Goal: Task Accomplishment & Management: Manage account settings

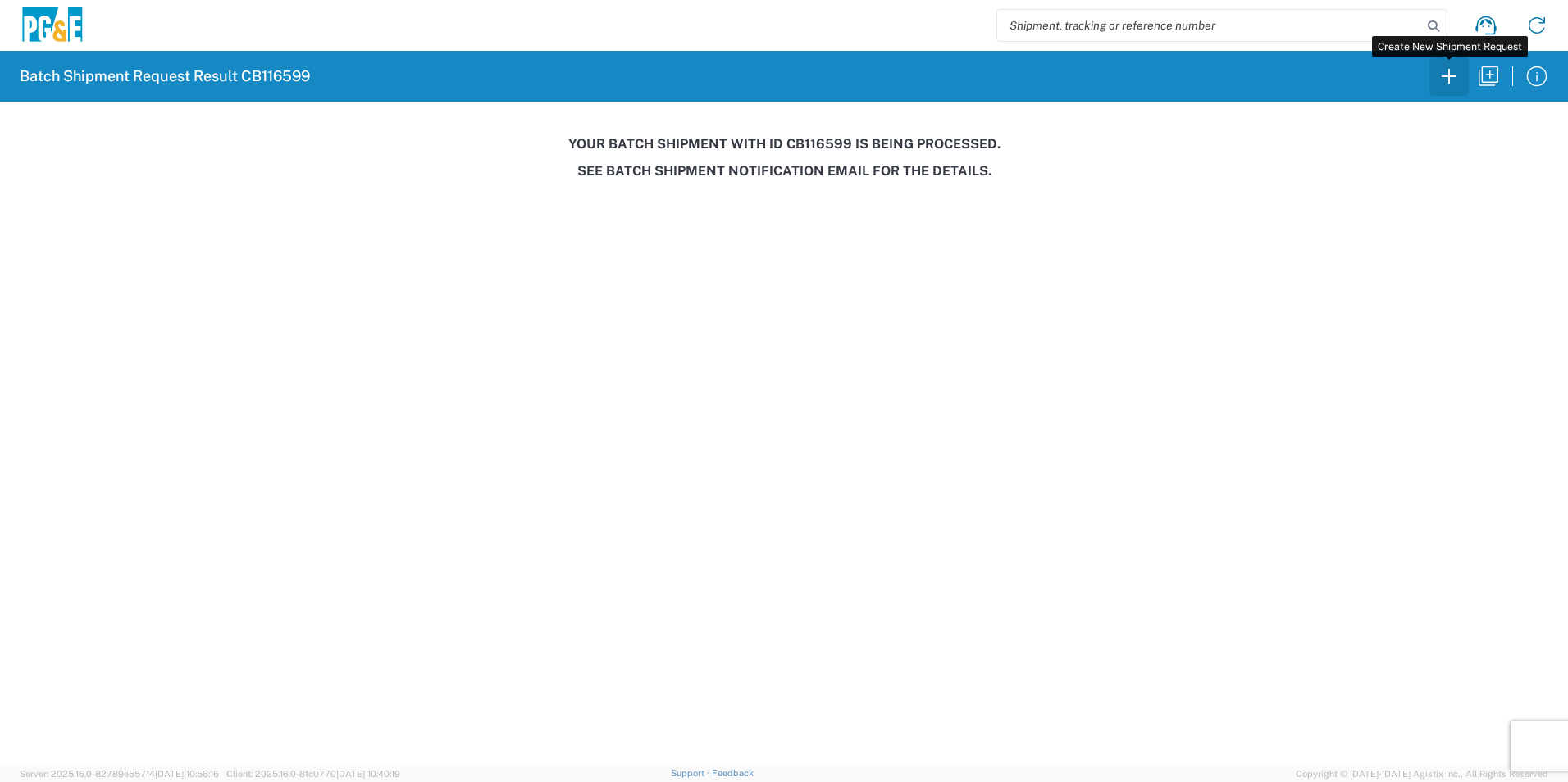
click at [1450, 82] on icon "button" at bounding box center [1448, 76] width 26 height 26
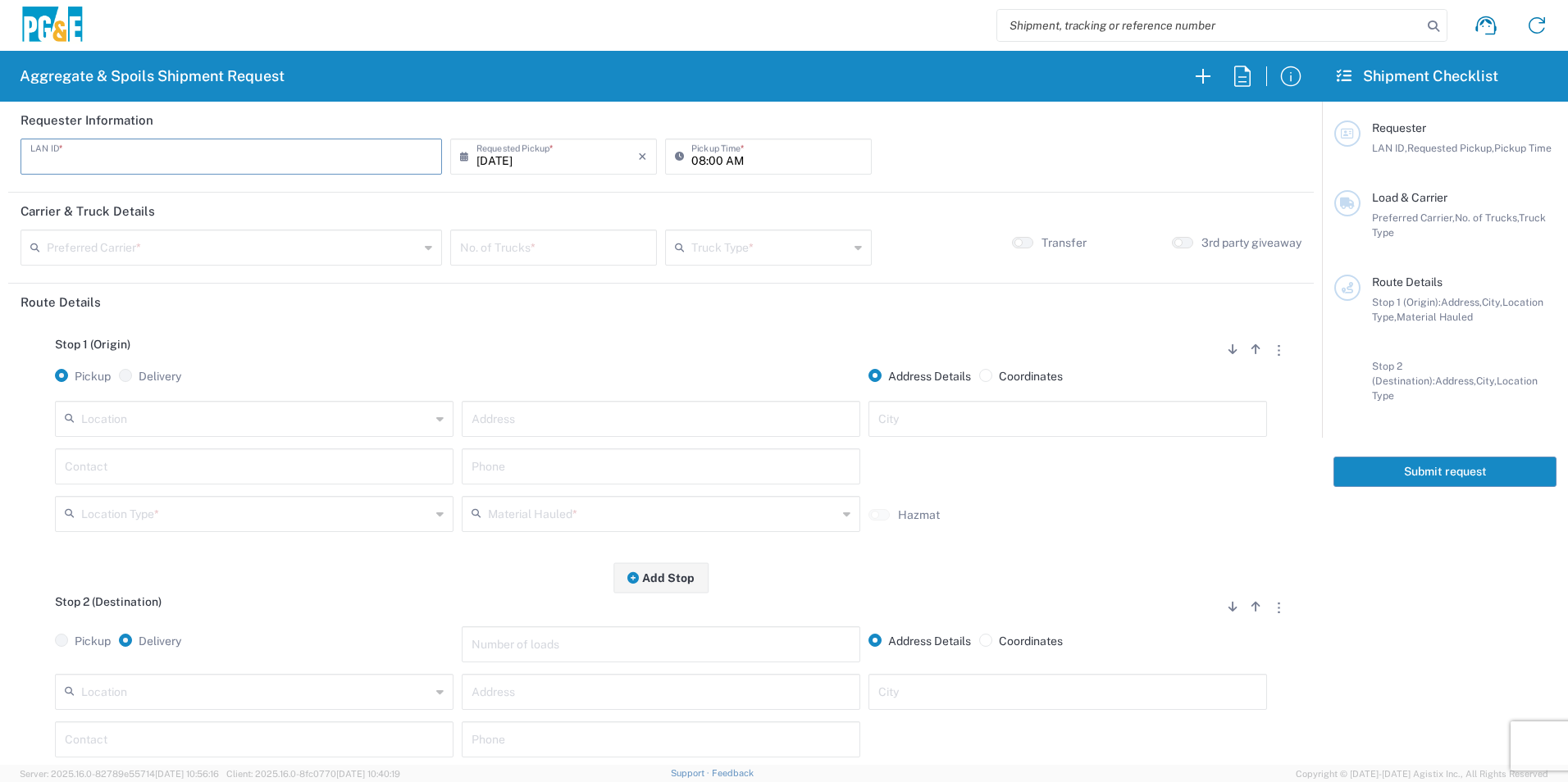
click at [79, 159] on input "text" at bounding box center [230, 156] width 402 height 29
type input "JDAP"
click at [693, 157] on input "08:00 AM" at bounding box center [777, 156] width 170 height 29
type input "07:00 AM"
click at [283, 251] on input "text" at bounding box center [233, 246] width 373 height 29
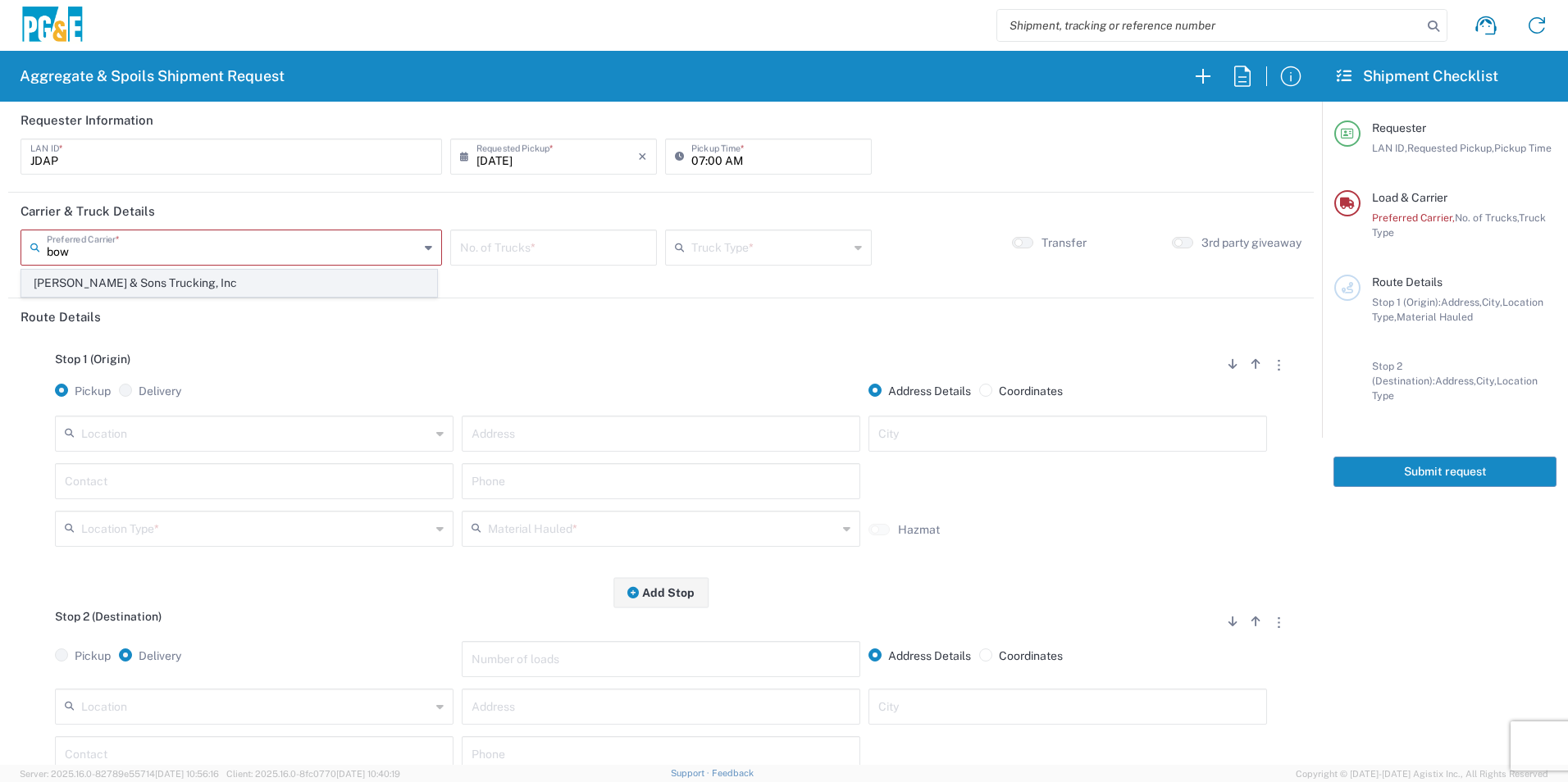
type input "bow"
click at [234, 280] on span "[PERSON_NAME] & Sons Trucking, Inc" at bounding box center [228, 284] width 414 height 25
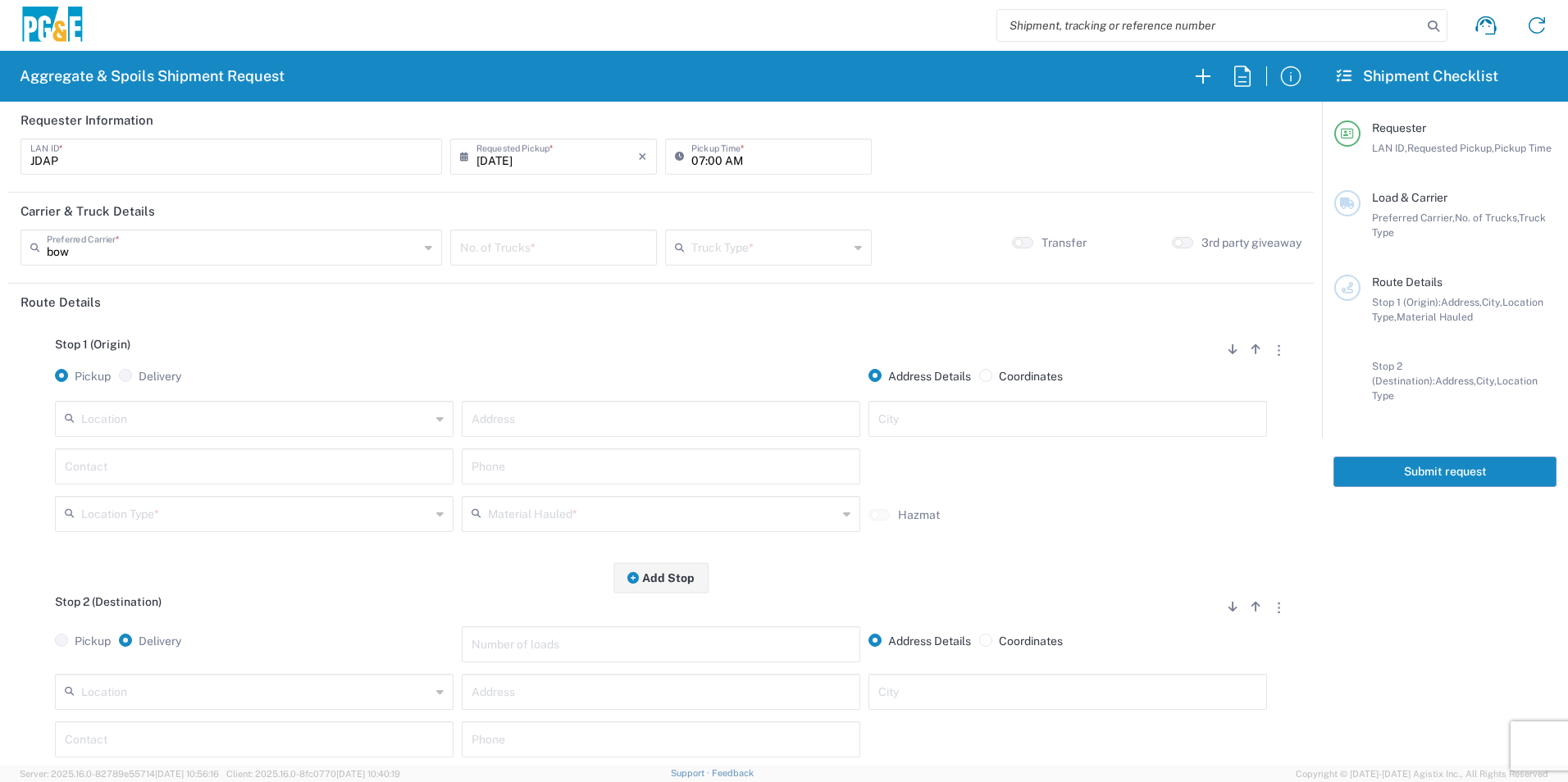
click at [568, 254] on input "number" at bounding box center [554, 246] width 187 height 29
type input "15"
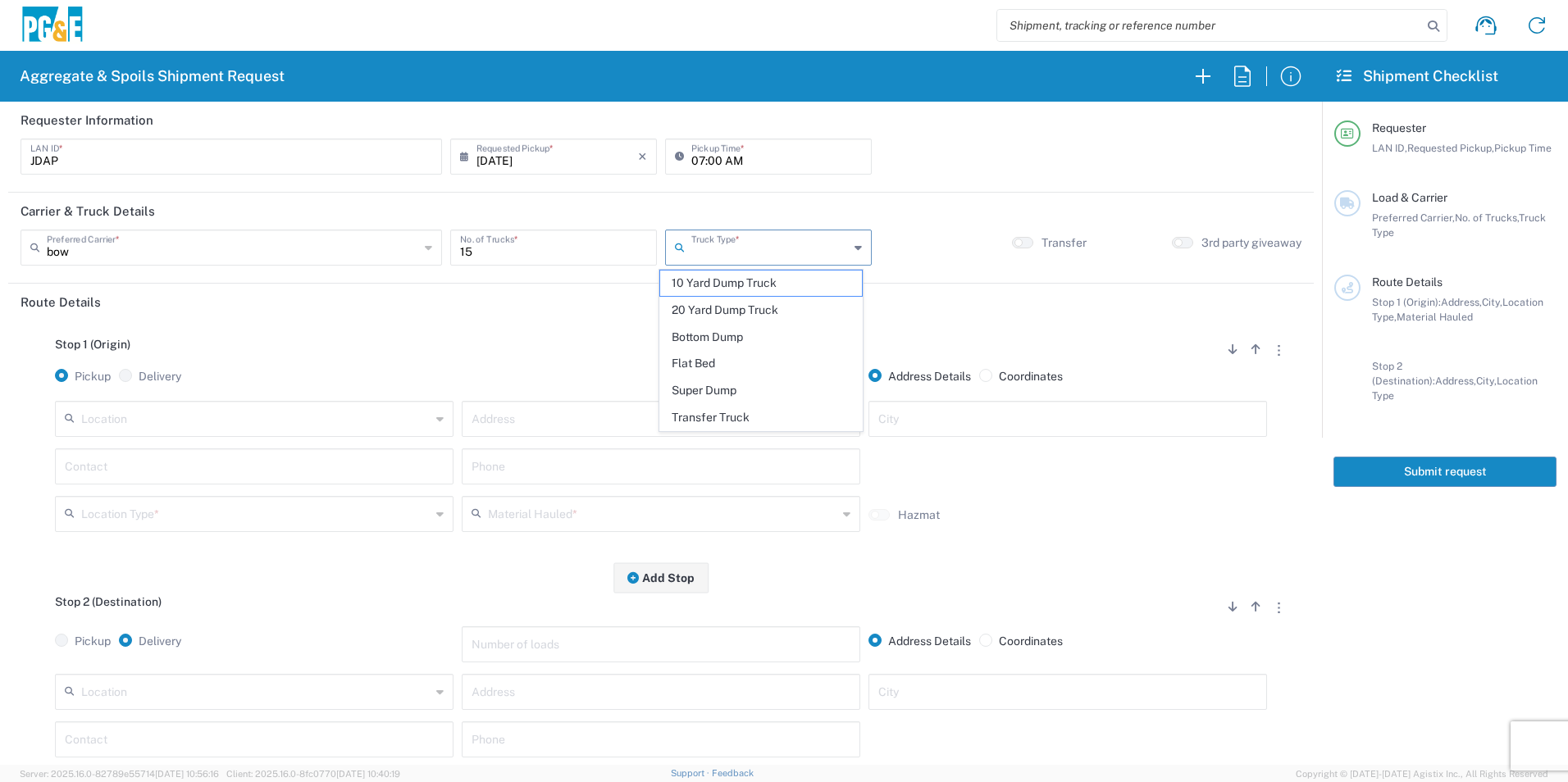
click at [785, 249] on input "text" at bounding box center [770, 246] width 158 height 29
click at [729, 333] on span "Bottom Dump" at bounding box center [760, 337] width 201 height 25
click at [212, 420] on input "text" at bounding box center [256, 418] width 349 height 29
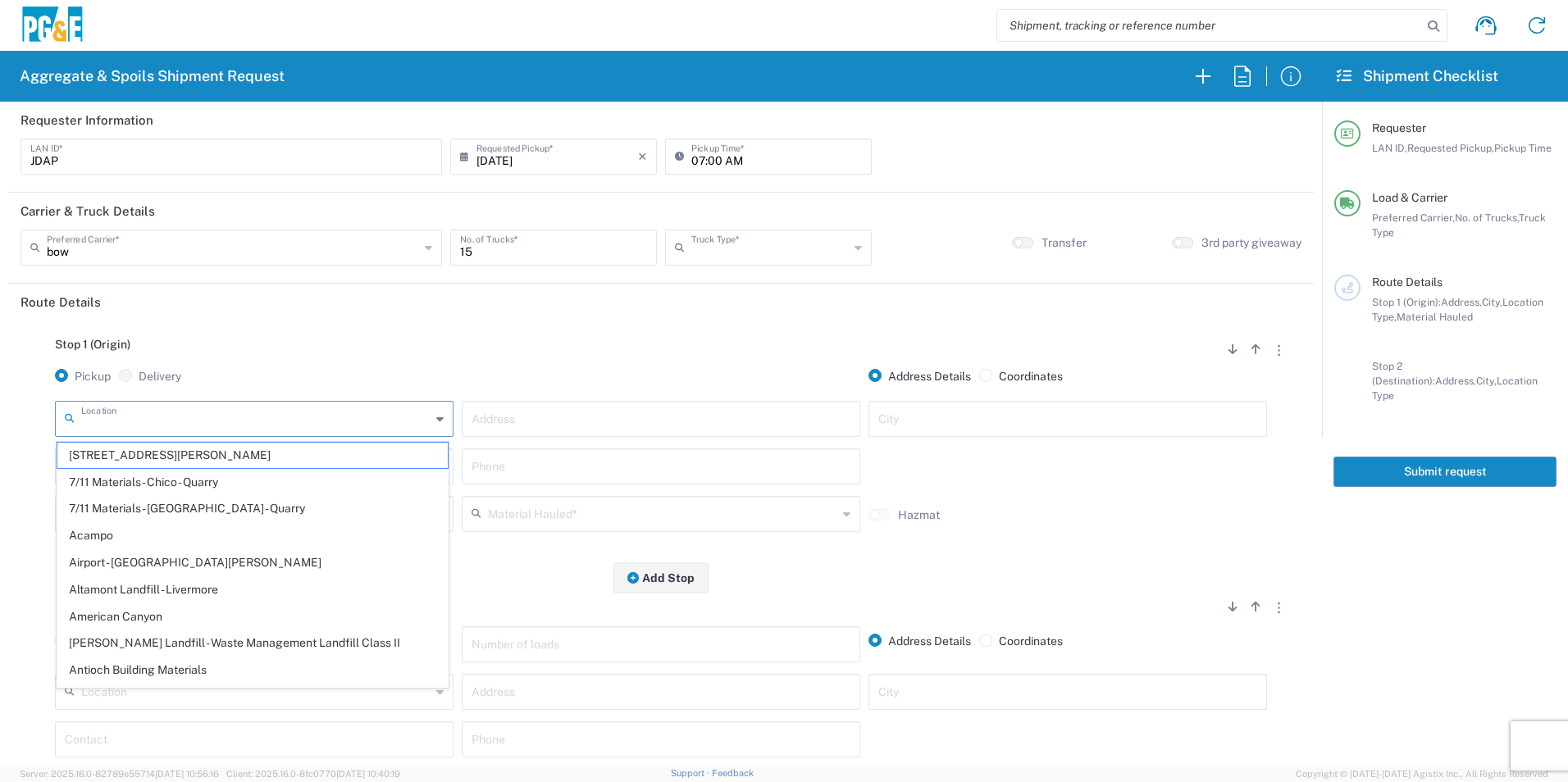
type input "a"
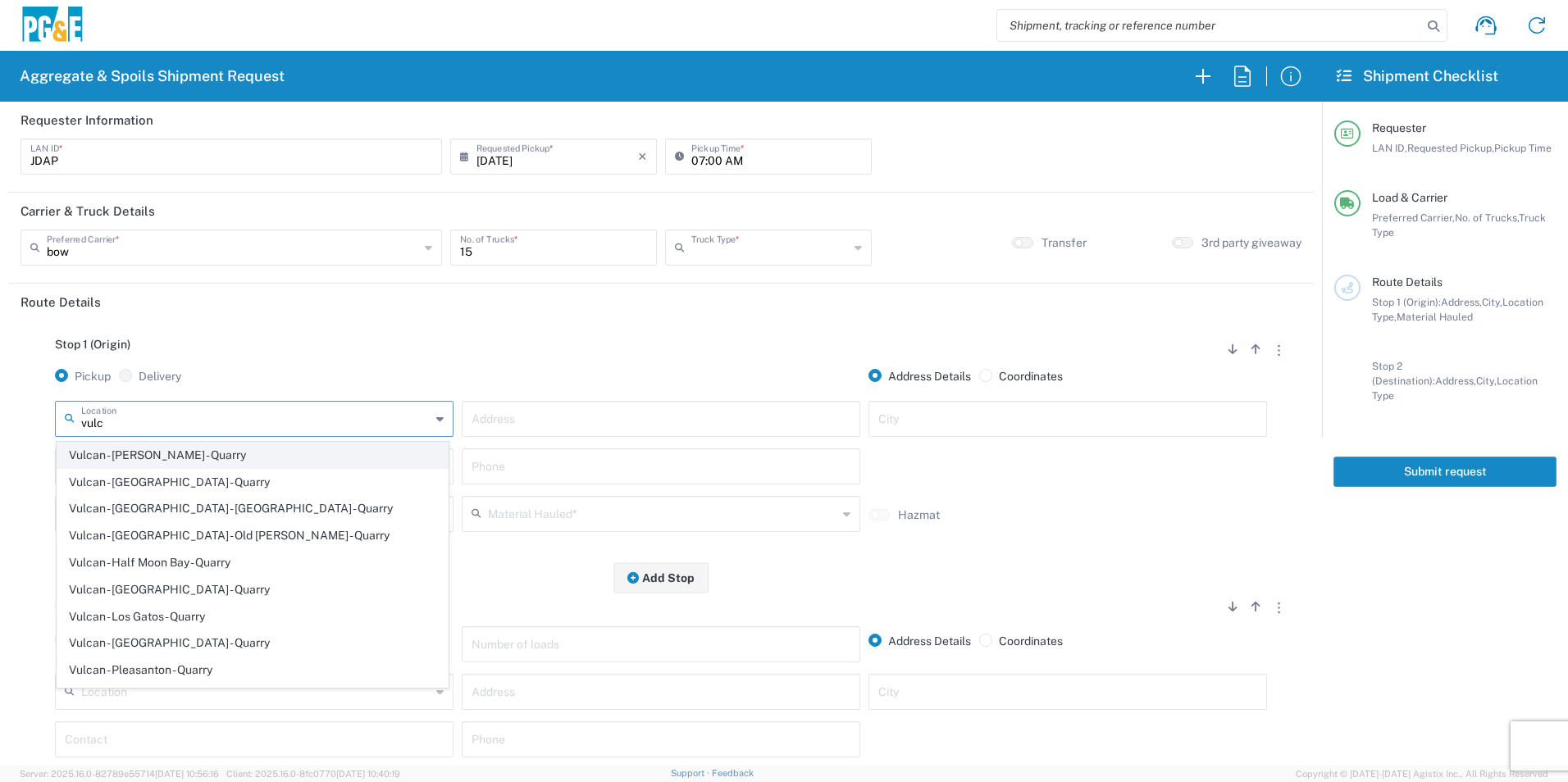
type input "vulc"
click at [214, 454] on span "Vulcan - [PERSON_NAME] - Quarry" at bounding box center [252, 456] width 391 height 25
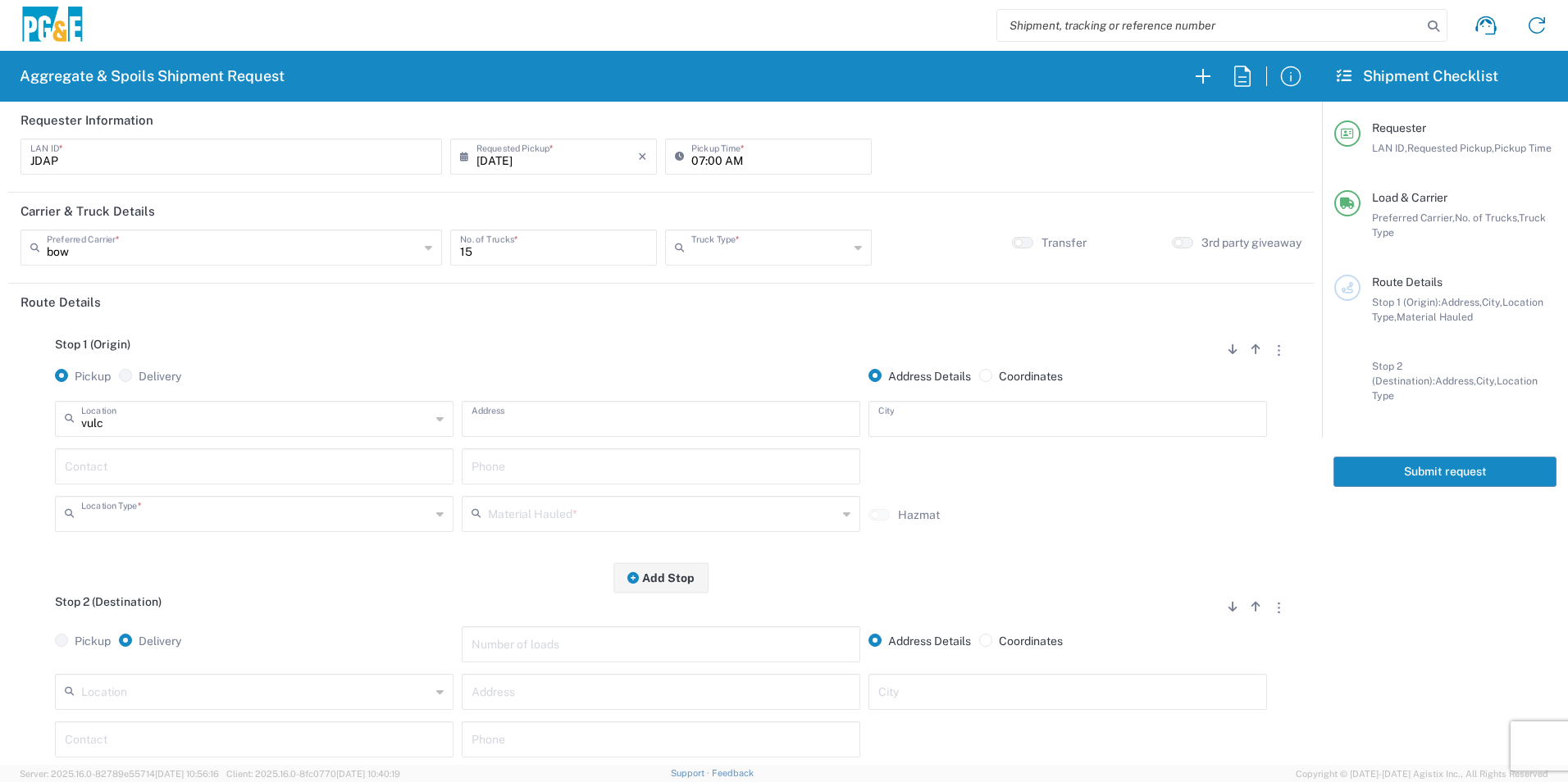
click at [143, 465] on input "text" at bounding box center [254, 466] width 379 height 29
type input "[PERSON_NAME]"
click at [151, 507] on p "[PERSON_NAME], [PHONE_NUMBER]" at bounding box center [254, 506] width 377 height 21
click at [561, 516] on input "text" at bounding box center [662, 513] width 349 height 29
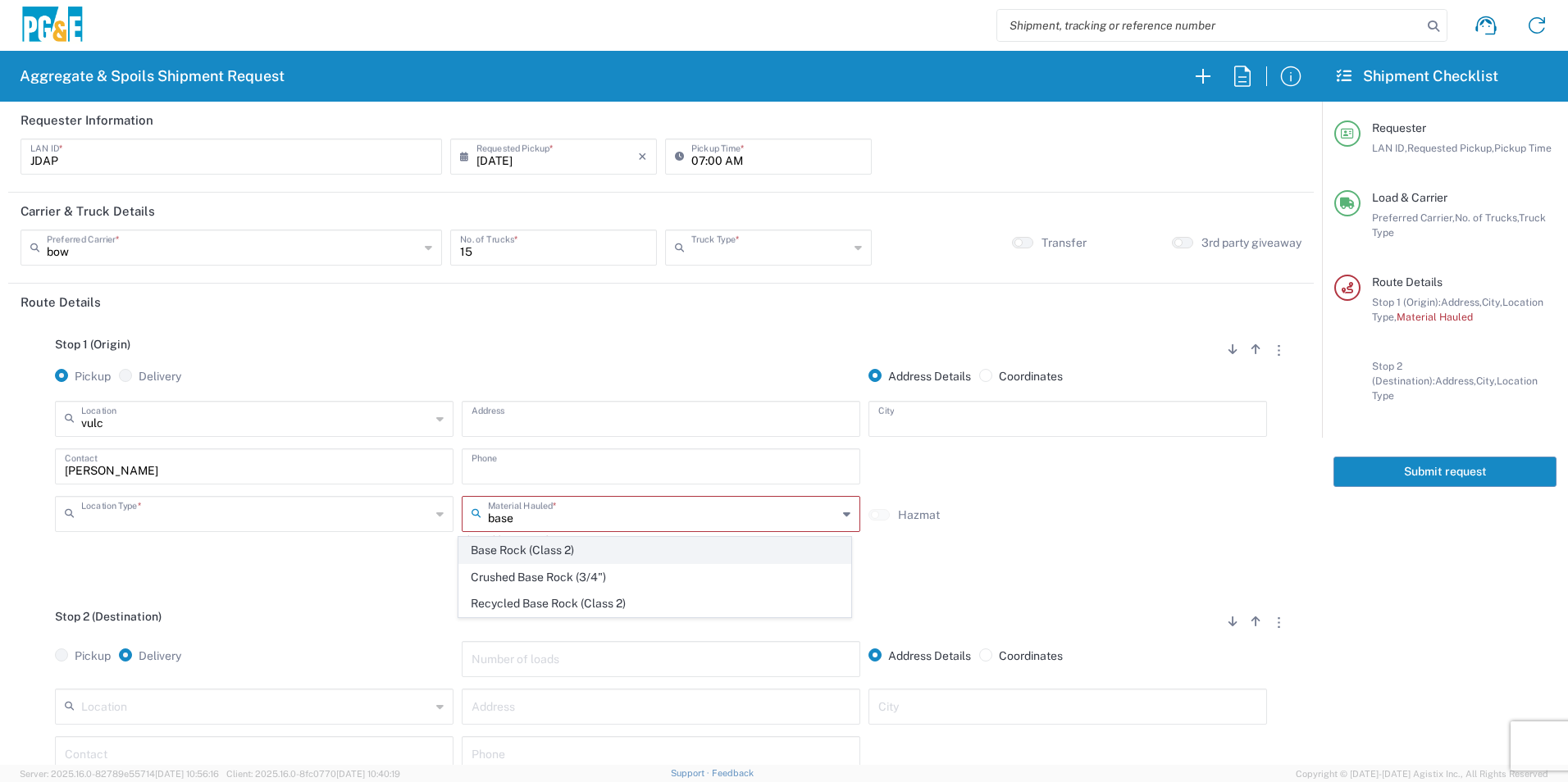
type input "base"
click at [544, 547] on span "Base Rock (Class 2)" at bounding box center [654, 551] width 391 height 25
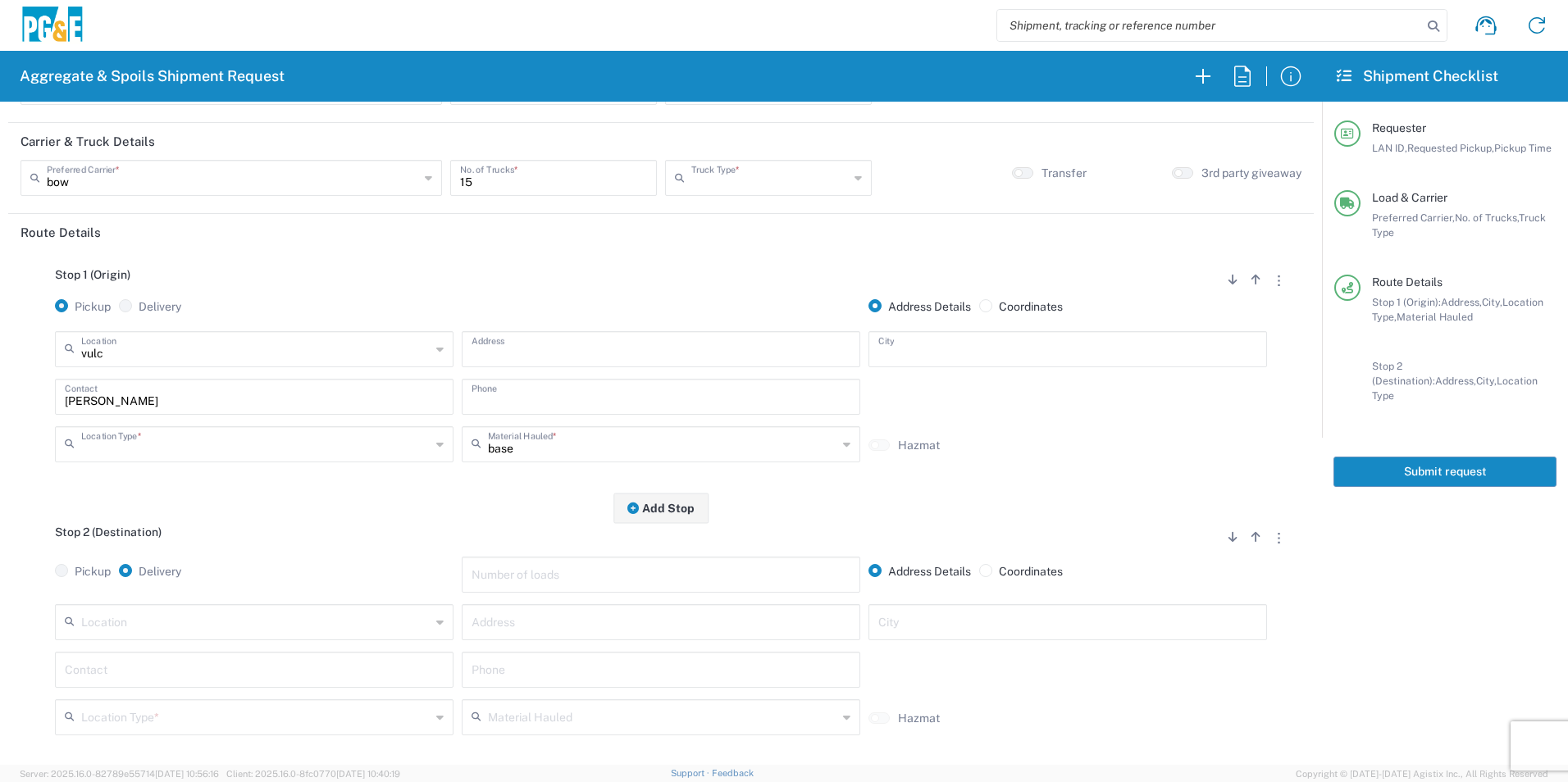
scroll to position [164, 0]
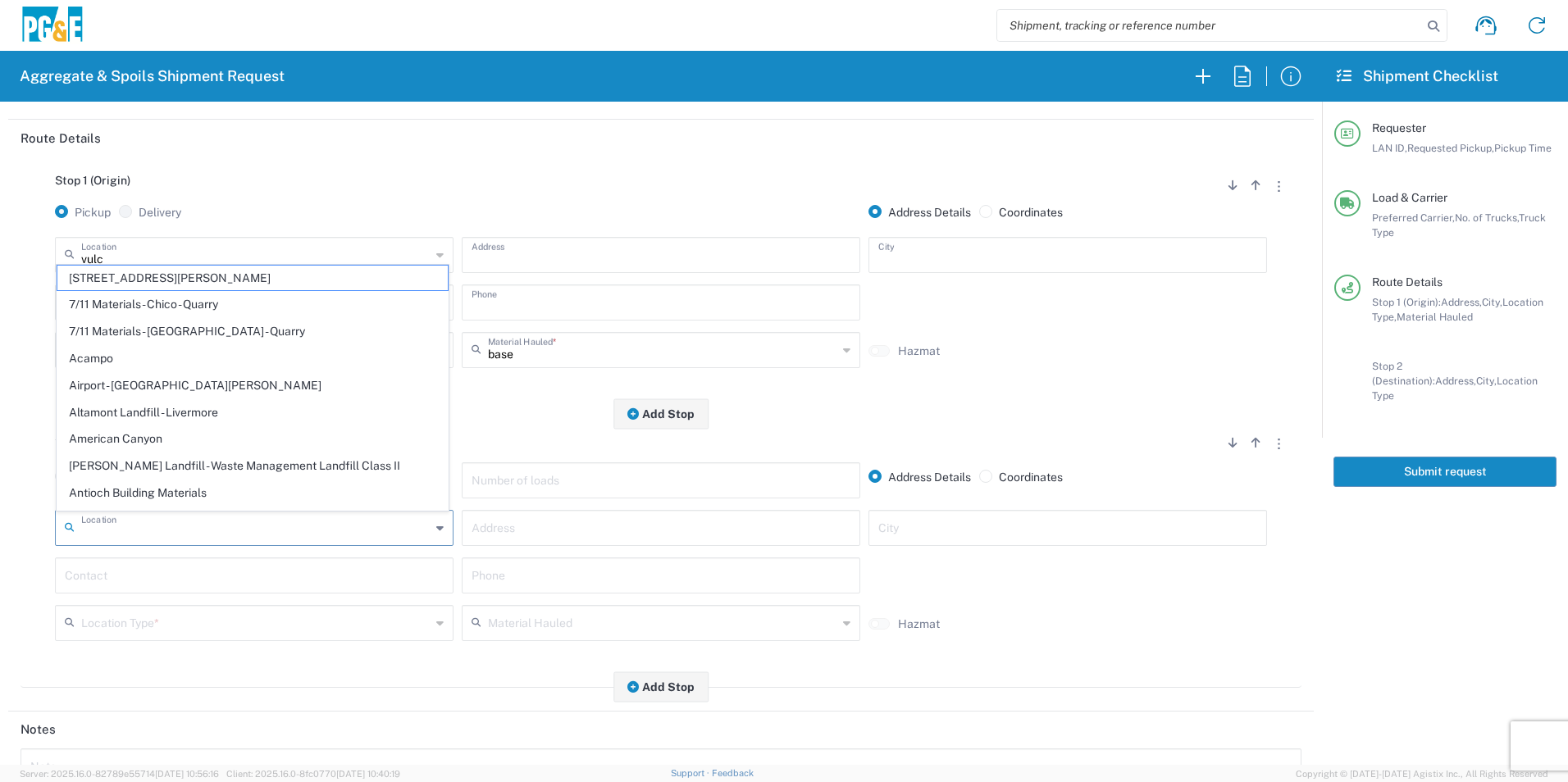
click at [244, 523] on input "text" at bounding box center [256, 526] width 349 height 29
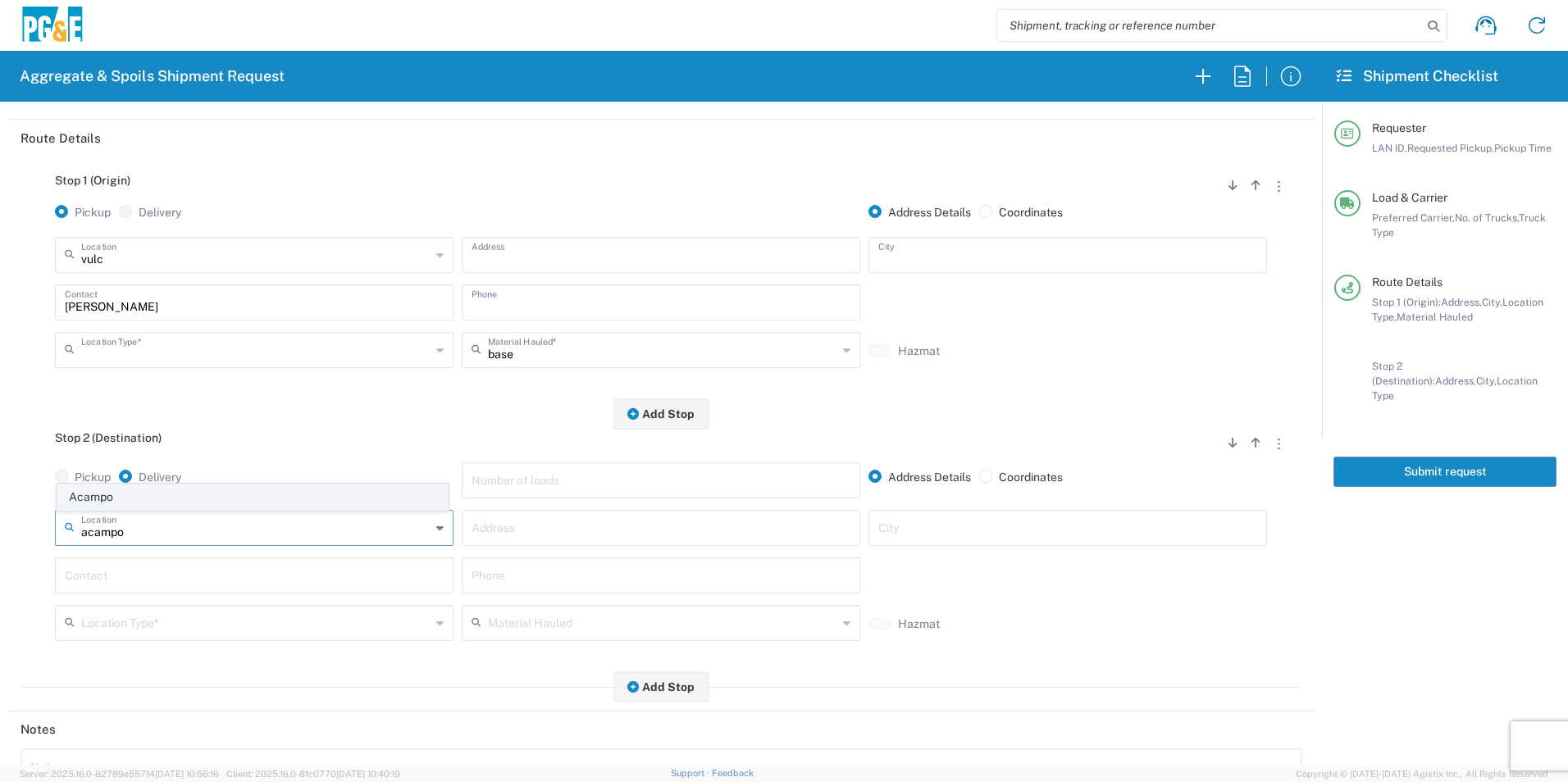
type input "acampo"
drag, startPoint x: 229, startPoint y: 495, endPoint x: 142, endPoint y: 521, distance: 90.8
click at [228, 494] on span "Acampo" at bounding box center [252, 497] width 391 height 25
click at [110, 576] on input "text" at bounding box center [254, 574] width 379 height 29
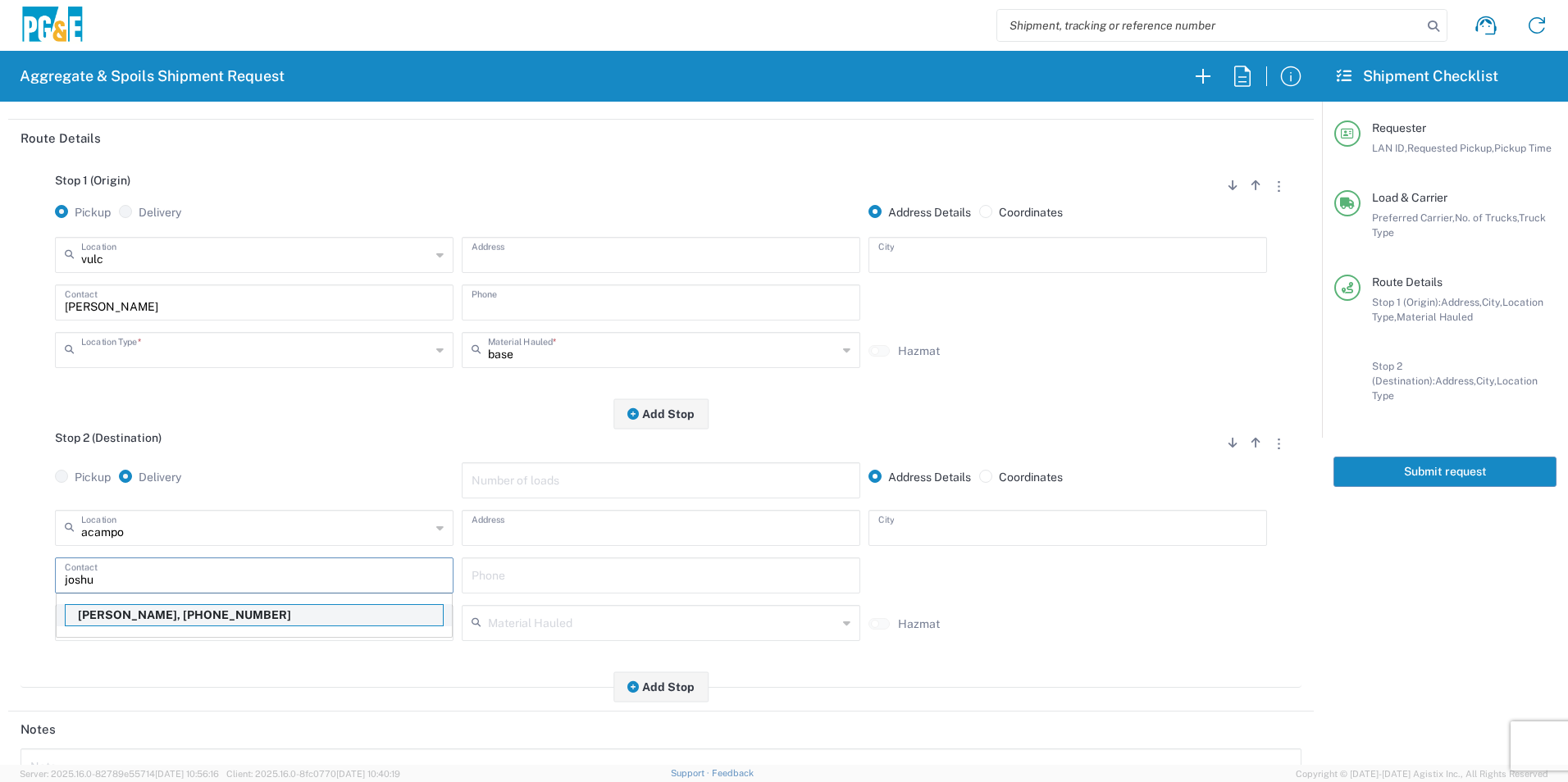
type input "joshu"
click at [111, 616] on p "[PERSON_NAME], [PHONE_NUMBER]" at bounding box center [254, 615] width 377 height 21
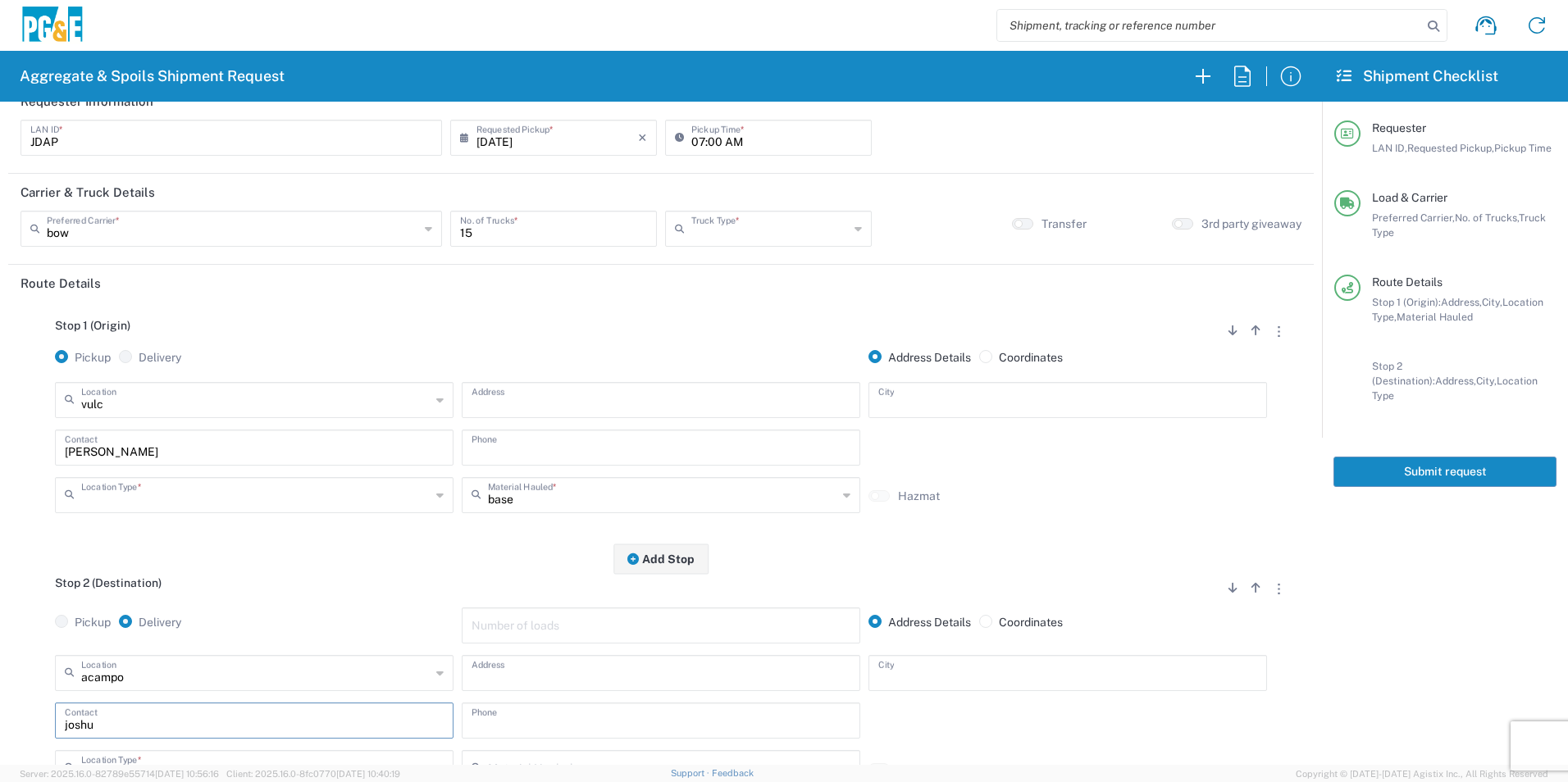
scroll to position [0, 0]
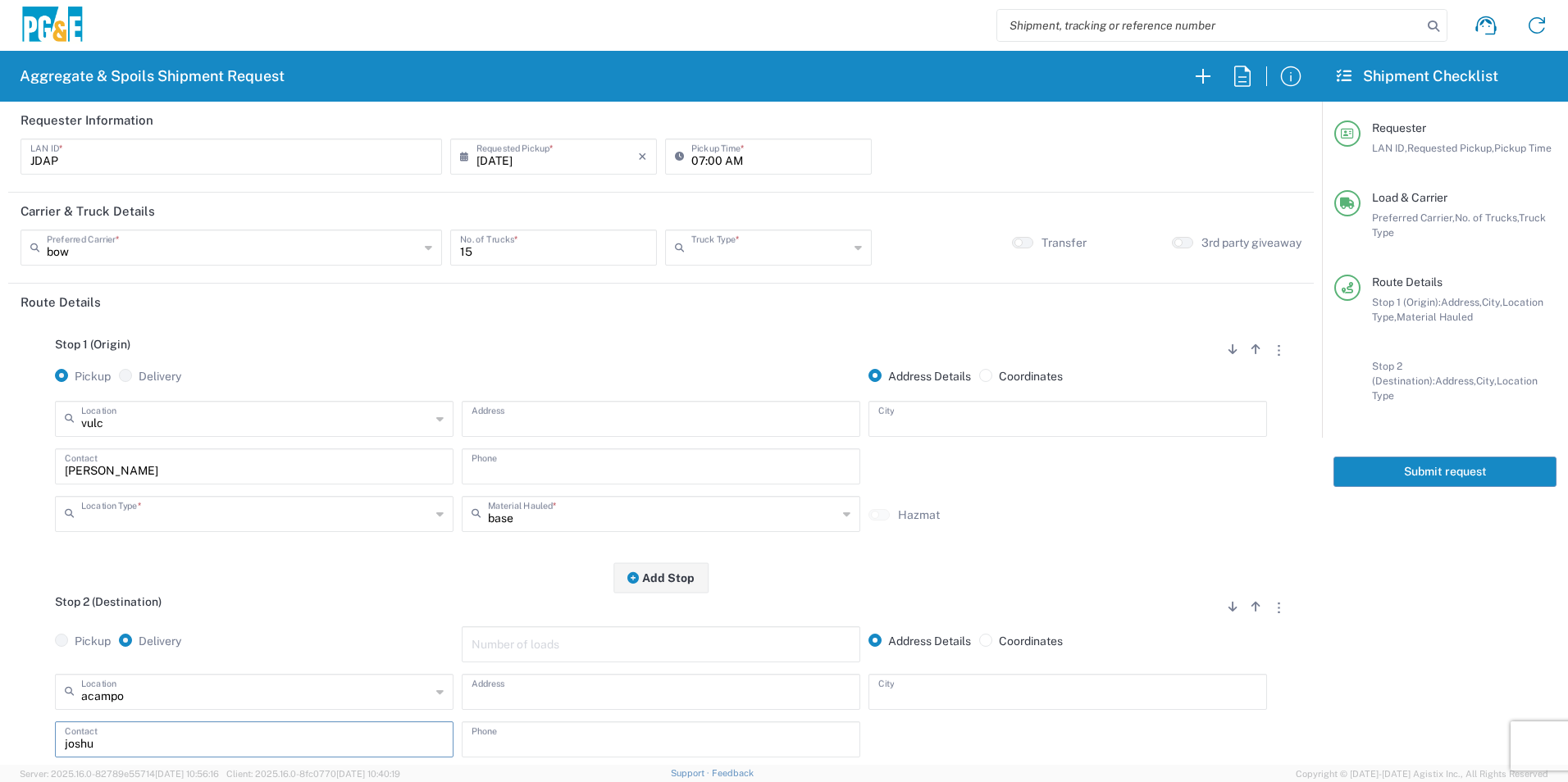
click at [1411, 458] on button "Submit request" at bounding box center [1445, 471] width 223 height 30
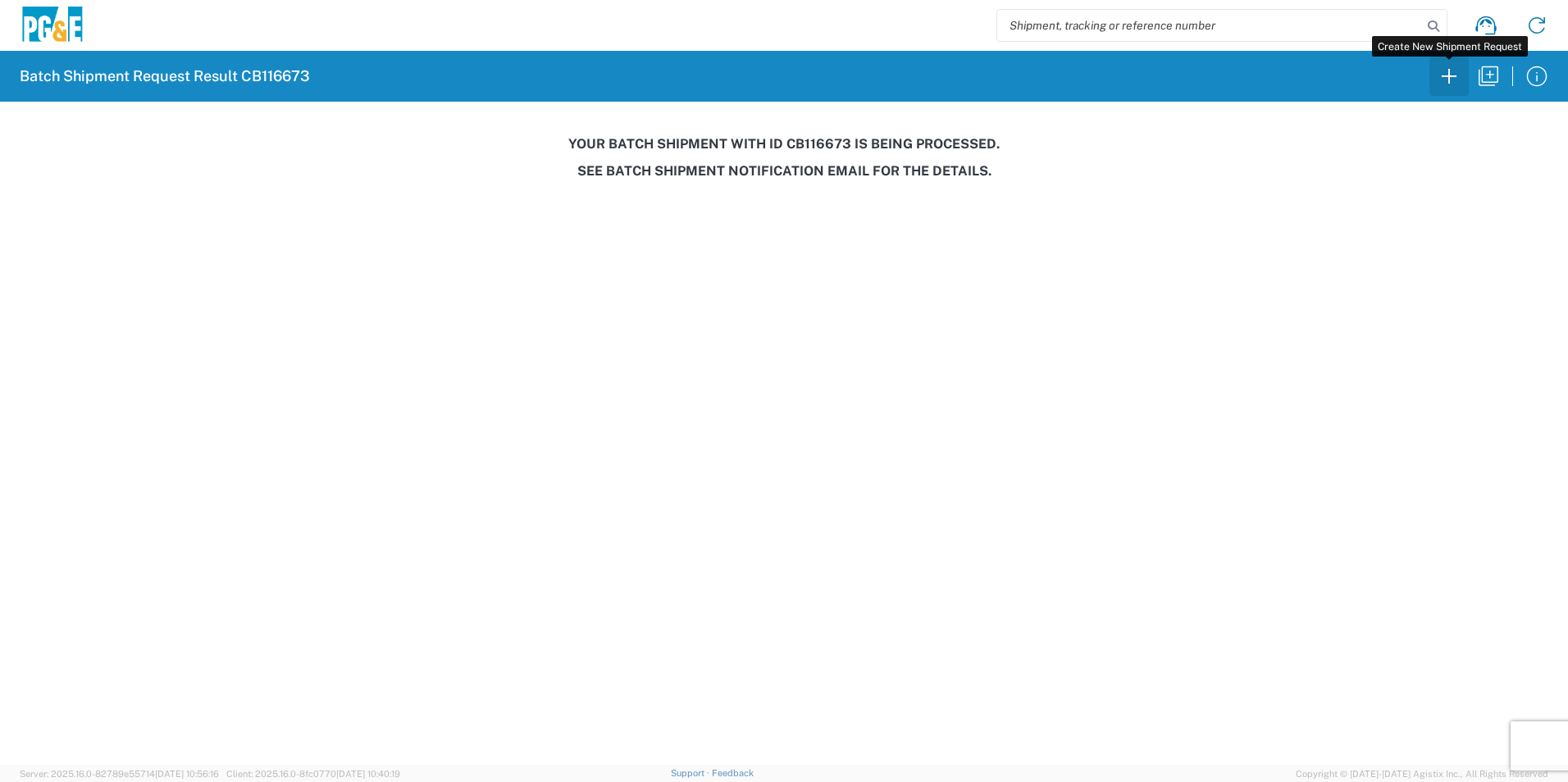
click at [1447, 84] on icon "button" at bounding box center [1448, 76] width 26 height 26
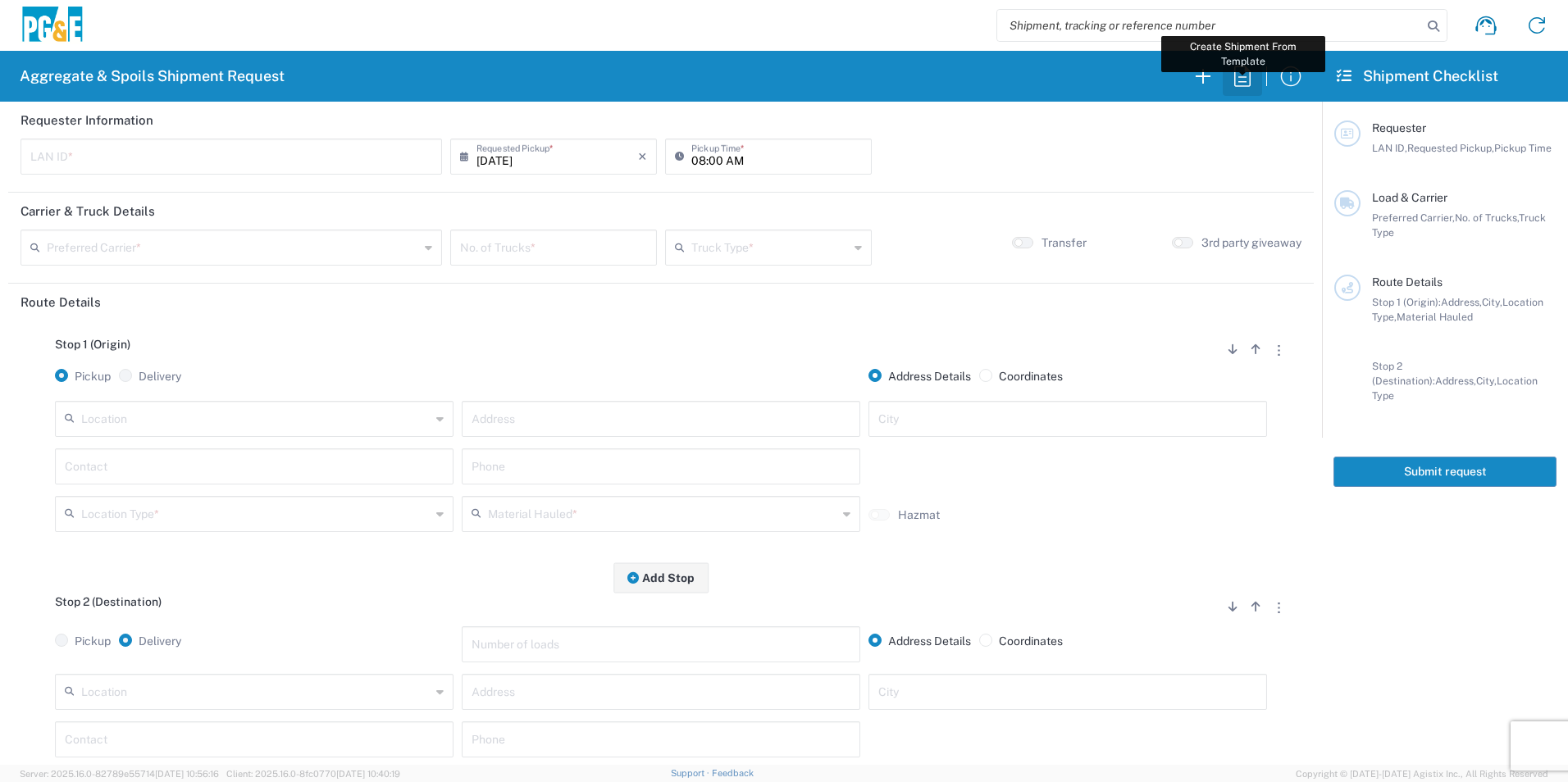
click at [1243, 79] on icon "button" at bounding box center [1242, 76] width 26 height 26
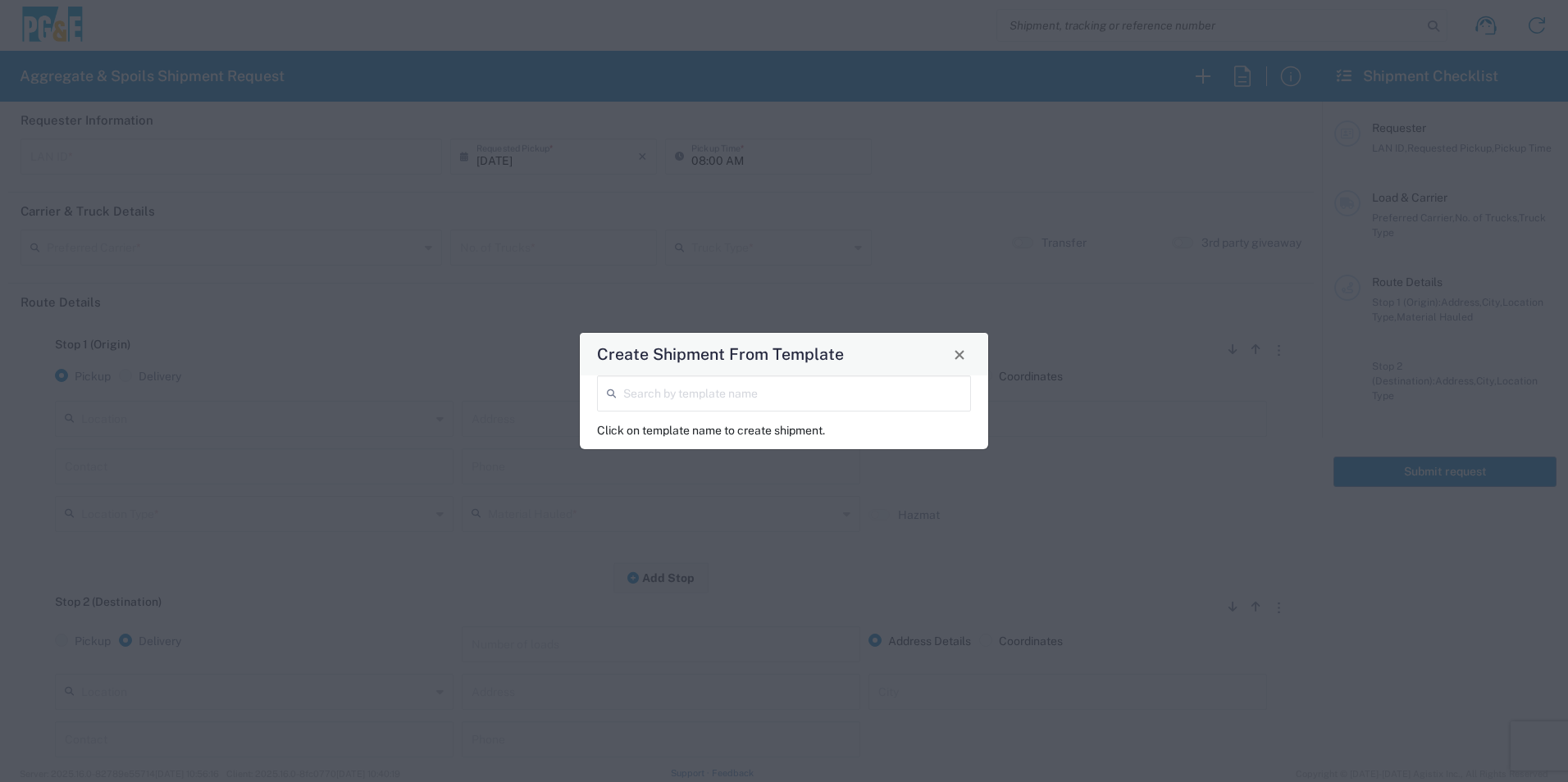
click at [711, 395] on input "search" at bounding box center [792, 392] width 338 height 29
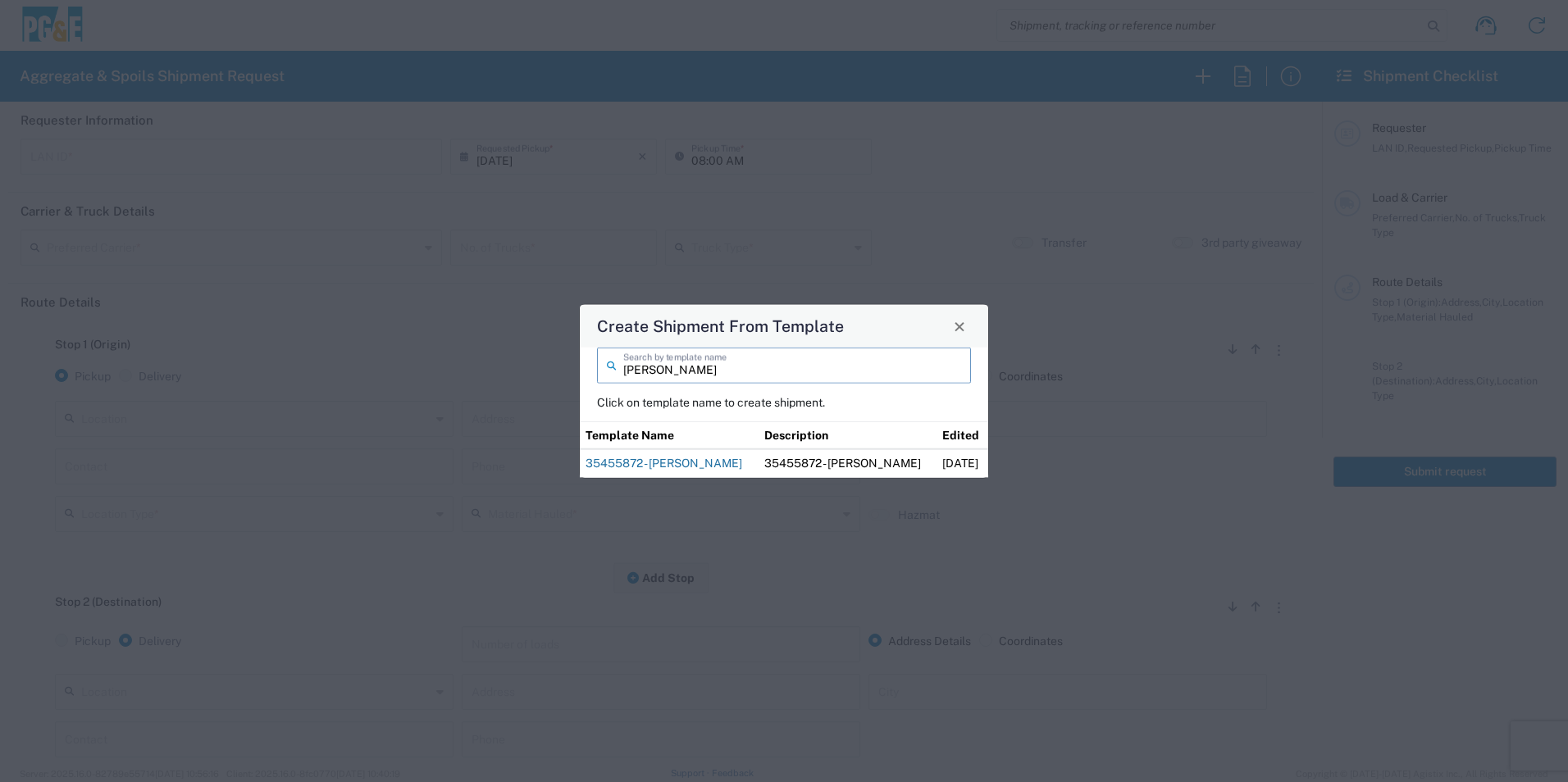
type input "[PERSON_NAME]"
click at [711, 464] on link "35455872 - [PERSON_NAME]" at bounding box center [663, 463] width 157 height 13
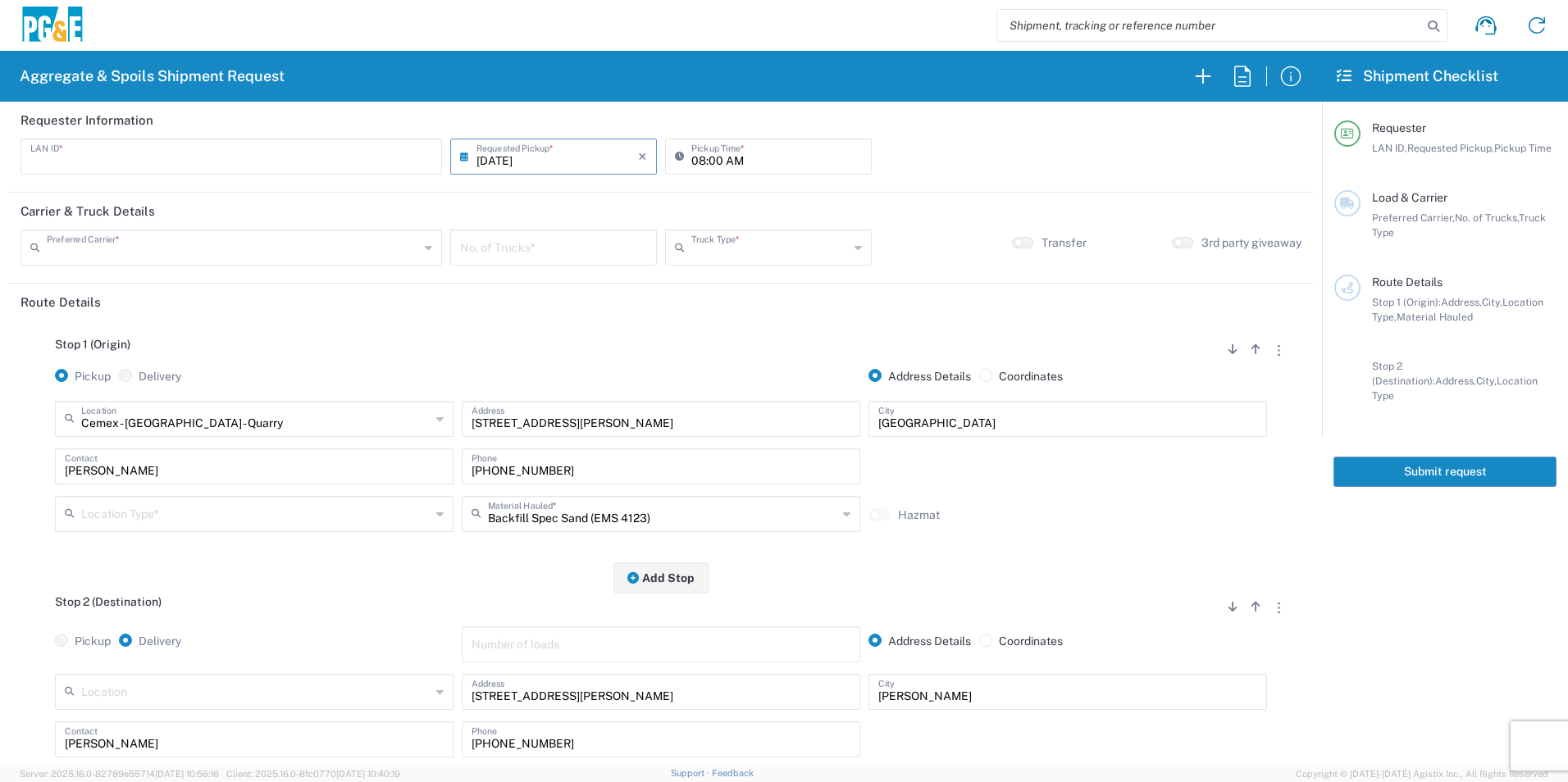
click at [524, 241] on input "number" at bounding box center [554, 246] width 187 height 29
type input "3"
click at [695, 155] on input "08:00 AM" at bounding box center [777, 156] width 170 height 29
type input "07:00 AM"
click at [1244, 354] on button "button" at bounding box center [1255, 349] width 23 height 22
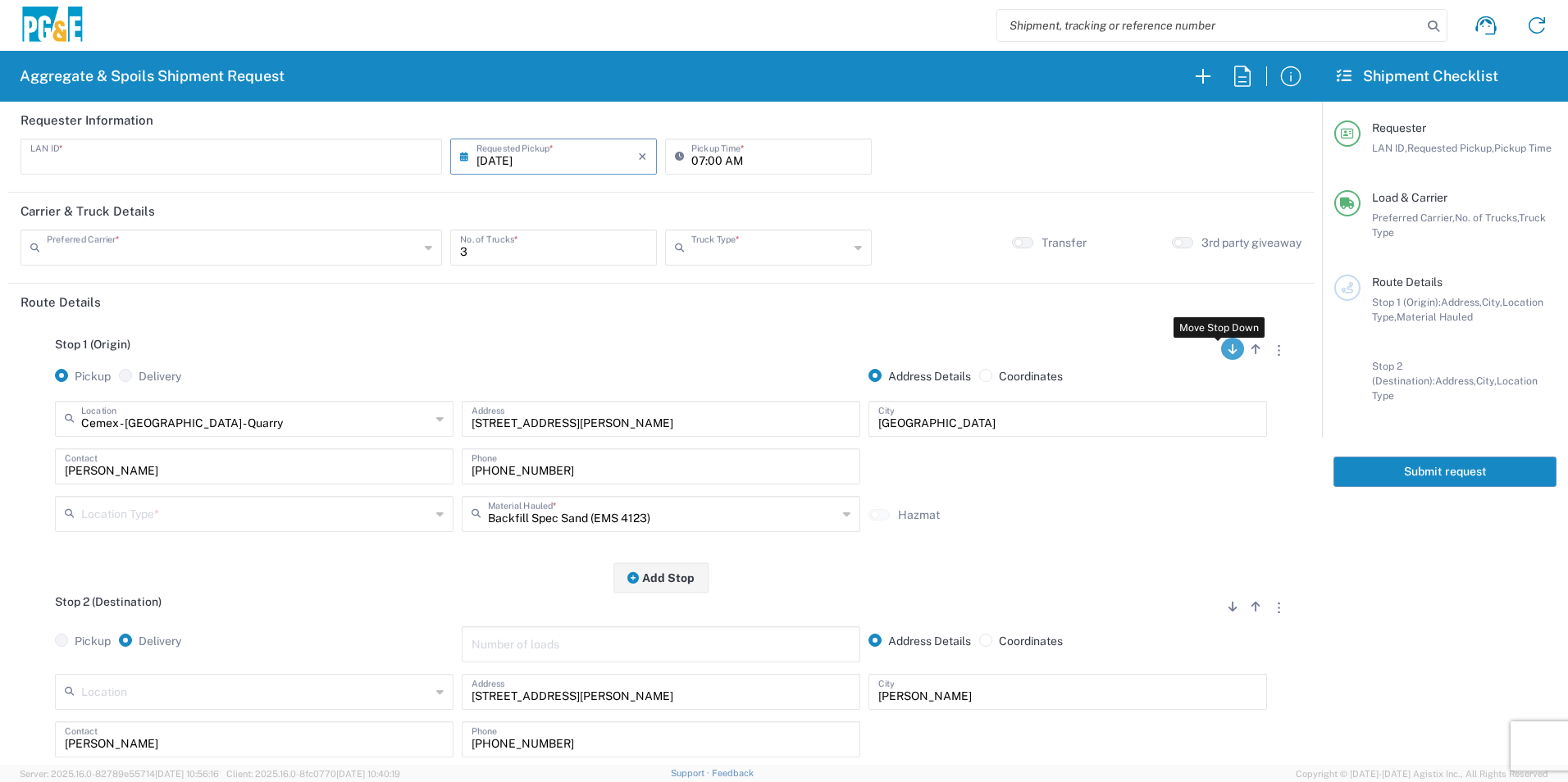
click at [1221, 357] on button "button" at bounding box center [1232, 349] width 23 height 22
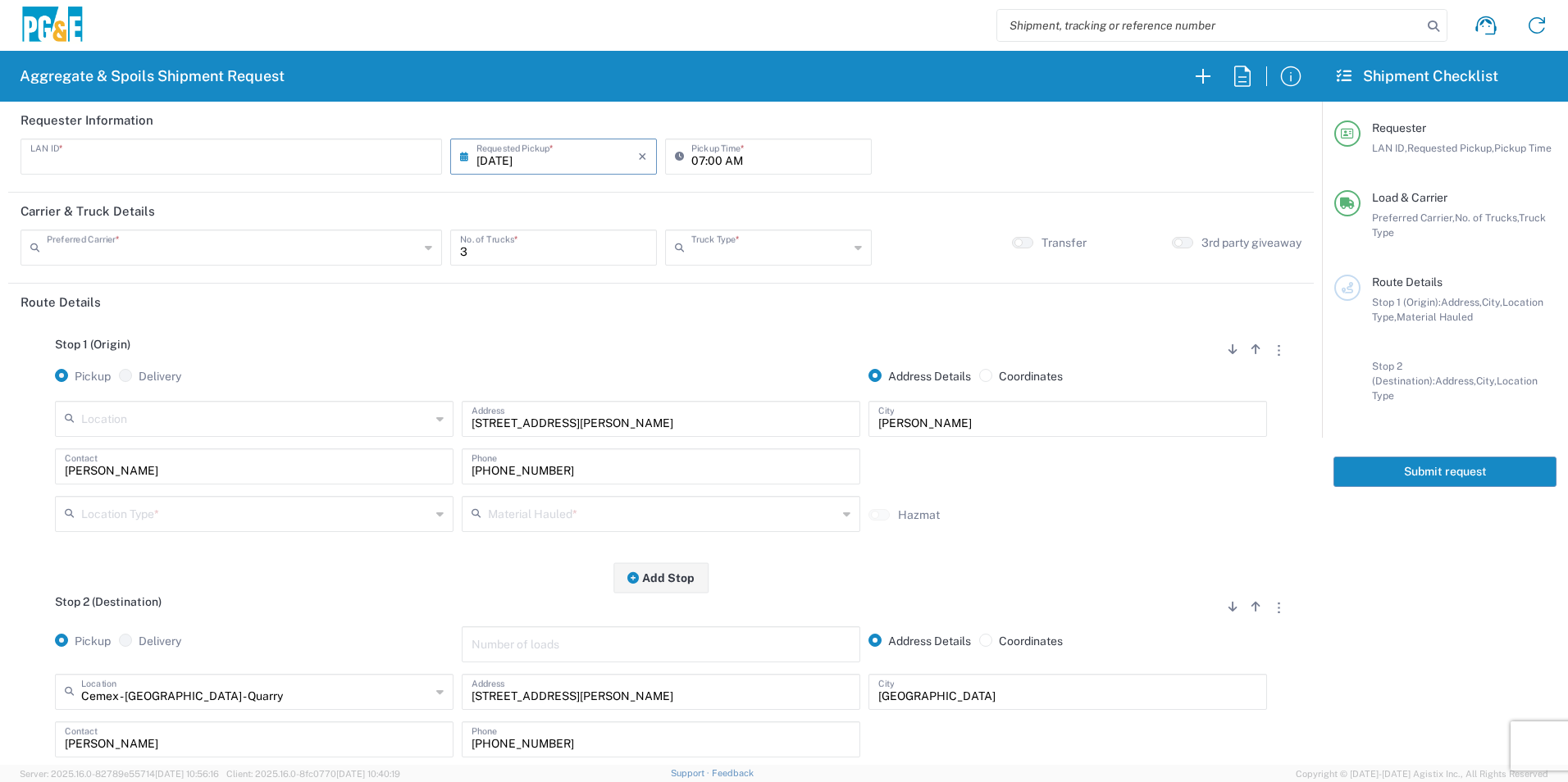
click at [210, 510] on input "text" at bounding box center [256, 513] width 349 height 29
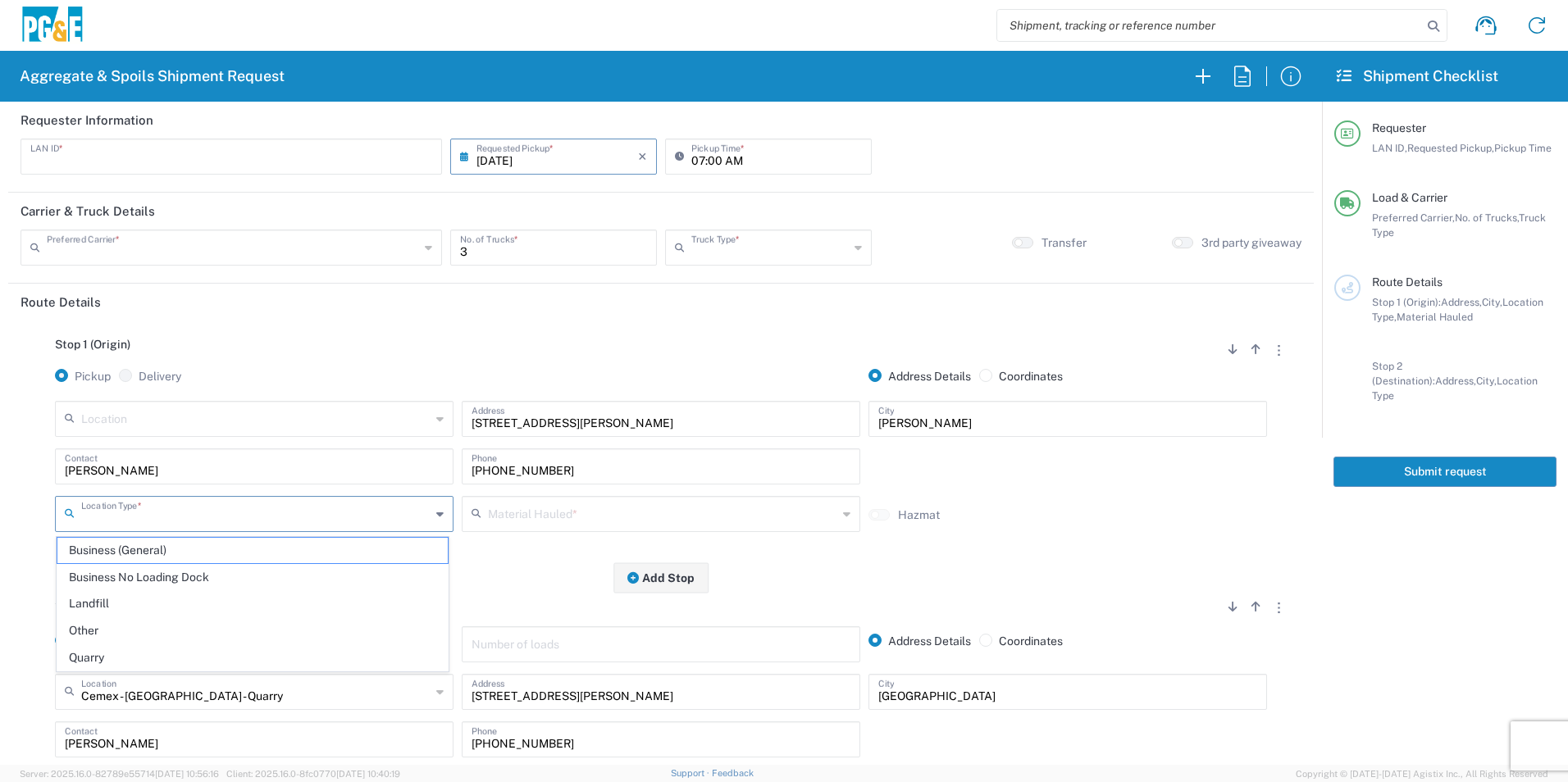
drag, startPoint x: 115, startPoint y: 624, endPoint x: 238, endPoint y: 590, distance: 127.6
click at [114, 624] on span "Other" at bounding box center [252, 631] width 391 height 25
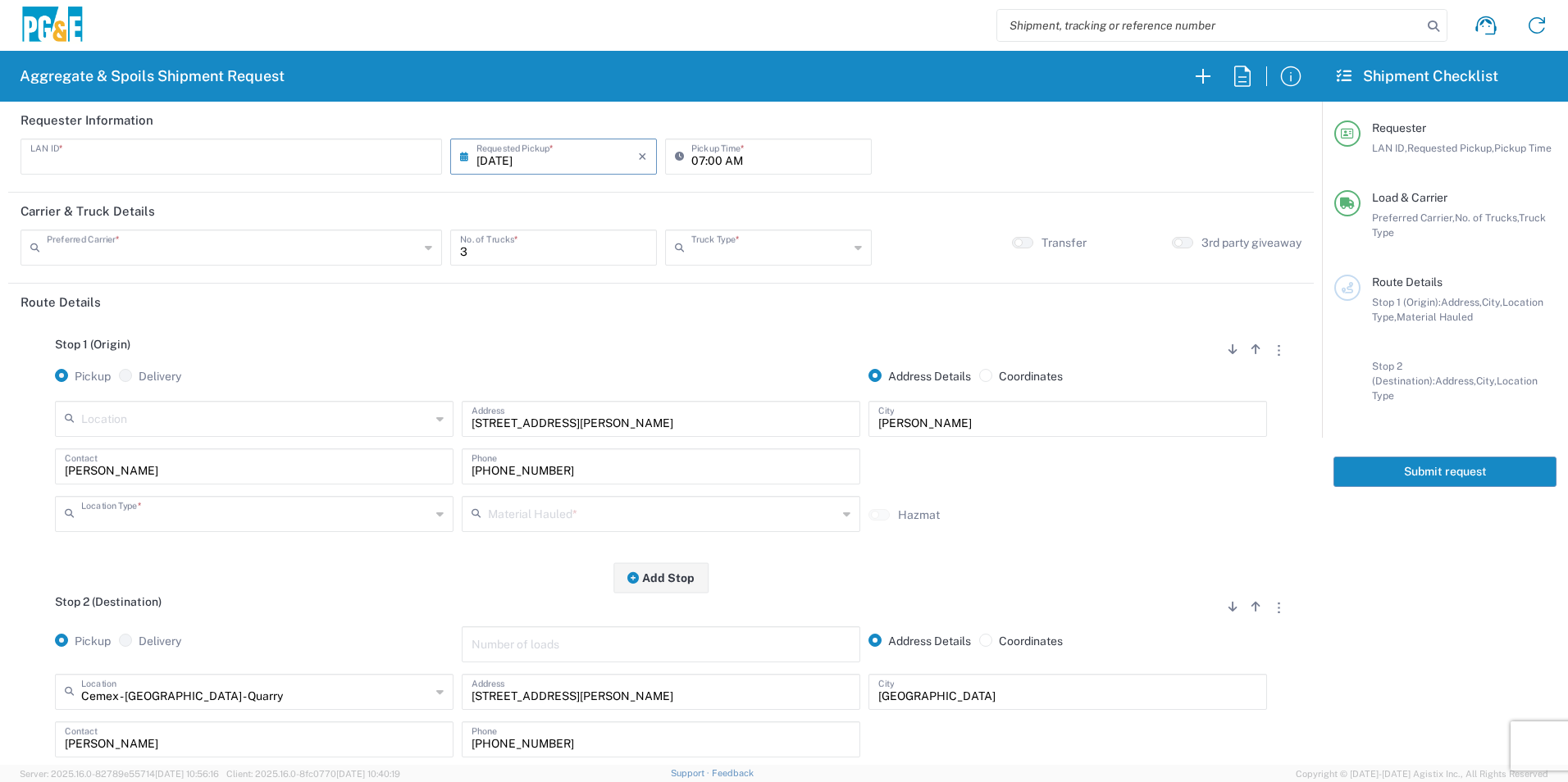
click at [574, 514] on input "text" at bounding box center [662, 513] width 349 height 29
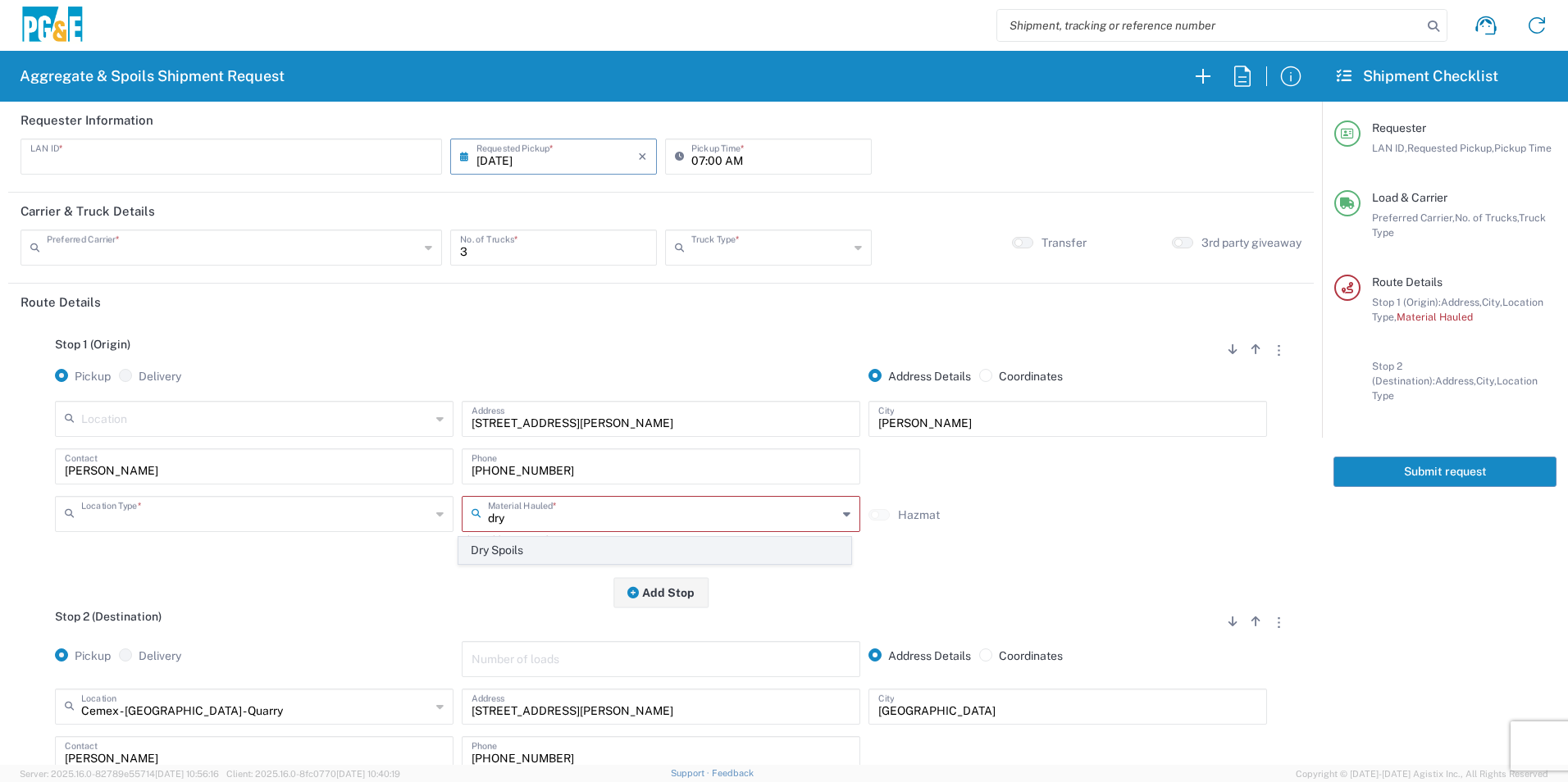
type input "dry"
click at [535, 547] on span "Dry Spoils" at bounding box center [654, 551] width 391 height 25
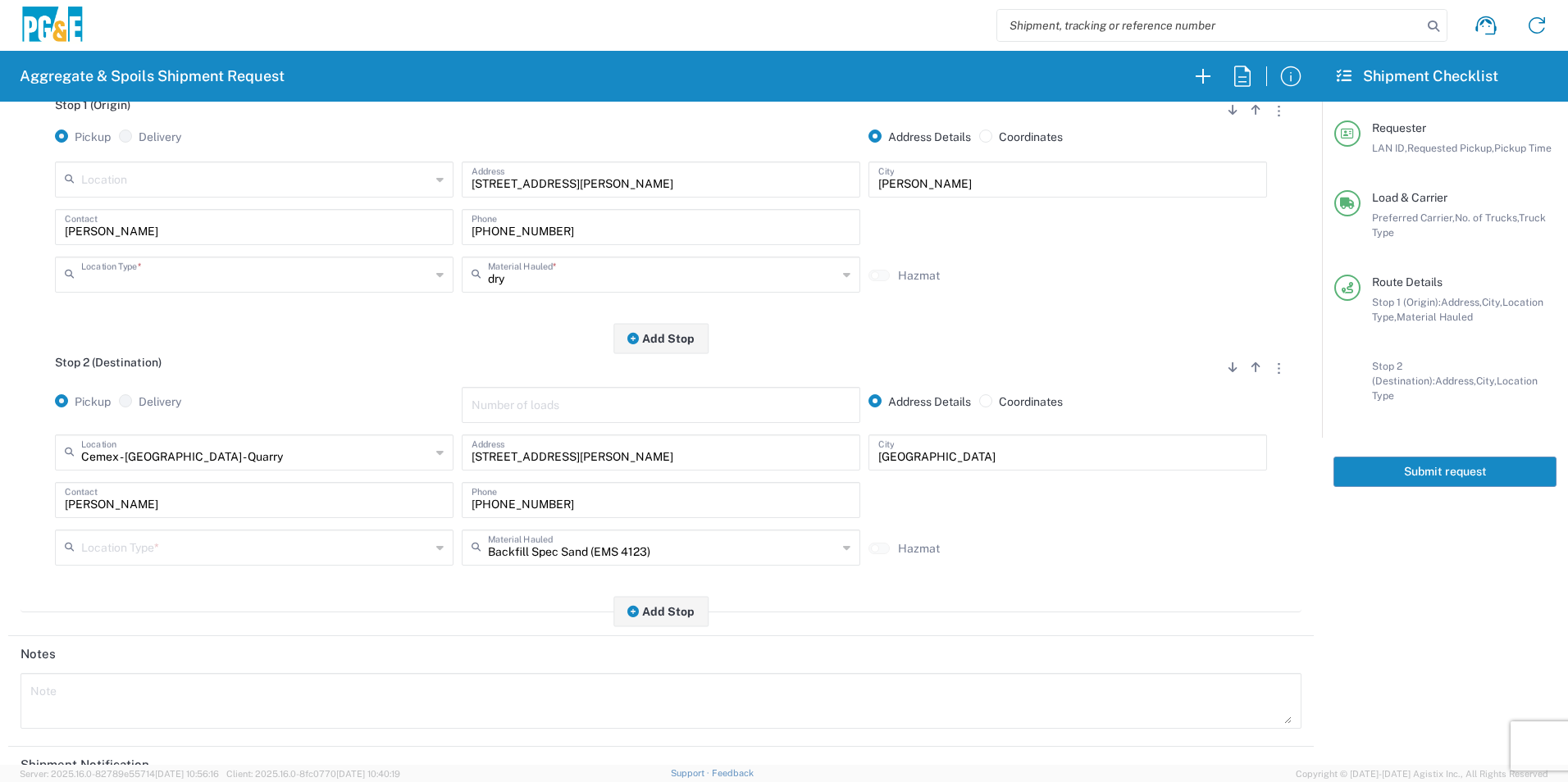
scroll to position [246, 0]
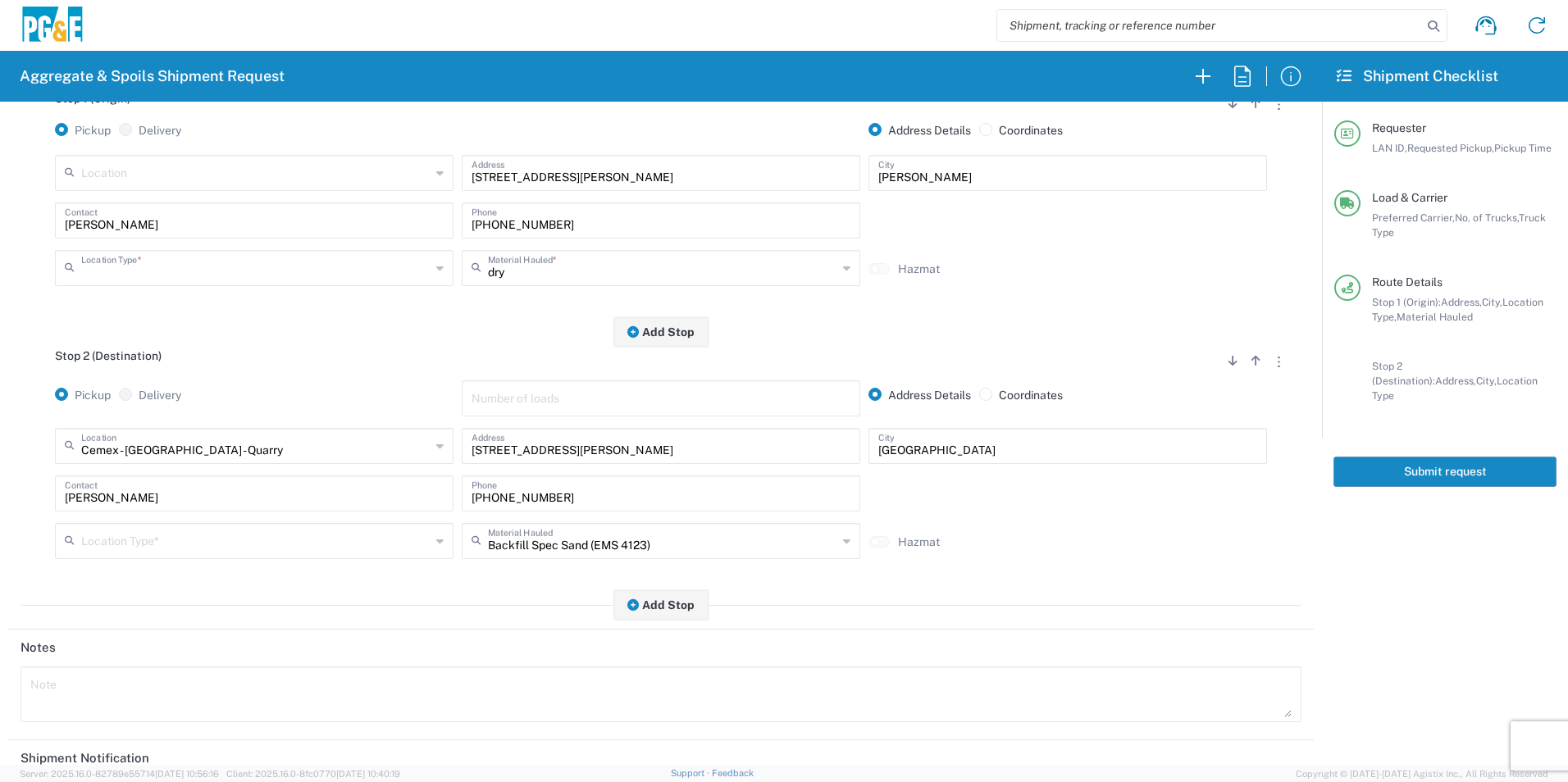
click at [246, 447] on input "Cemex - [GEOGRAPHIC_DATA] - Quarry" at bounding box center [256, 445] width 349 height 29
type input "clov"
click at [150, 512] on span "Clovis" at bounding box center [252, 509] width 391 height 25
click at [556, 526] on div "Backfill Spec Sand (EMS 4123) Material Hauled" at bounding box center [661, 541] width 399 height 36
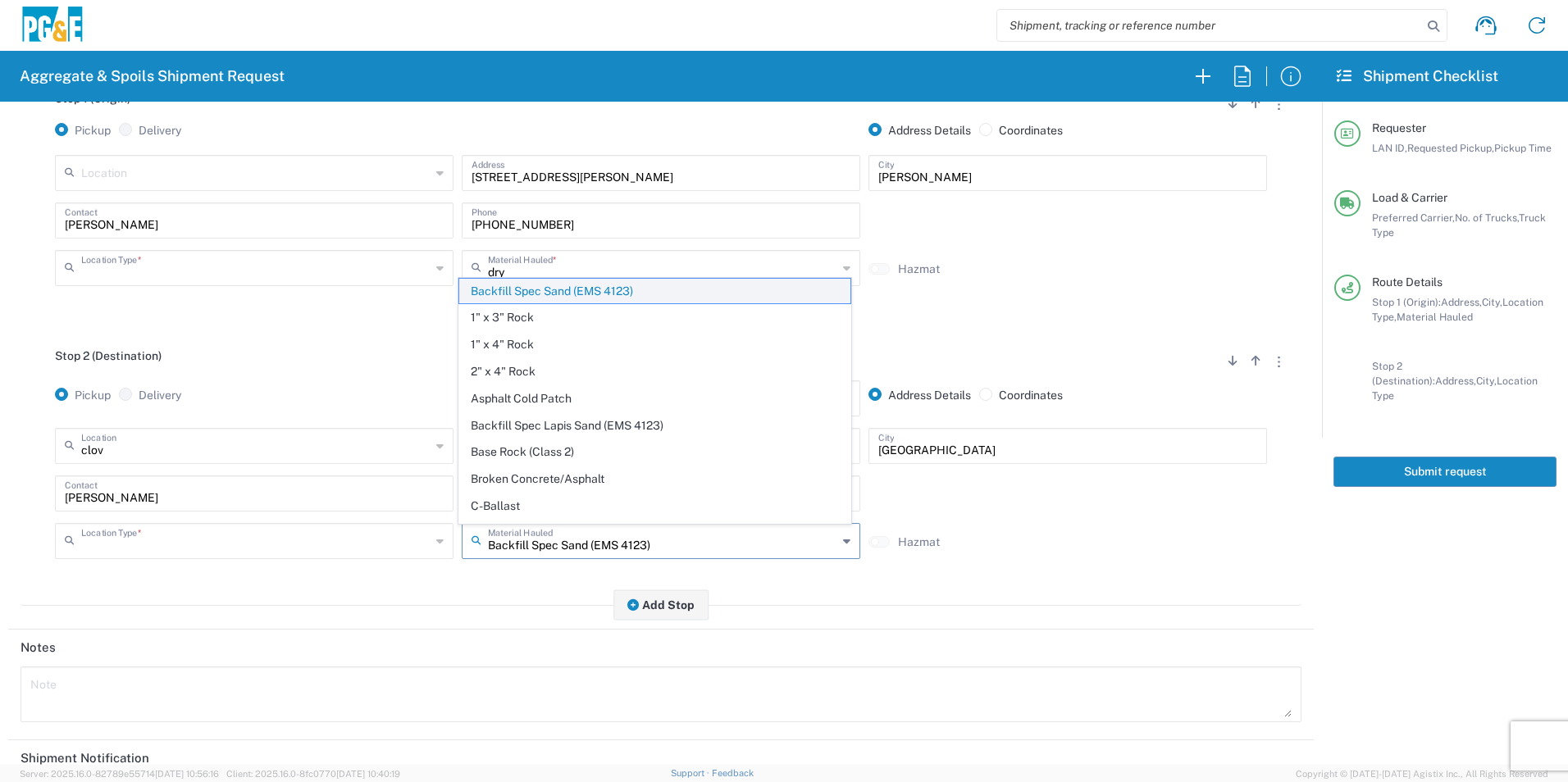
click at [546, 291] on span "Backfill Spec Sand (EMS 4123)" at bounding box center [654, 292] width 391 height 25
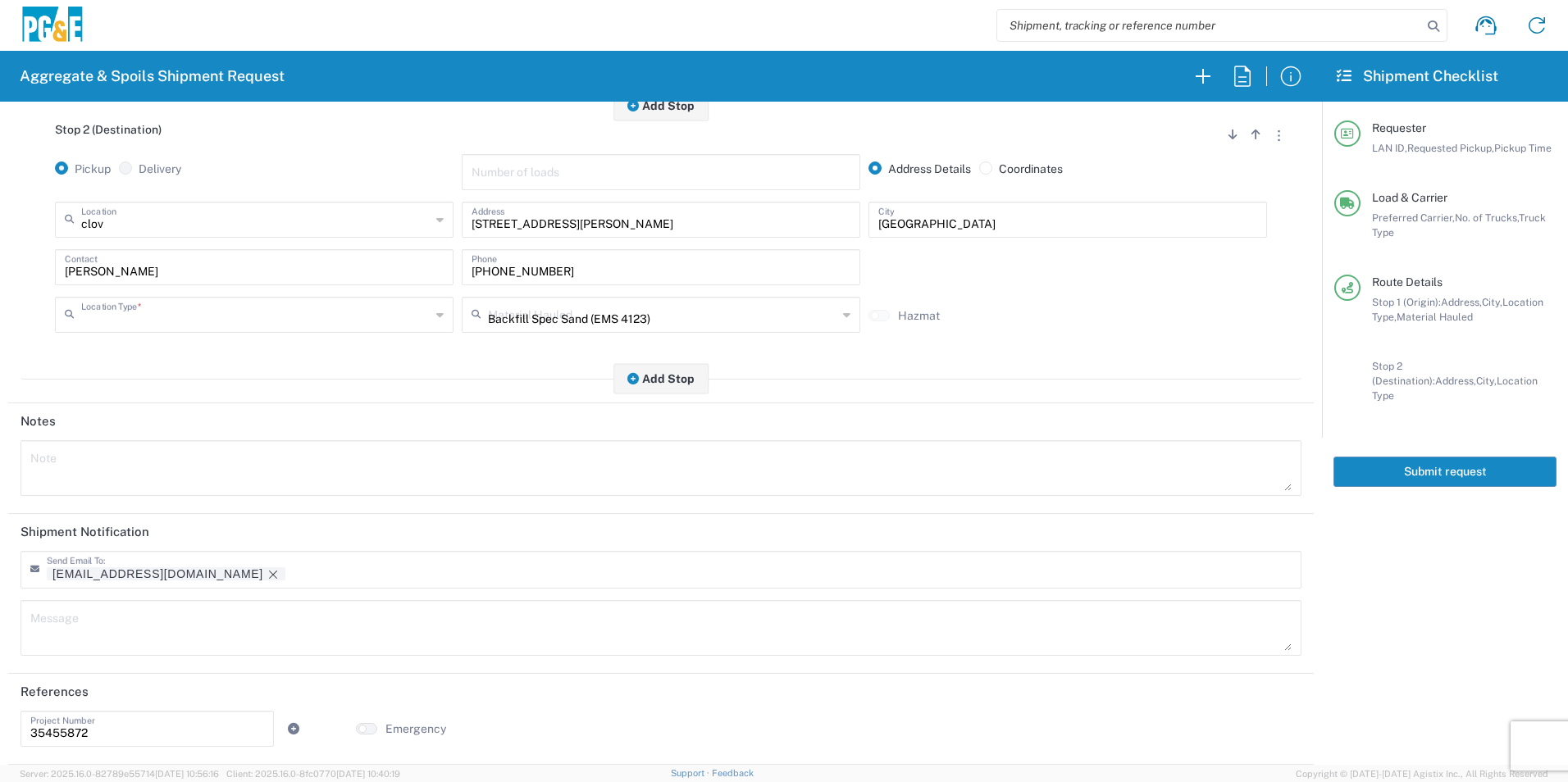
scroll to position [474, 0]
click at [266, 574] on icon "Remove tag" at bounding box center [273, 574] width 13 height 13
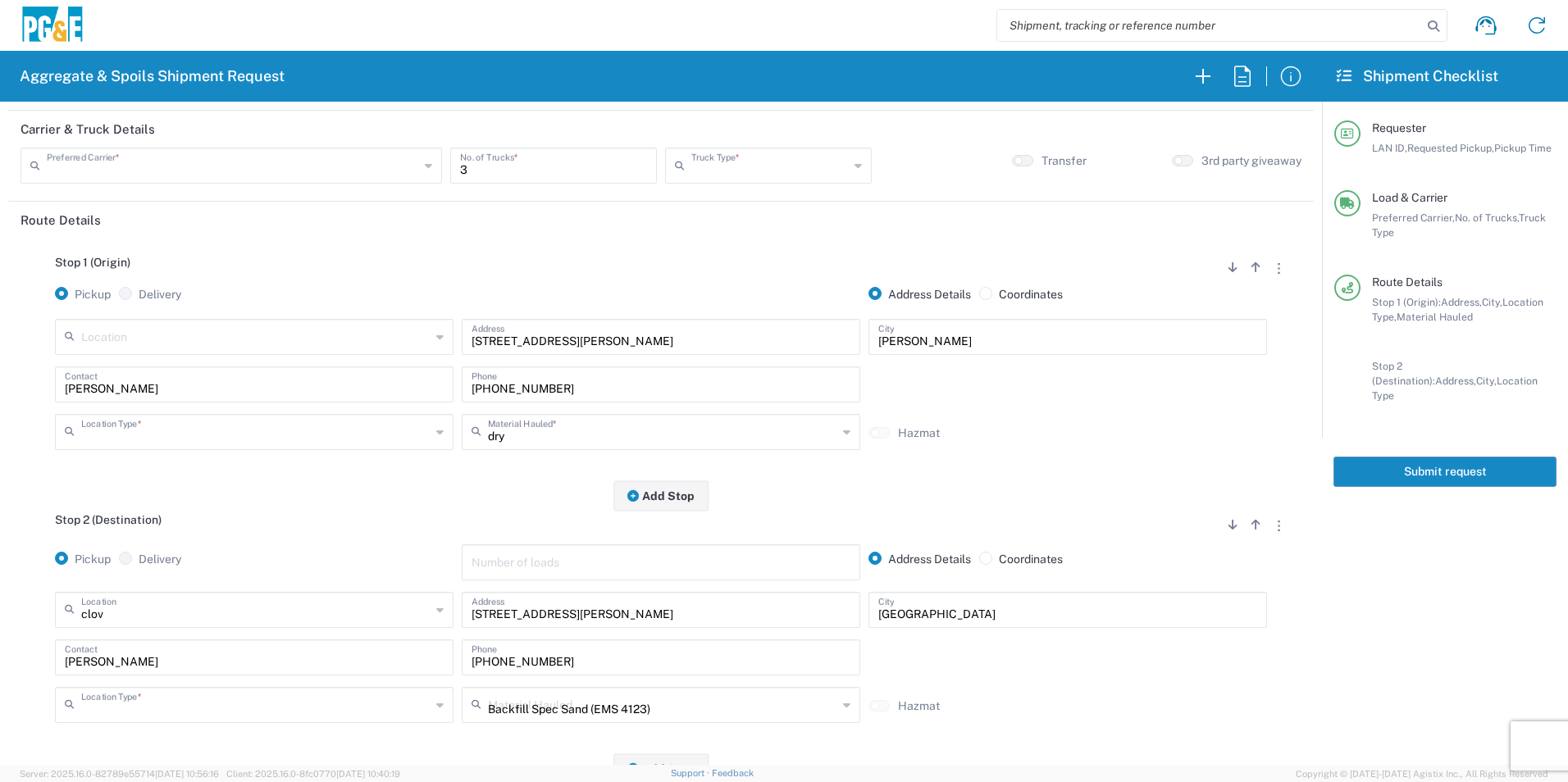
scroll to position [0, 0]
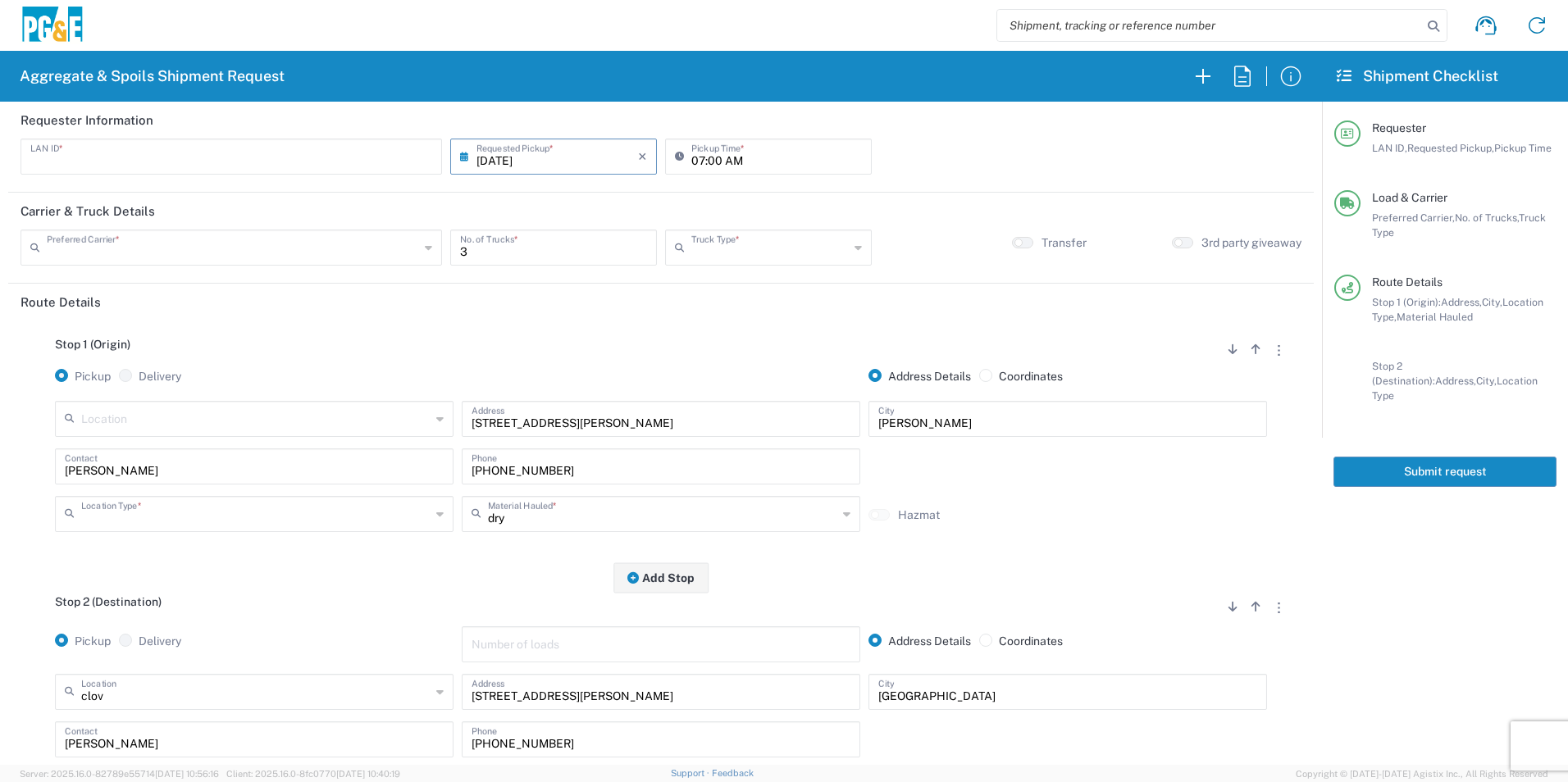
click at [1429, 460] on button "Submit request" at bounding box center [1445, 471] width 223 height 30
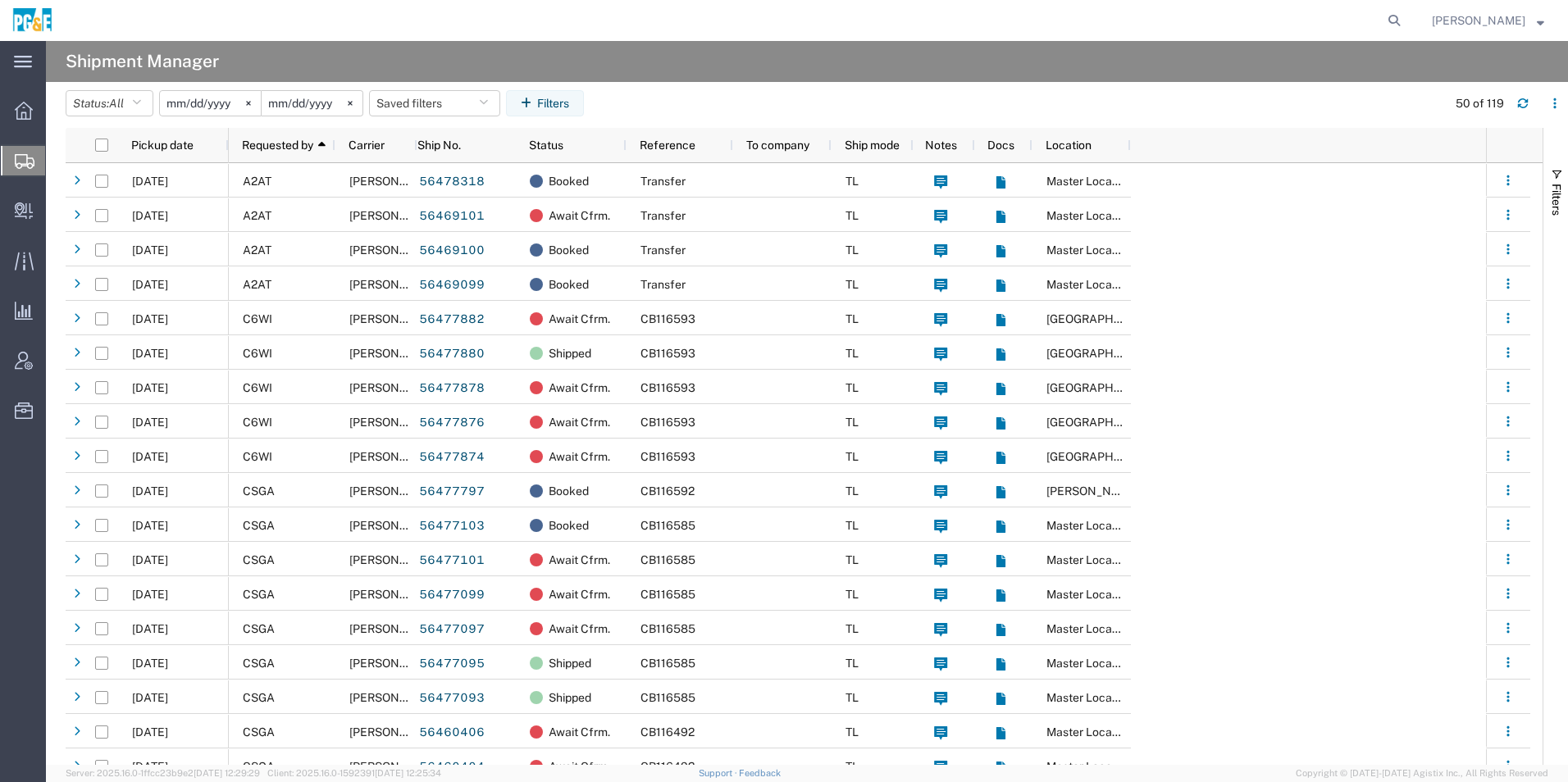
click at [214, 101] on input "[DATE]" at bounding box center [209, 102] width 101 height 24
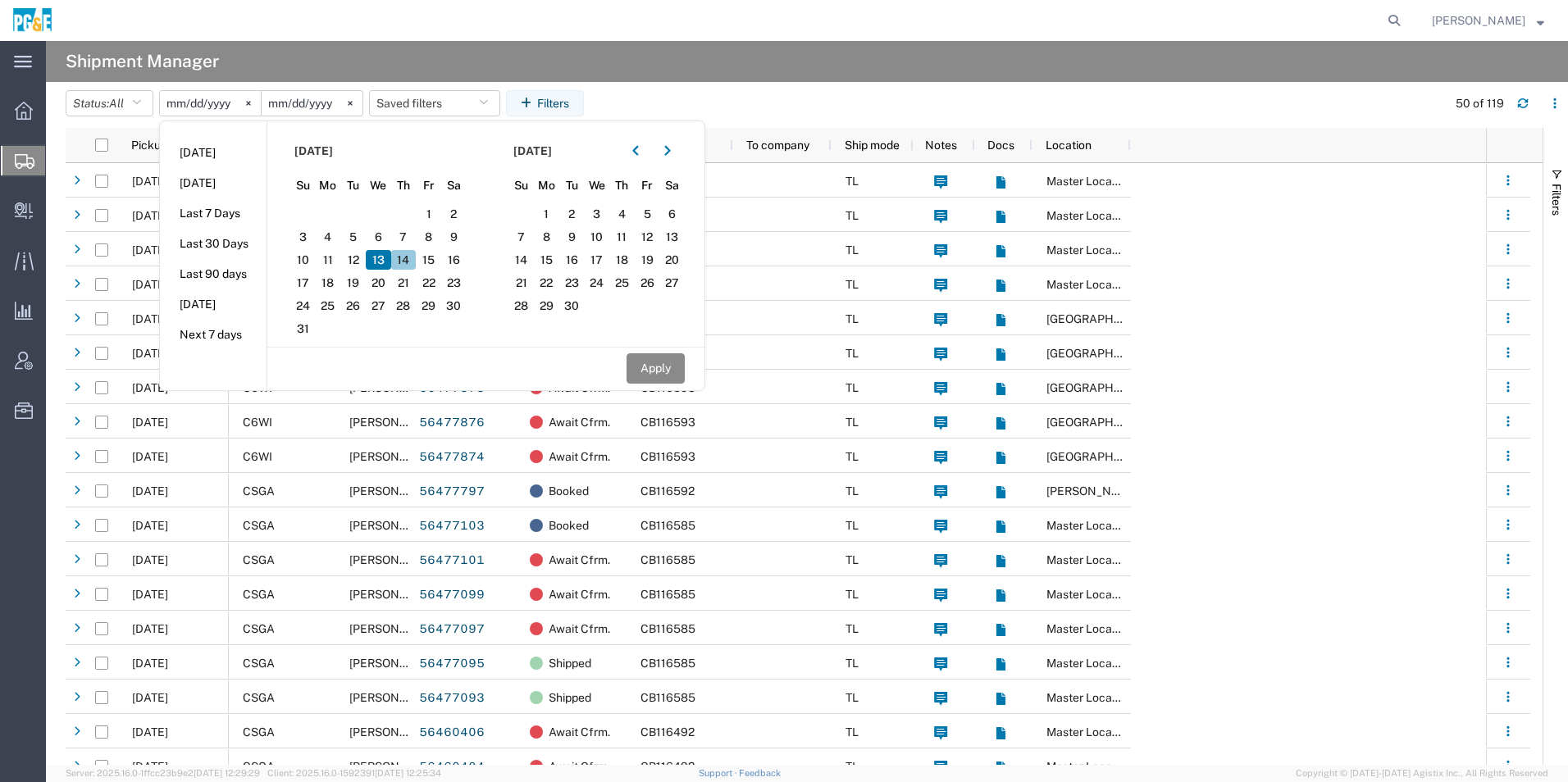
click at [409, 263] on span "14" at bounding box center [404, 260] width 25 height 20
click at [645, 156] on button "button" at bounding box center [635, 150] width 26 height 26
drag, startPoint x: 632, startPoint y: 258, endPoint x: 631, endPoint y: 270, distance: 12.0
click at [631, 258] on span "14" at bounding box center [622, 260] width 25 height 20
click at [663, 369] on button "Apply" at bounding box center [655, 368] width 58 height 30
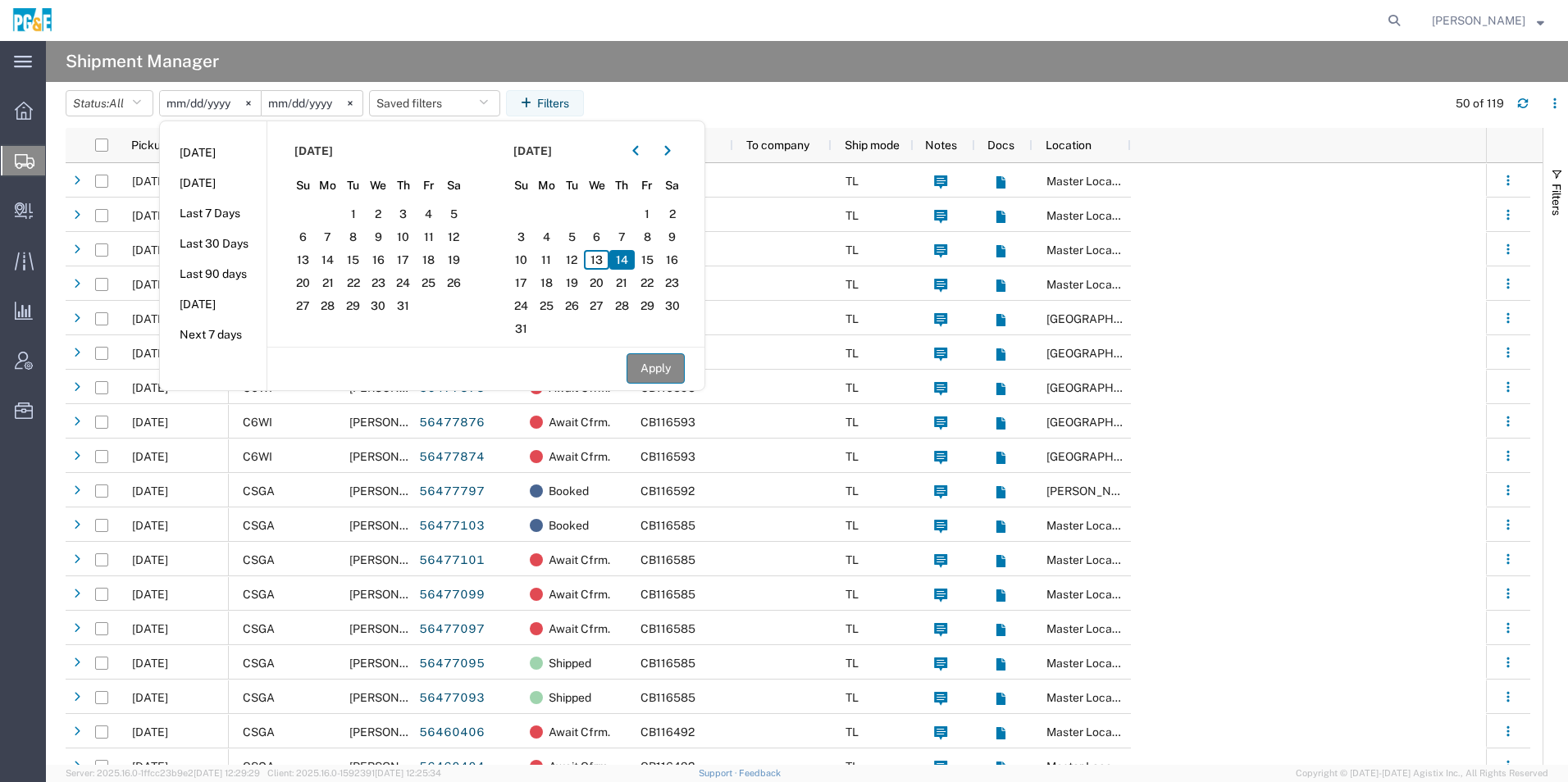
type input "2025-08-14"
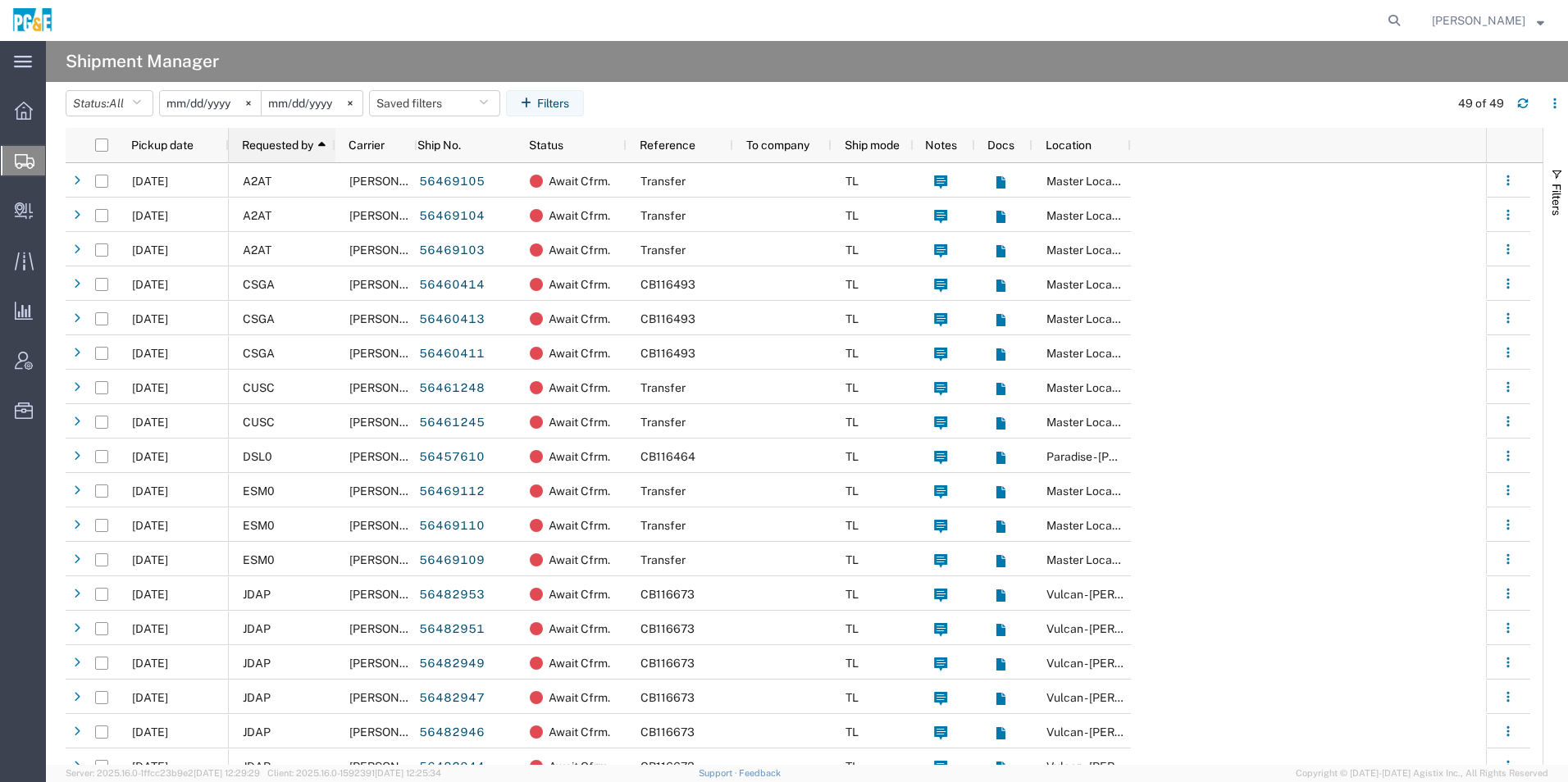
click at [280, 147] on span "Requested by" at bounding box center [277, 145] width 72 height 13
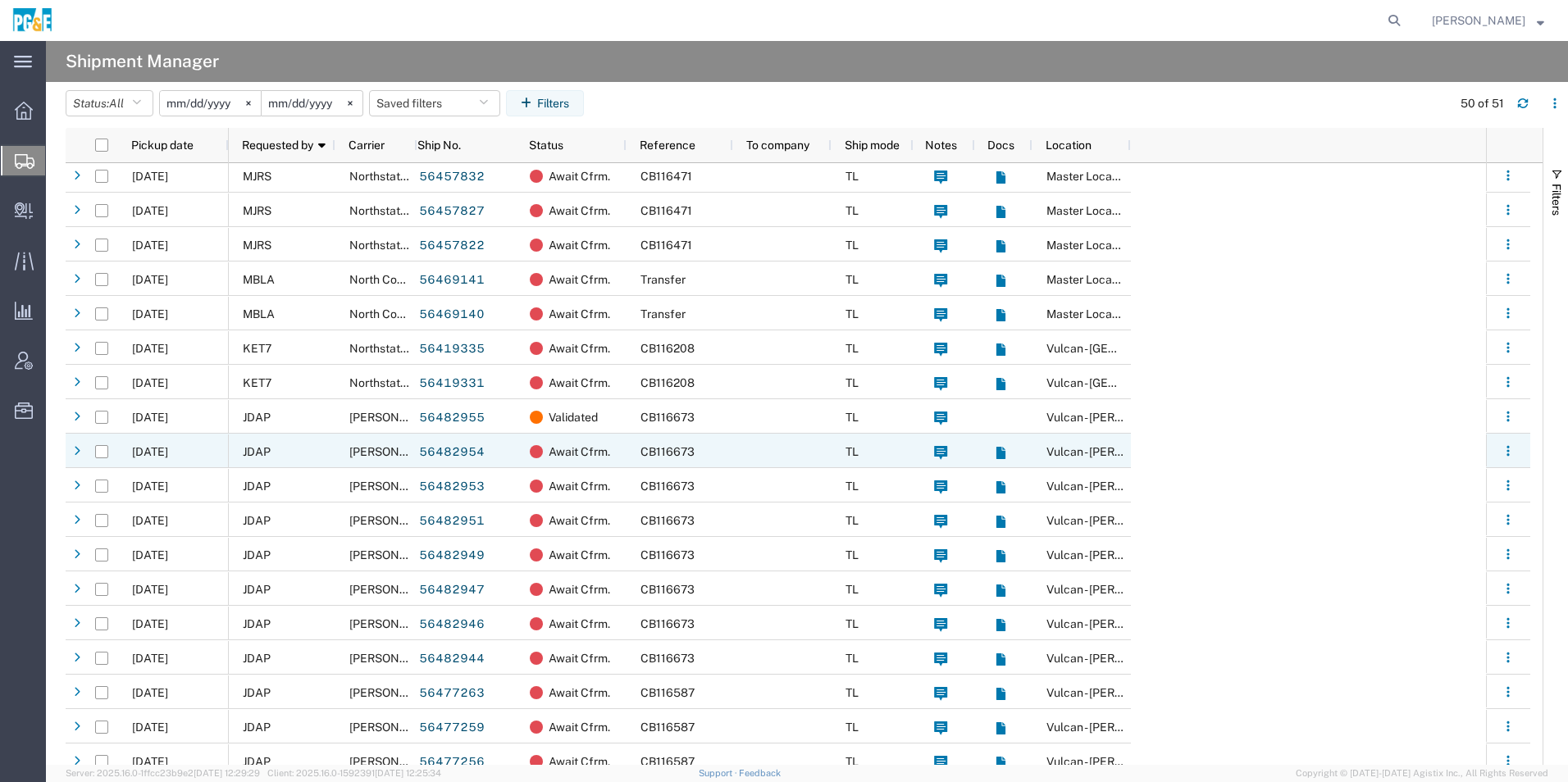
scroll to position [410, 0]
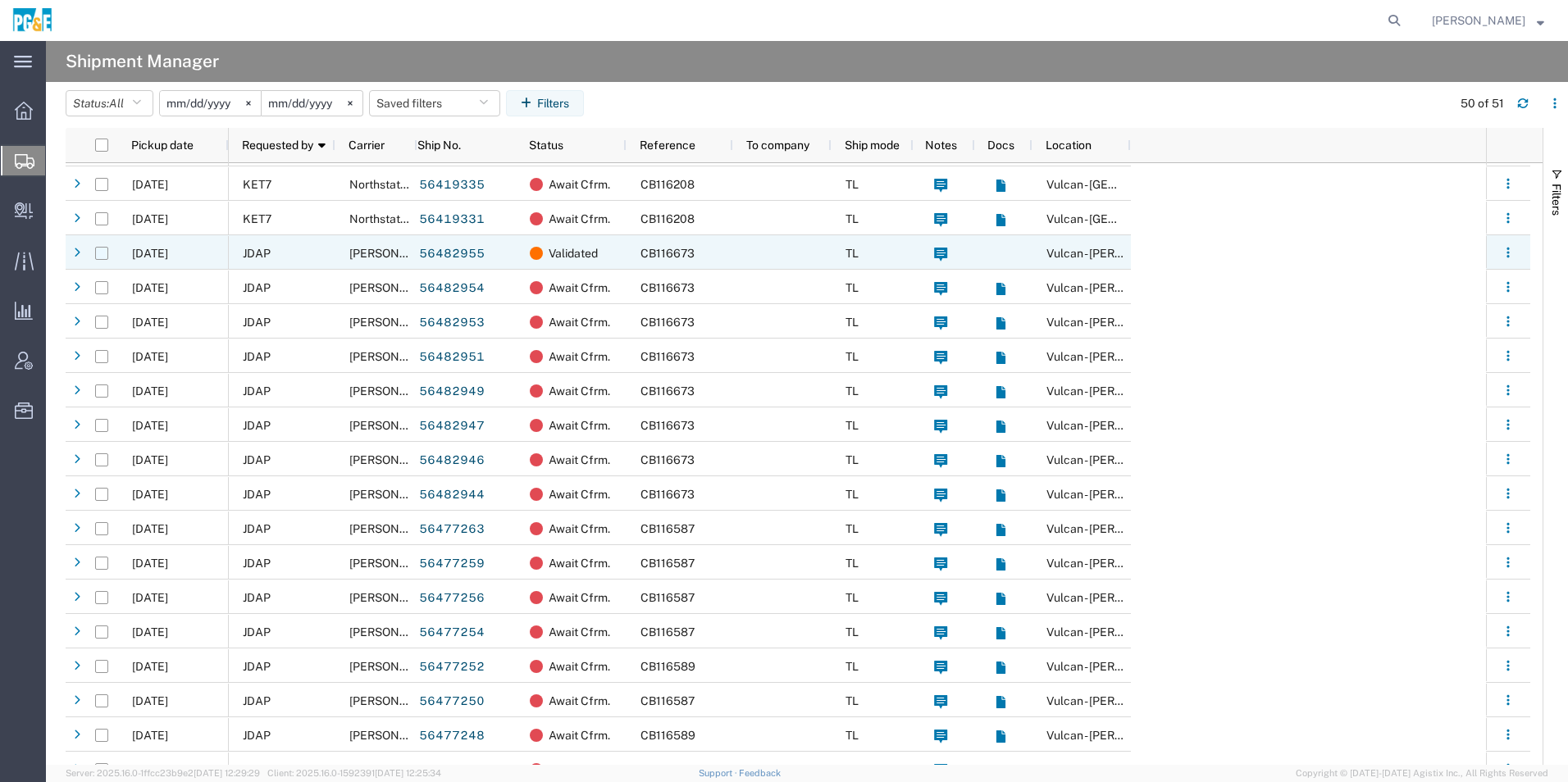
click at [103, 254] on input "Press Space to toggle row selection (unchecked)" at bounding box center [102, 253] width 13 height 13
checkbox input "true"
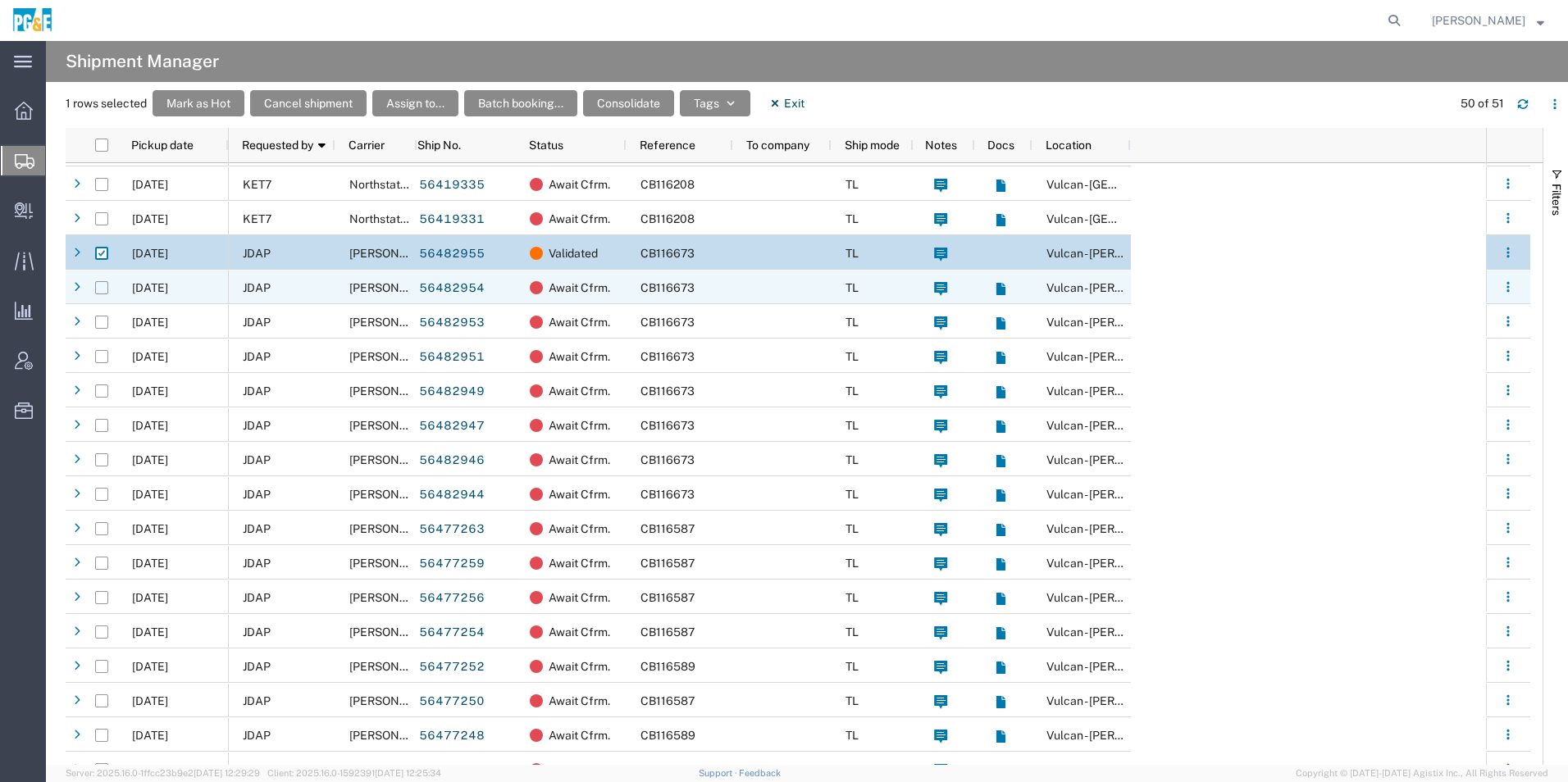
click at [104, 285] on input "Press Space to toggle row selection (unchecked)" at bounding box center [102, 287] width 13 height 13
checkbox input "true"
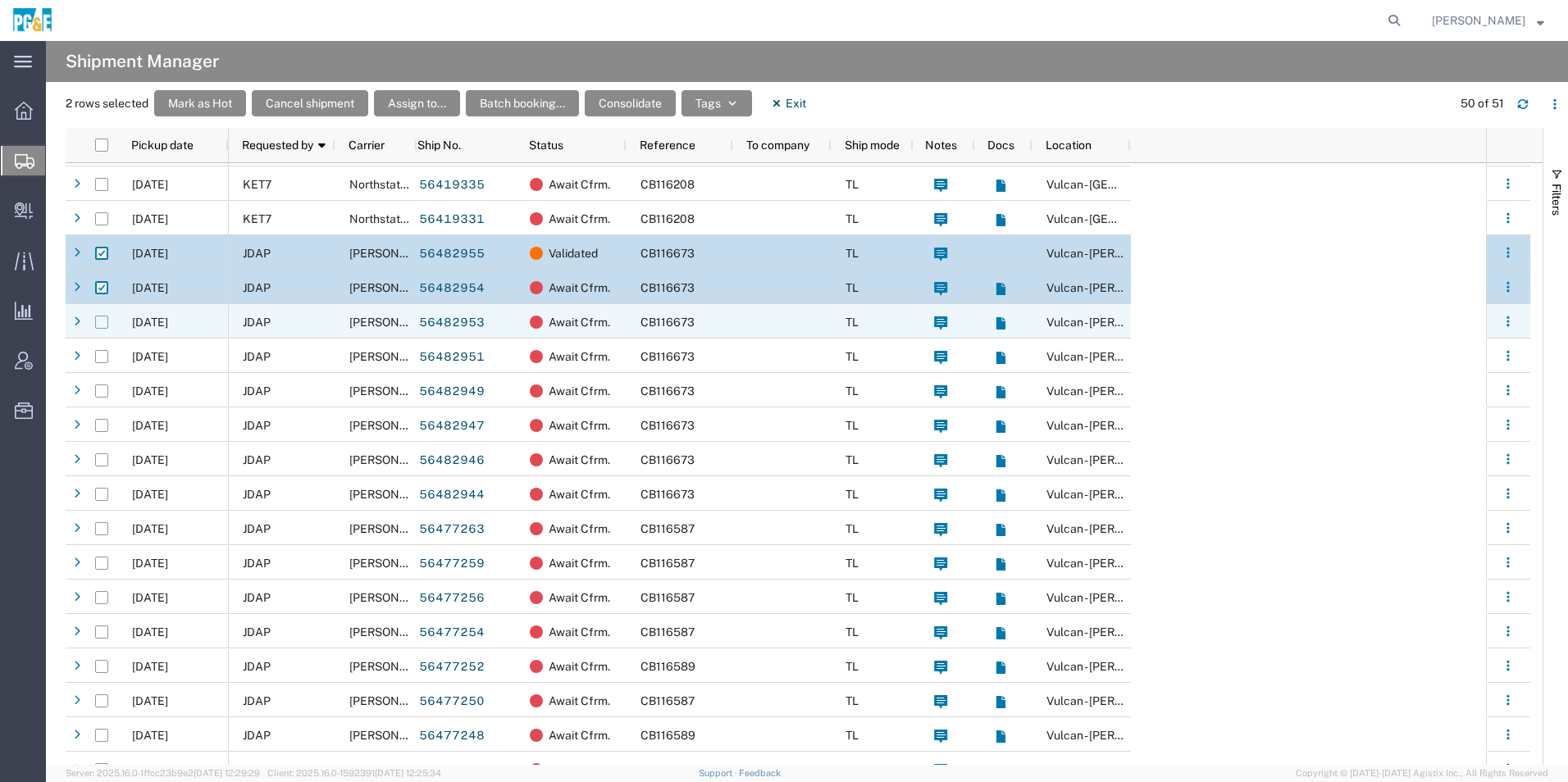
click at [102, 323] on input "Press Space to toggle row selection (unchecked)" at bounding box center [102, 322] width 13 height 13
checkbox input "true"
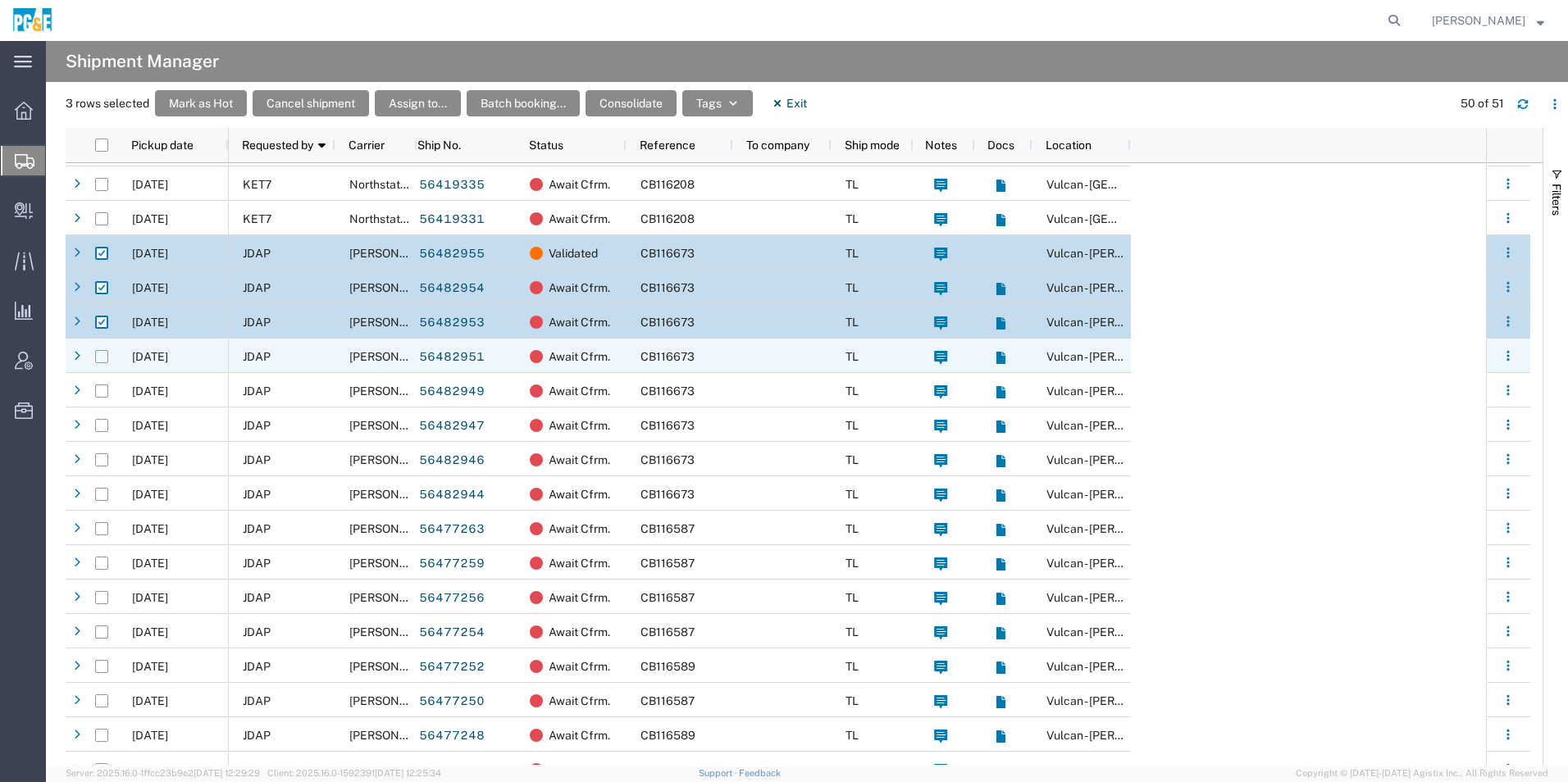
click at [99, 356] on input "Press Space to toggle row selection (unchecked)" at bounding box center [102, 356] width 13 height 13
checkbox input "true"
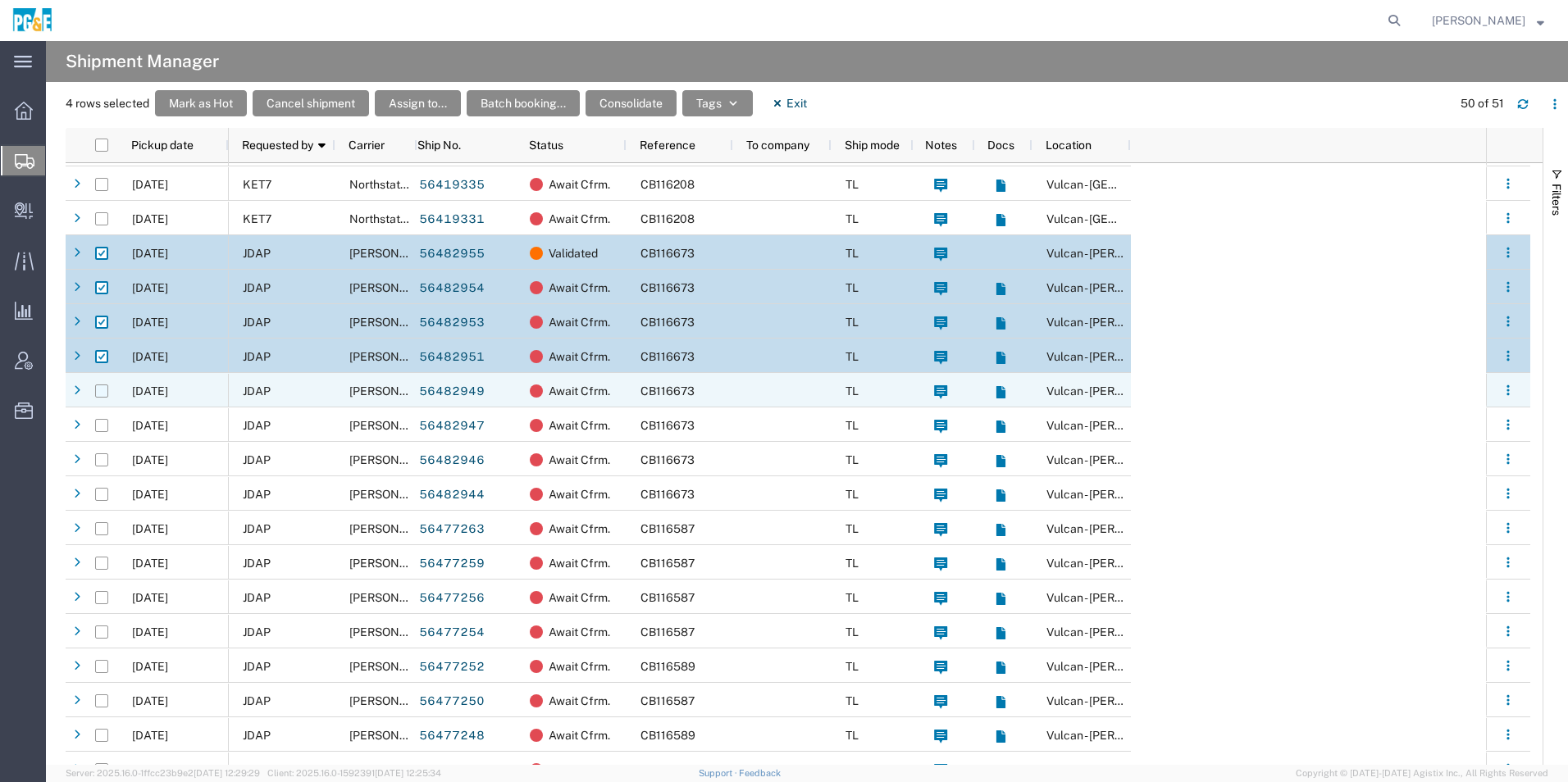
click at [99, 390] on input "Press Space to toggle row selection (unchecked)" at bounding box center [102, 391] width 13 height 13
checkbox input "true"
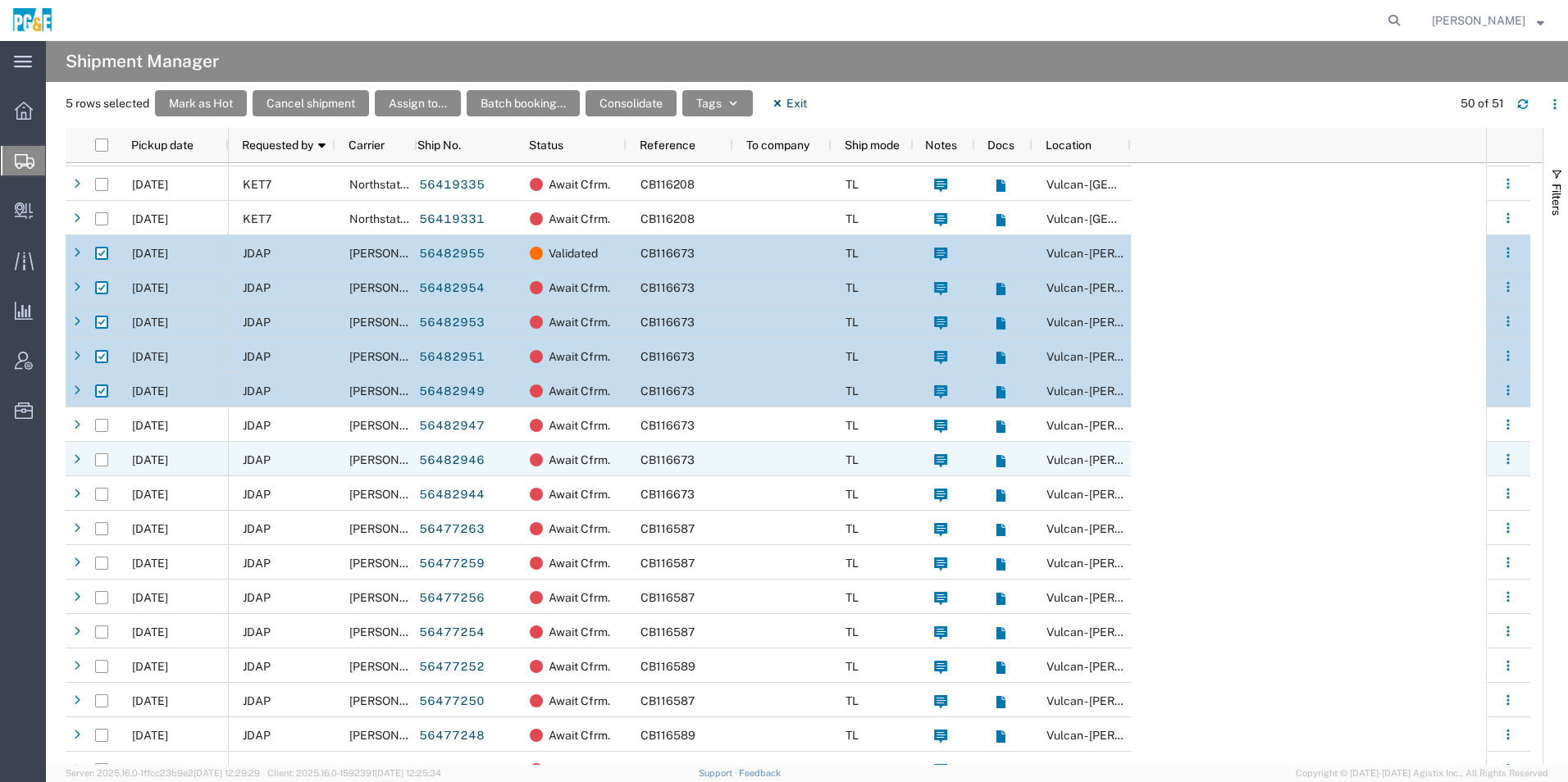
scroll to position [574, 0]
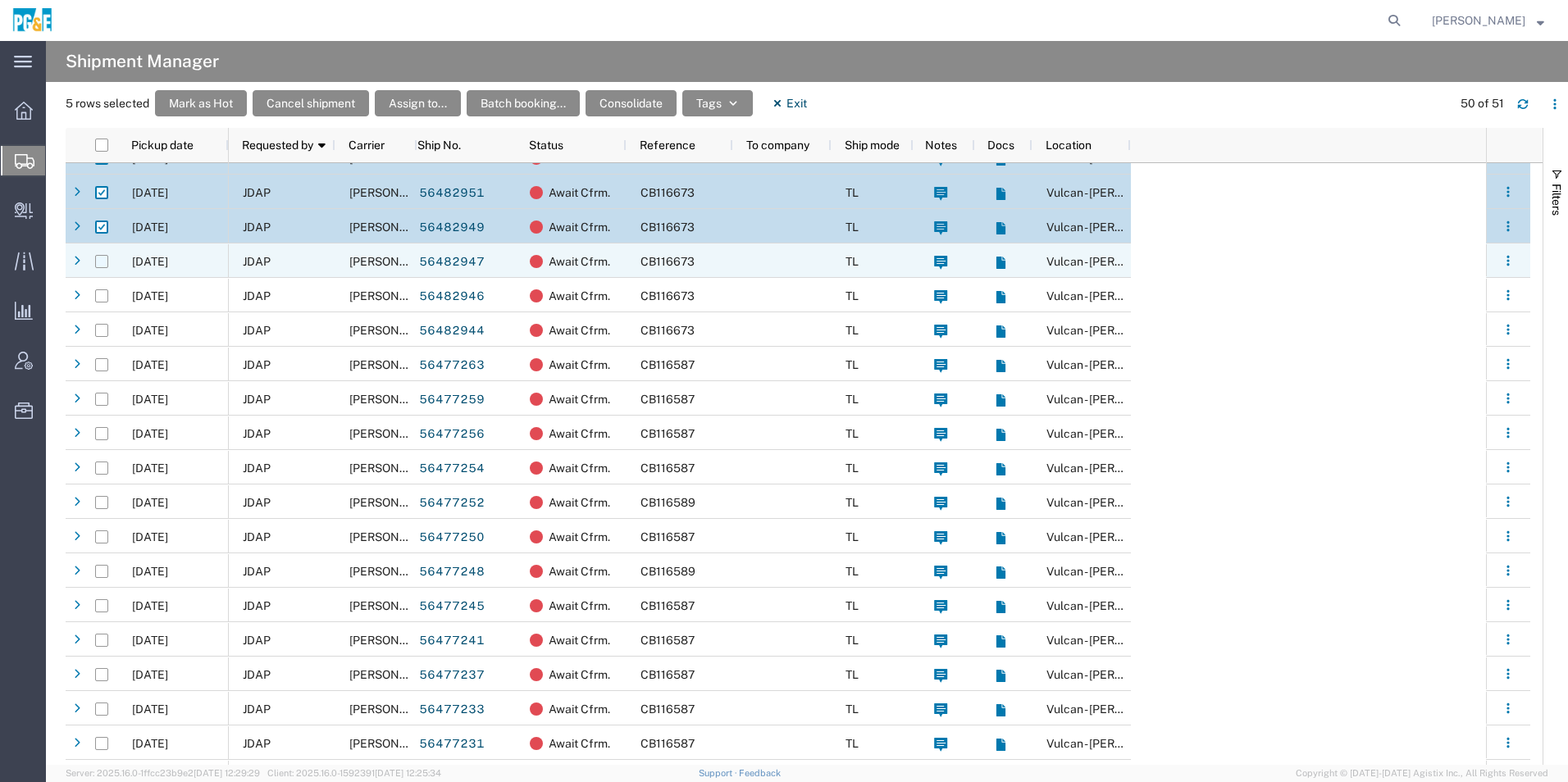
click at [104, 263] on input "Press Space to toggle row selection (unchecked)" at bounding box center [102, 261] width 13 height 13
checkbox input "true"
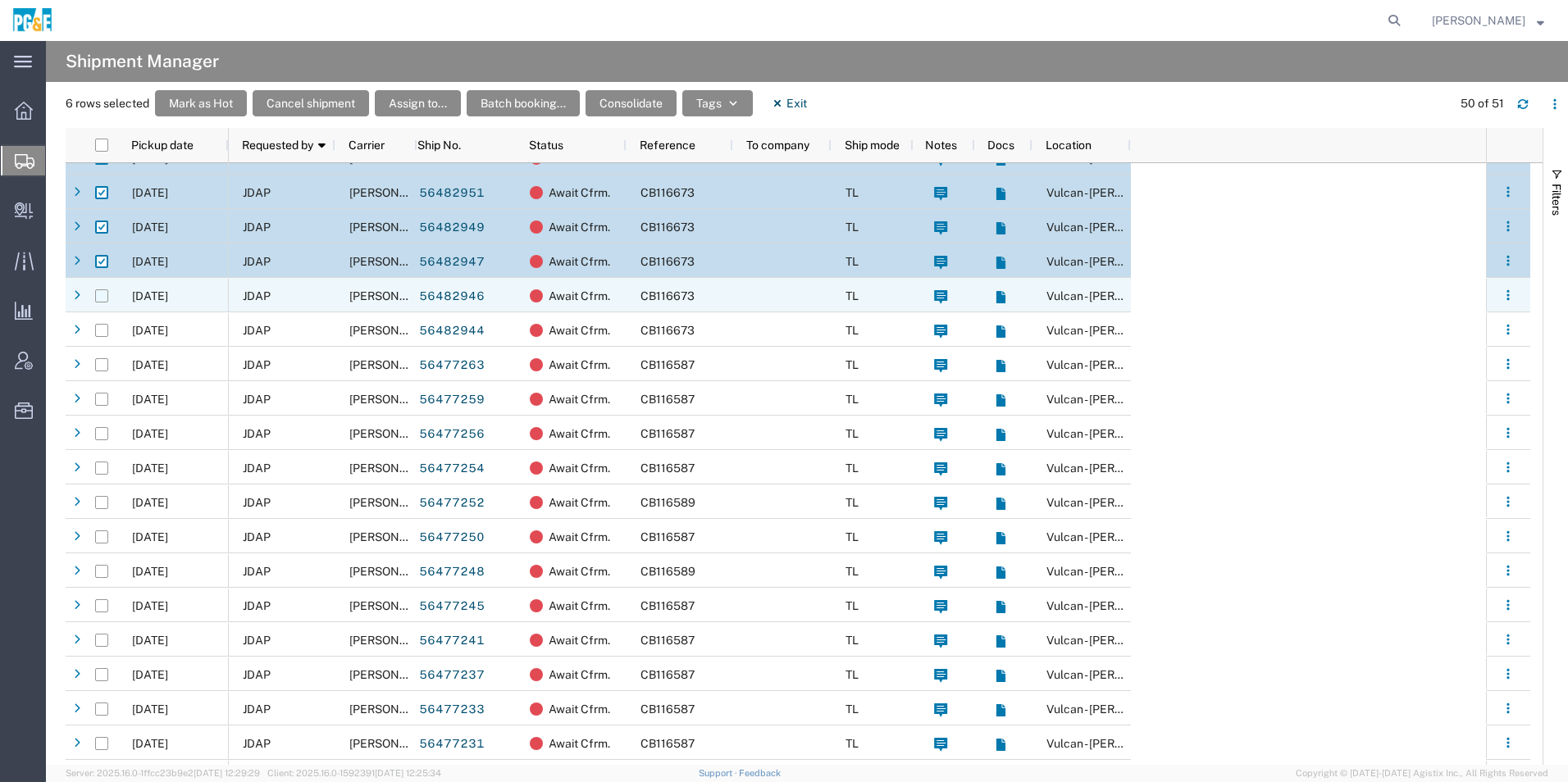
click at [103, 293] on input "Press Space to toggle row selection (unchecked)" at bounding box center [102, 295] width 13 height 13
checkbox input "true"
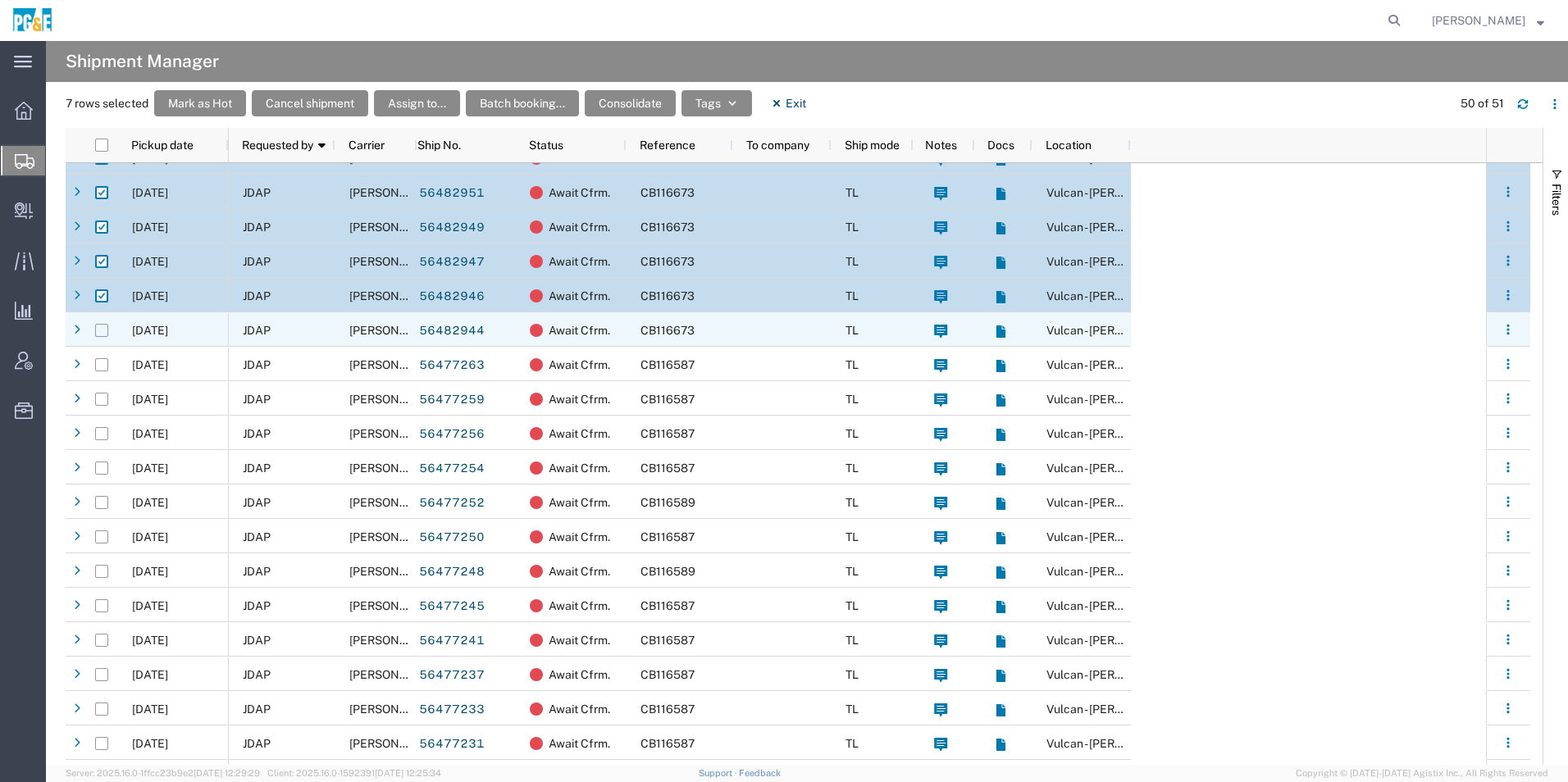
click at [102, 331] on input "Press Space to toggle row selection (unchecked)" at bounding box center [102, 330] width 13 height 13
checkbox input "true"
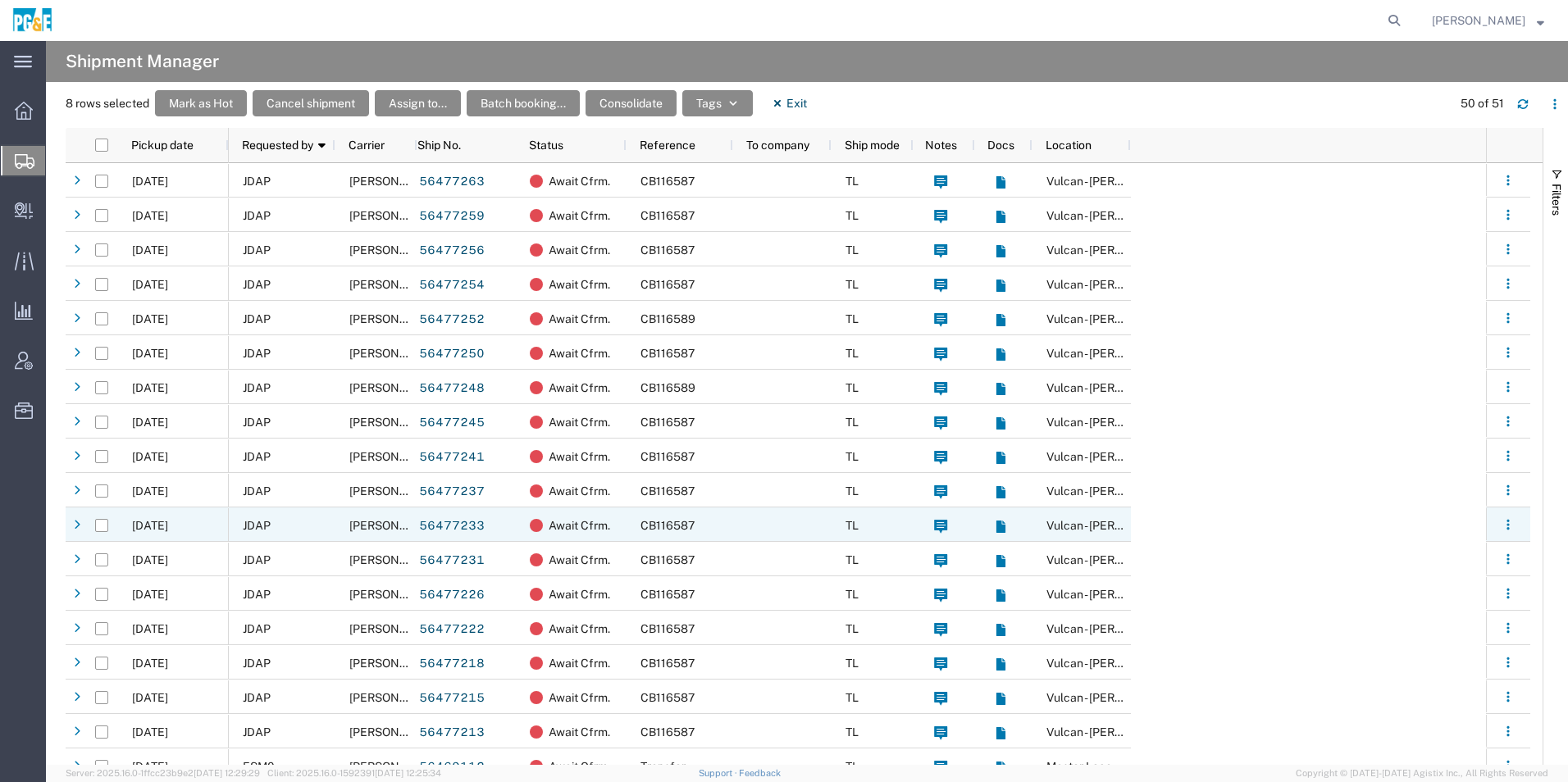
scroll to position [820, 0]
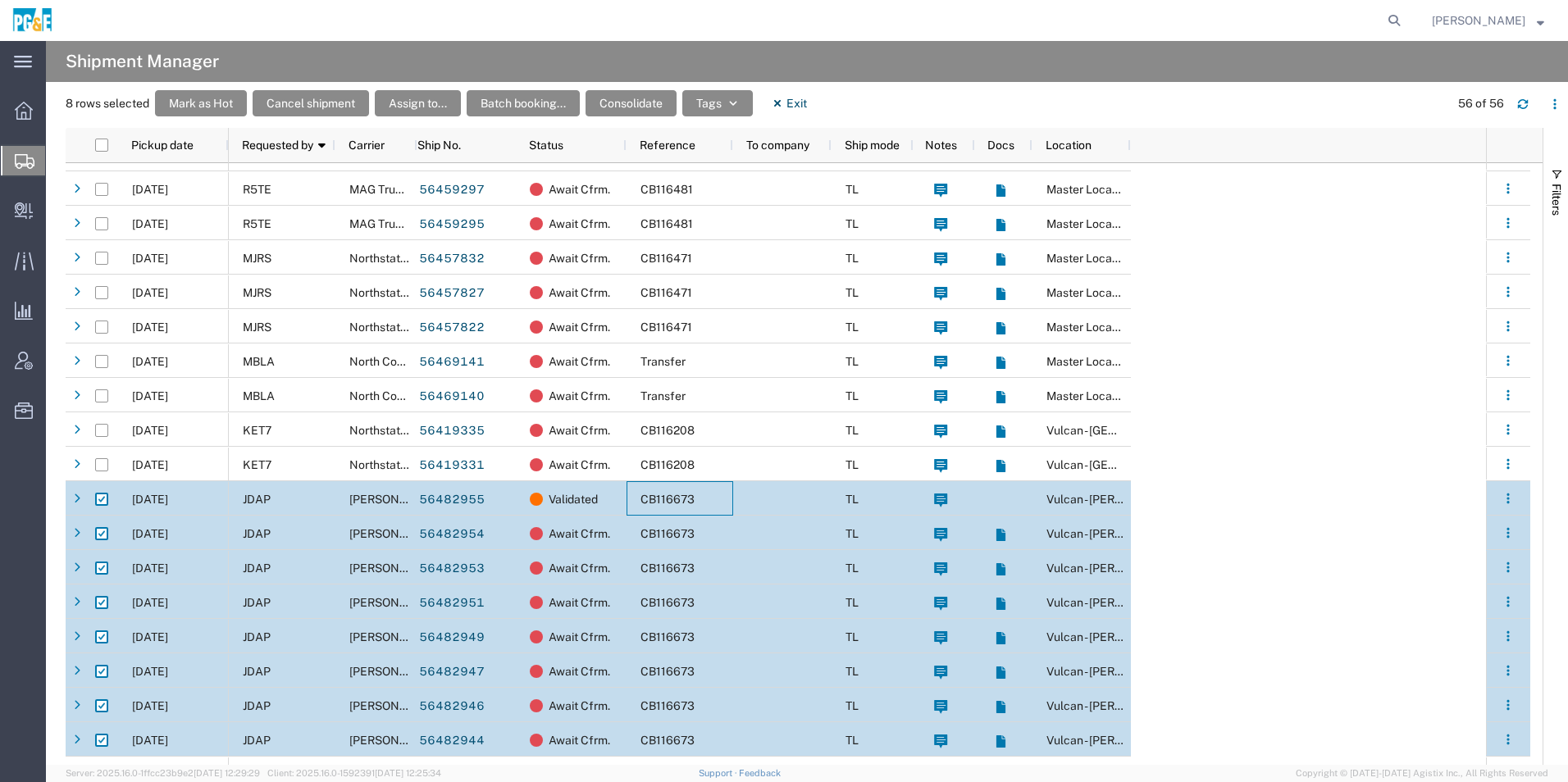
click at [693, 497] on span "CB116673" at bounding box center [668, 499] width 54 height 13
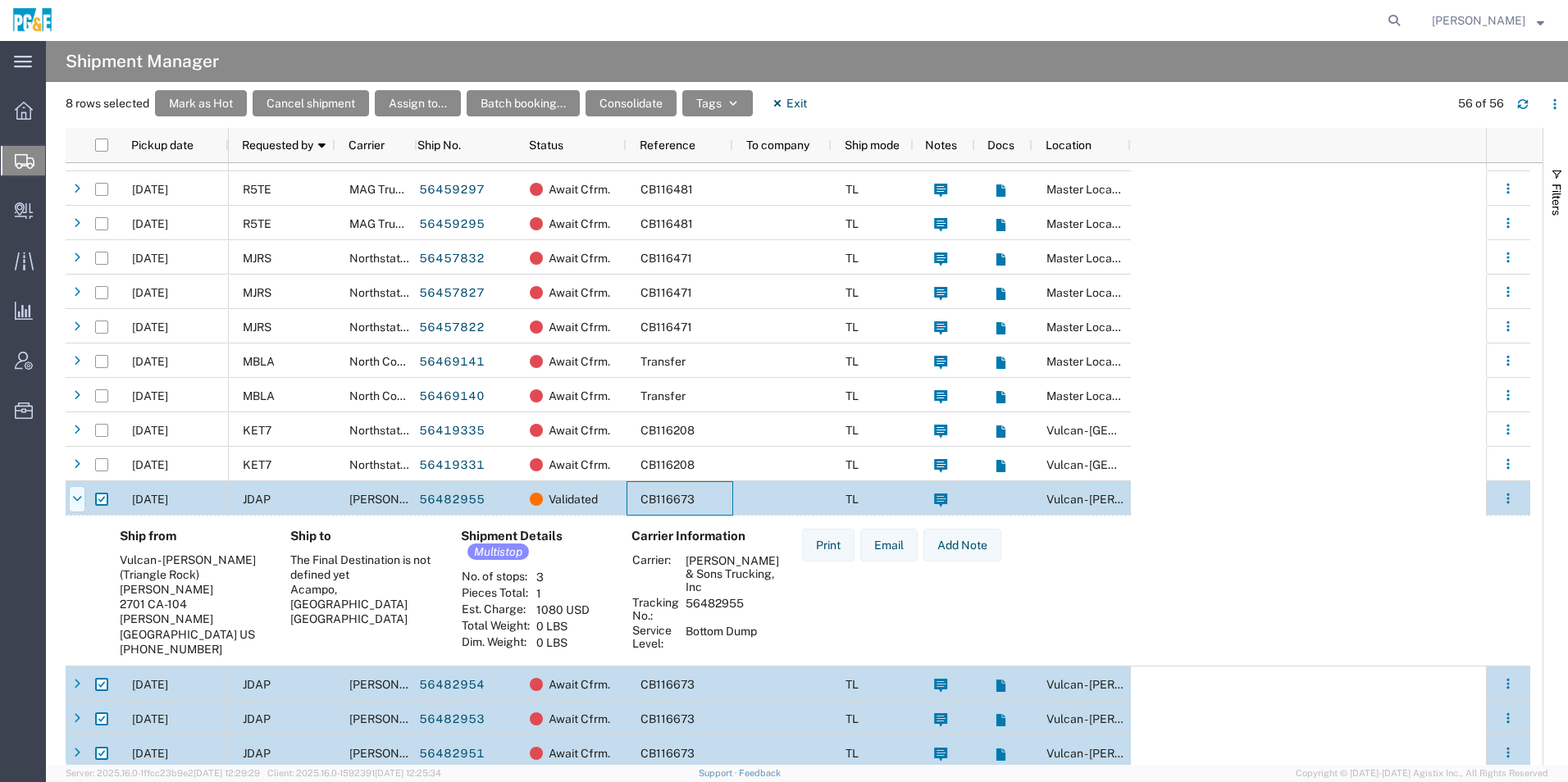
click at [77, 499] on icon at bounding box center [77, 499] width 10 height 12
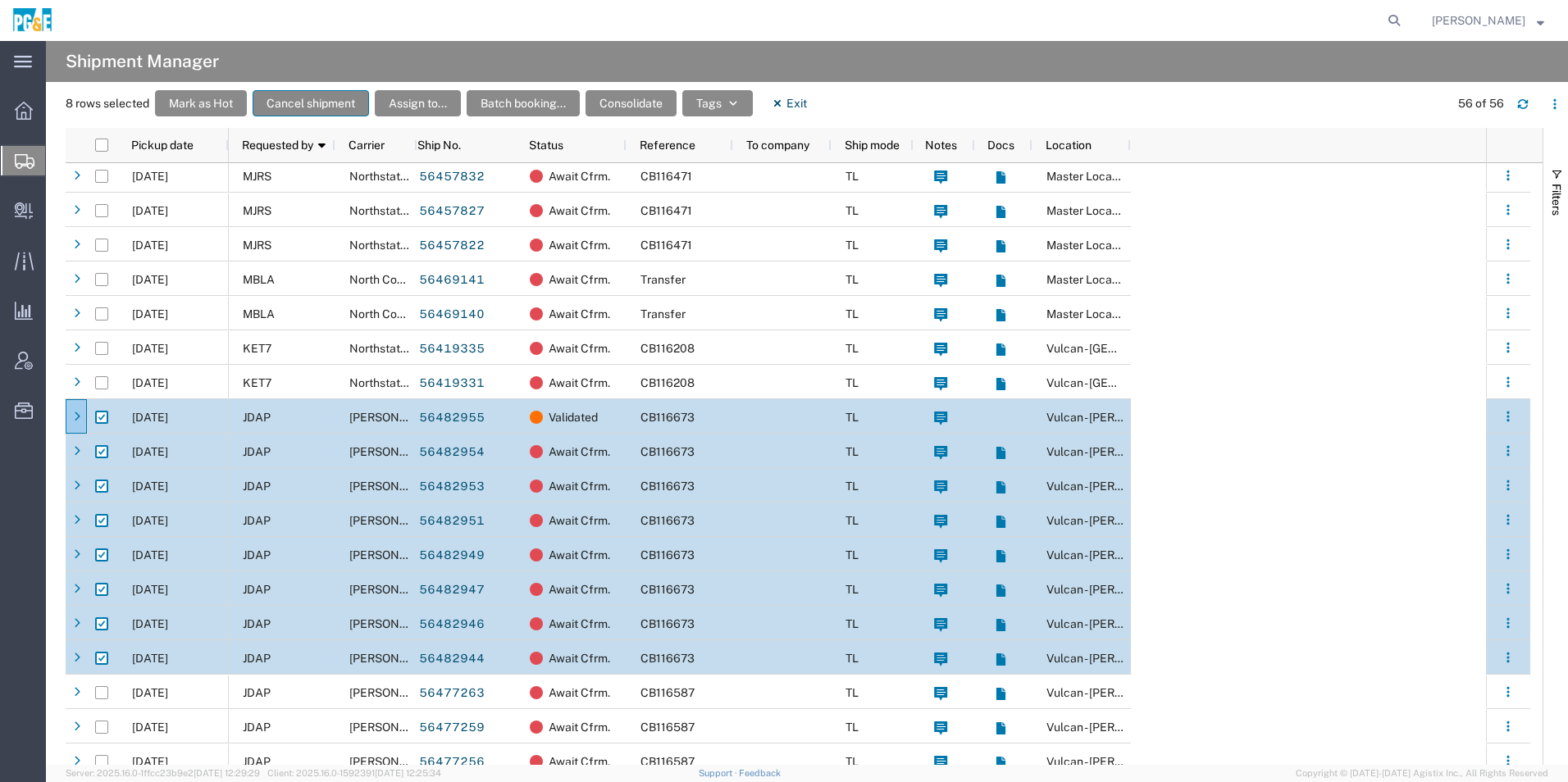
click at [331, 101] on button "Cancel shipment" at bounding box center [311, 103] width 116 height 26
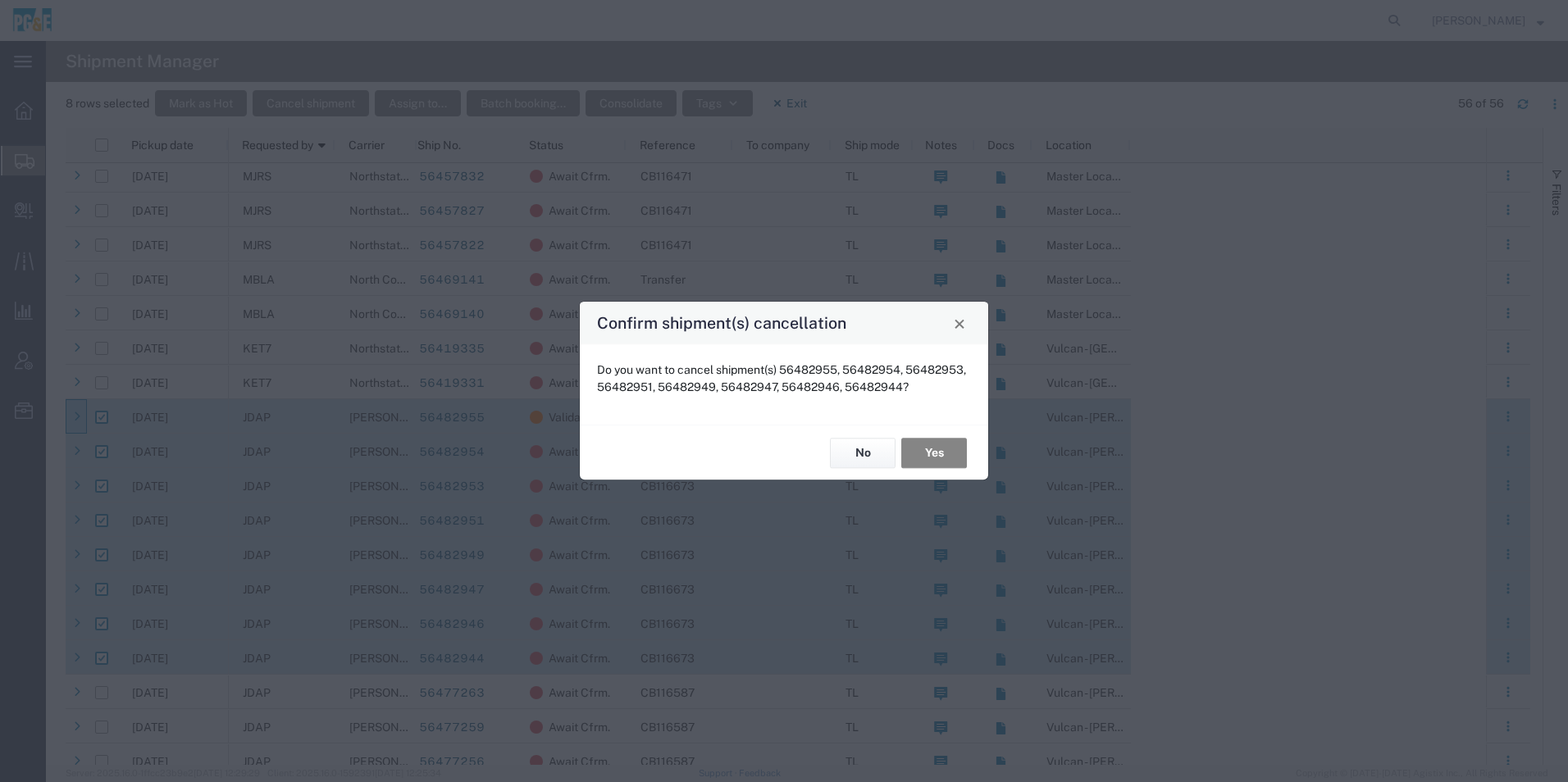
click at [956, 450] on button "Yes" at bounding box center [934, 452] width 65 height 30
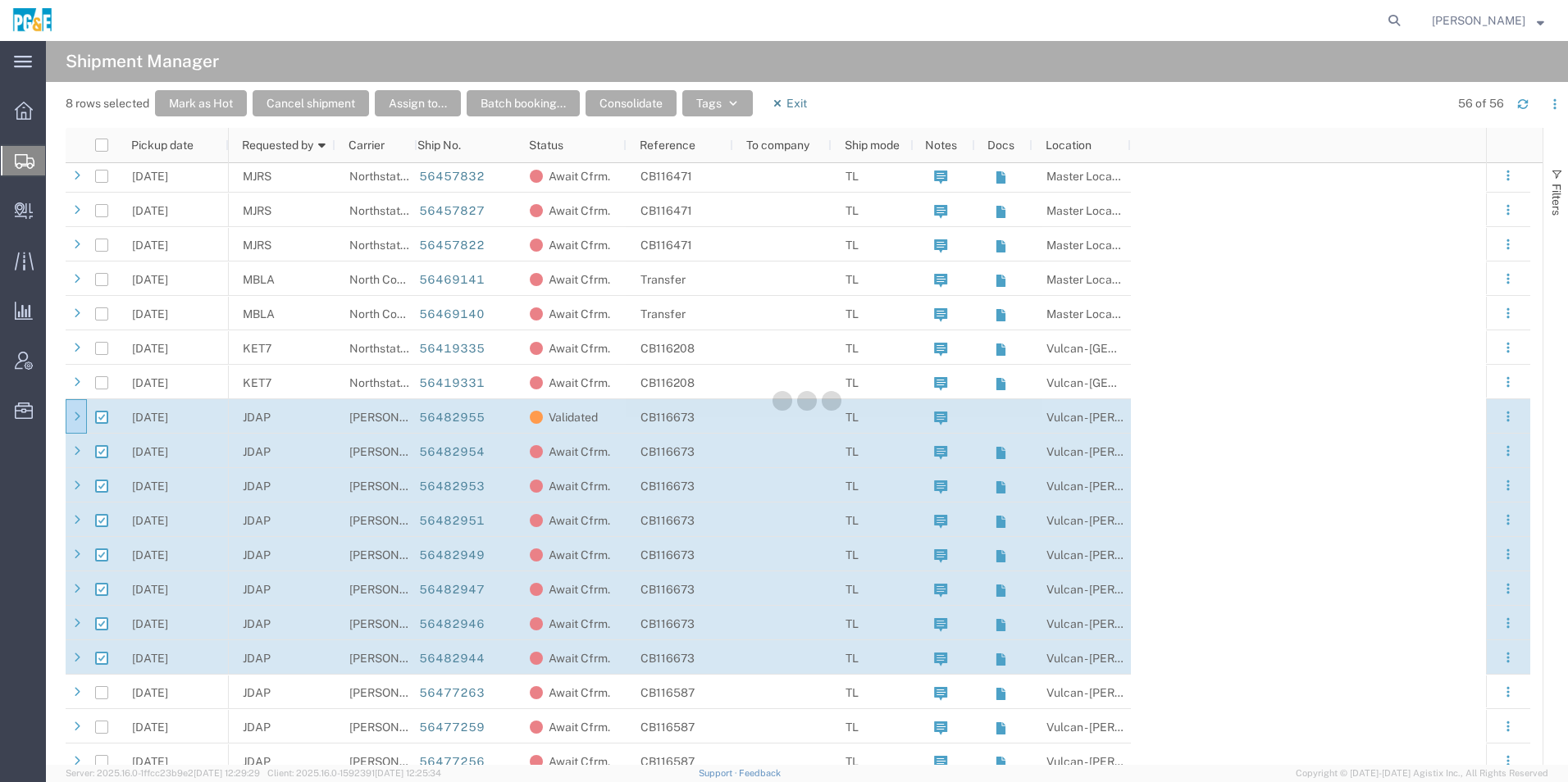
checkbox input "false"
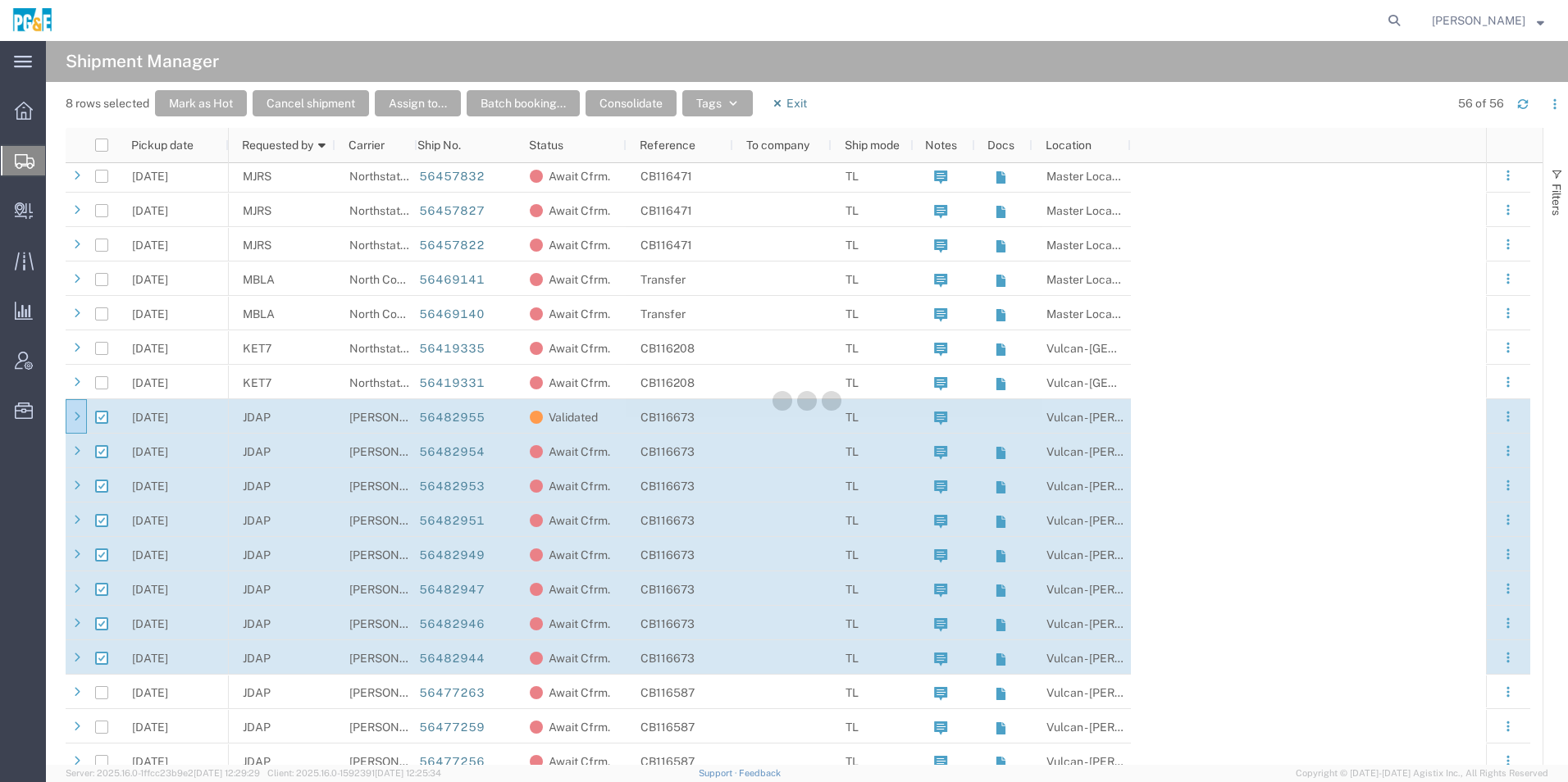
checkbox input "false"
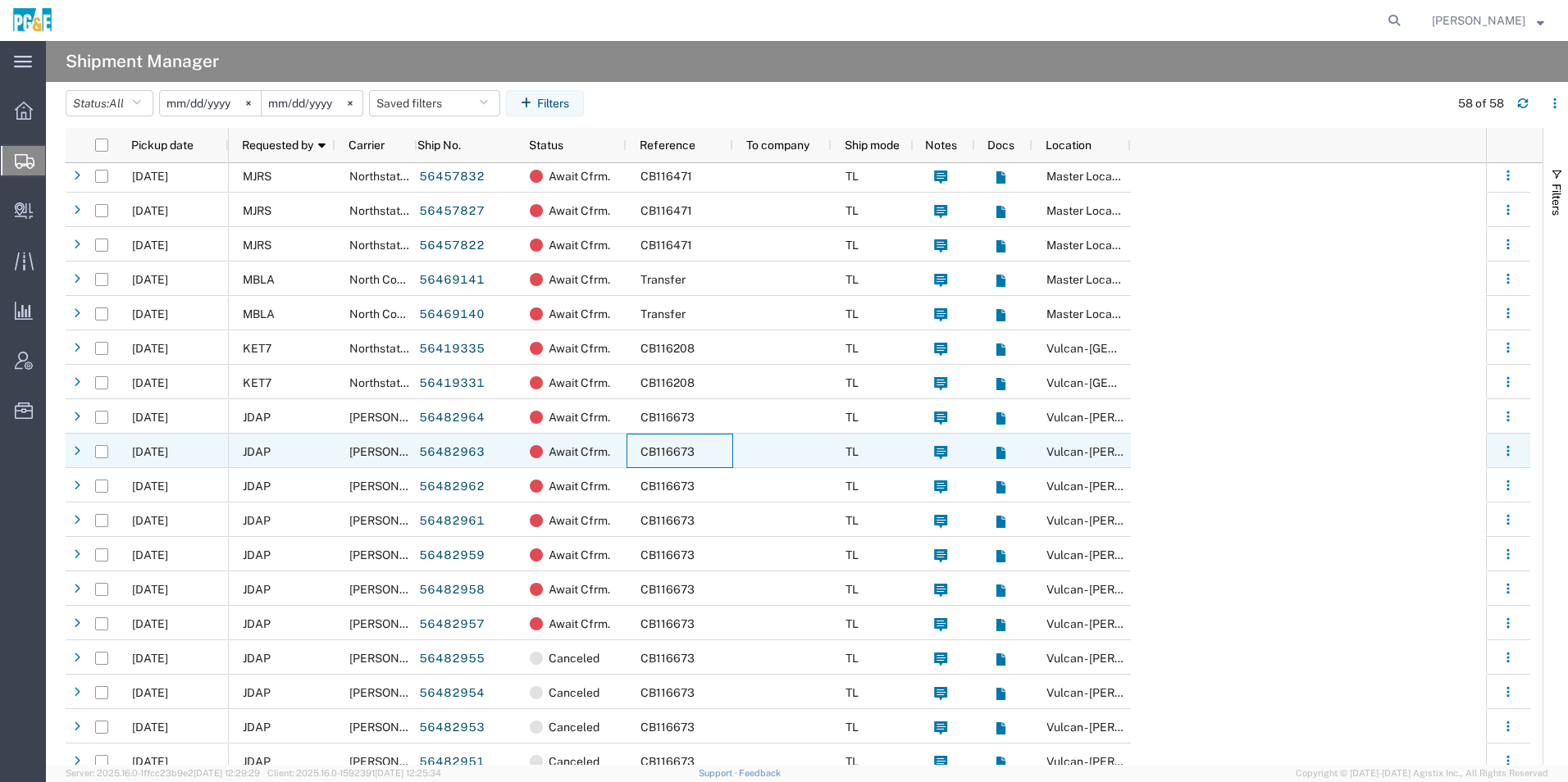
drag, startPoint x: 694, startPoint y: 450, endPoint x: 656, endPoint y: 449, distance: 38.0
click at [656, 449] on div "CB116673" at bounding box center [680, 451] width 107 height 34
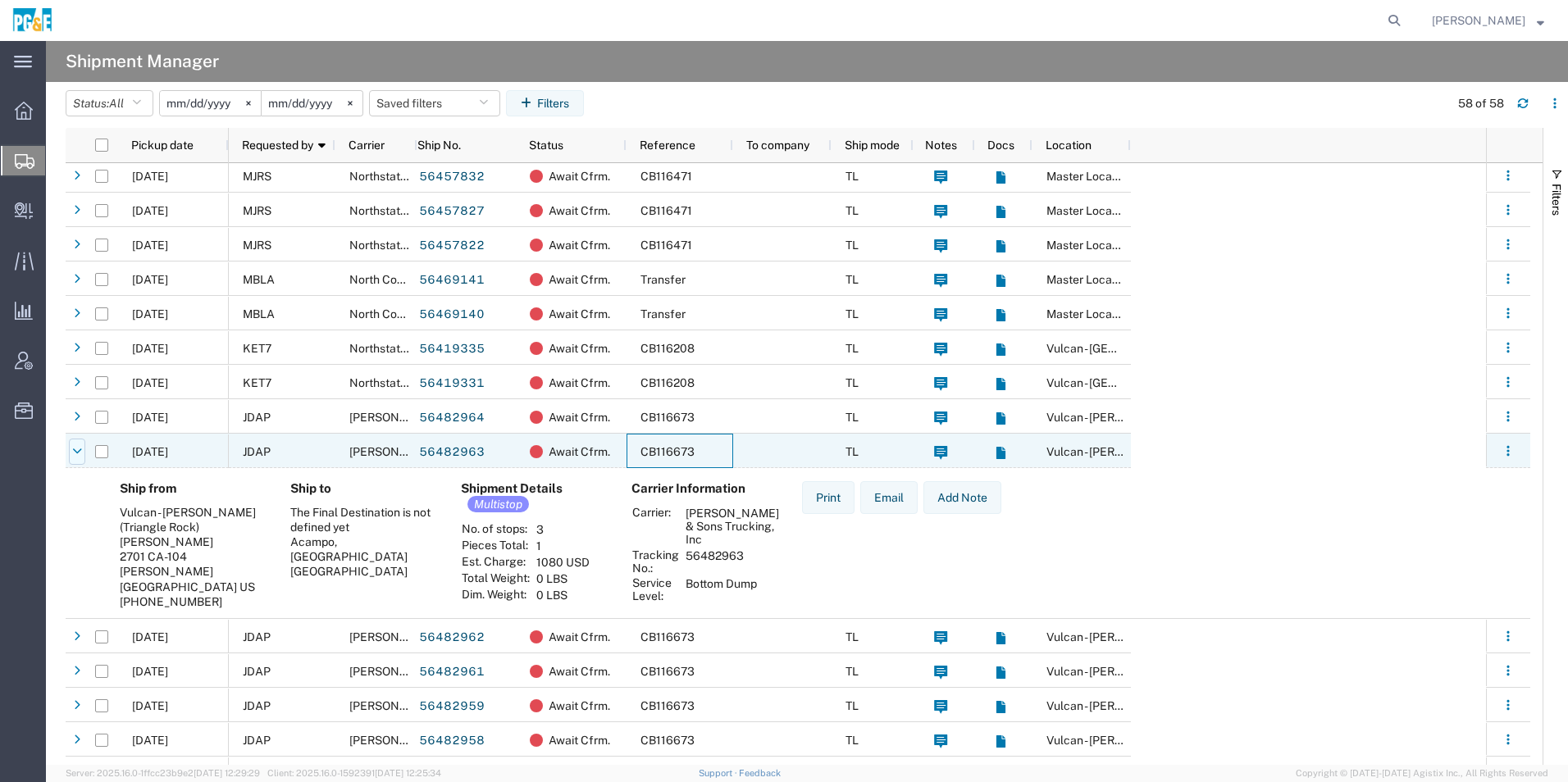
click at [75, 454] on icon at bounding box center [77, 451] width 10 height 12
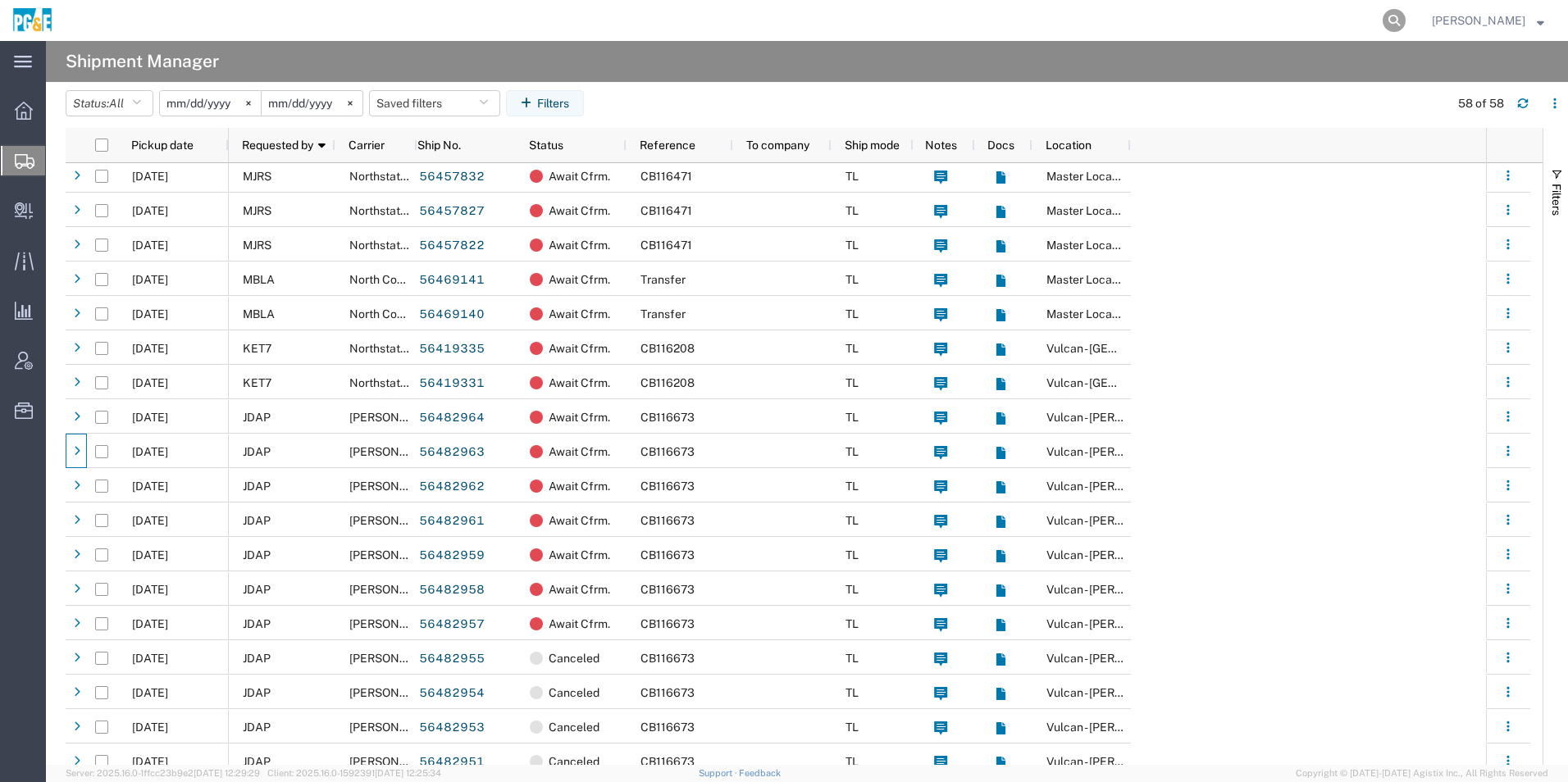
click at [1388, 21] on icon at bounding box center [1393, 20] width 23 height 23
click at [1125, 23] on input "search" at bounding box center [1133, 20] width 498 height 39
type input "CB116673"
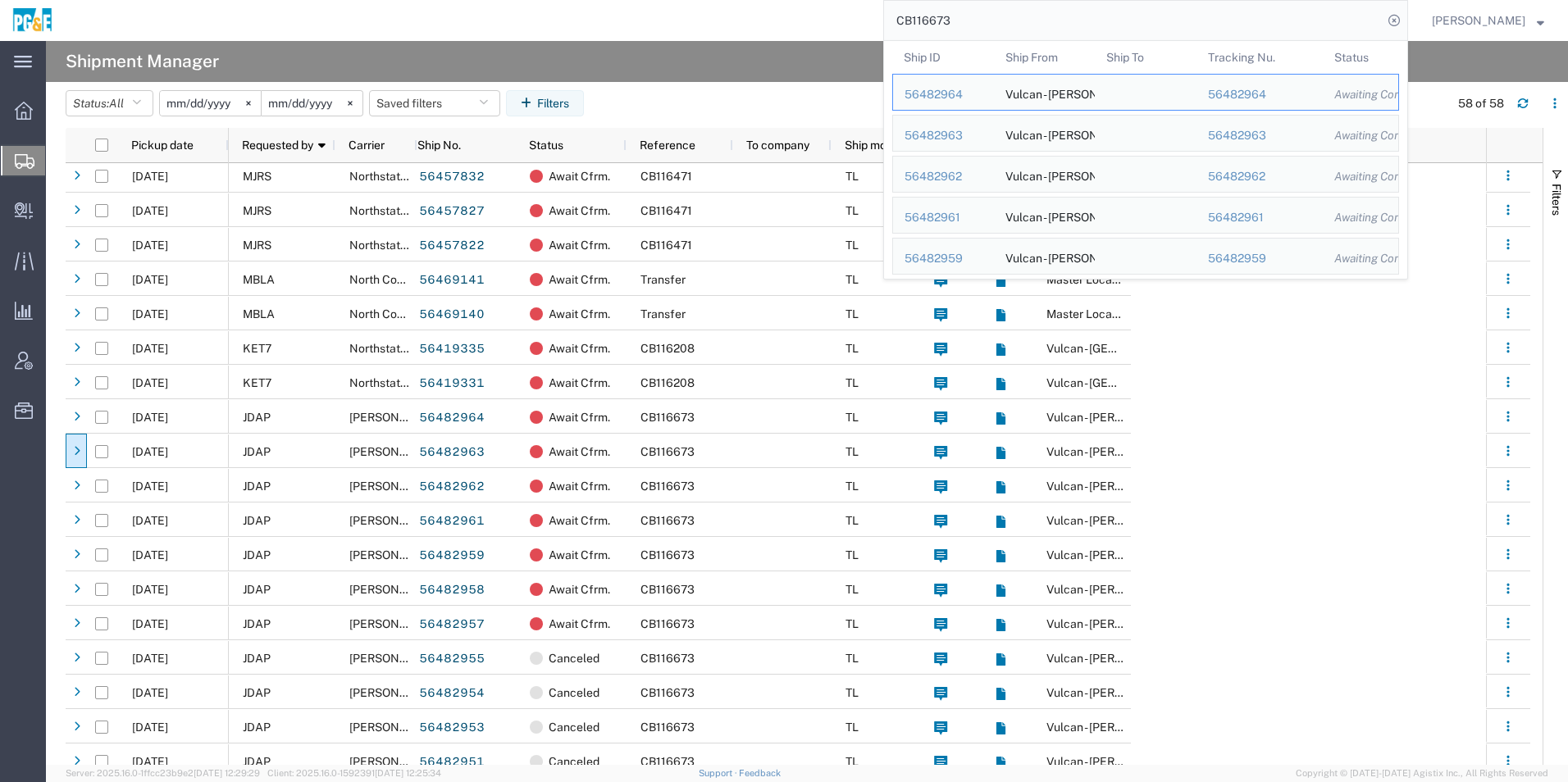
click at [745, 106] on agx-table-filter-chips "Status: All Active All Approved Booked Canceled Delivered Denied New On Hold Pe…" at bounding box center [752, 110] width 1375 height 38
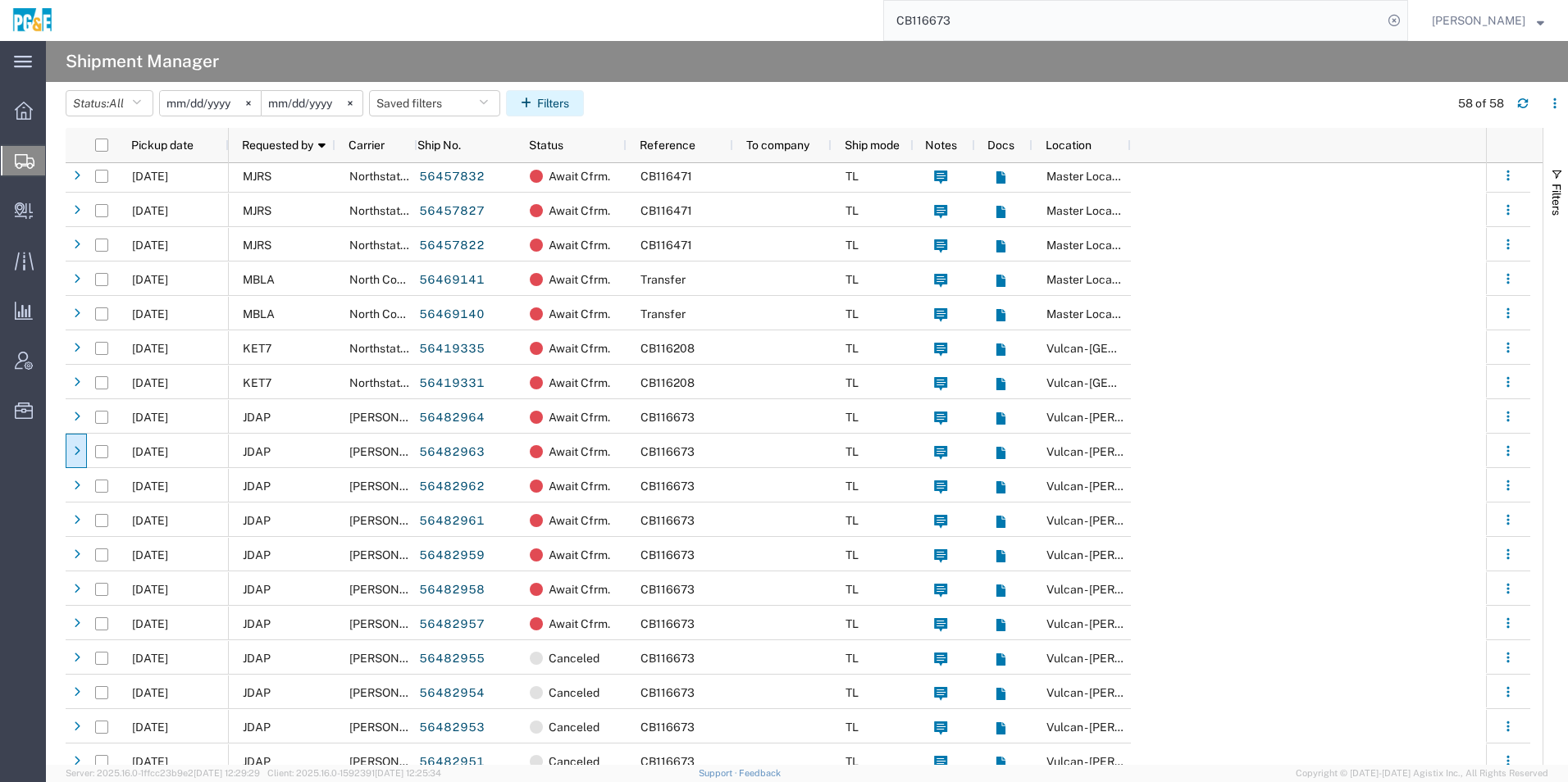
click at [576, 106] on button "Filters" at bounding box center [545, 103] width 78 height 26
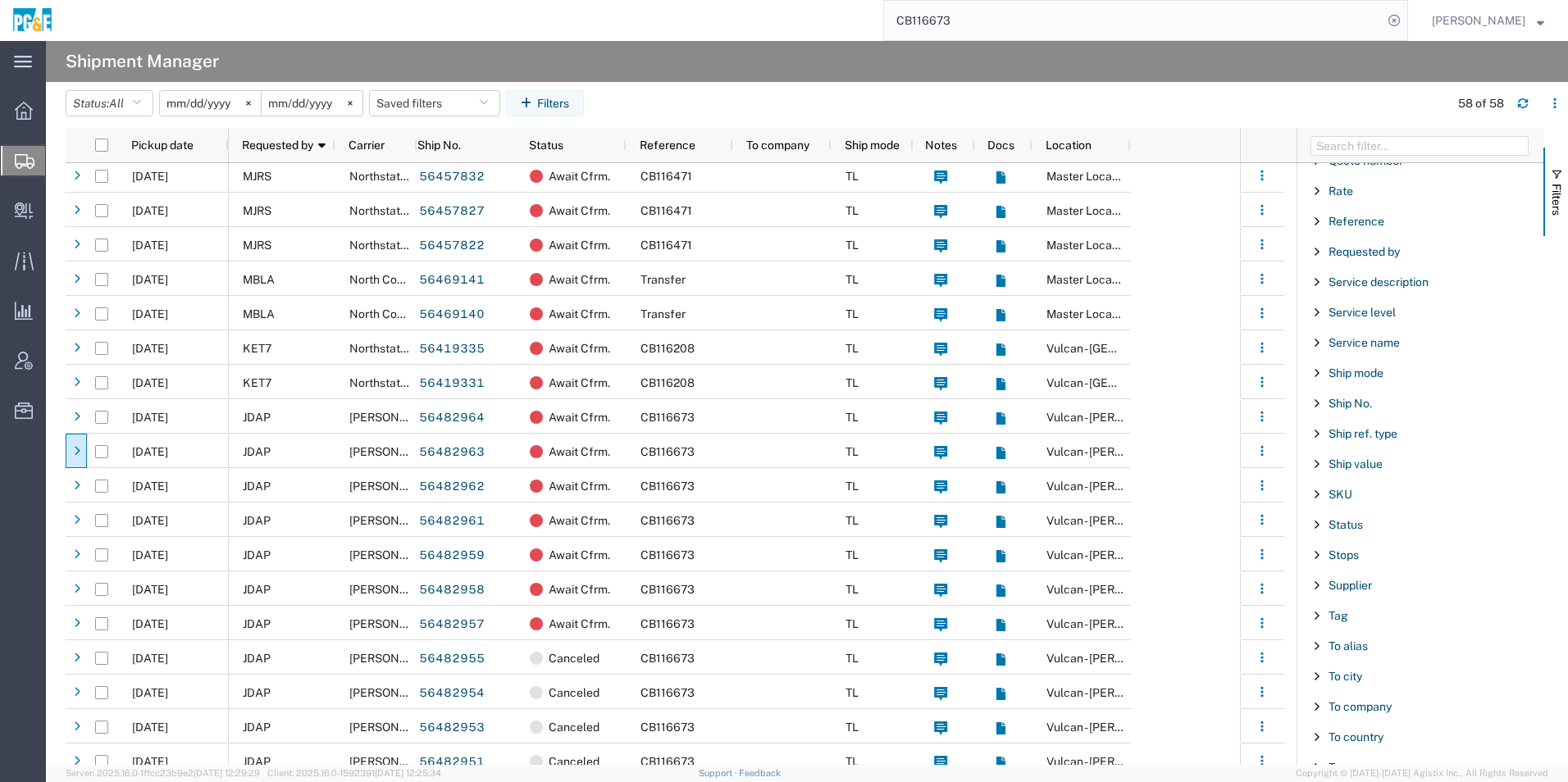
scroll to position [1072, 0]
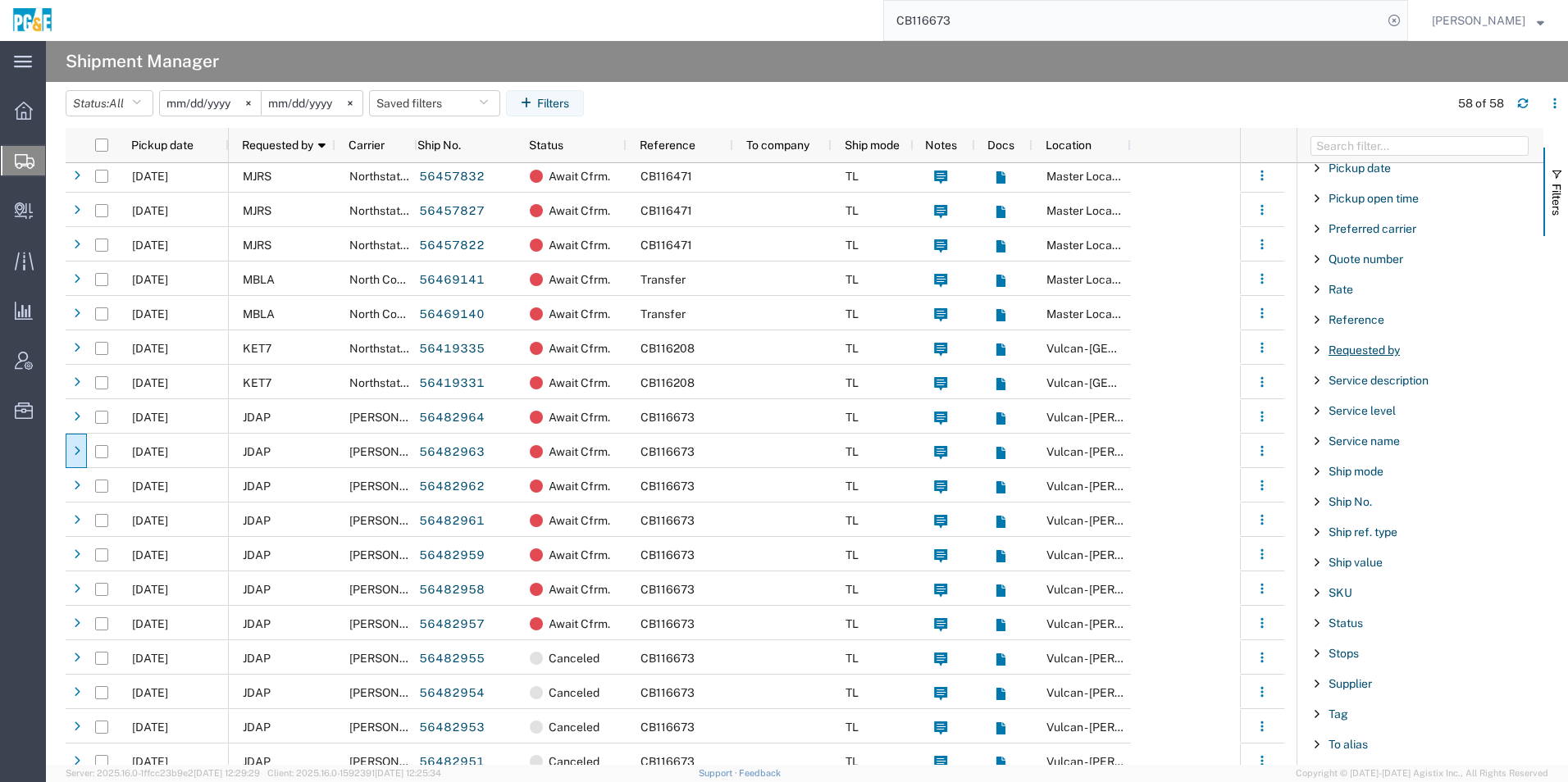
click at [1341, 348] on span "Requested by" at bounding box center [1364, 350] width 72 height 13
click at [1372, 391] on div "starts with" at bounding box center [1420, 391] width 188 height 13
click at [1376, 421] on input "Filter Value" at bounding box center [1426, 419] width 215 height 20
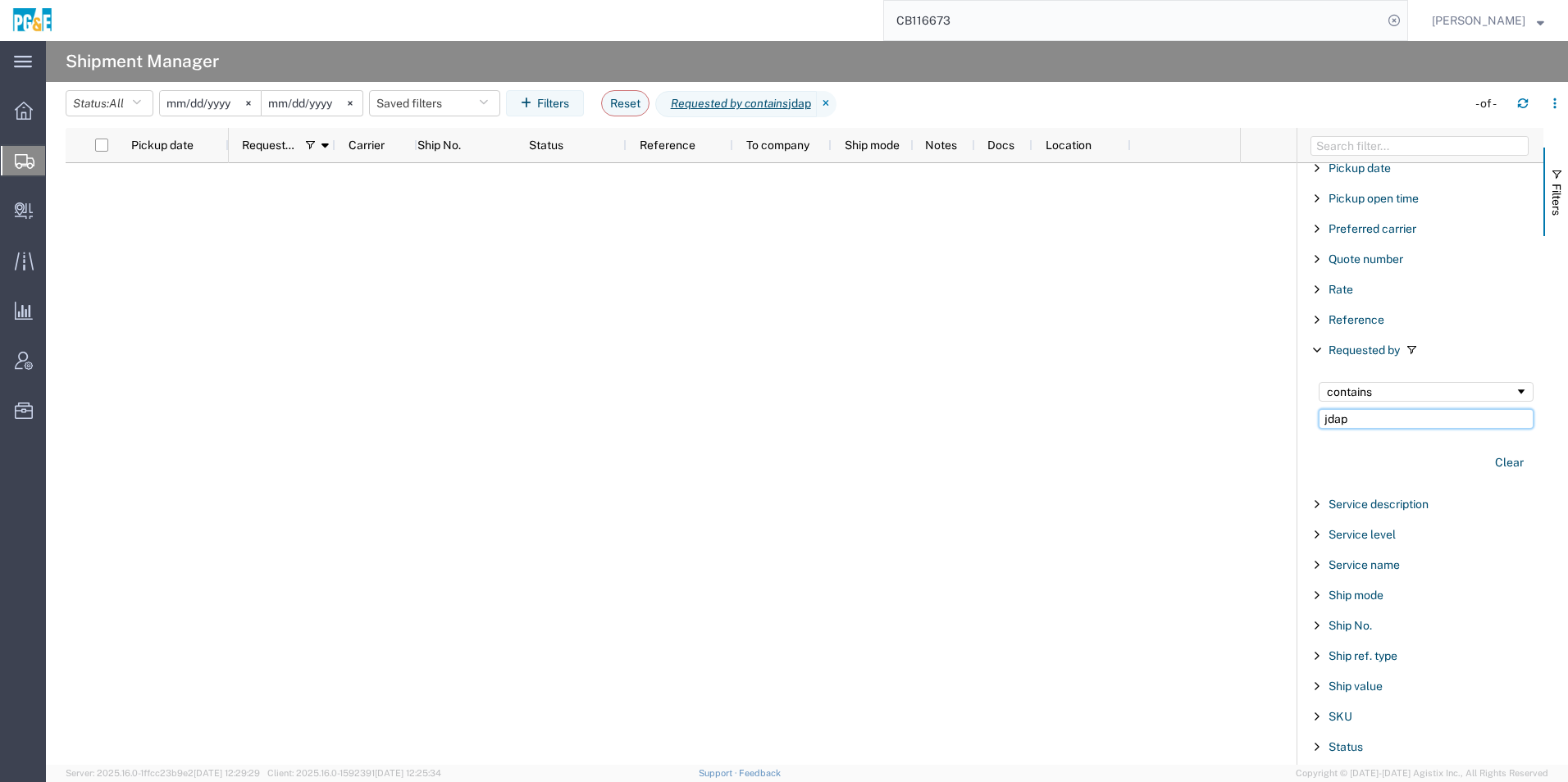
type input "jdap"
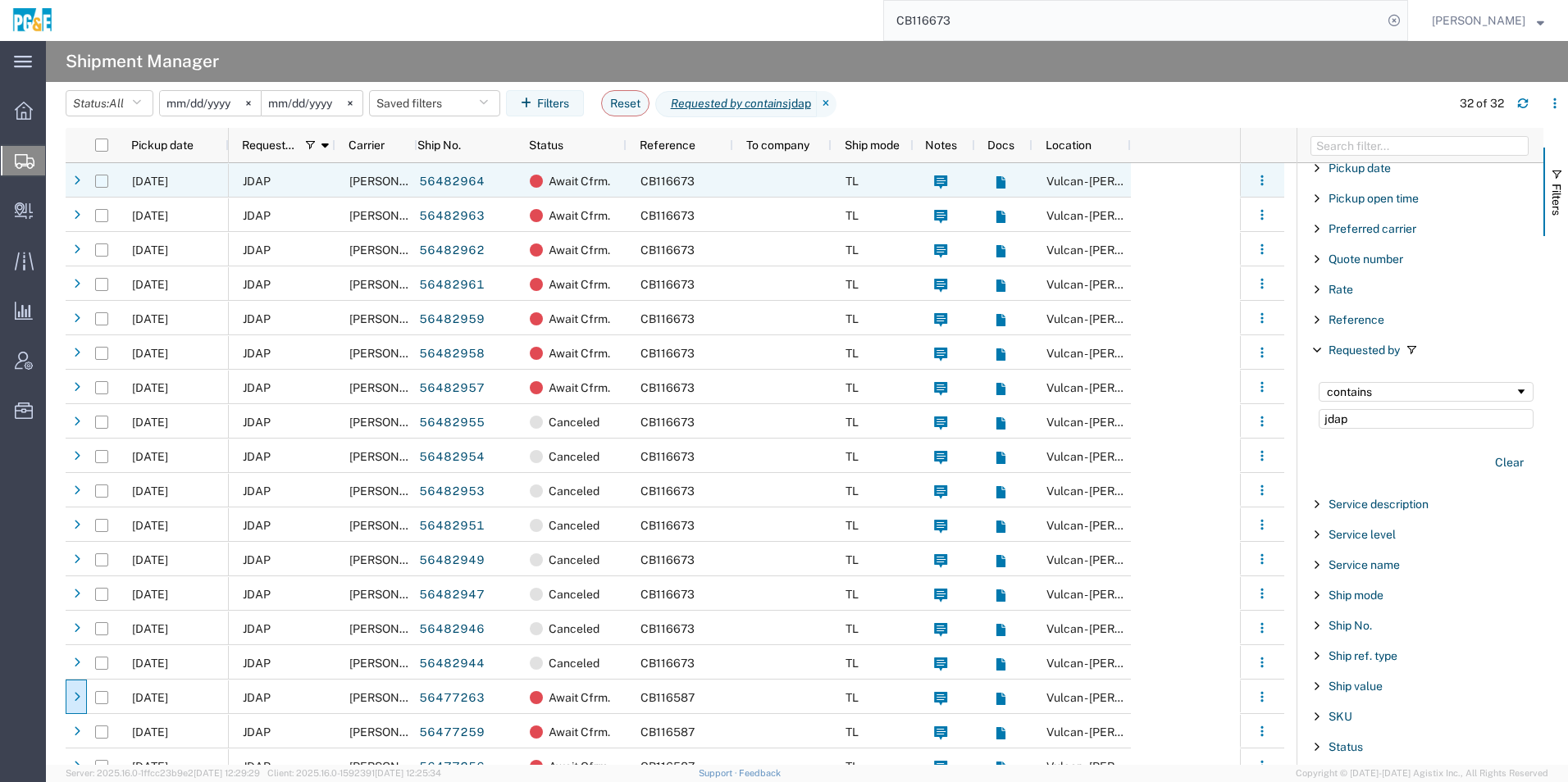
click at [100, 183] on input "Press Space to toggle row selection (unchecked)" at bounding box center [102, 181] width 13 height 13
checkbox input "true"
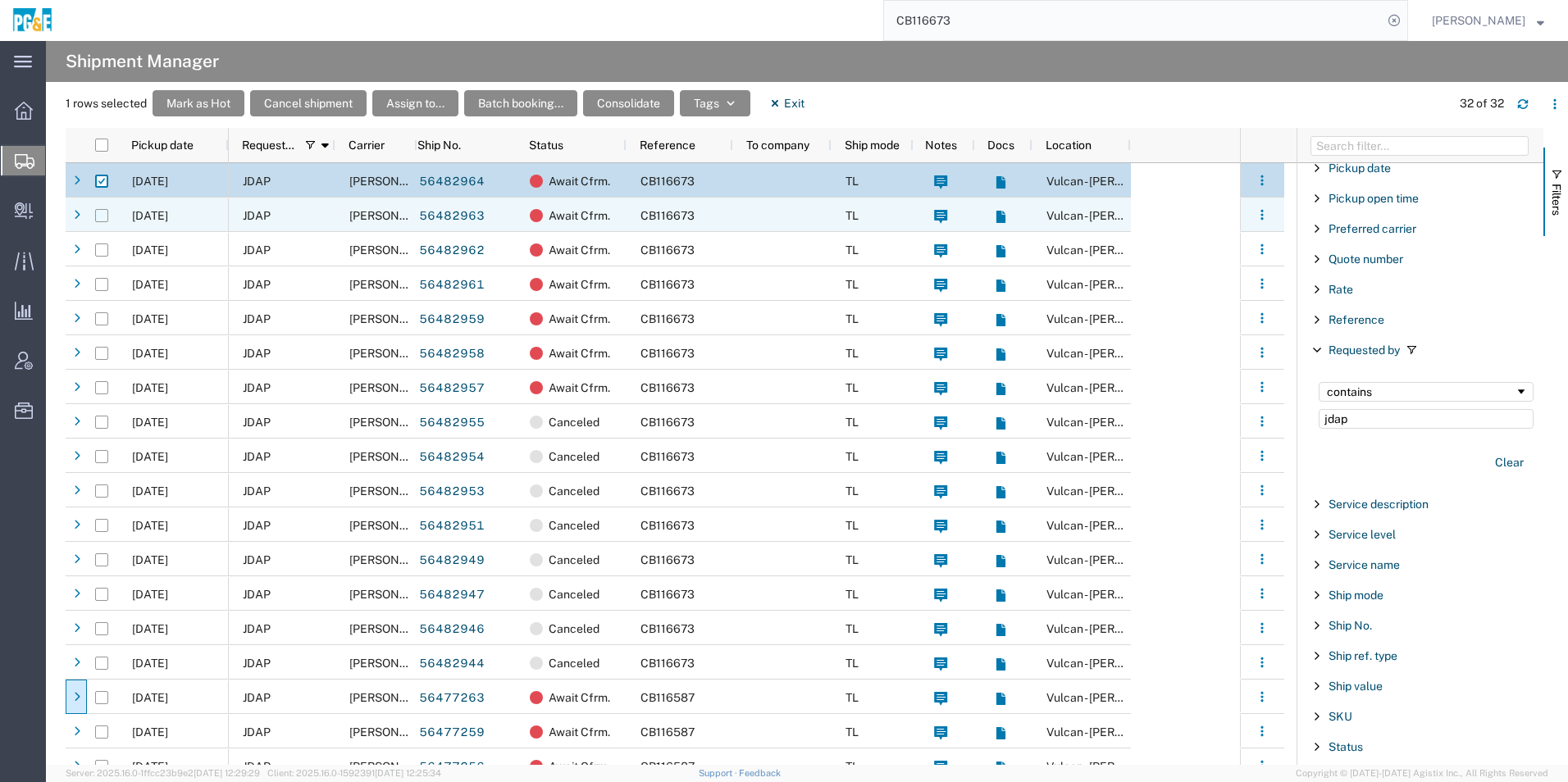
click at [99, 211] on input "Press Space to toggle row selection (unchecked)" at bounding box center [102, 216] width 13 height 13
checkbox input "true"
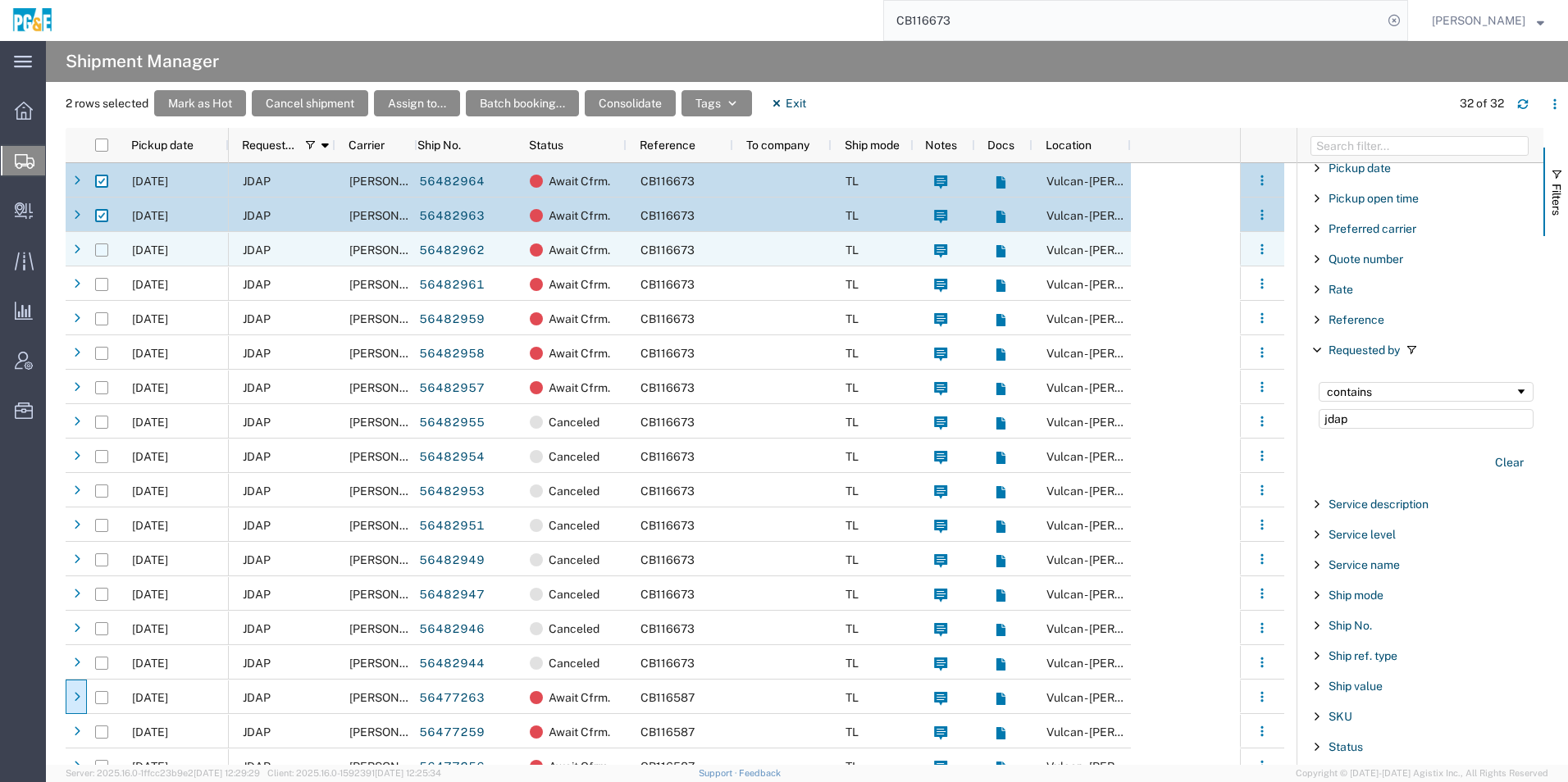
click at [99, 250] on input "Press Space to toggle row selection (unchecked)" at bounding box center [102, 250] width 13 height 13
checkbox input "true"
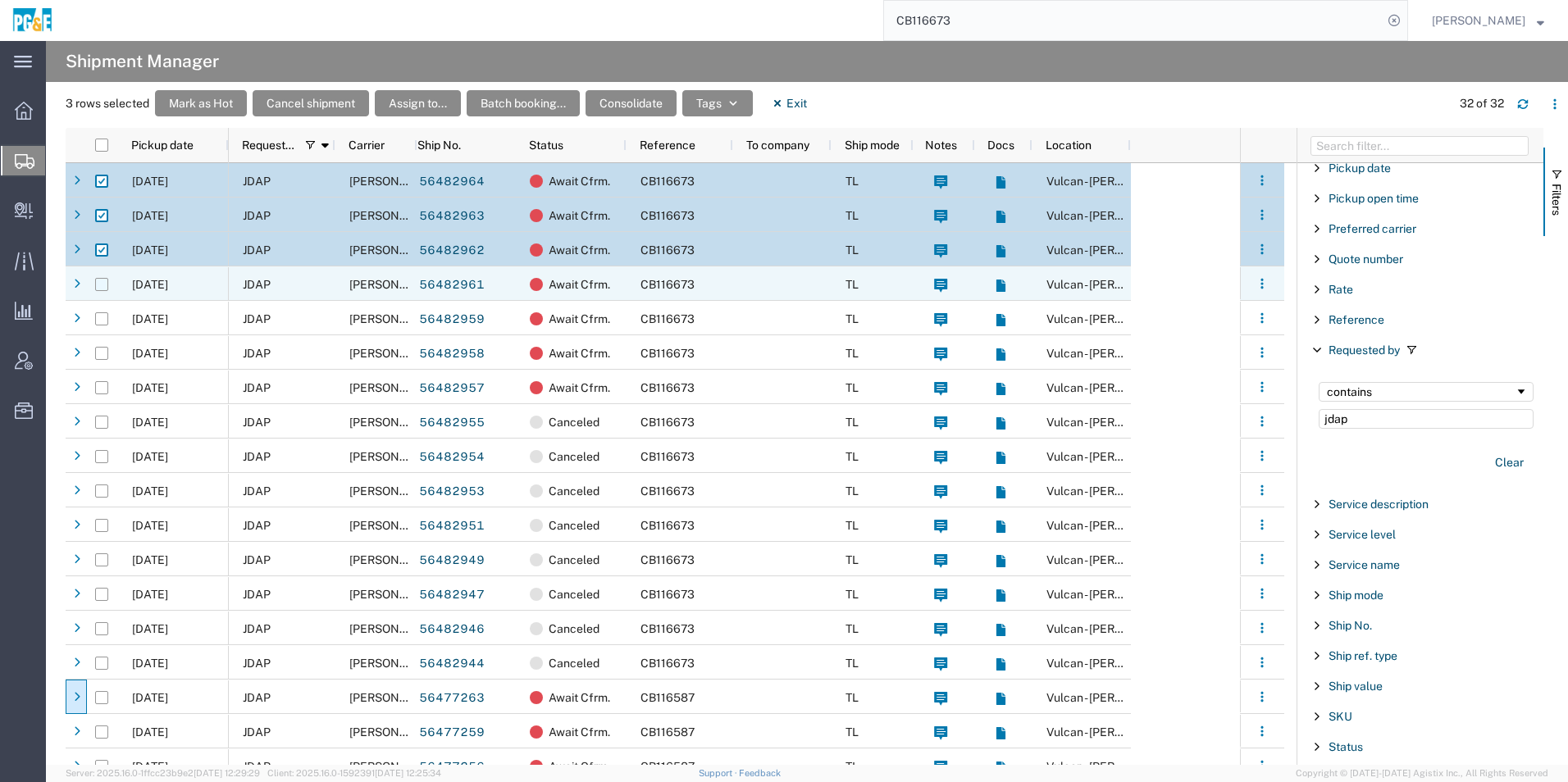
click at [99, 285] on input "Press Space to toggle row selection (unchecked)" at bounding box center [102, 285] width 13 height 13
checkbox input "true"
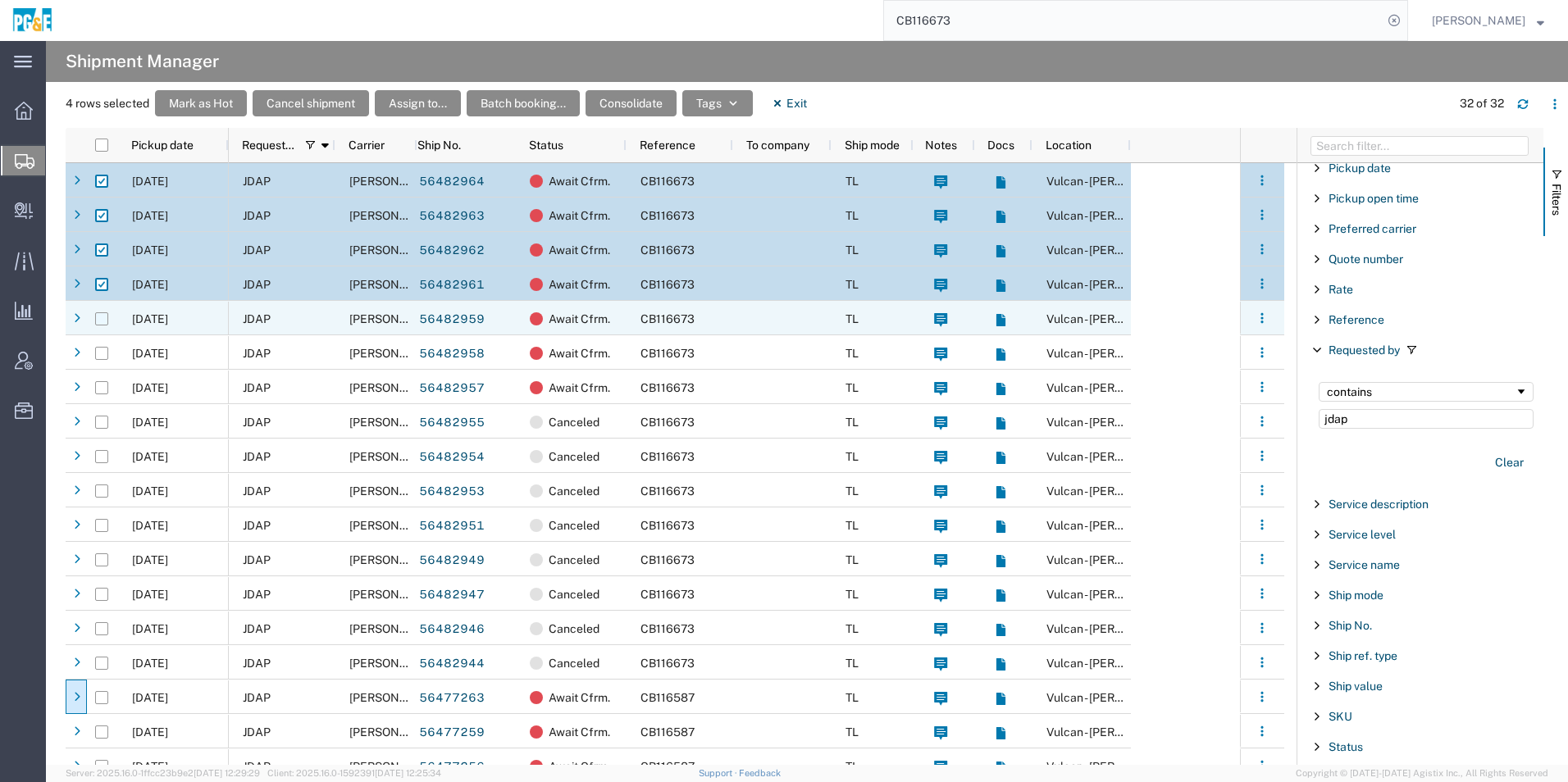
click at [102, 318] on input "Press Space to toggle row selection (unchecked)" at bounding box center [102, 319] width 13 height 13
checkbox input "true"
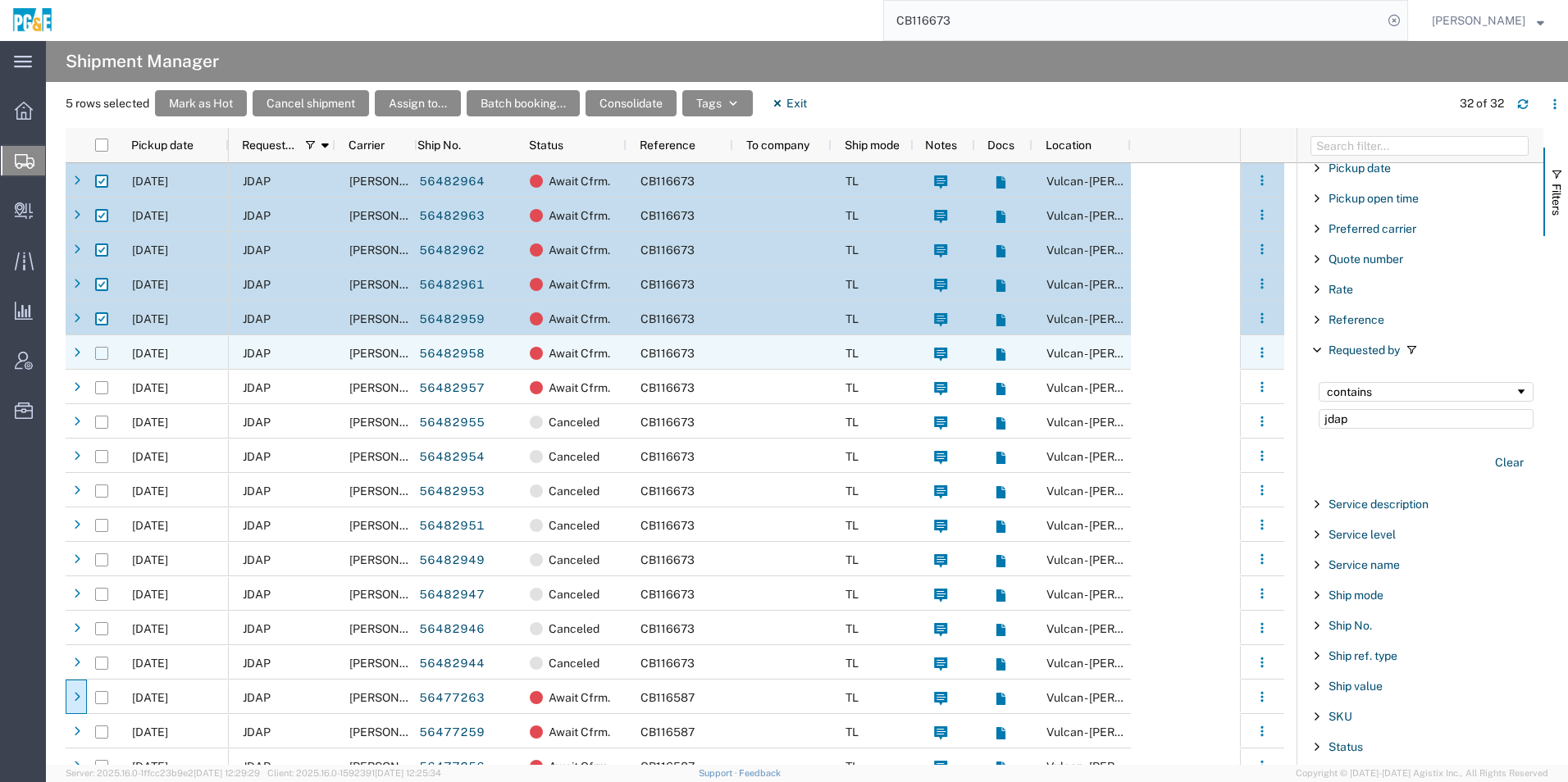
click at [103, 356] on input "Press Space to toggle row selection (unchecked)" at bounding box center [102, 353] width 13 height 13
checkbox input "true"
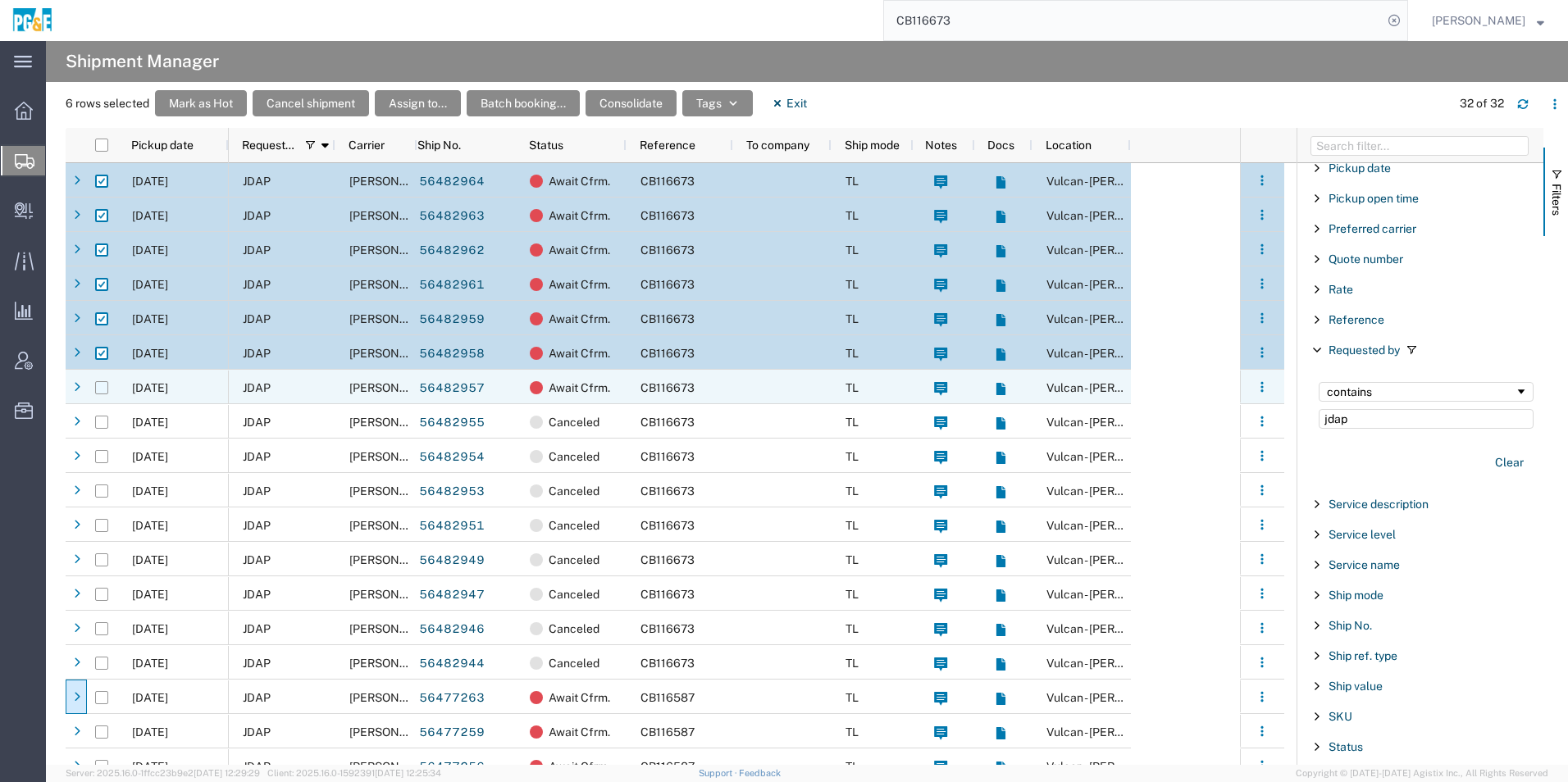
click at [100, 387] on input "Press Space to toggle row selection (unchecked)" at bounding box center [102, 388] width 13 height 13
checkbox input "true"
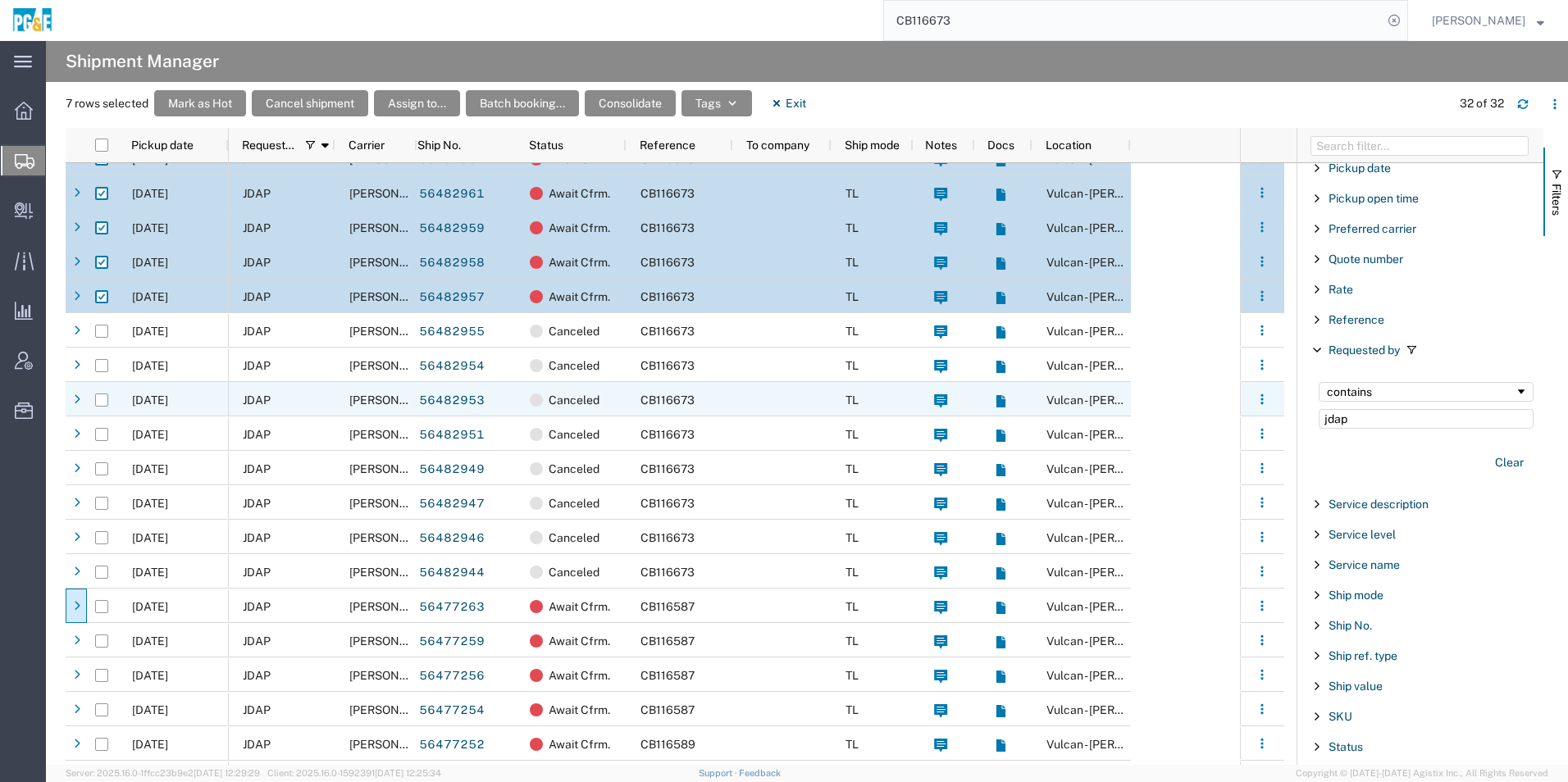
scroll to position [9, 0]
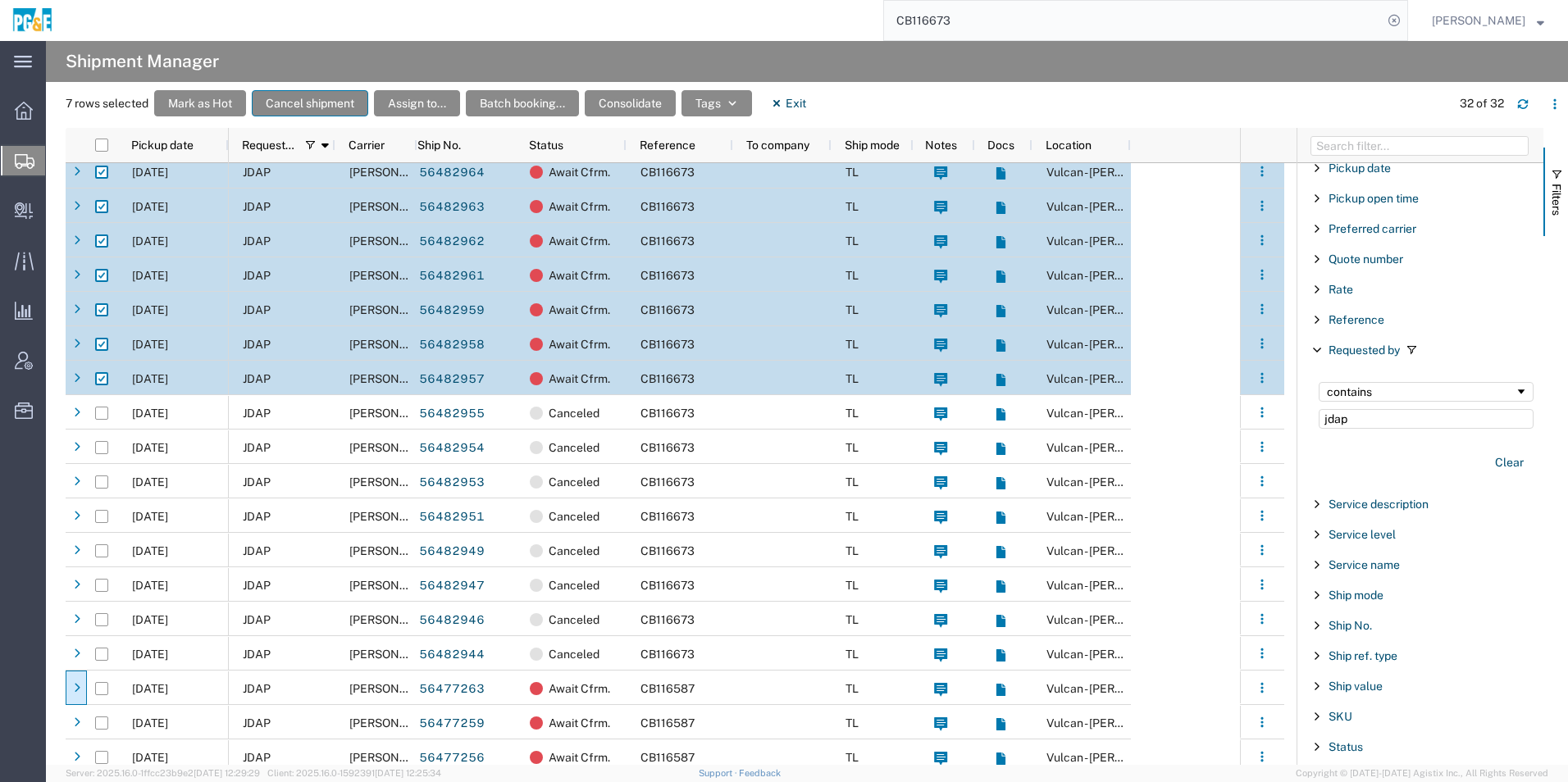
click at [304, 105] on button "Cancel shipment" at bounding box center [310, 103] width 116 height 26
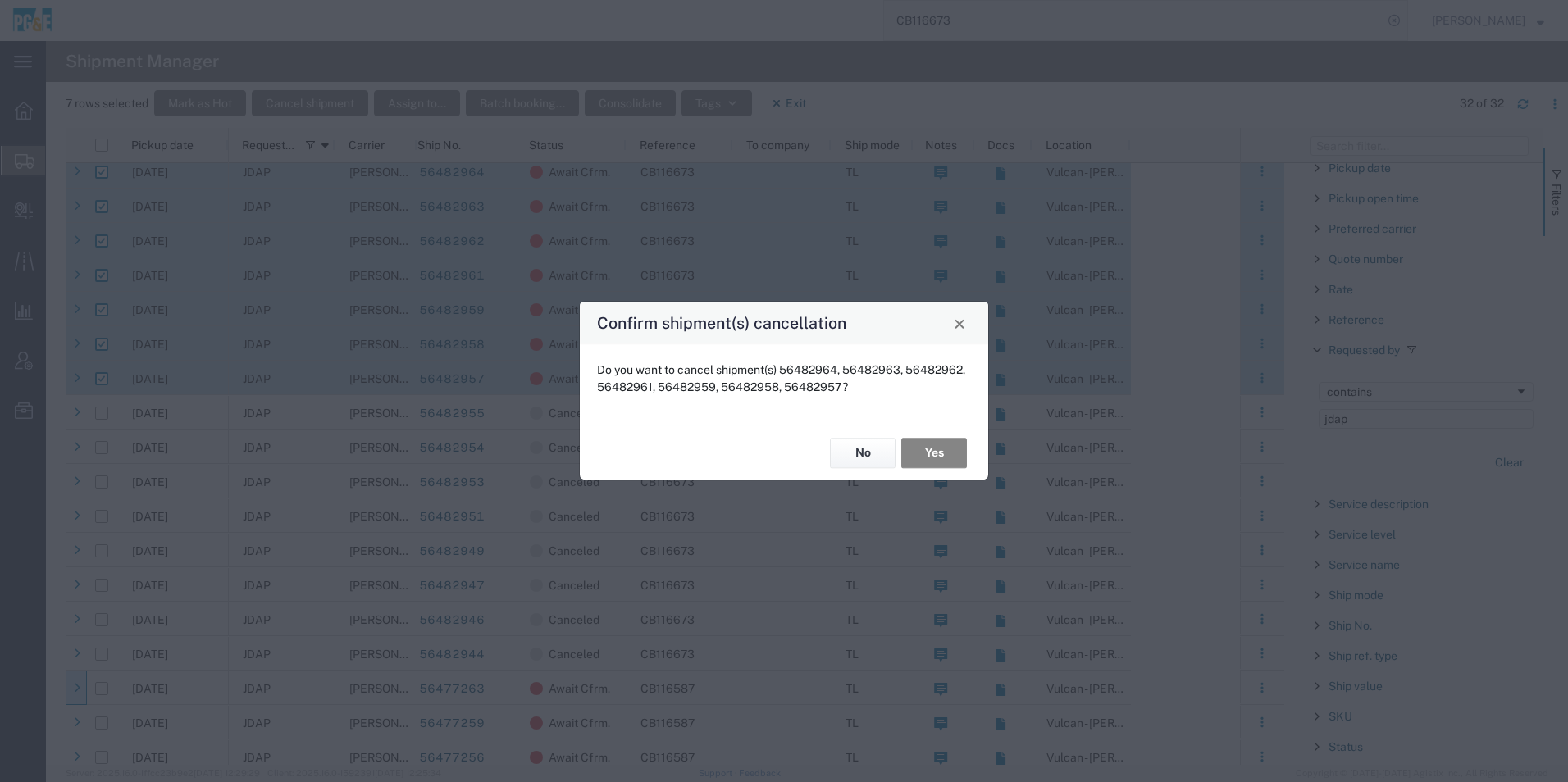
click at [925, 455] on button "Yes" at bounding box center [934, 452] width 65 height 30
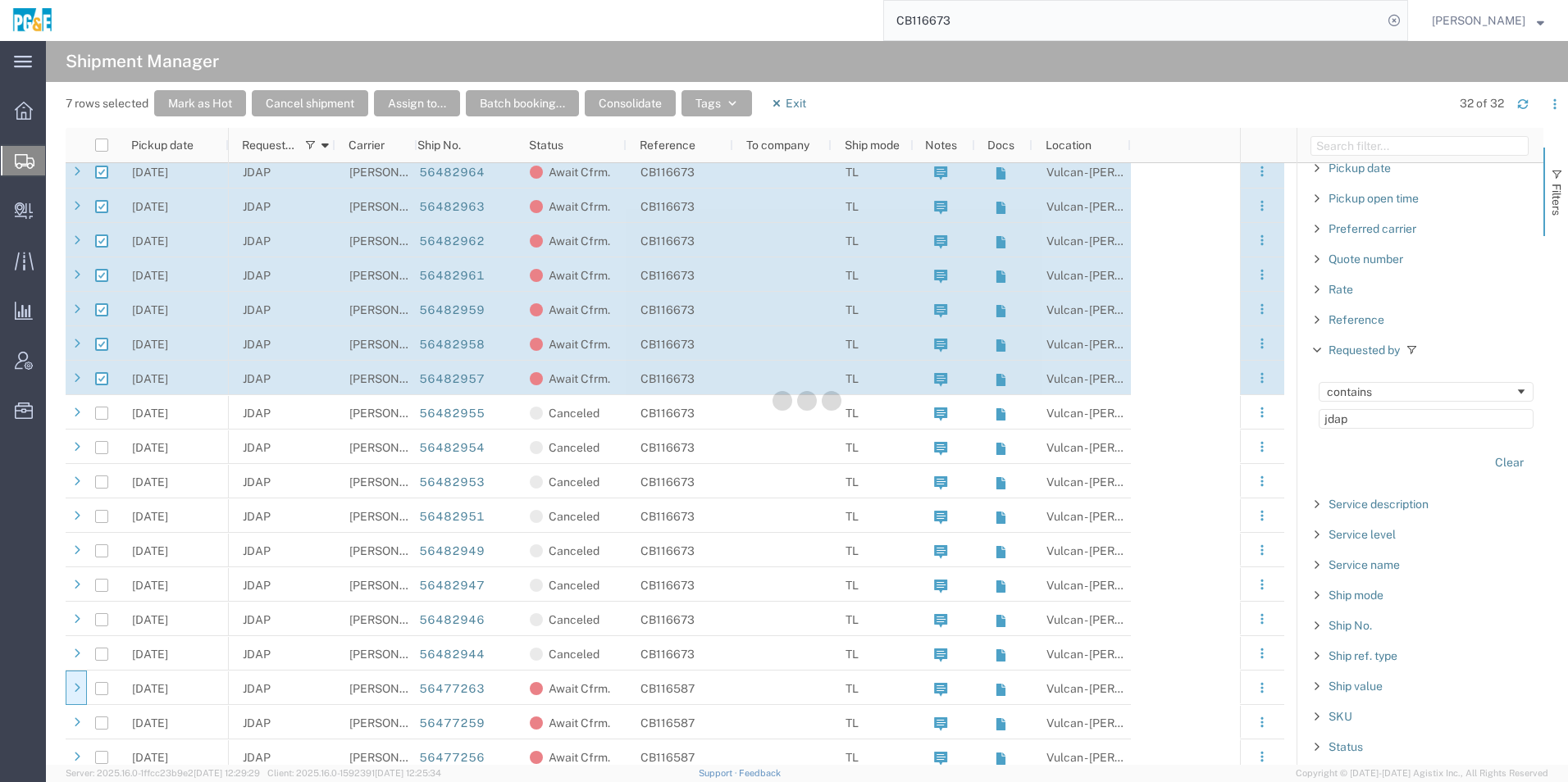
checkbox input "false"
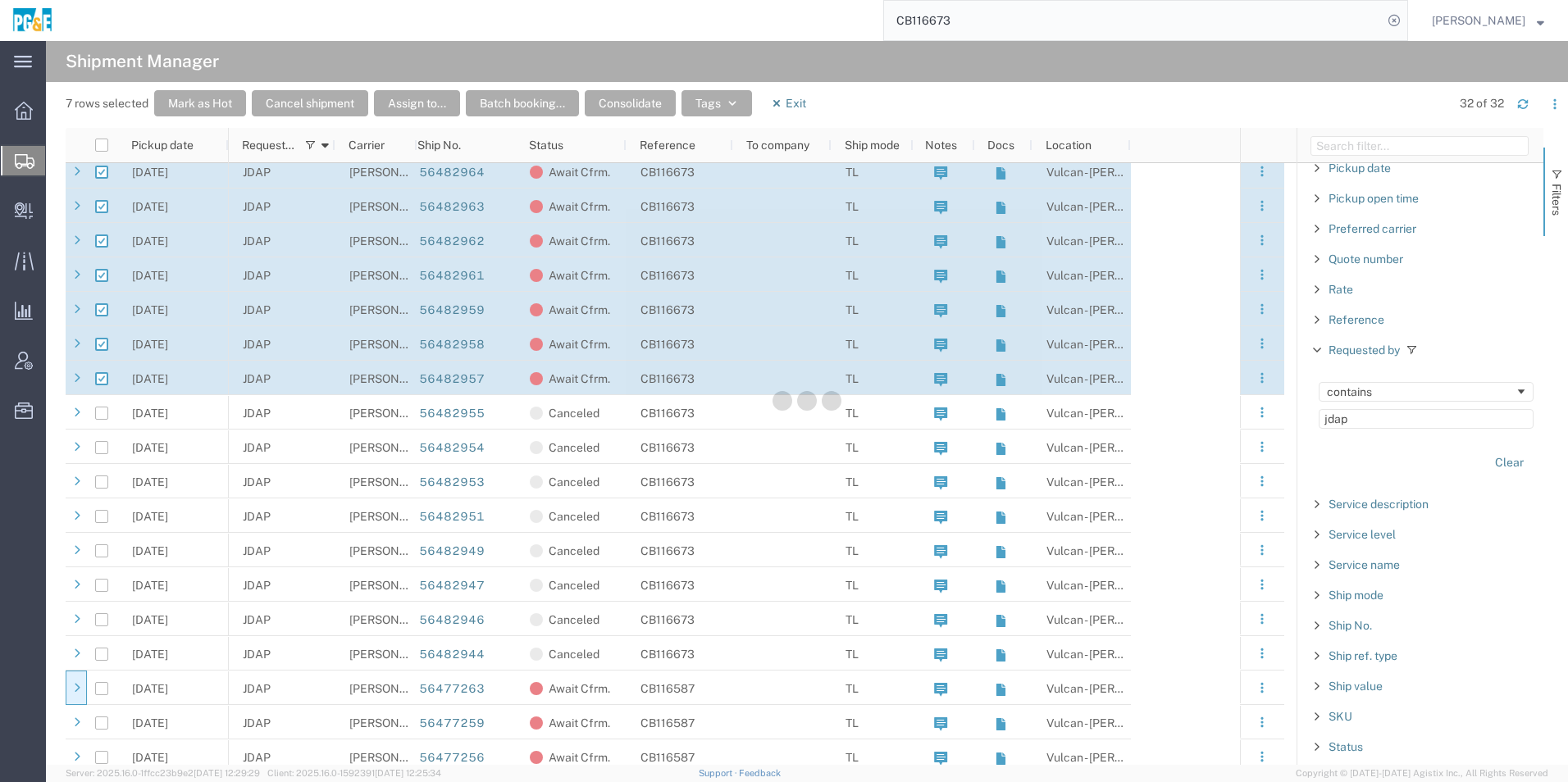
checkbox input "false"
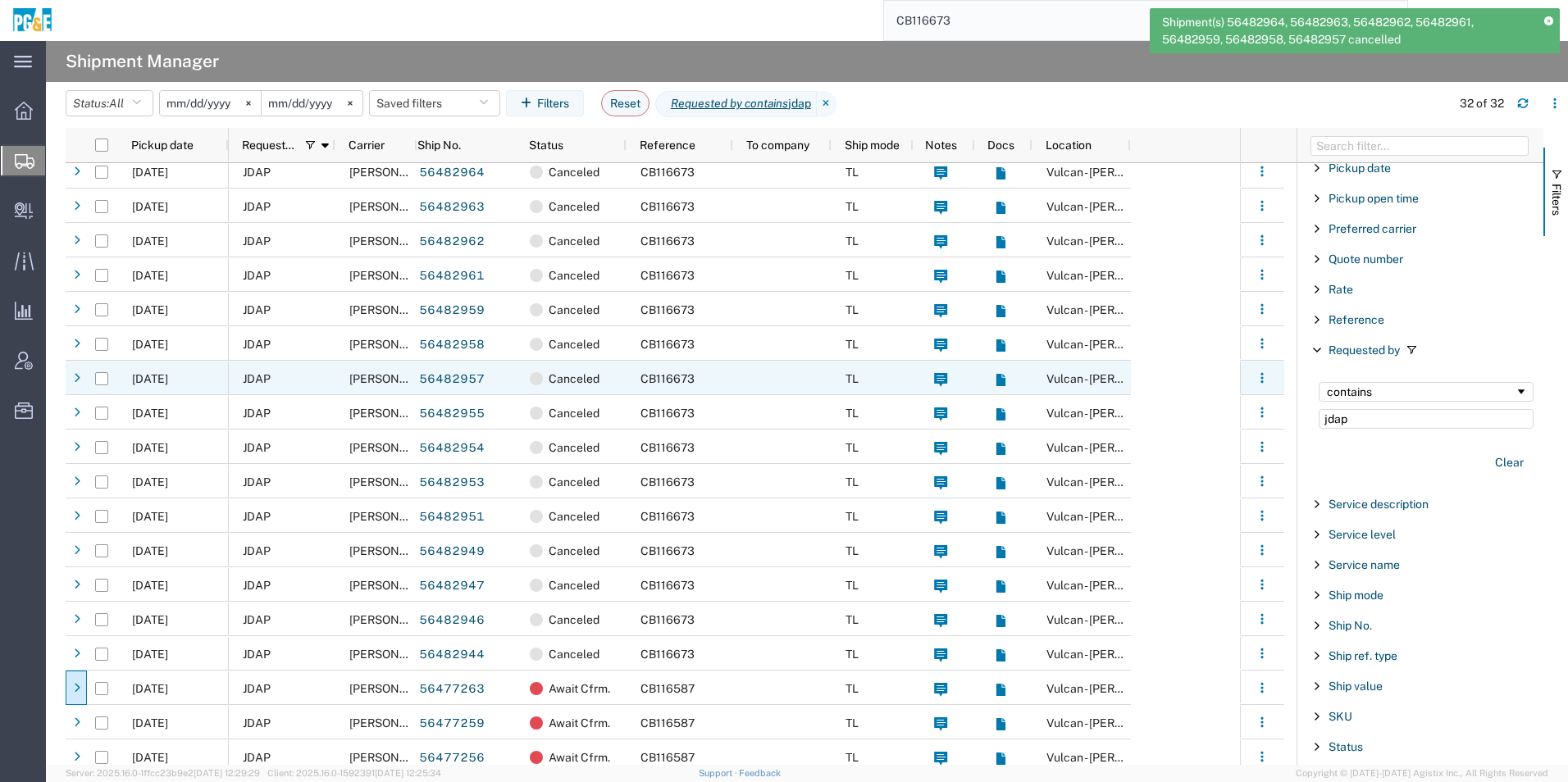
scroll to position [2, 0]
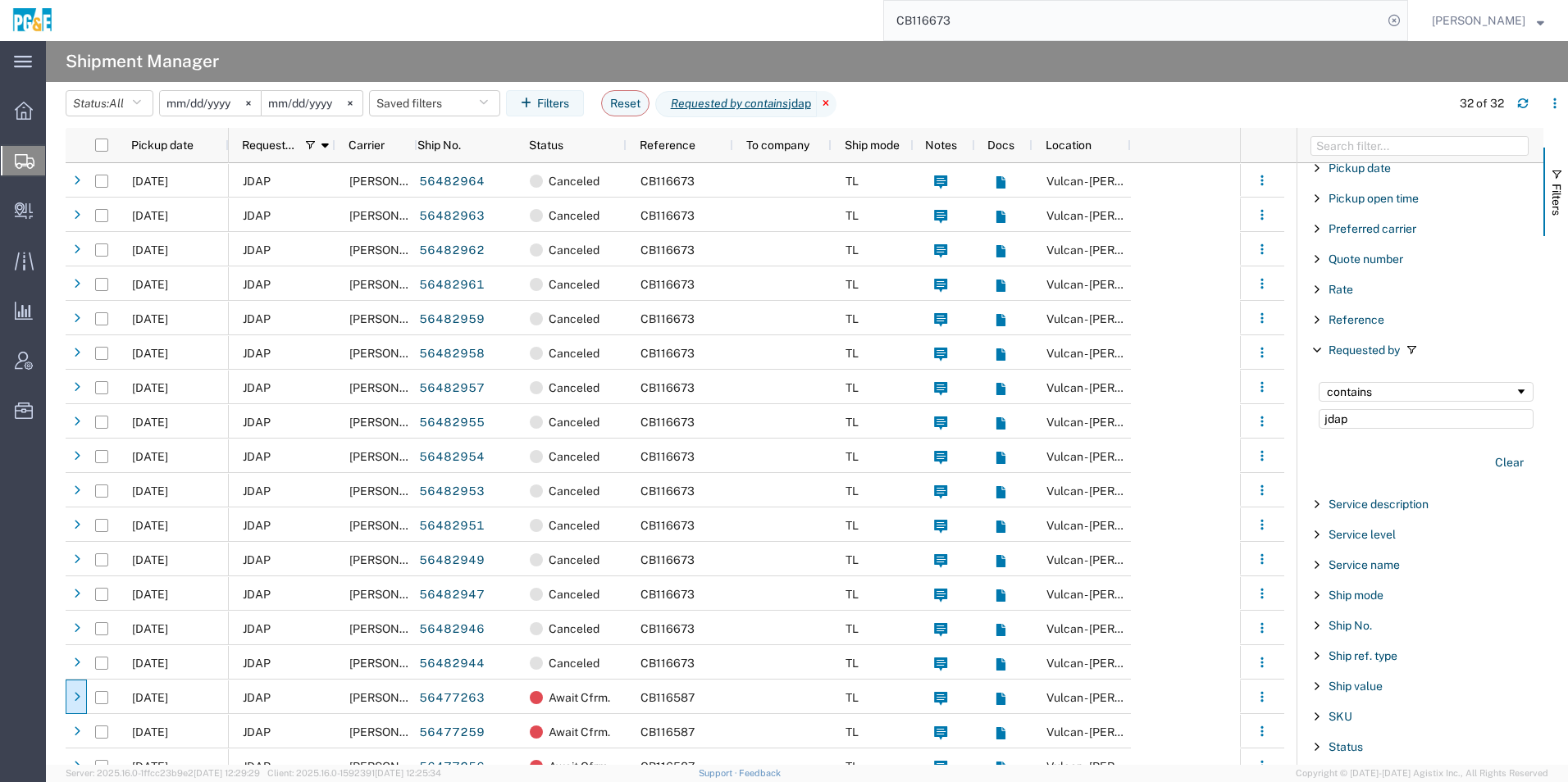
click at [834, 101] on icon at bounding box center [827, 103] width 20 height 26
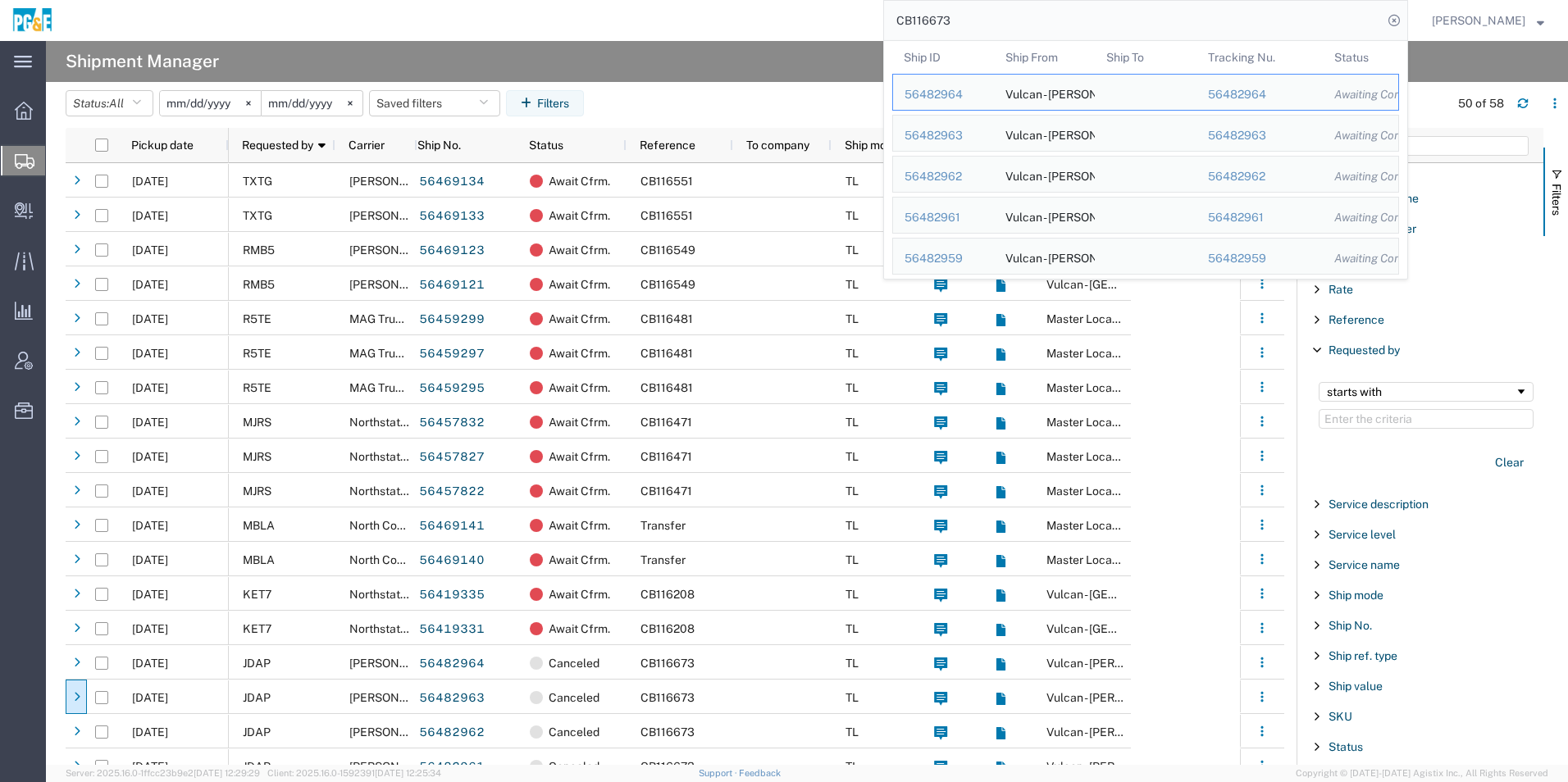
drag, startPoint x: 952, startPoint y: 24, endPoint x: 769, endPoint y: 44, distance: 184.1
click at [769, 44] on div "main_menu Created with Sketch. Collapse Menu Overview Shipments Shipment Manage…" at bounding box center [784, 411] width 1568 height 741
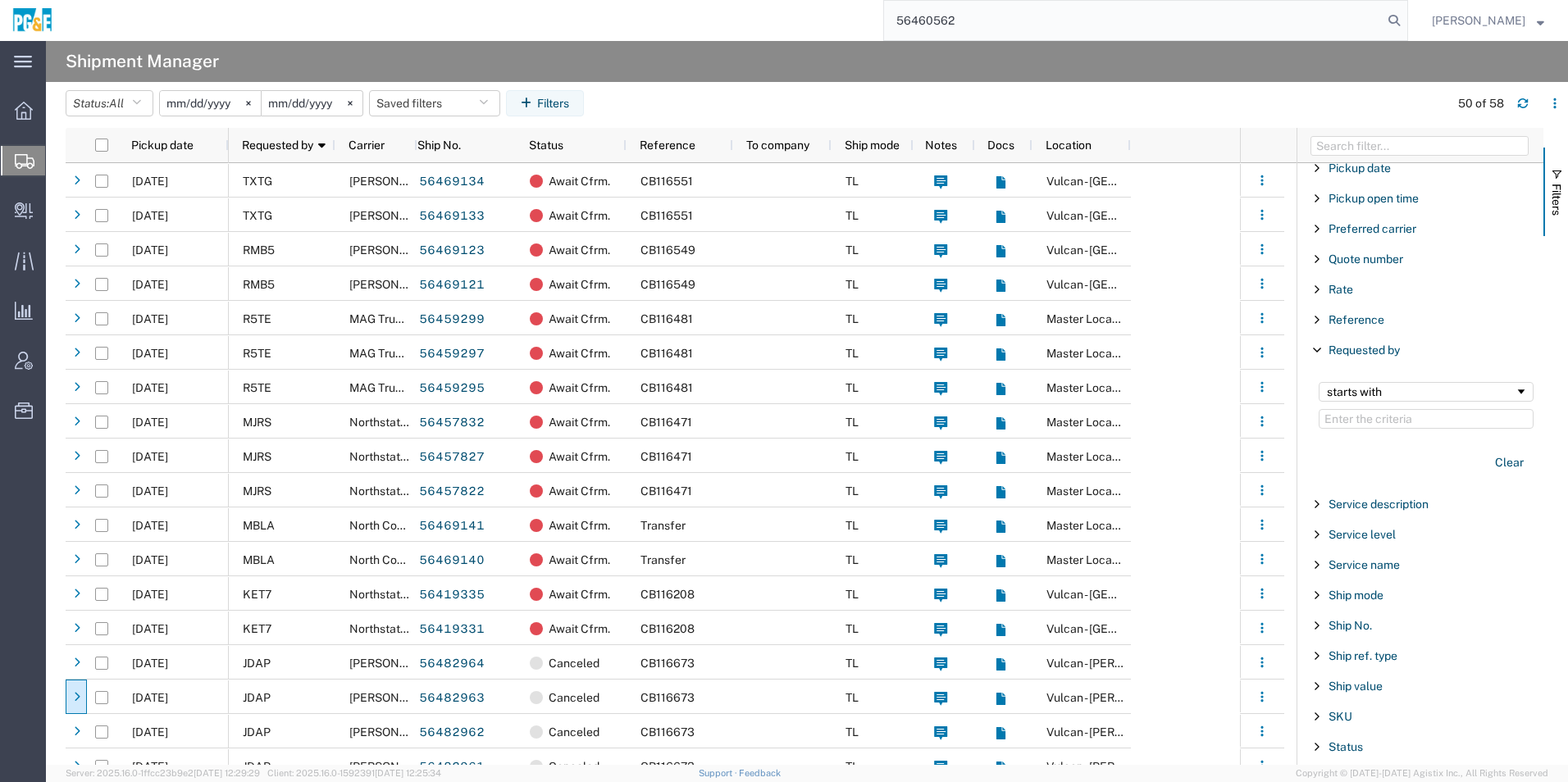
type input "56460562"
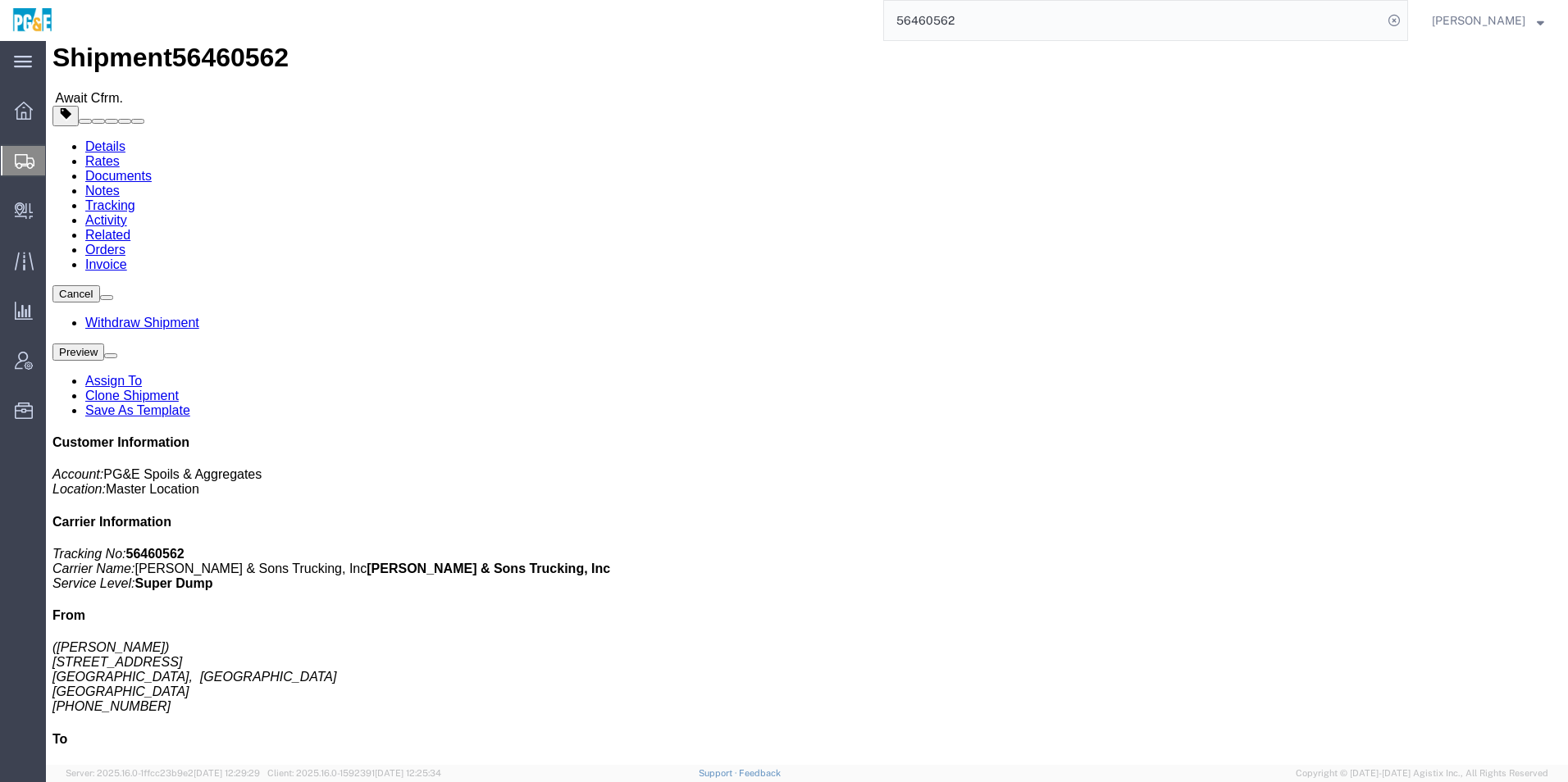
scroll to position [82, 0]
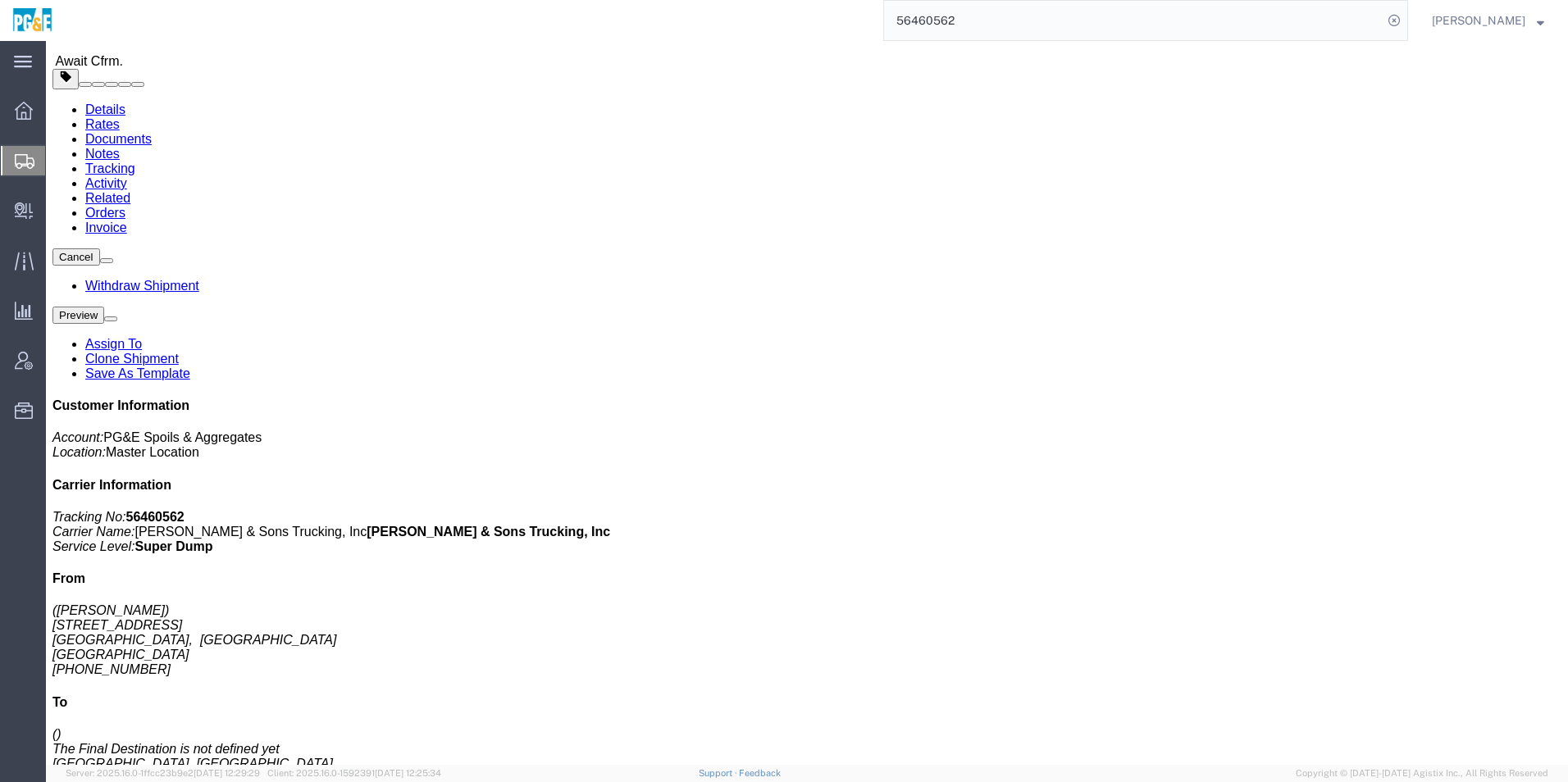
click link "Add Content"
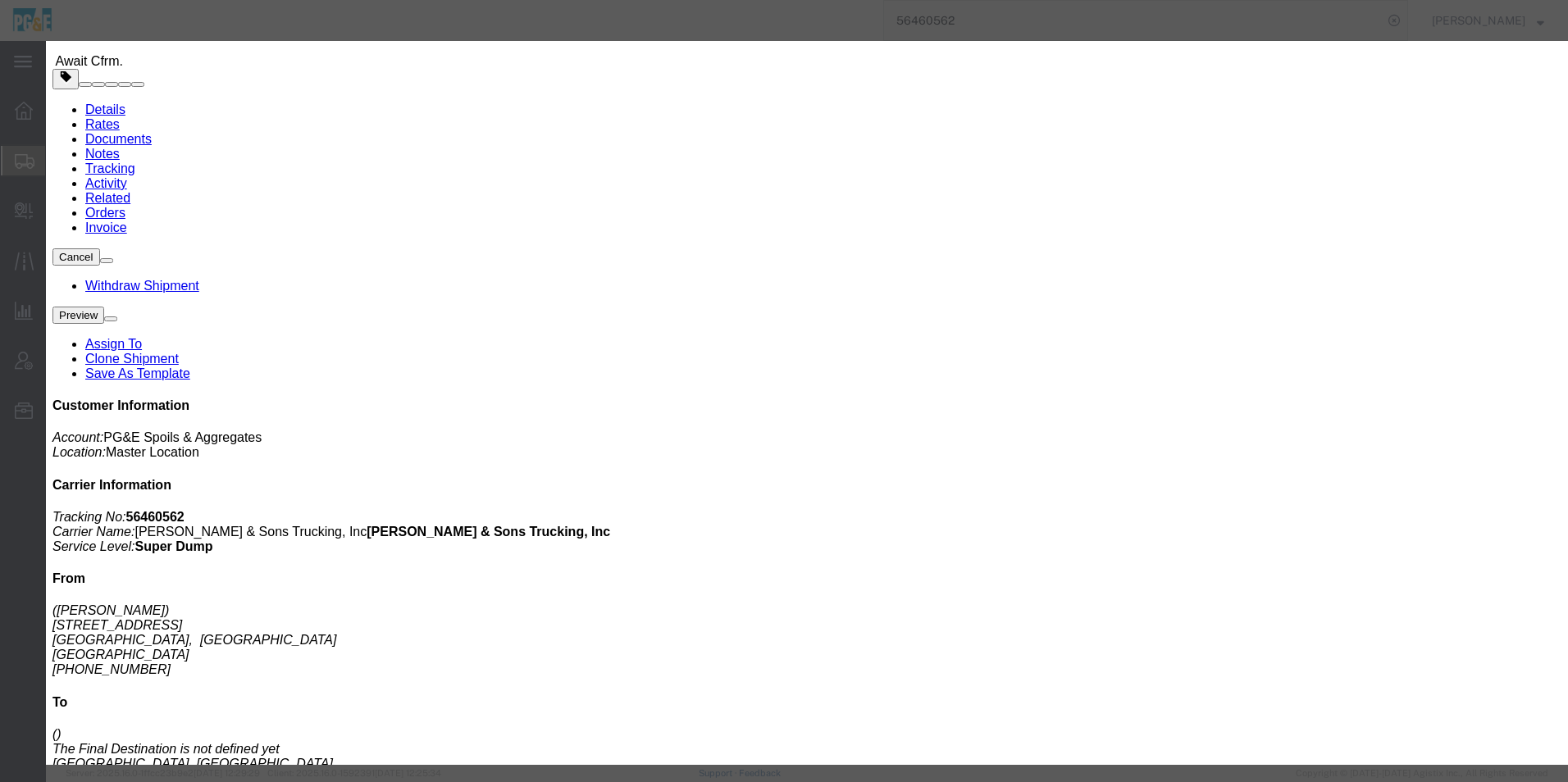
click input "text"
type input "base"
click td "Name: Base Rock (Class 2)"
type input "1"
select select "TON"
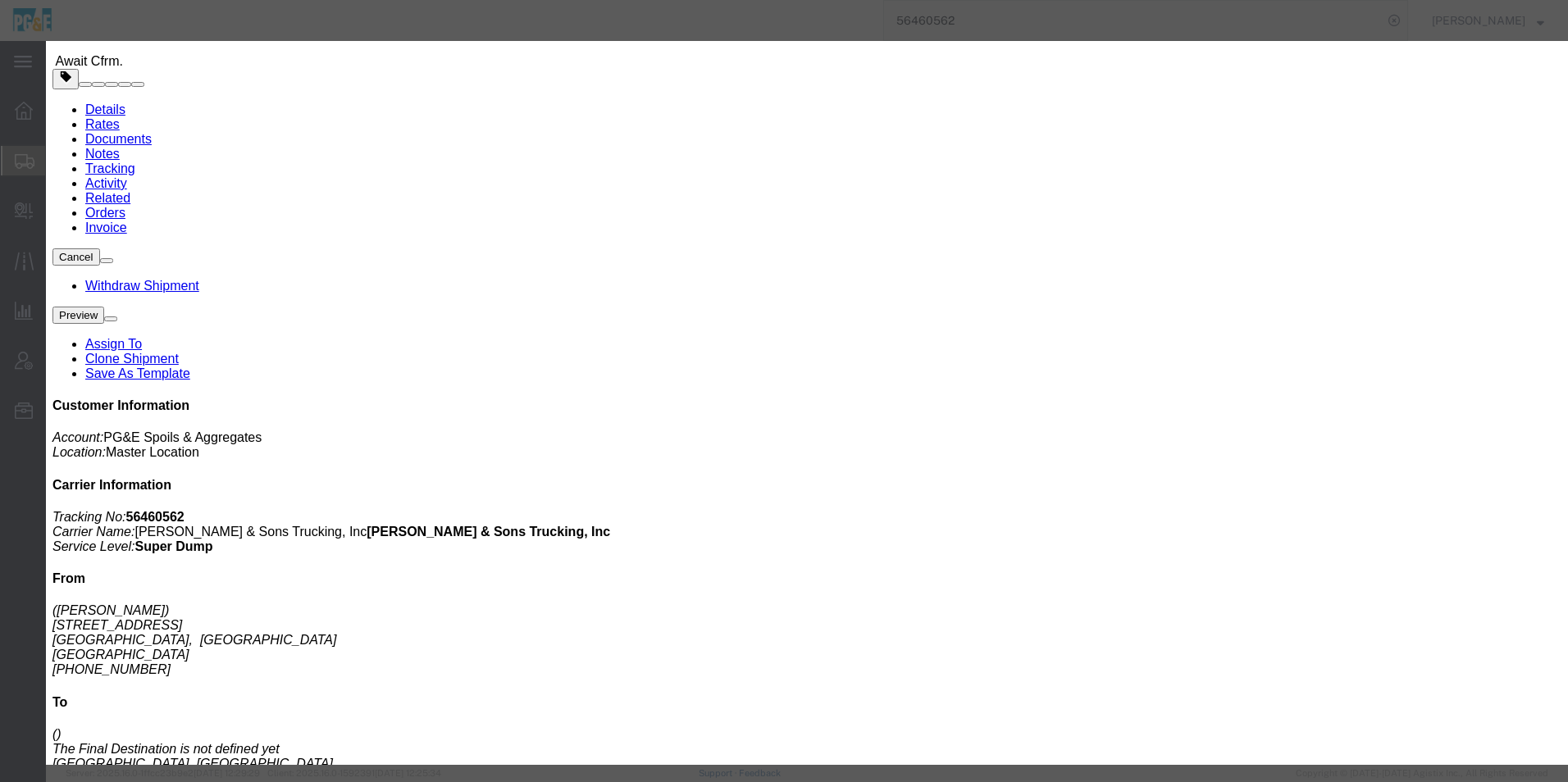
type input "1"
select select "USD"
type input "Base Rock (Class 2)"
type textarea "Base Rock (Class 2)"
type input "Base Rock (Class 2)"
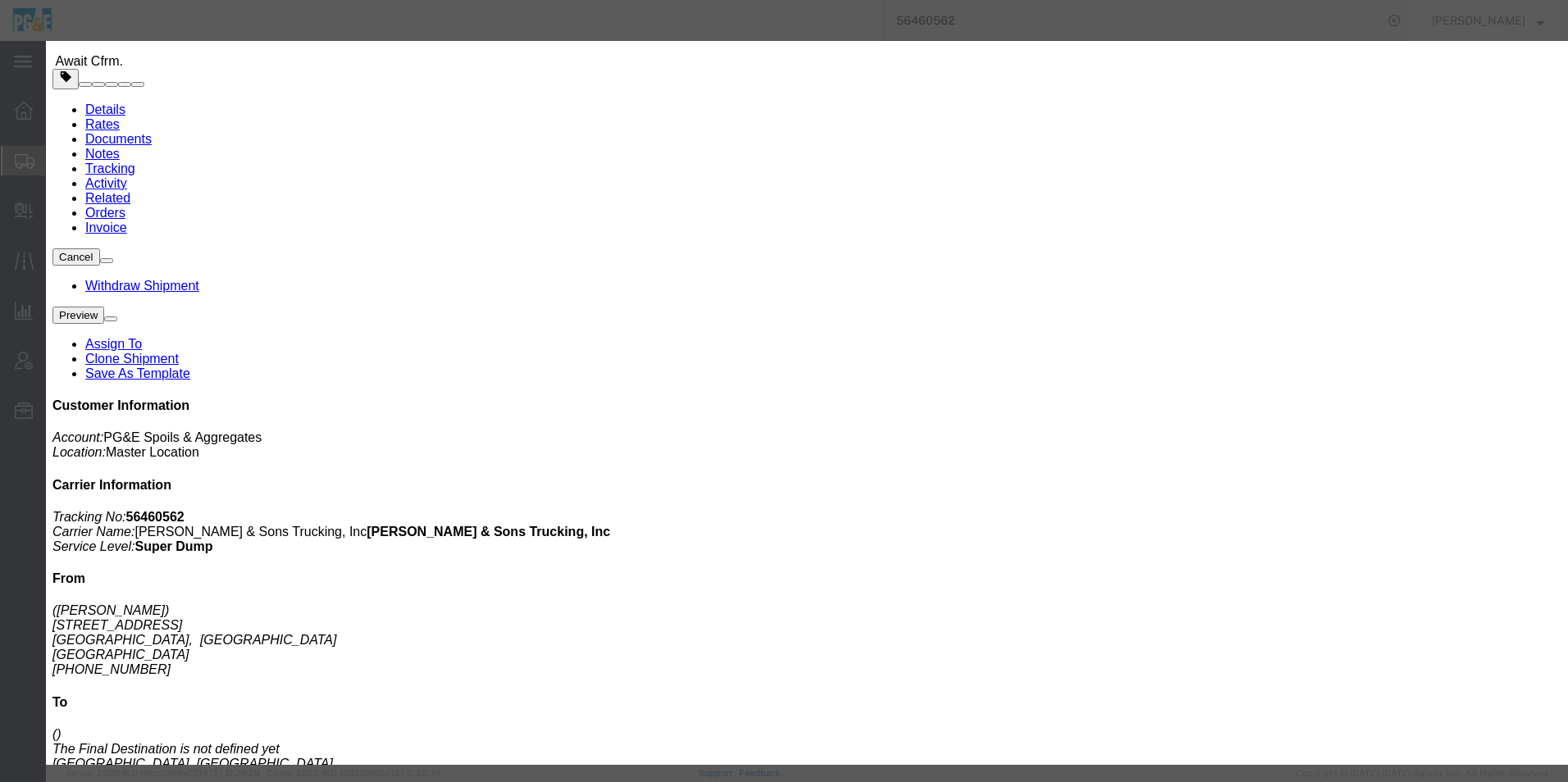
click button "Save & Close"
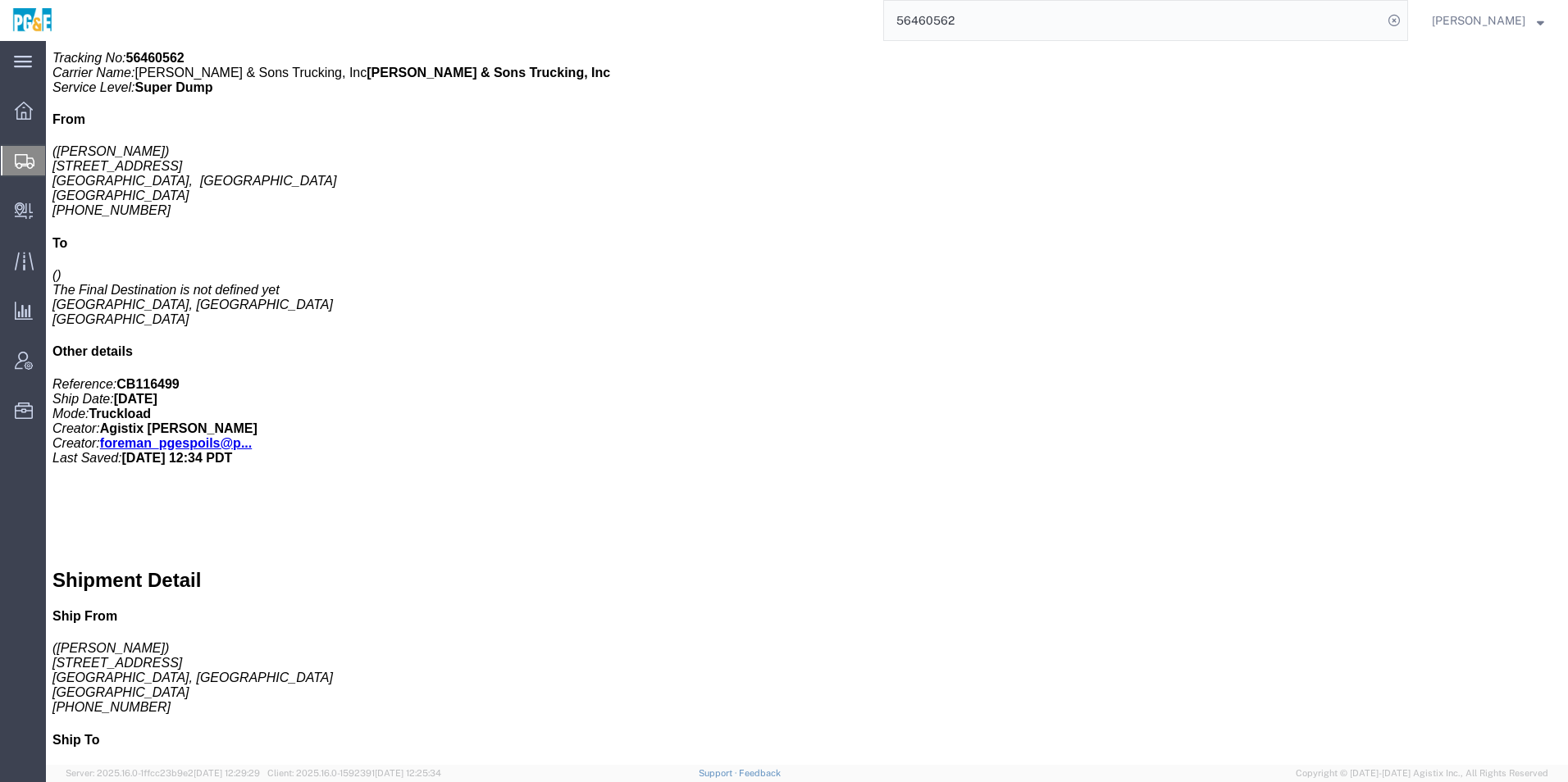
scroll to position [820, 0]
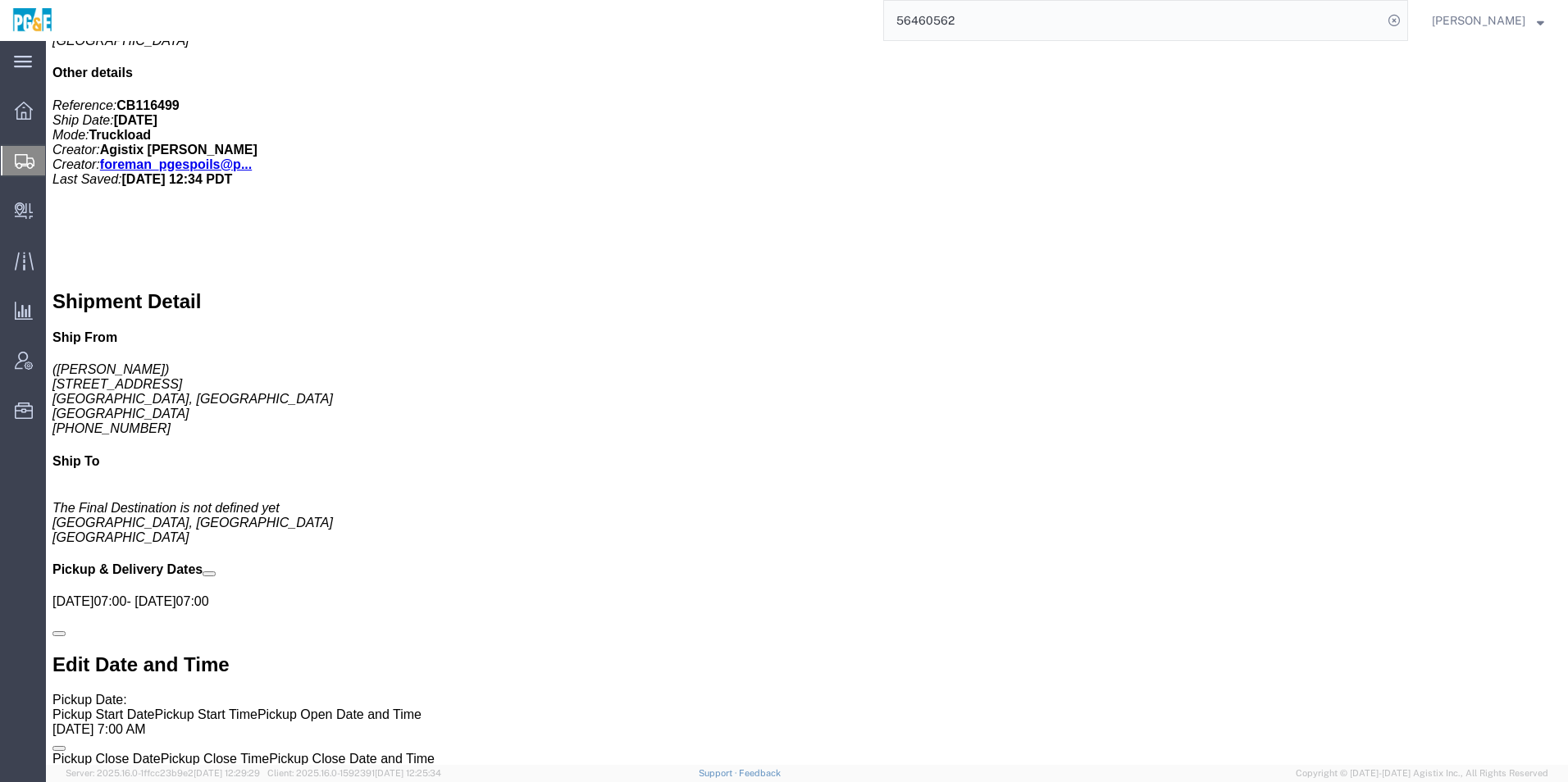
click link "+ Add Stop"
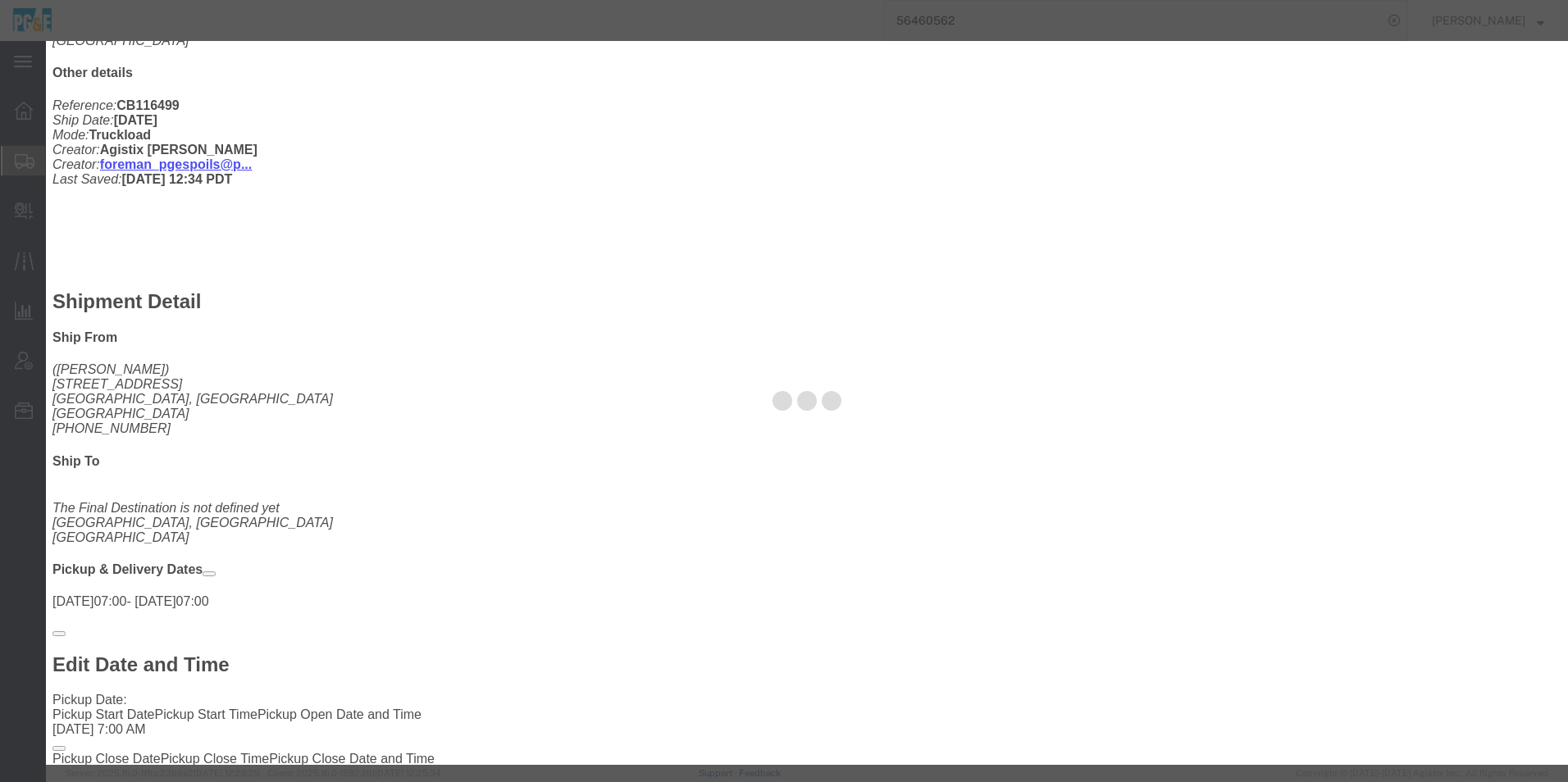
select select
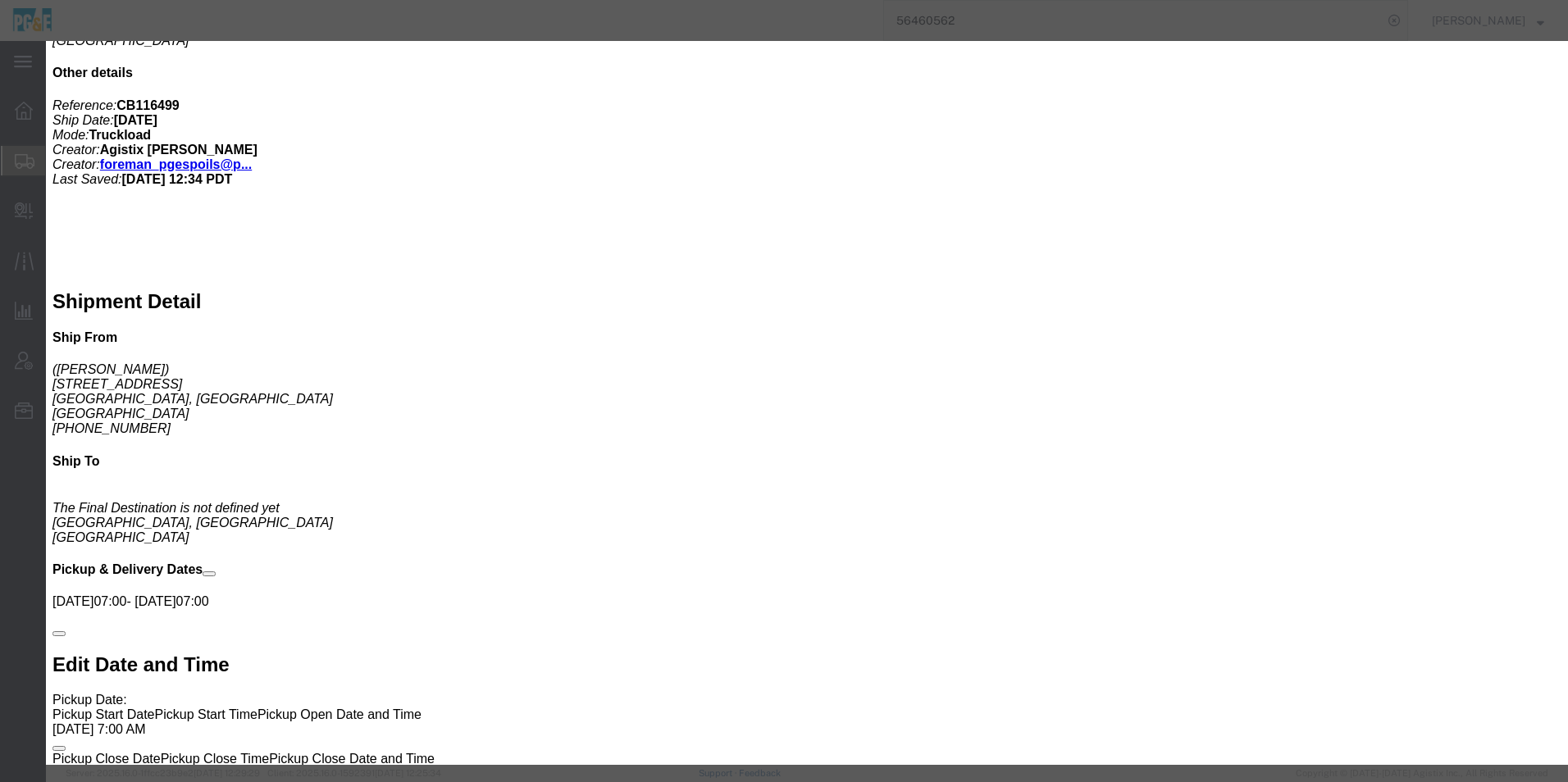
type input "teich"
select select "41205"
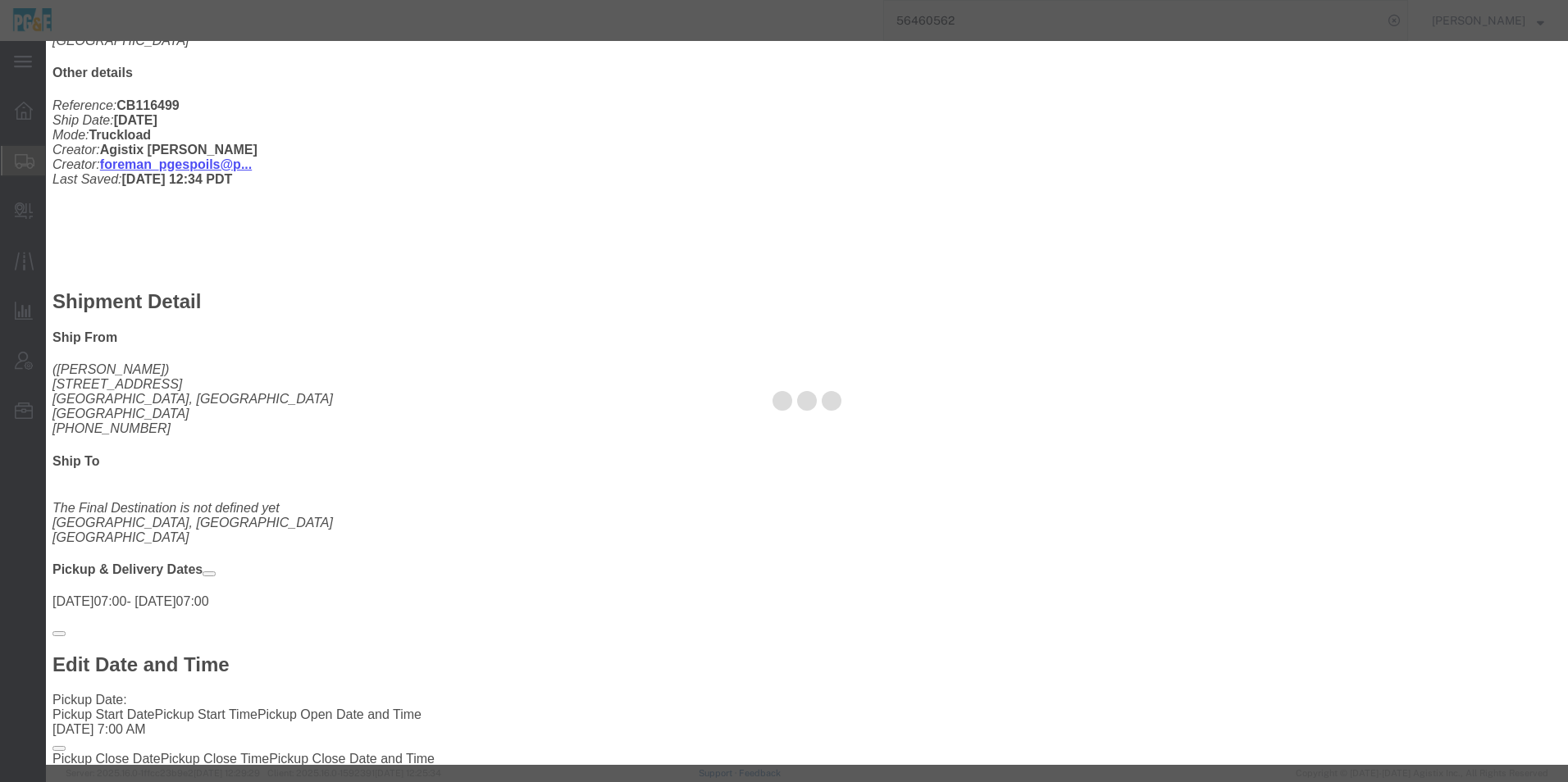
type input "Teichert"
type input "2601 Hwy 49"
type input "Cool"
type input "95614"
type input "530-885-4222"
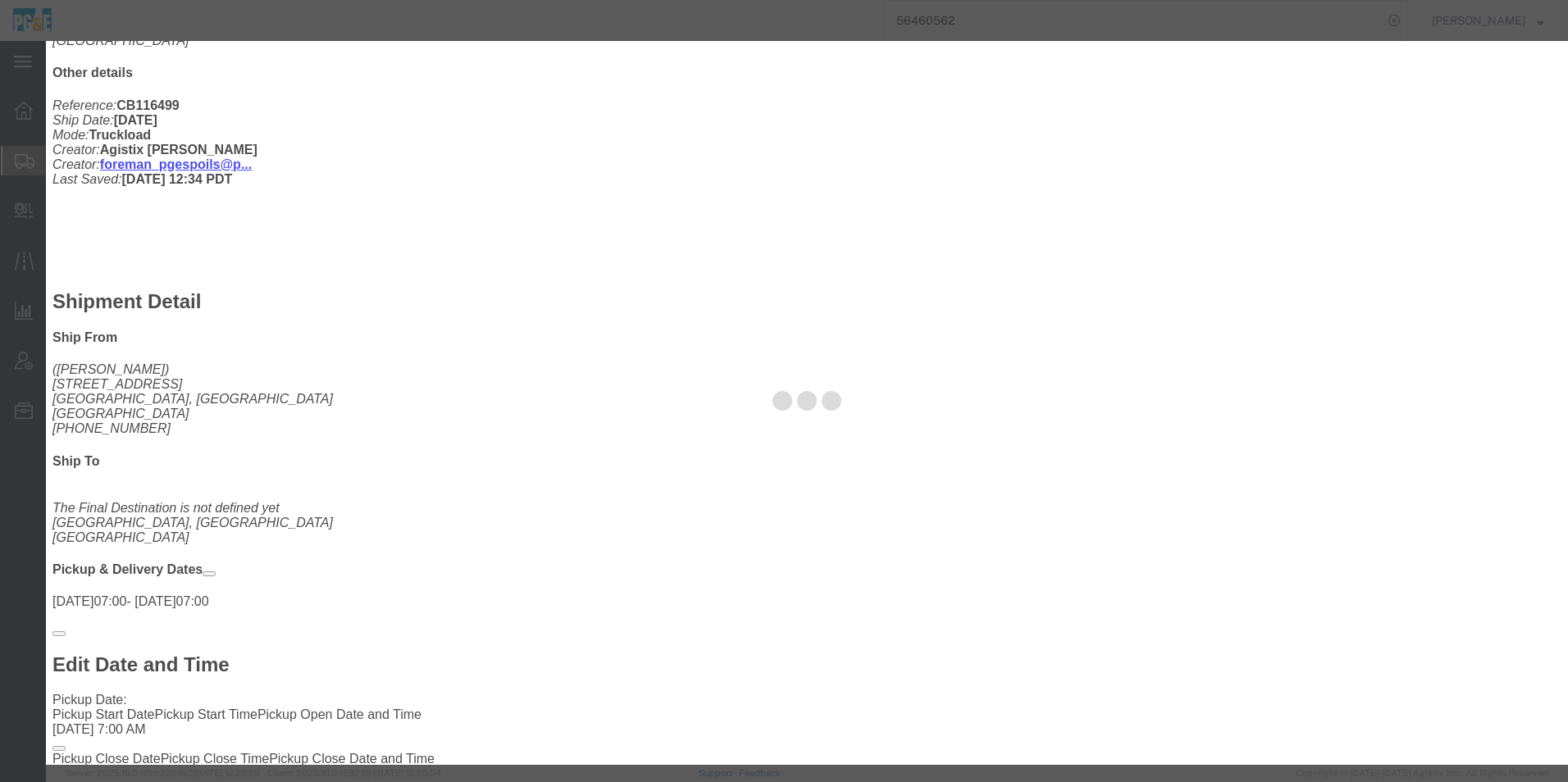
select select "QRRY"
select select "CA"
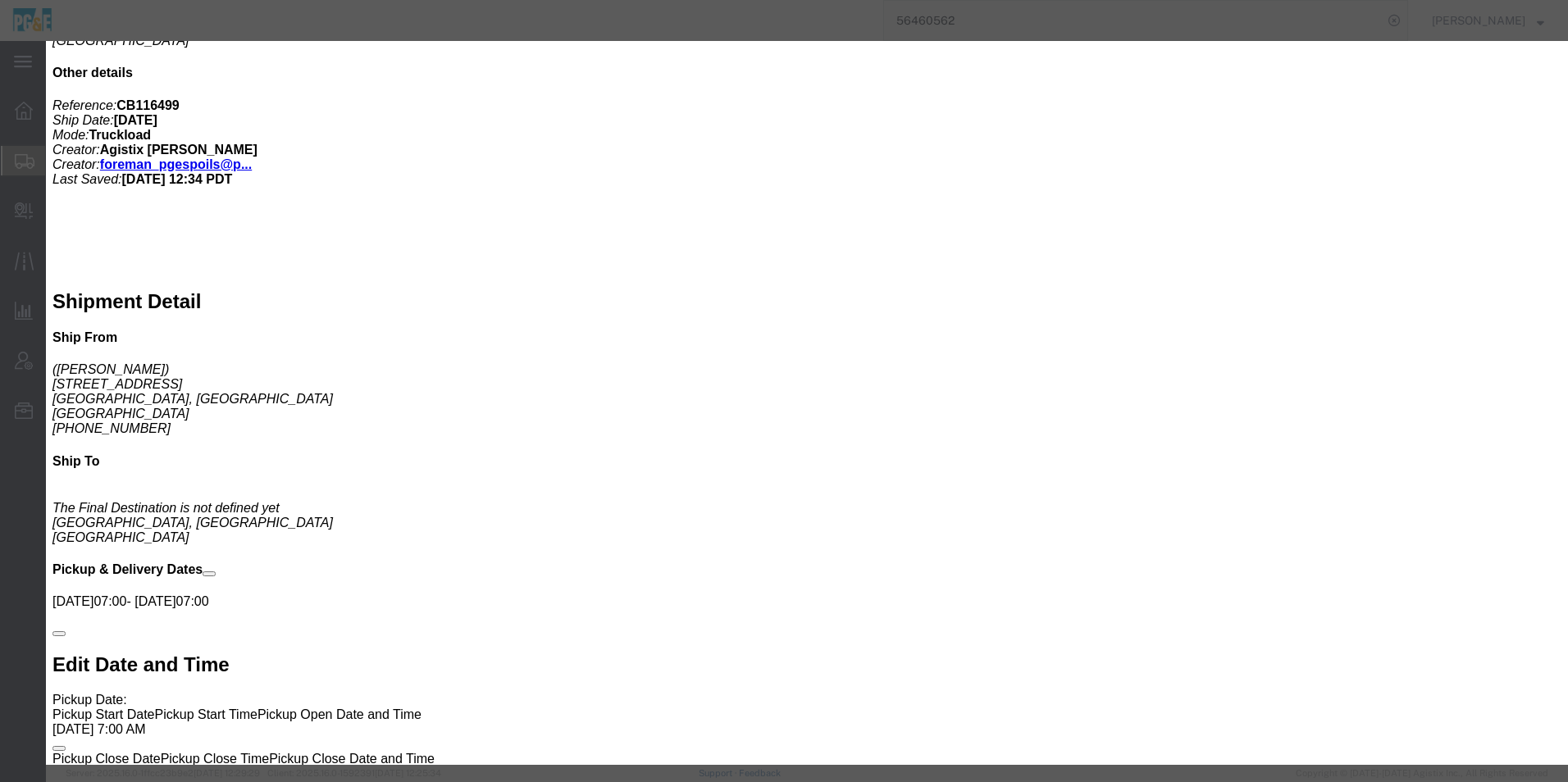
click button "Save"
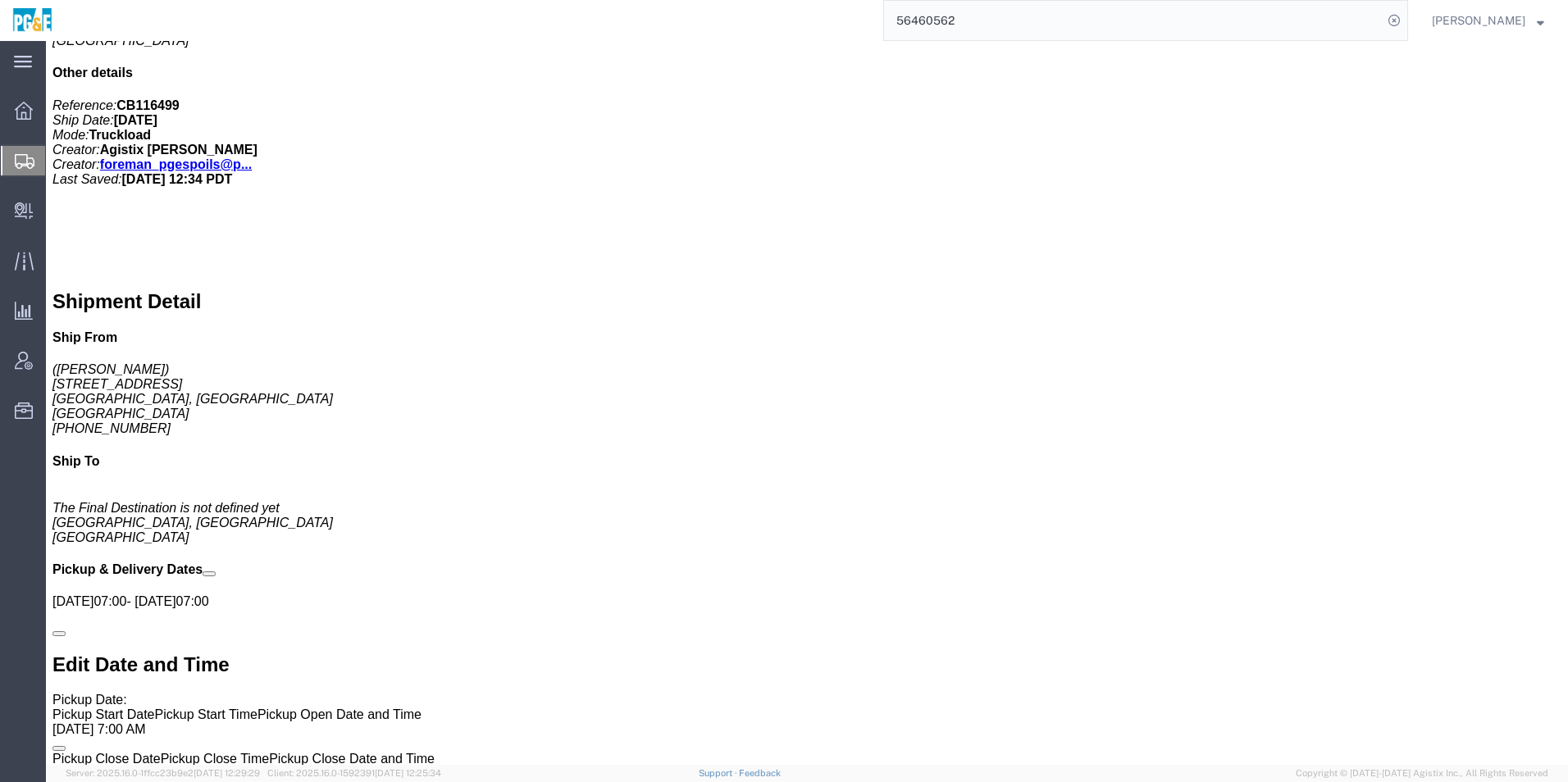
click link "Move to top"
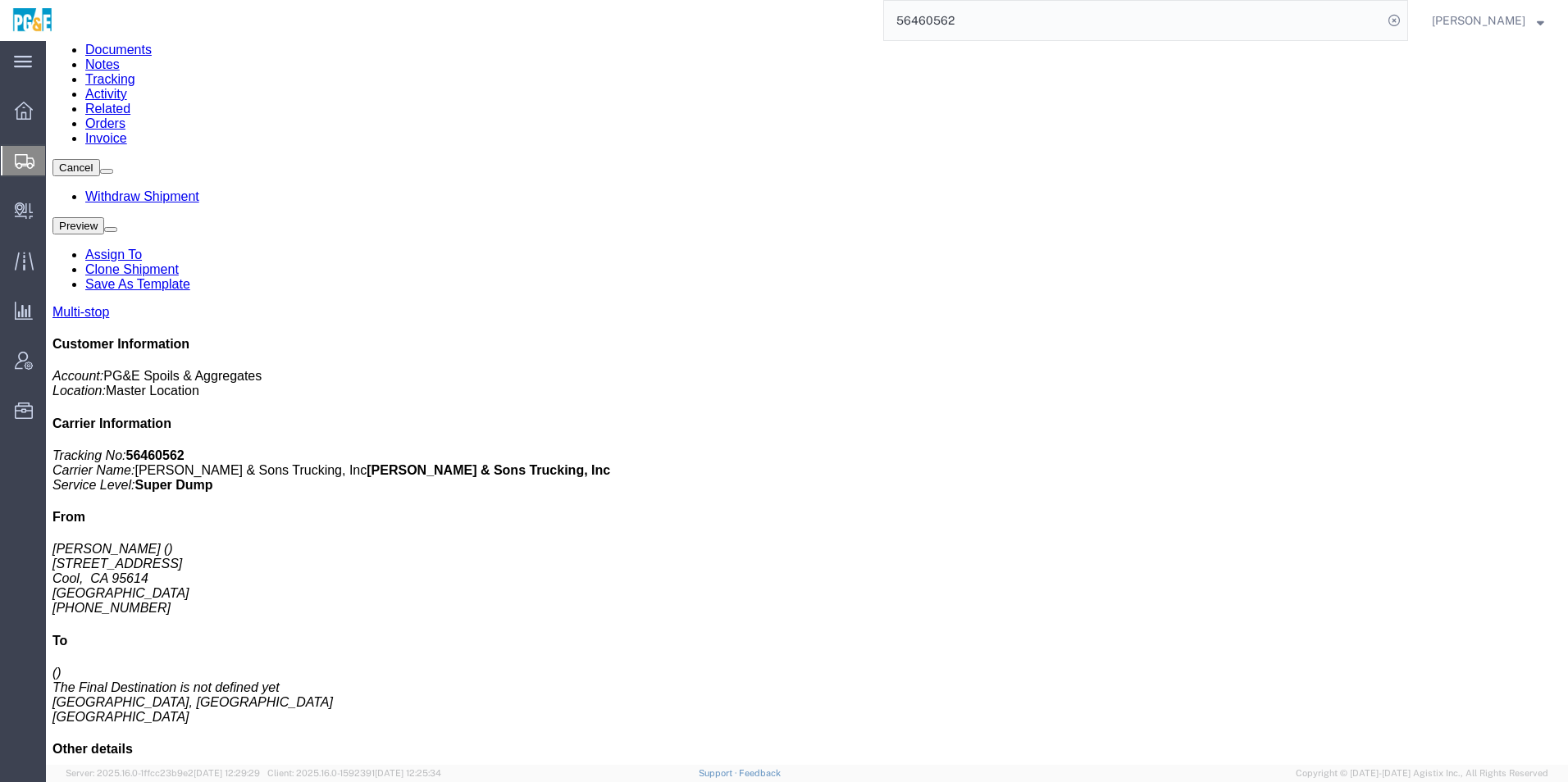
scroll to position [0, 0]
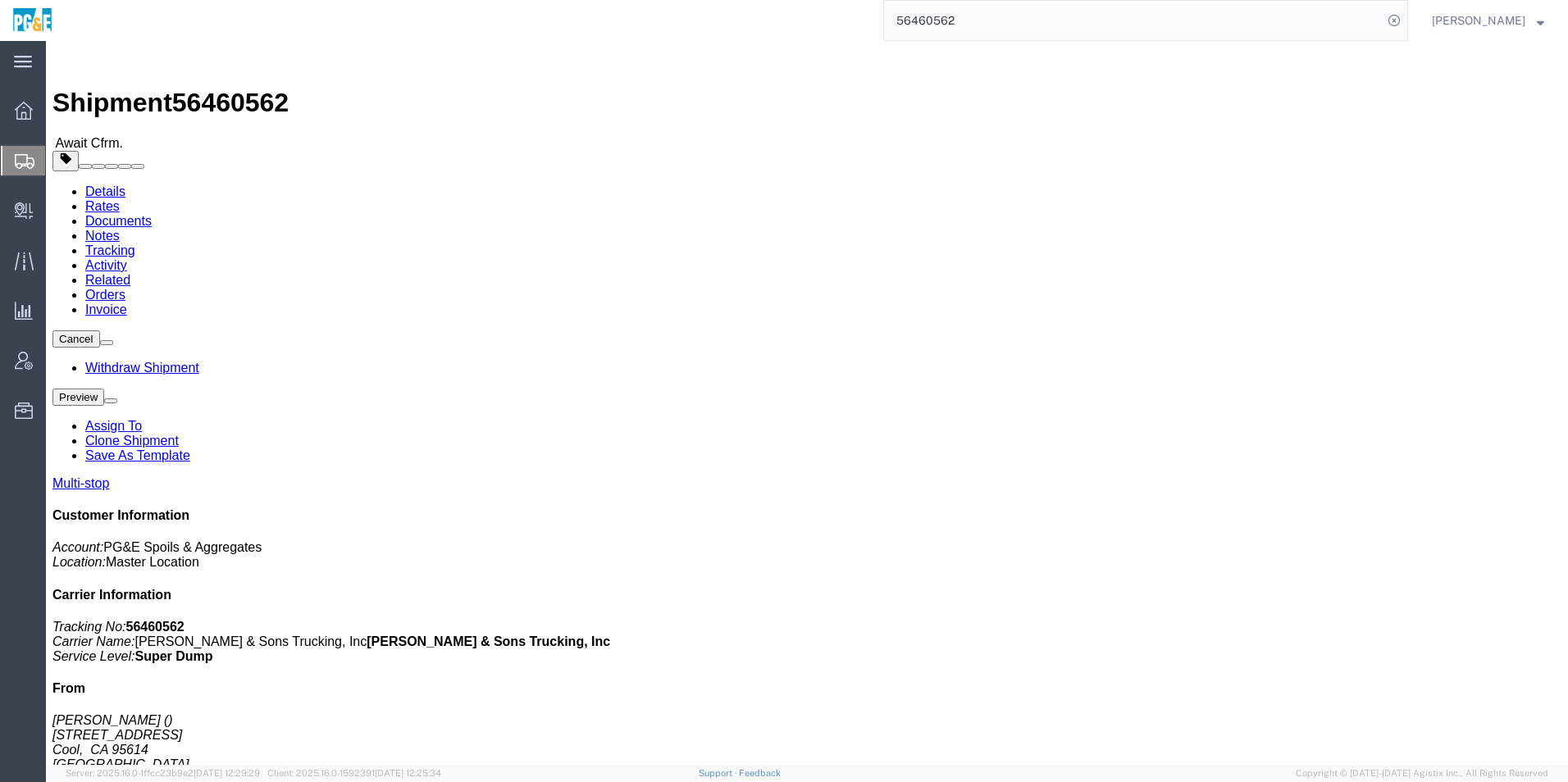
click span "button"
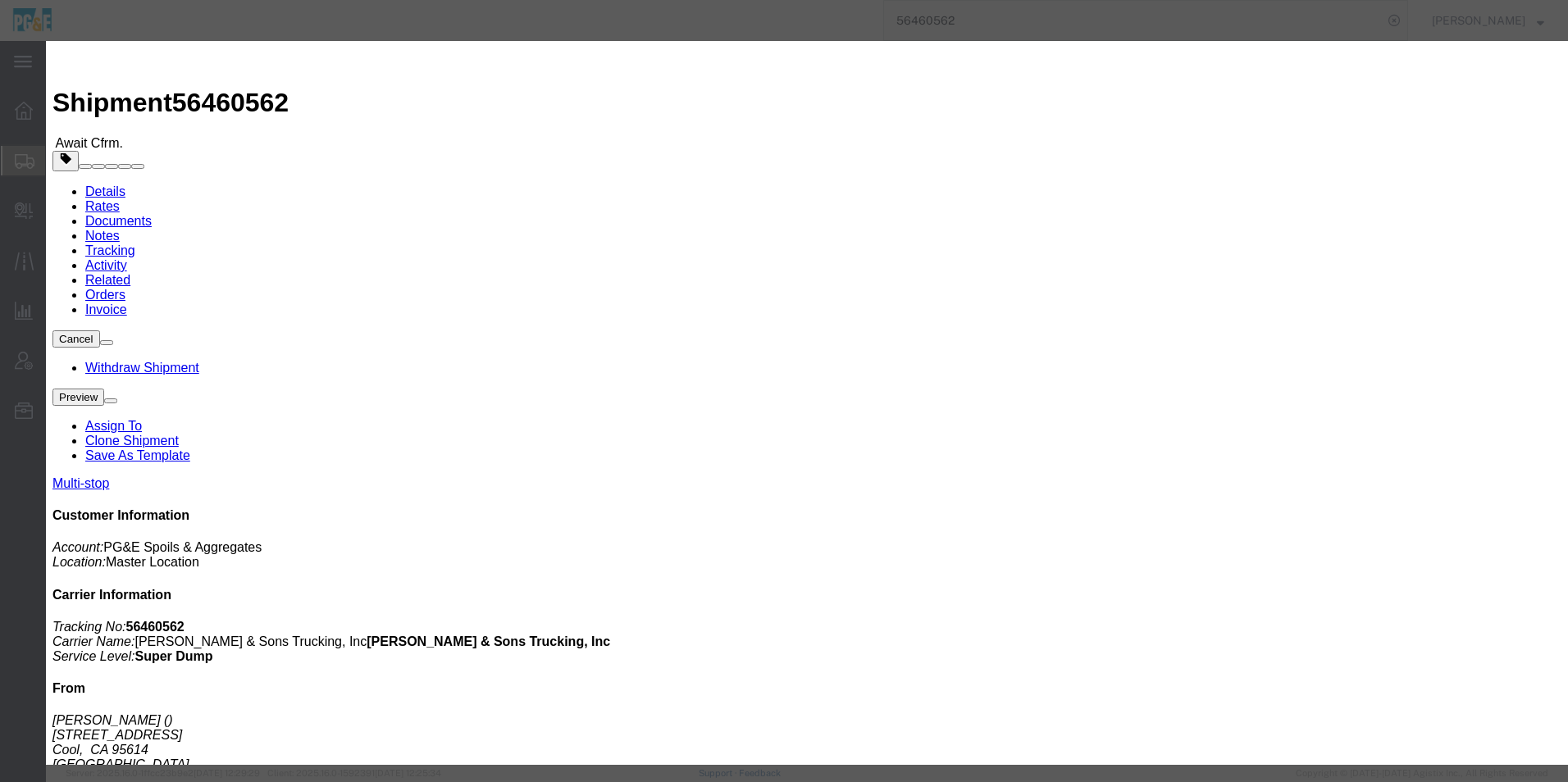
click button "Save"
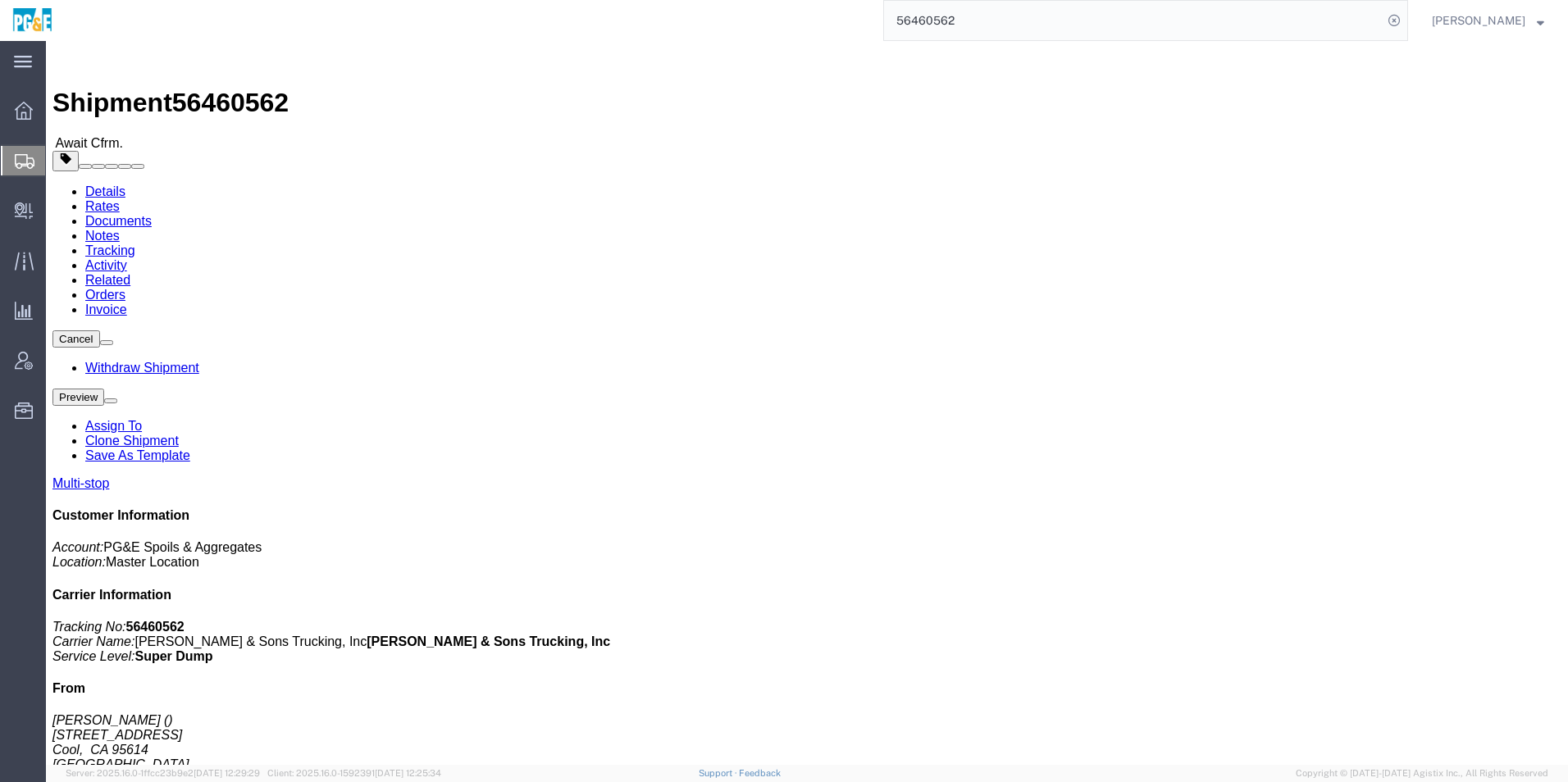
click button "Close"
click button "button"
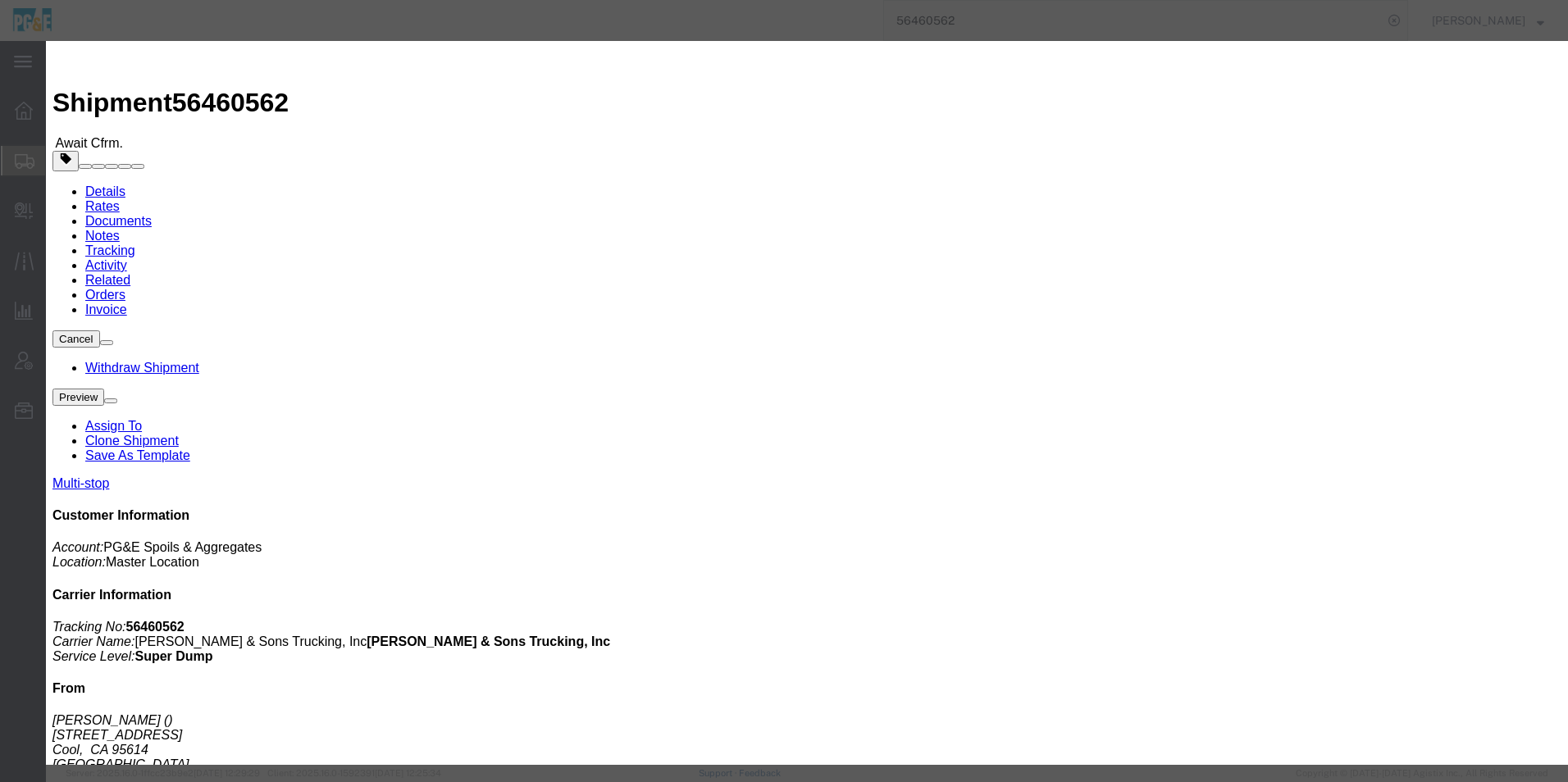
click div "Aug 13 2025 7:00 AM"
click input "6:00 AM"
type input "6:30 AM"
click button "Apply"
click button "Save"
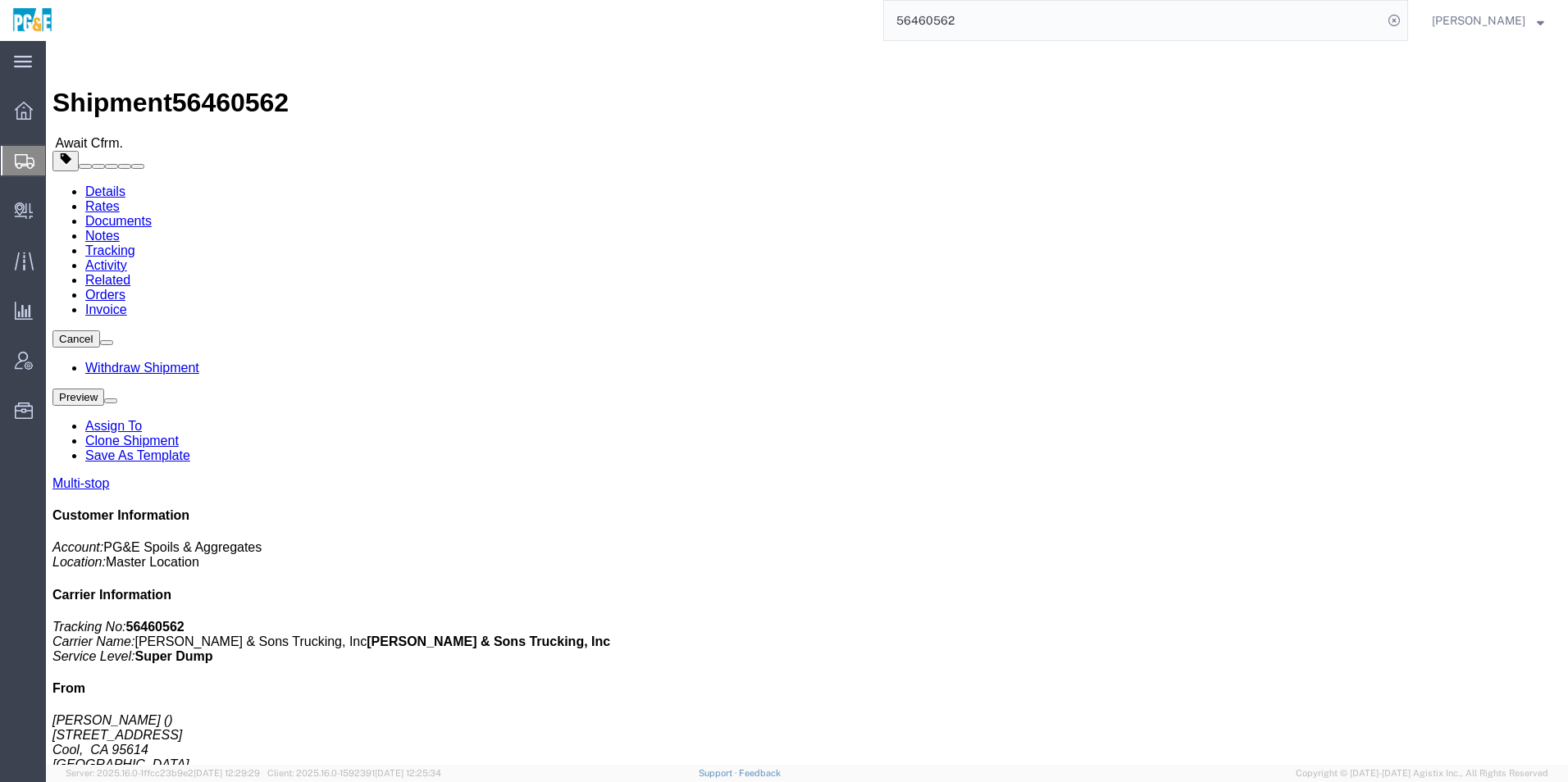
click button "Close"
click img
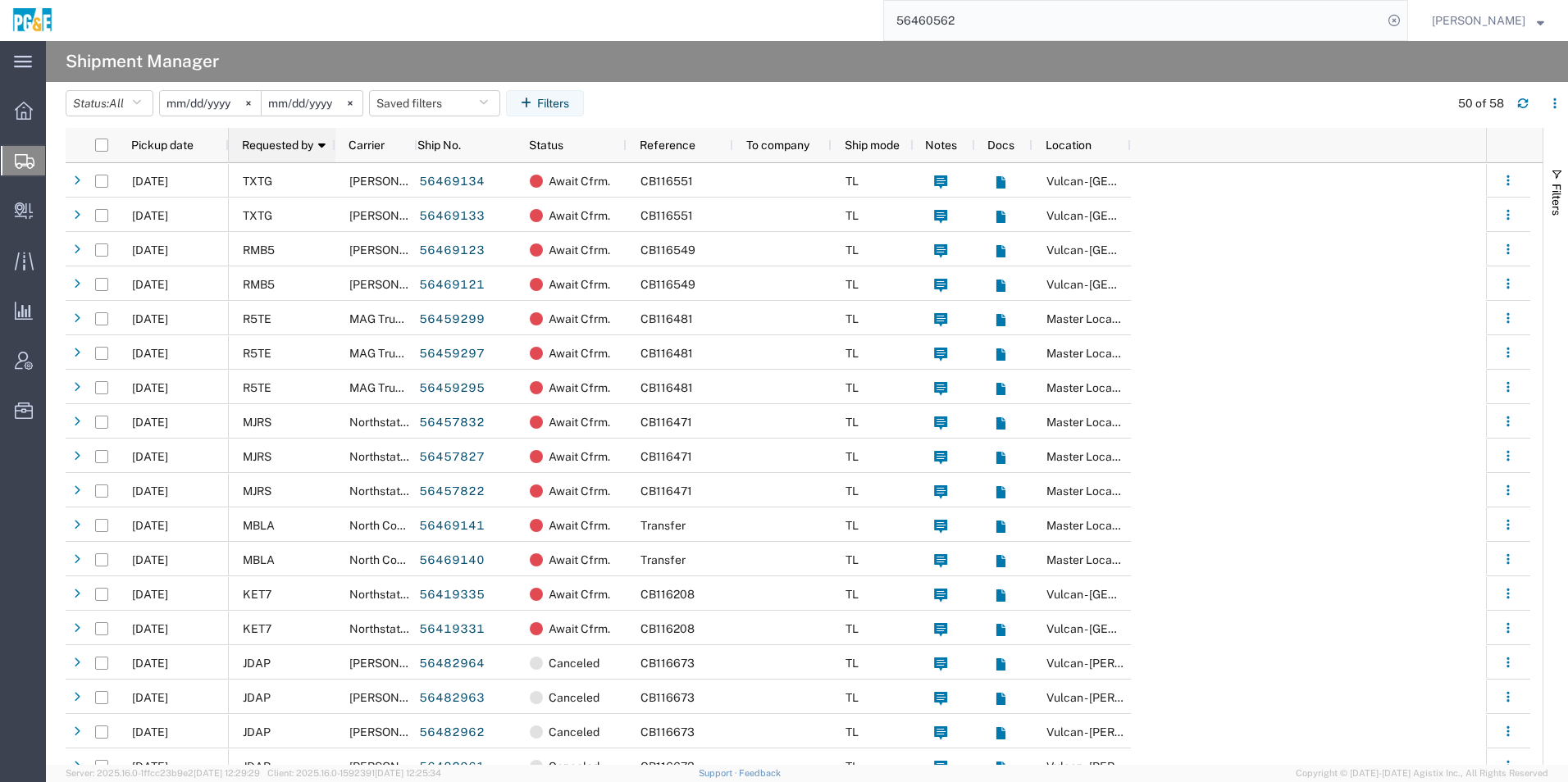
click at [286, 148] on span "Requested by" at bounding box center [277, 145] width 72 height 13
click at [297, 141] on span "Requested by" at bounding box center [277, 145] width 72 height 13
click at [203, 108] on input "2025-08-14" at bounding box center [209, 102] width 101 height 24
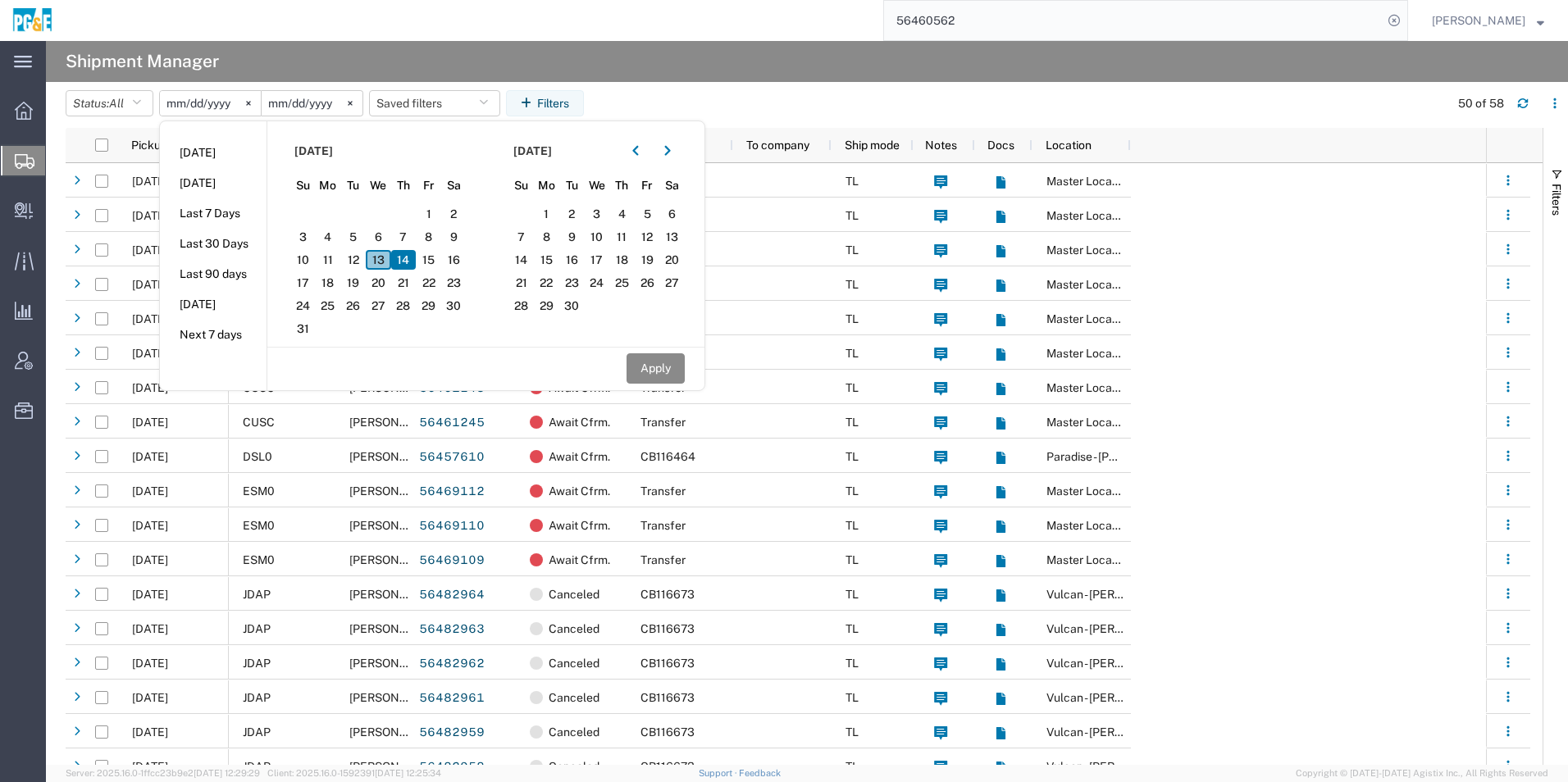
click at [385, 261] on span "13" at bounding box center [379, 260] width 25 height 20
click at [639, 150] on icon "button" at bounding box center [635, 150] width 6 height 12
click at [601, 263] on span "13" at bounding box center [596, 260] width 25 height 20
click at [652, 362] on button "Apply" at bounding box center [655, 368] width 58 height 30
type input "2025-08-13"
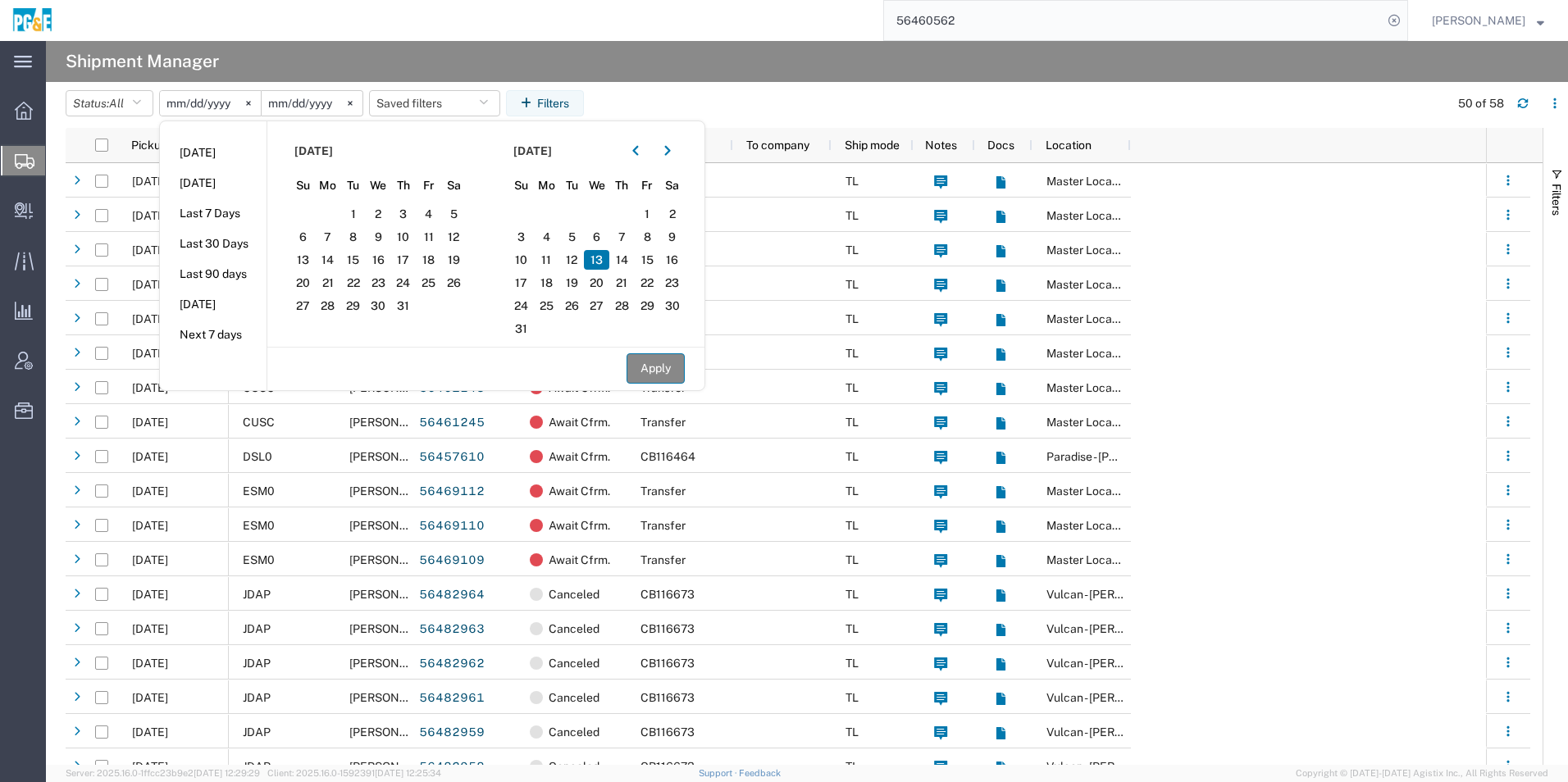
type input "2025-08-13"
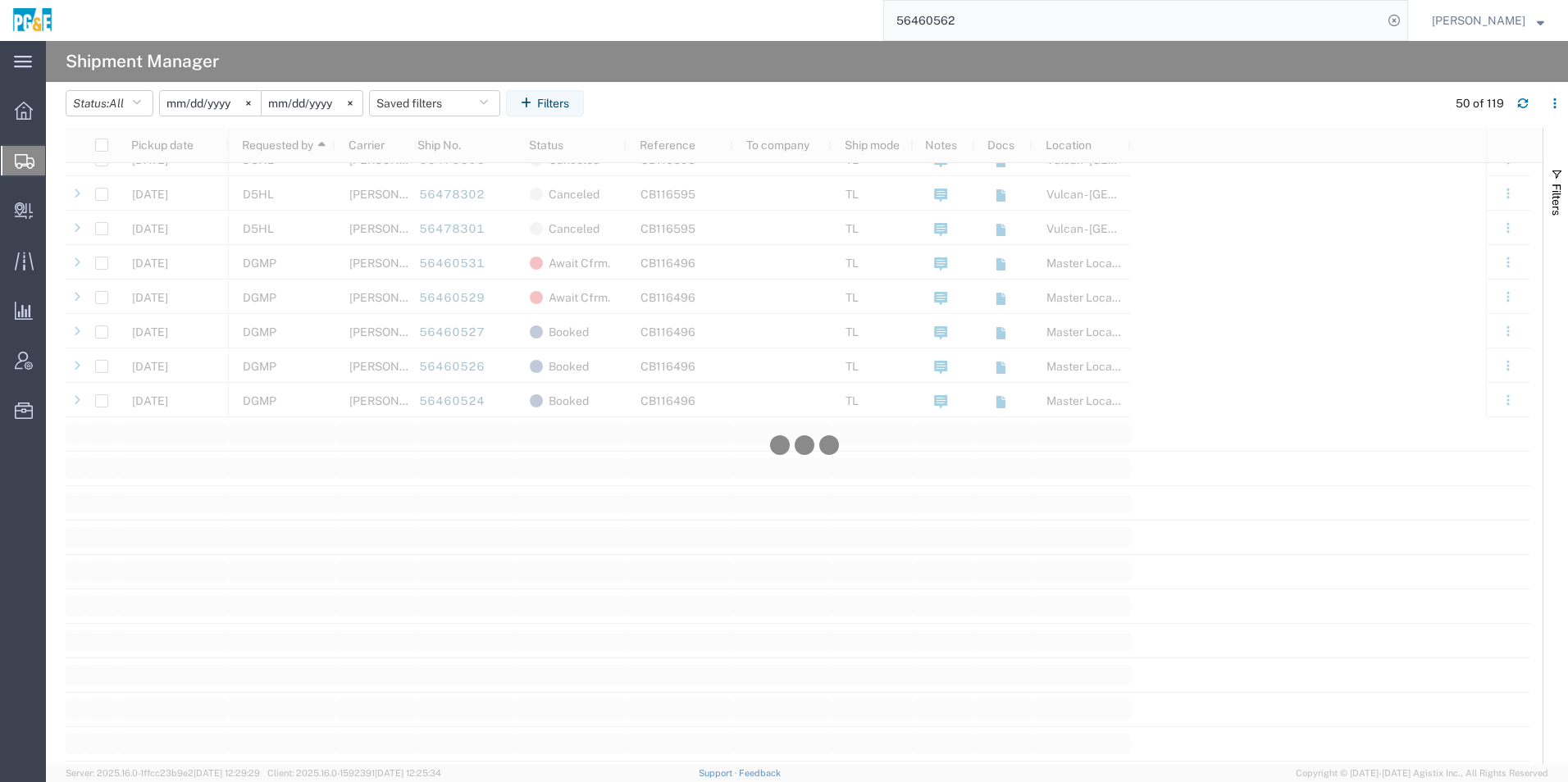
scroll to position [1476, 0]
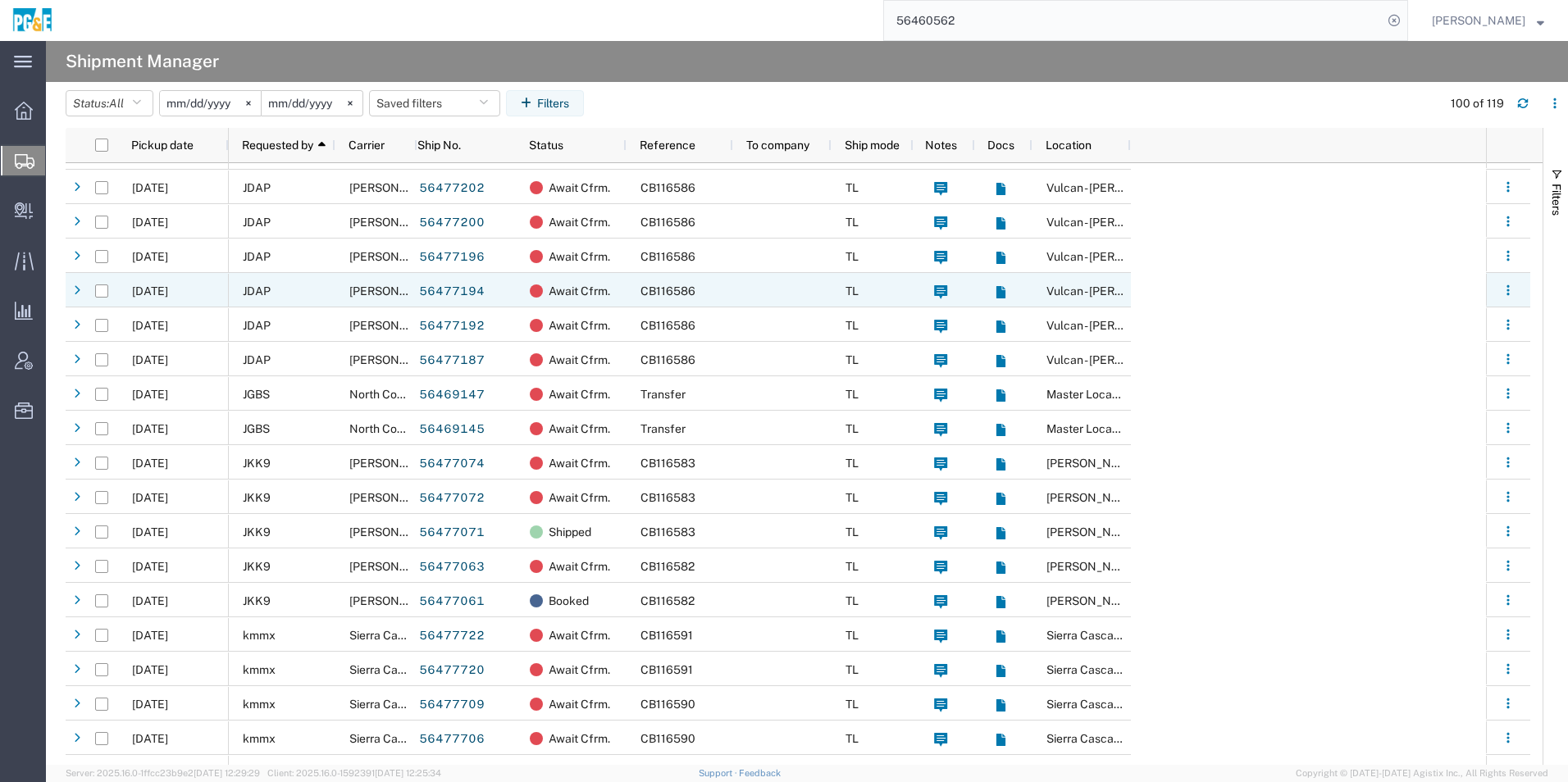
scroll to position [2542, 0]
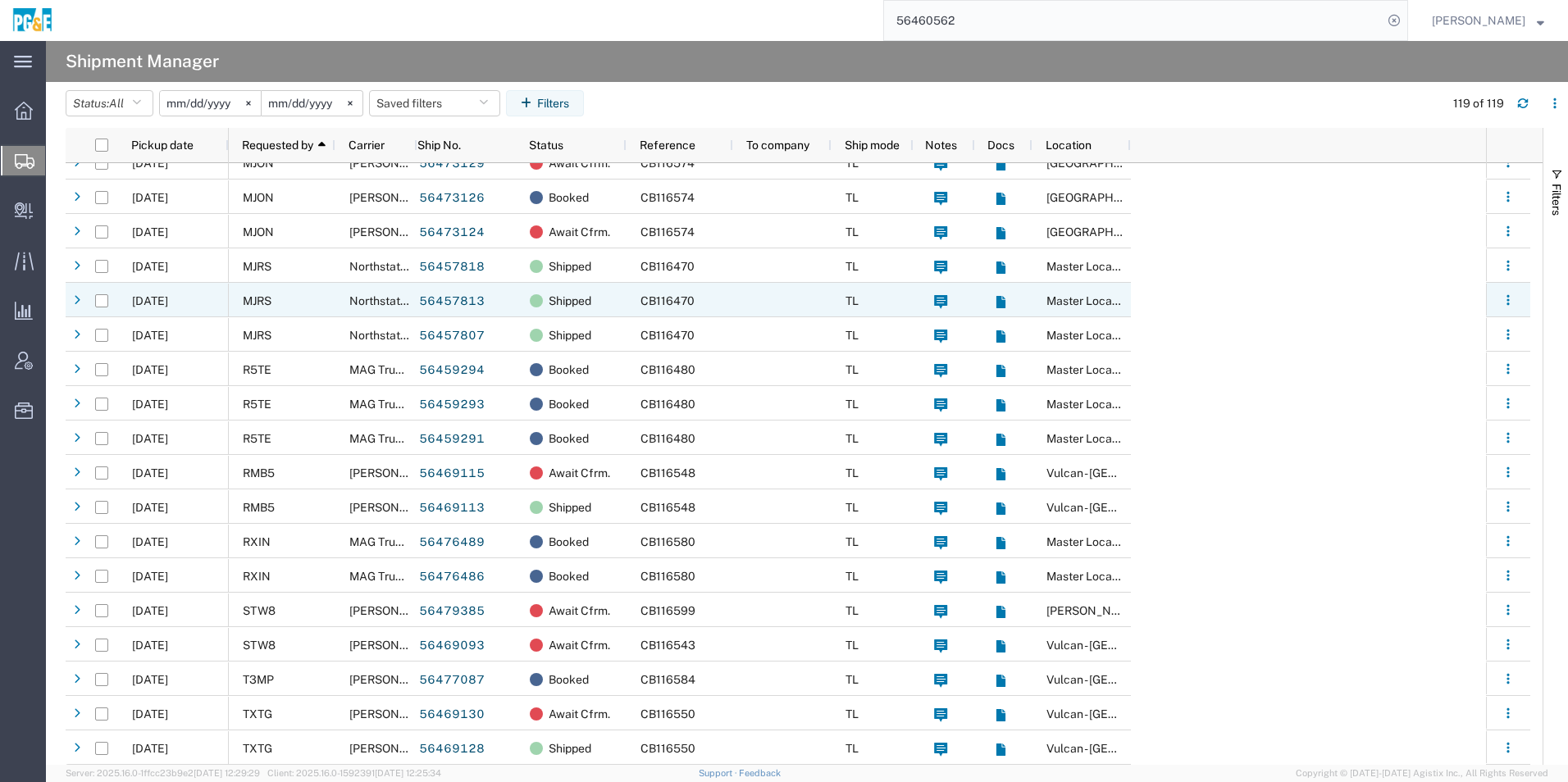
scroll to position [3497, 0]
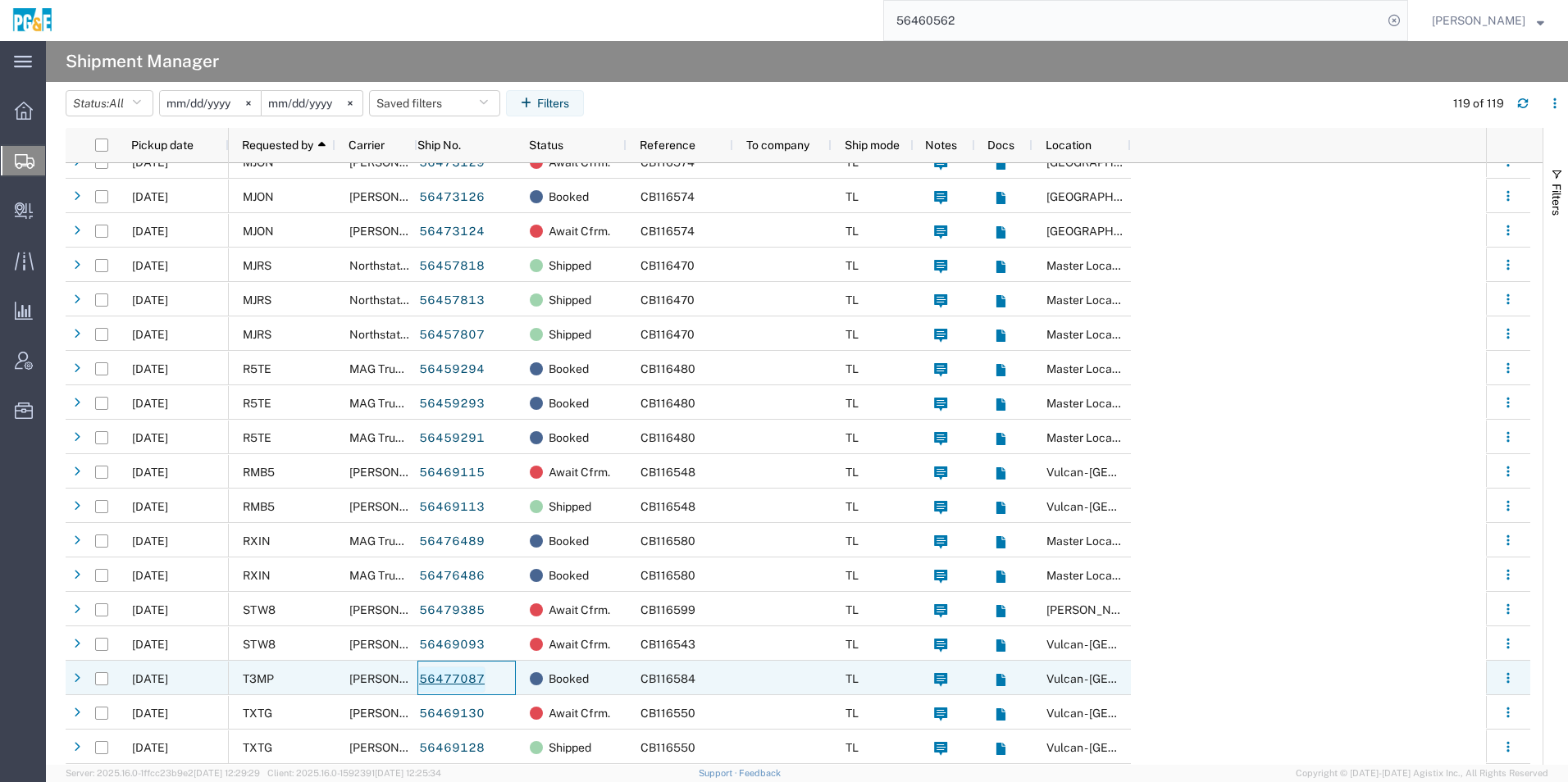
click at [478, 676] on link "56477087" at bounding box center [451, 680] width 67 height 26
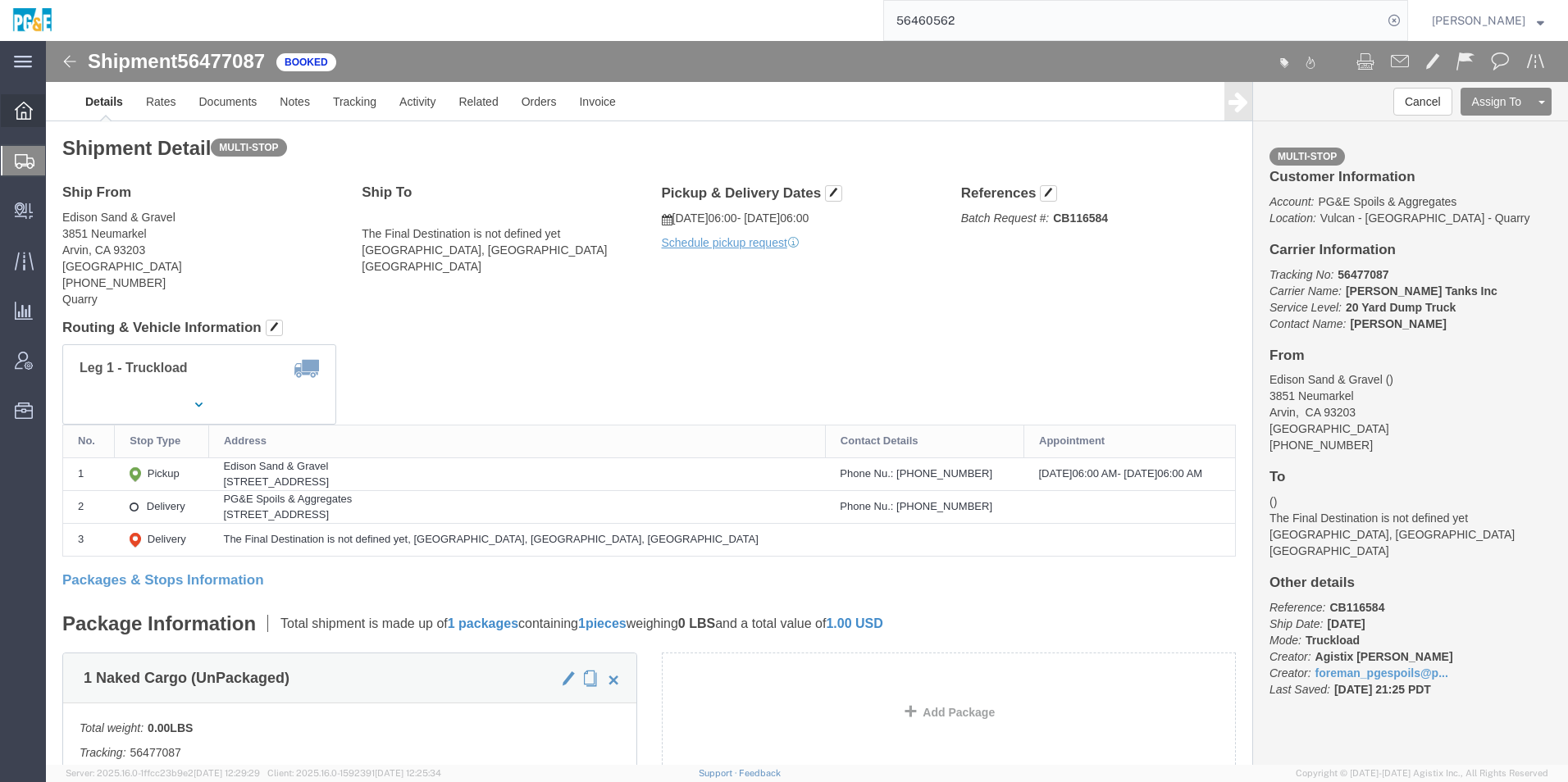
click at [28, 105] on icon at bounding box center [24, 111] width 18 height 18
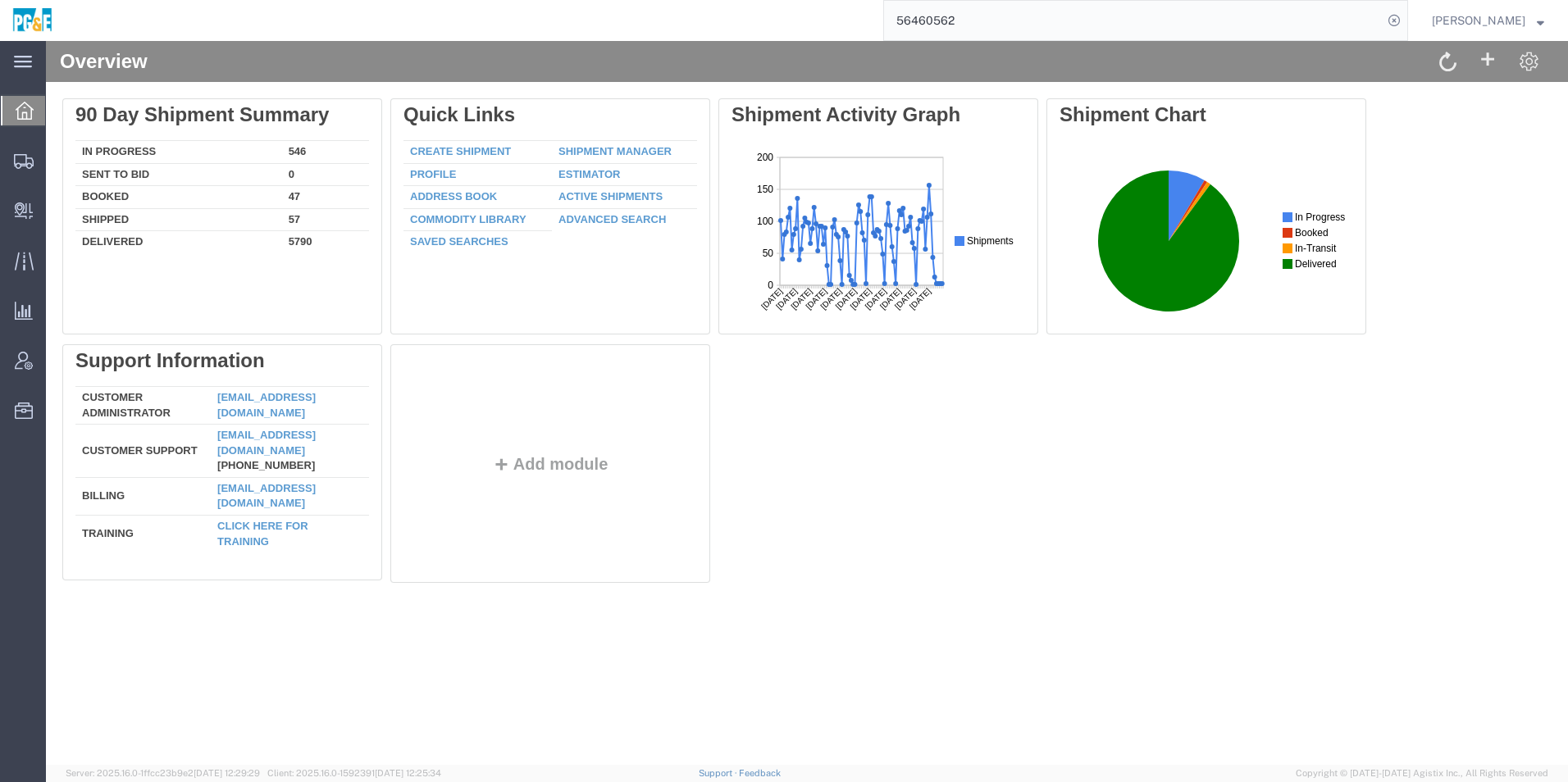
click at [18, 106] on icon at bounding box center [24, 111] width 18 height 18
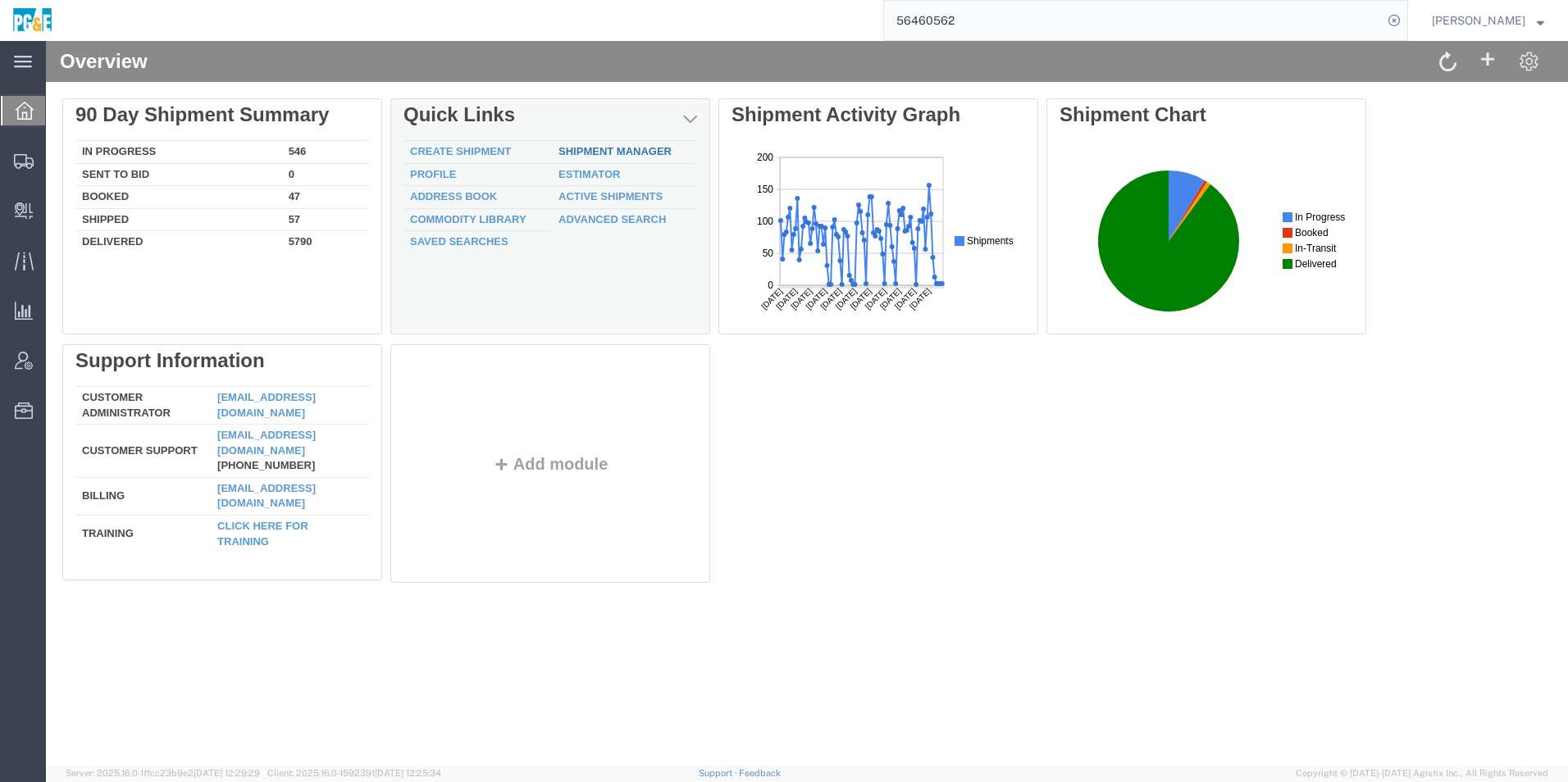
click at [625, 151] on link "Shipment Manager" at bounding box center [615, 151] width 113 height 13
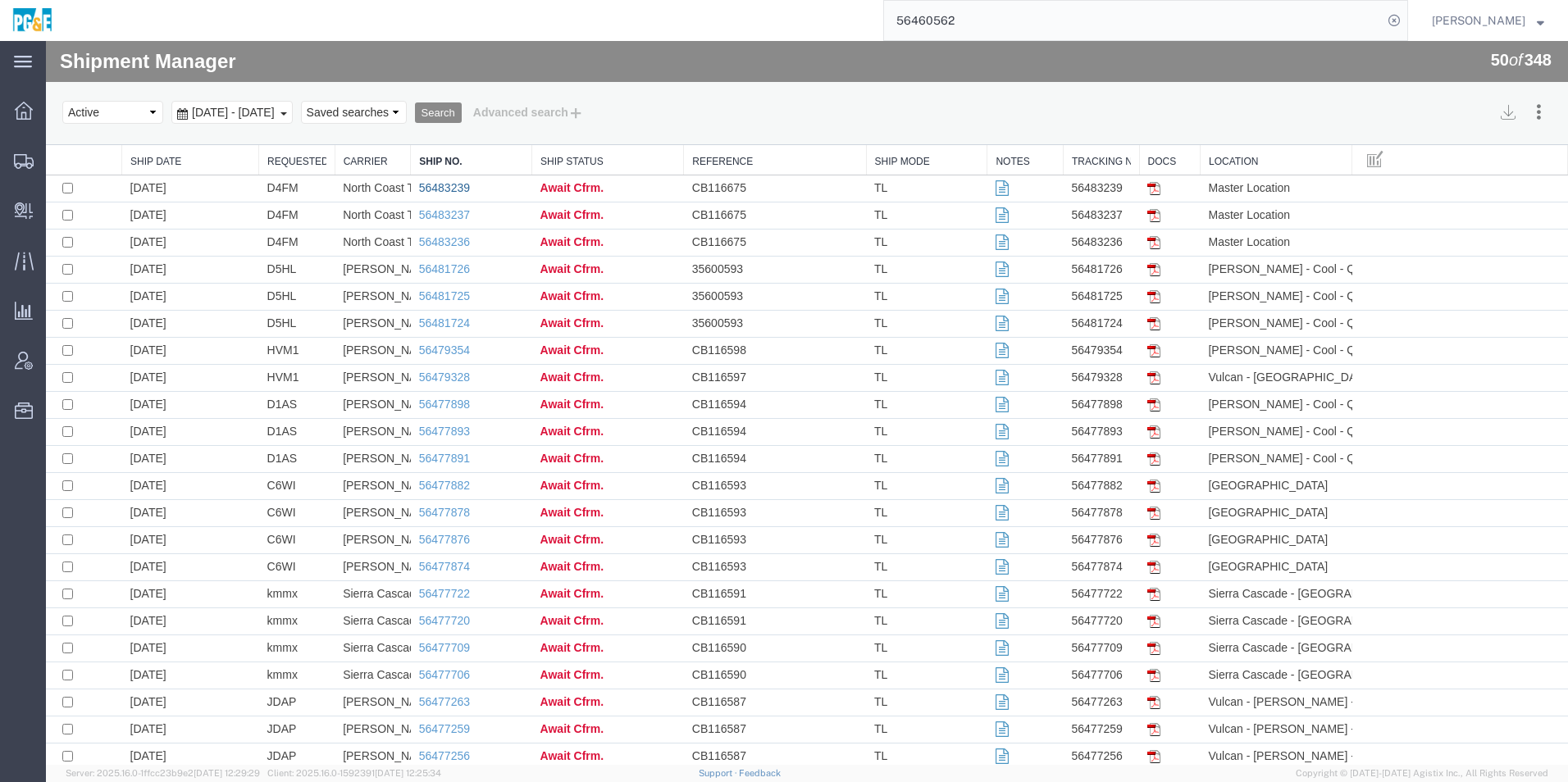
click at [455, 183] on link "56483239" at bounding box center [444, 188] width 51 height 13
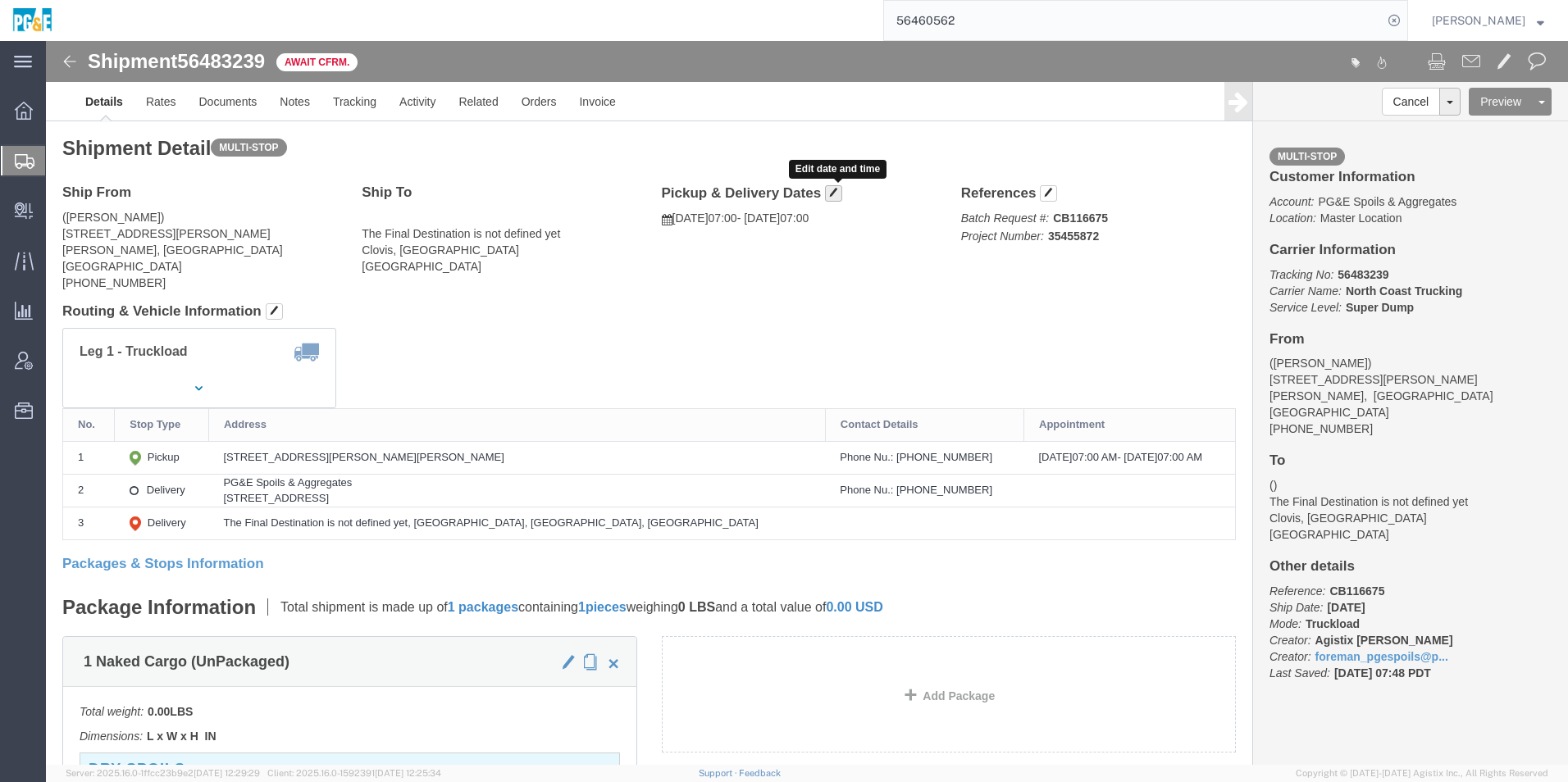
click span "button"
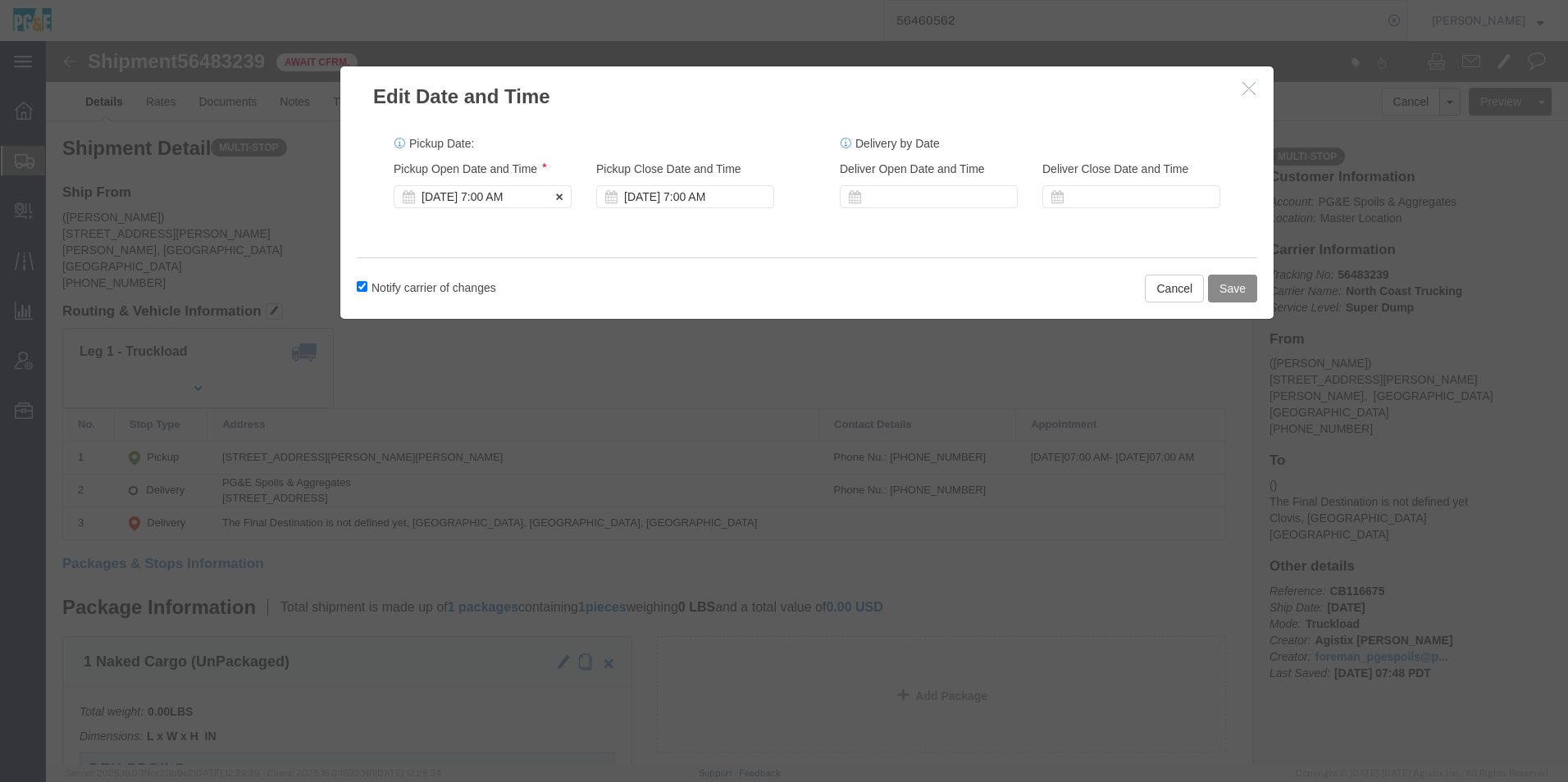
click div "Aug 14 2025 7:00 AM"
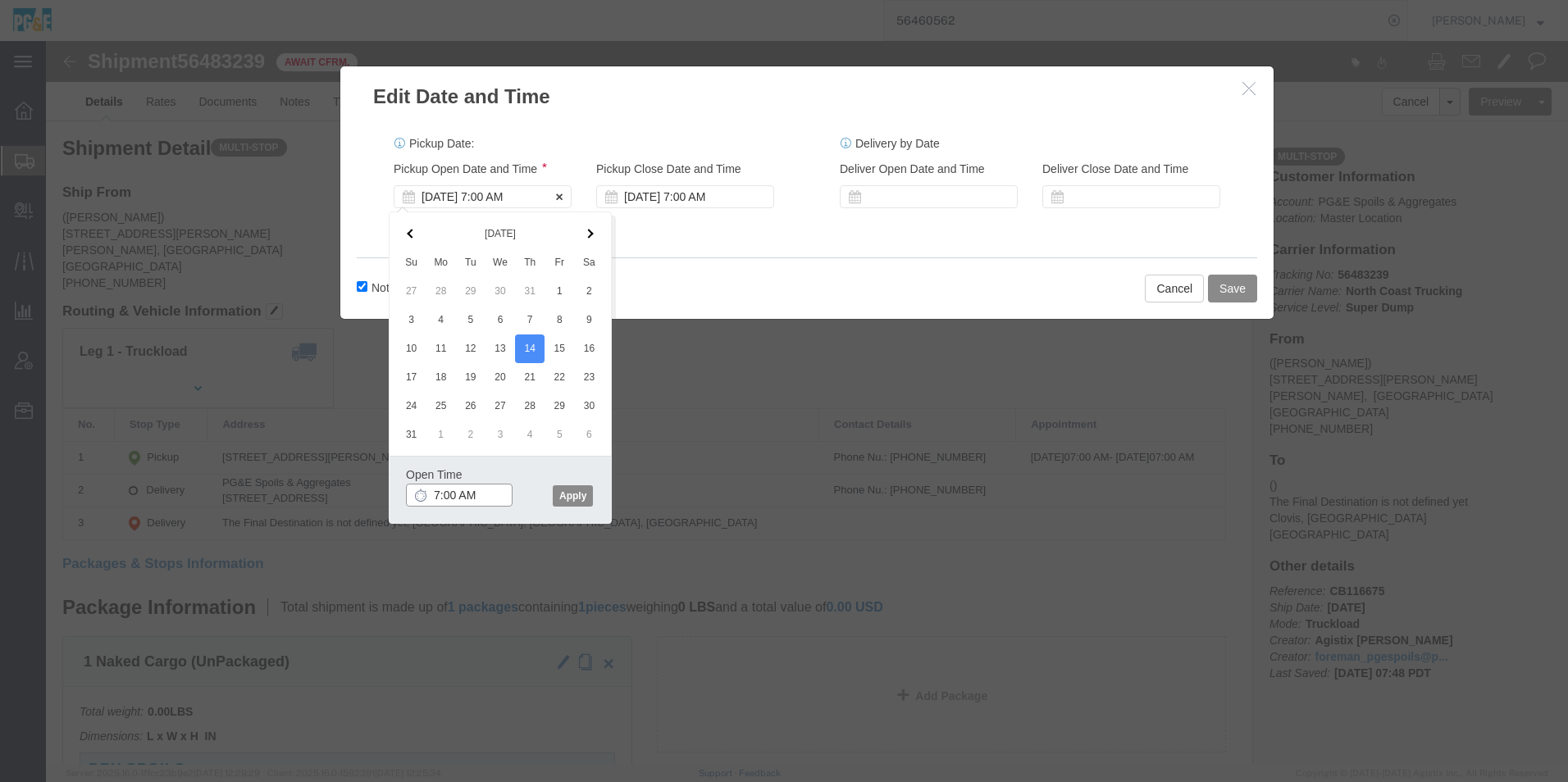
type input "6:00 AM"
click button "Apply"
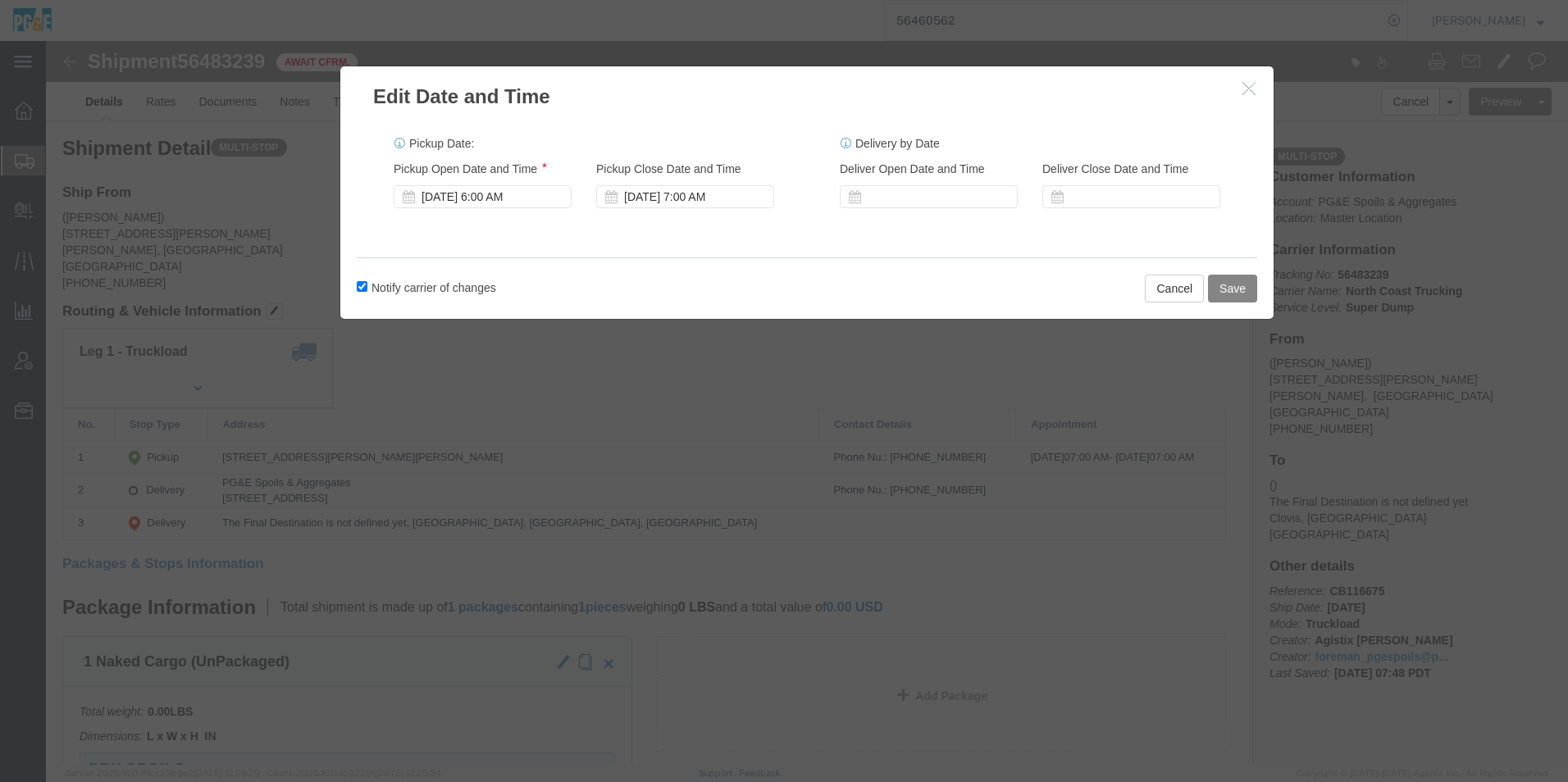
click button "Save"
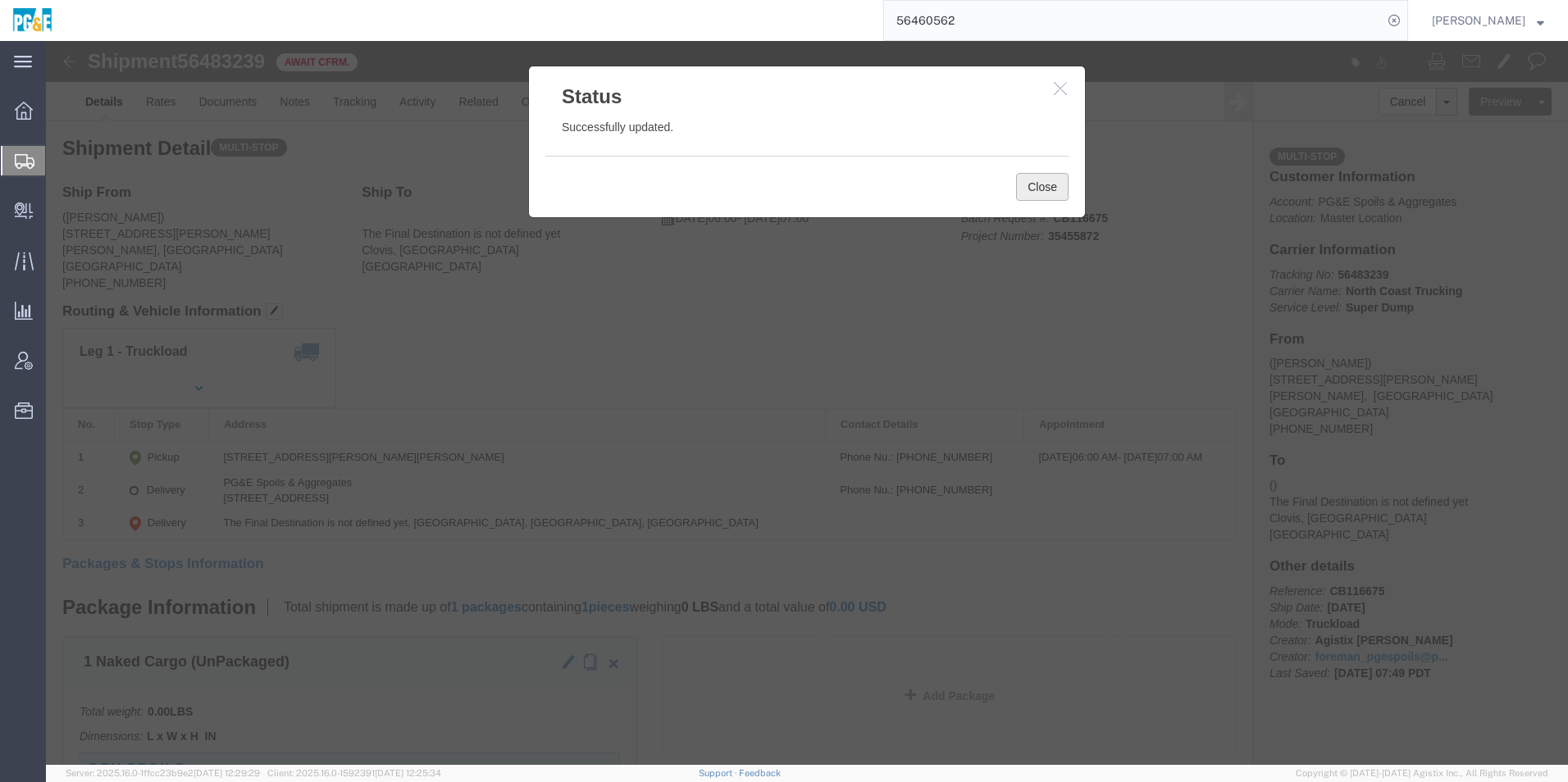
click button "Close"
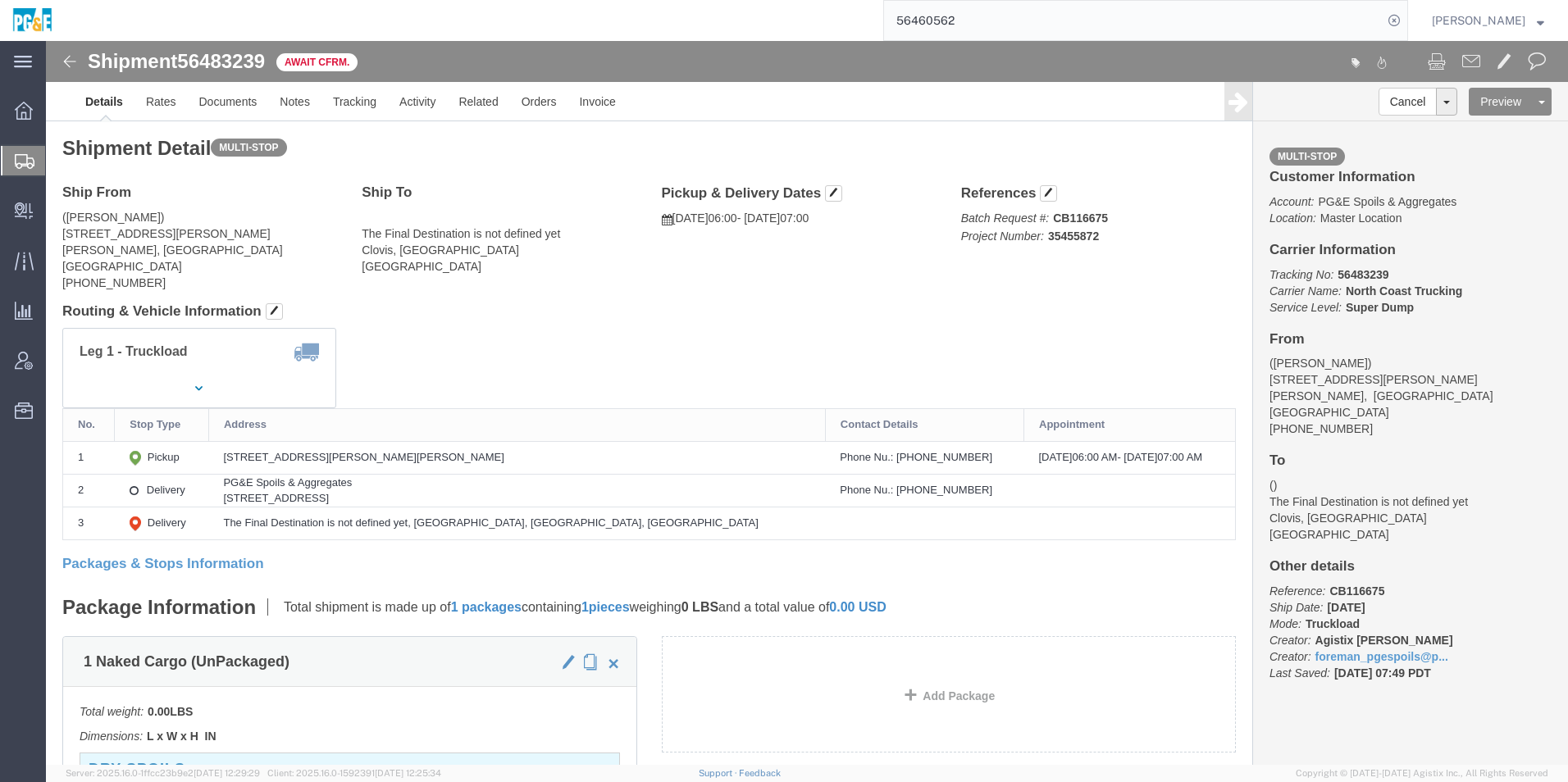
click img
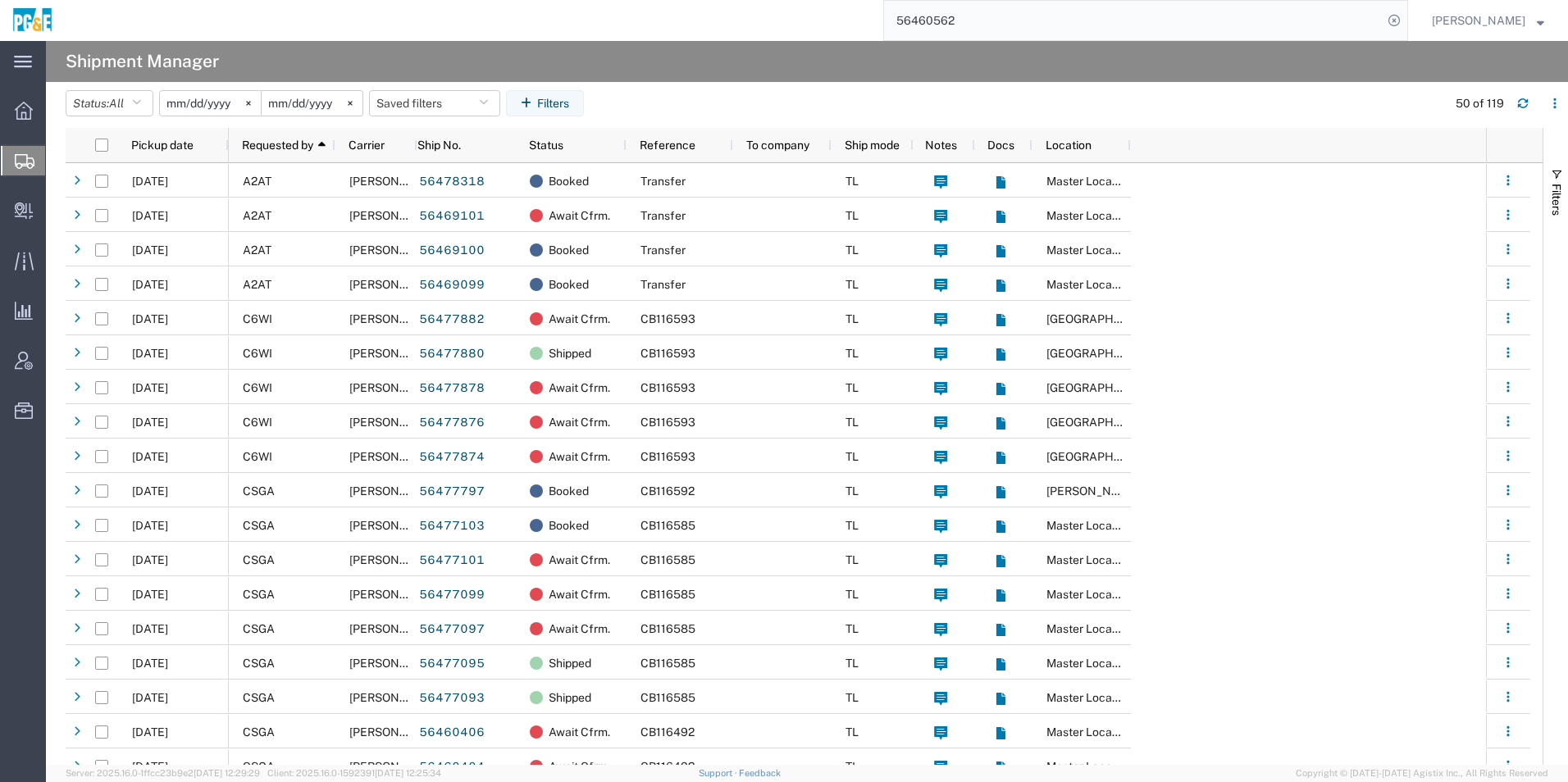
click at [211, 98] on input "2025-08-13" at bounding box center [209, 102] width 101 height 24
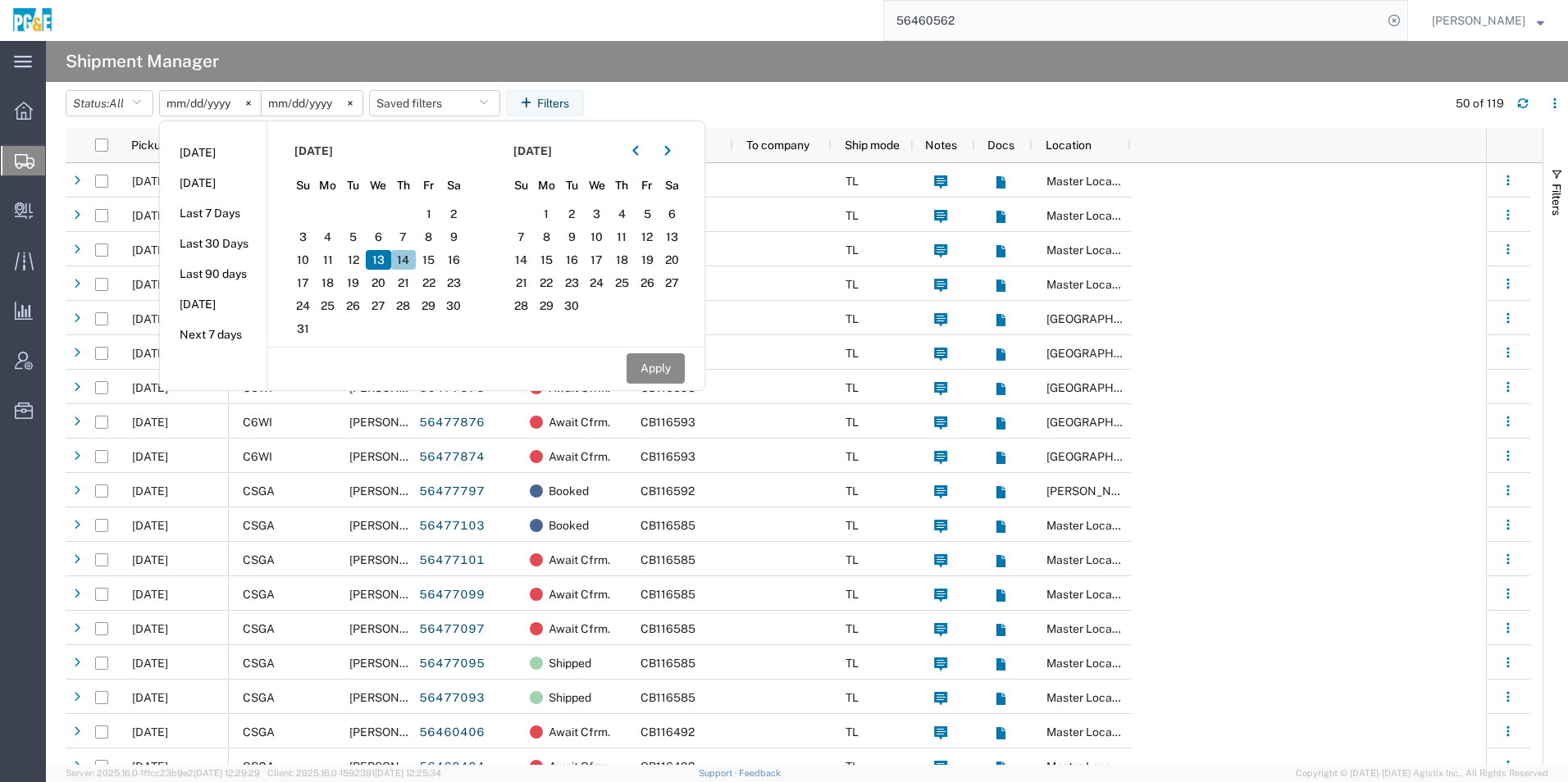
click at [409, 265] on span "14" at bounding box center [404, 260] width 25 height 20
click at [635, 150] on button "button" at bounding box center [635, 150] width 26 height 26
click at [634, 260] on span "14" at bounding box center [622, 260] width 25 height 20
click at [652, 361] on button "Apply" at bounding box center [655, 368] width 58 height 30
type input "2025-08-14"
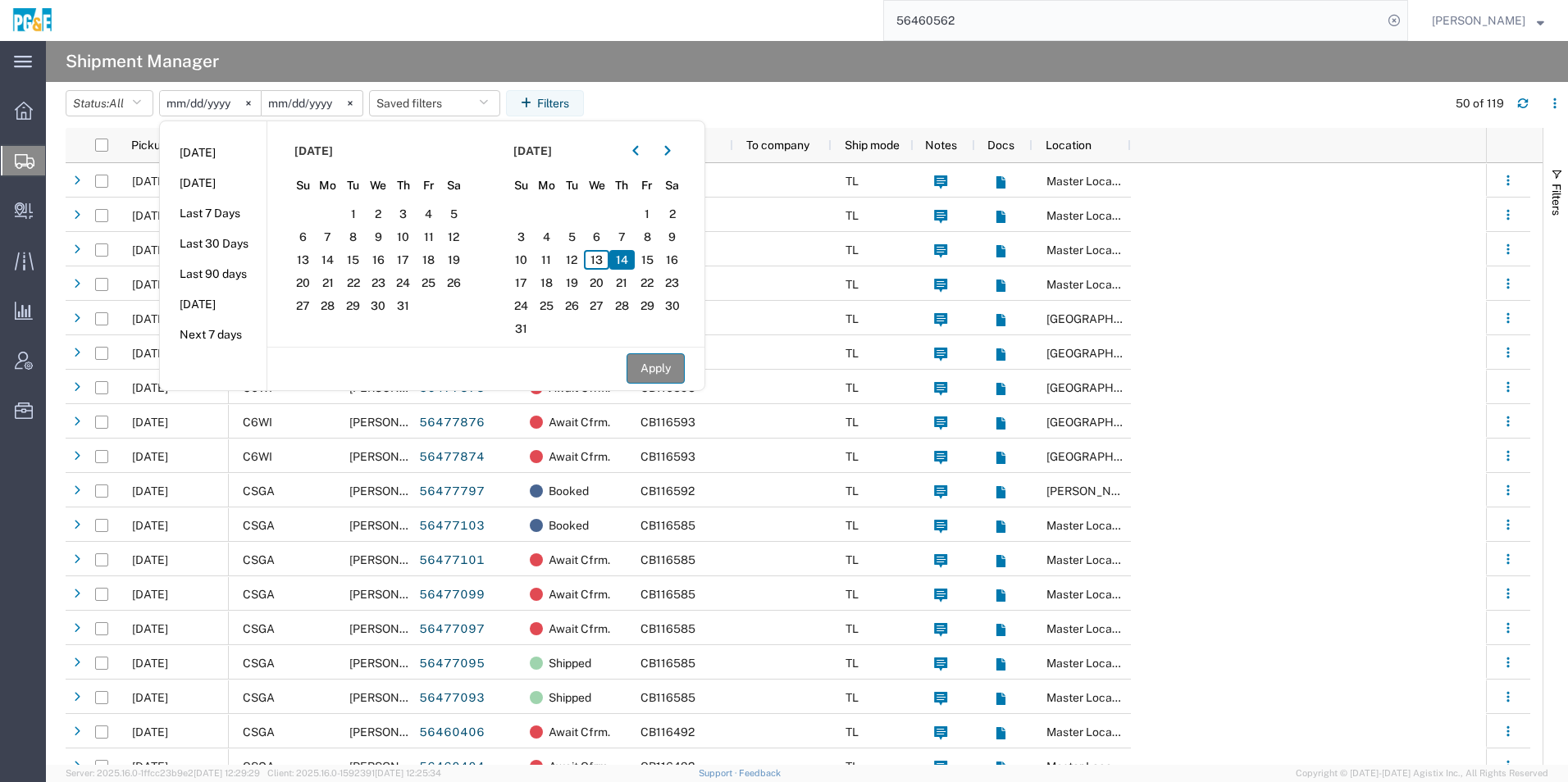
type input "2025-08-14"
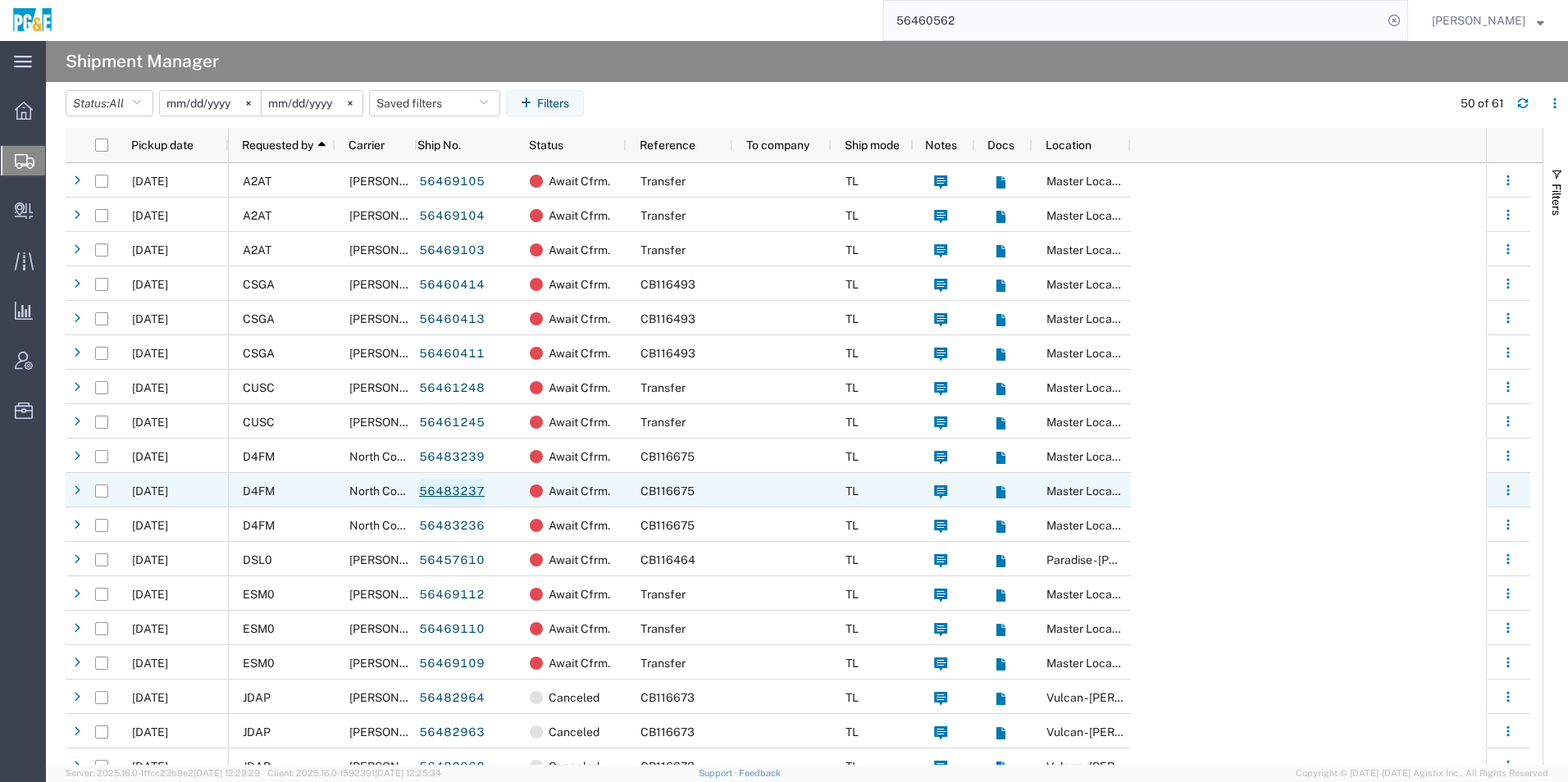
click at [477, 490] on link "56483237" at bounding box center [451, 491] width 67 height 26
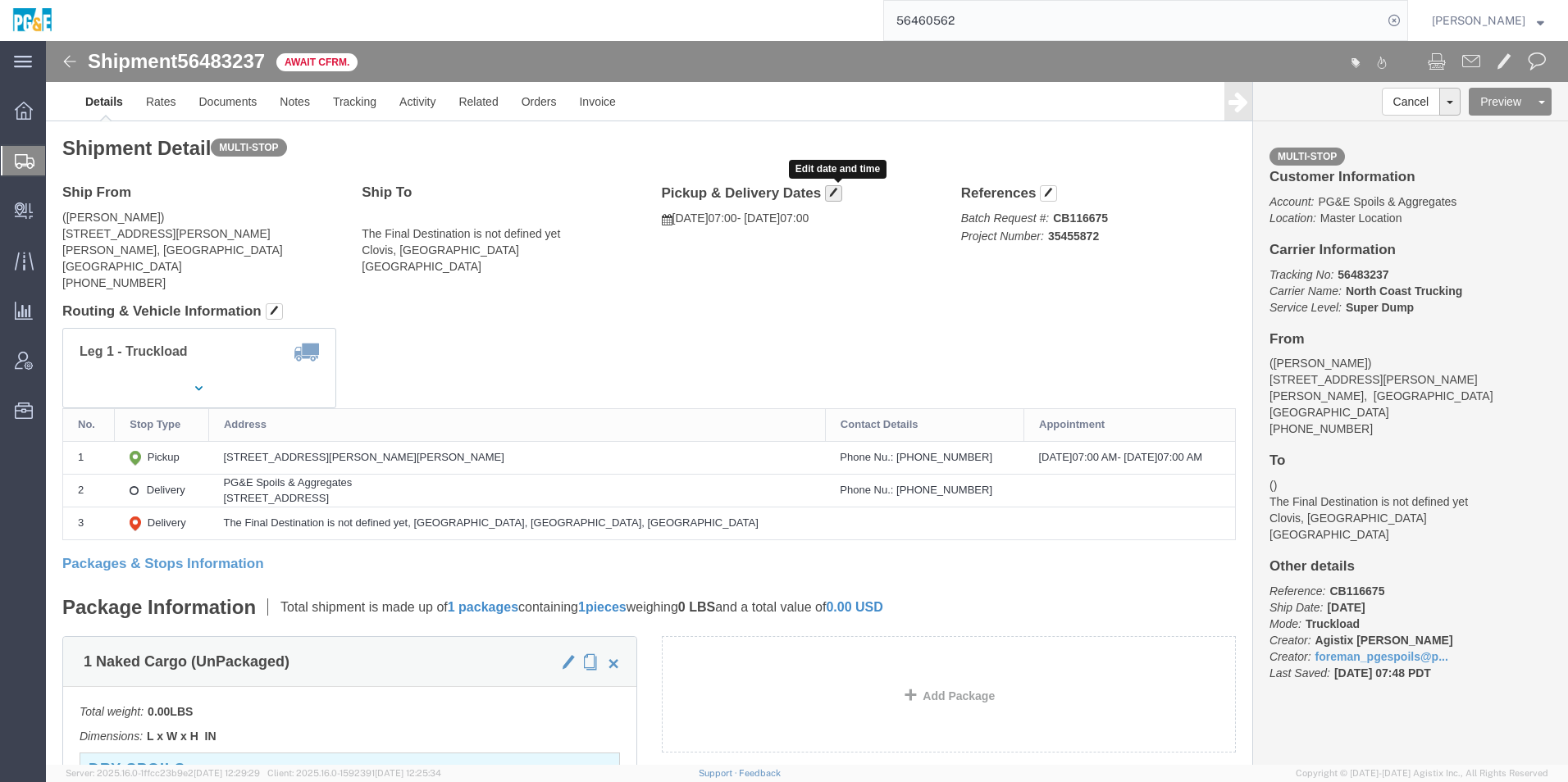
click span "button"
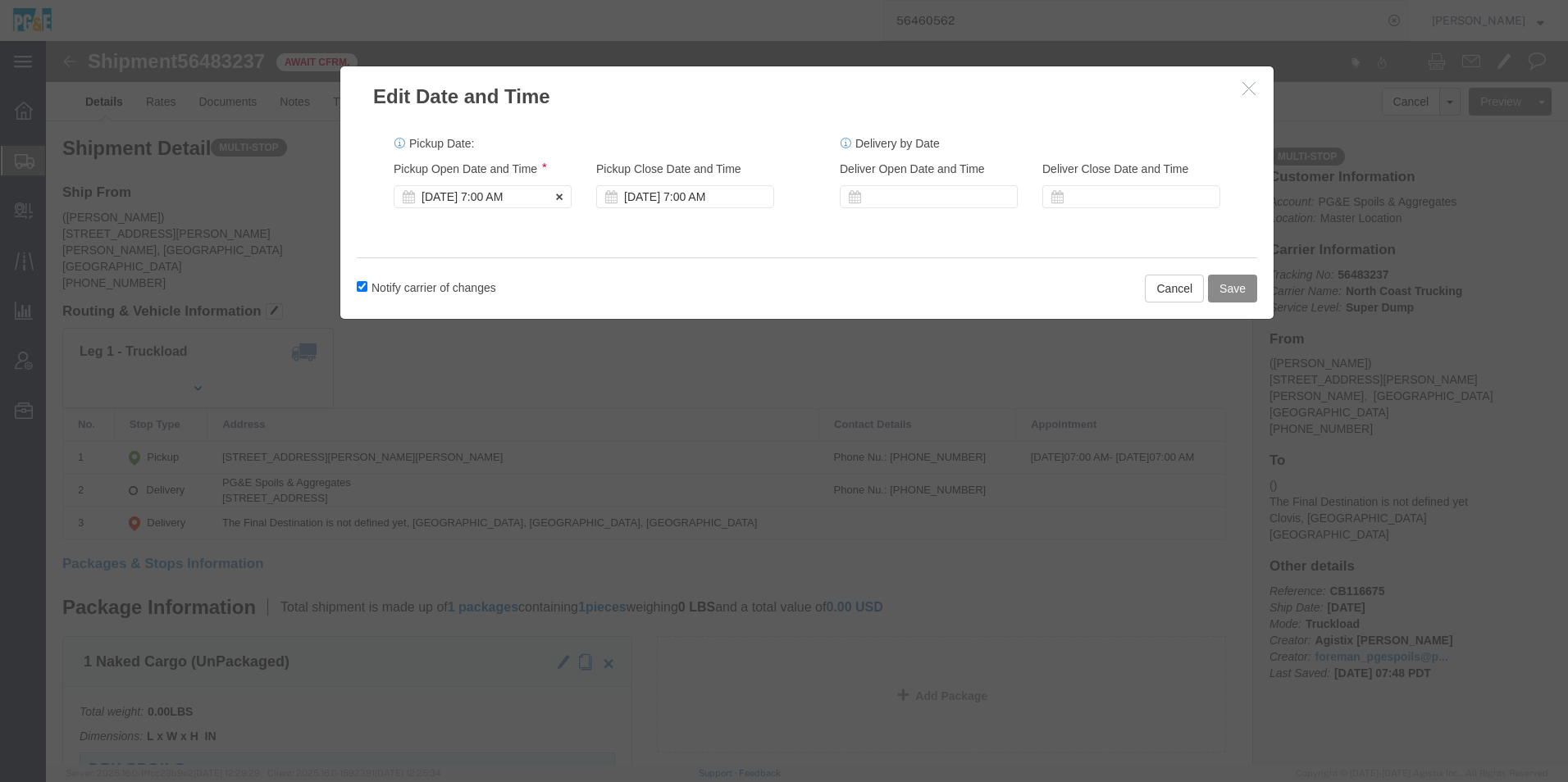
click div "Aug 14 2025 7:00 AM"
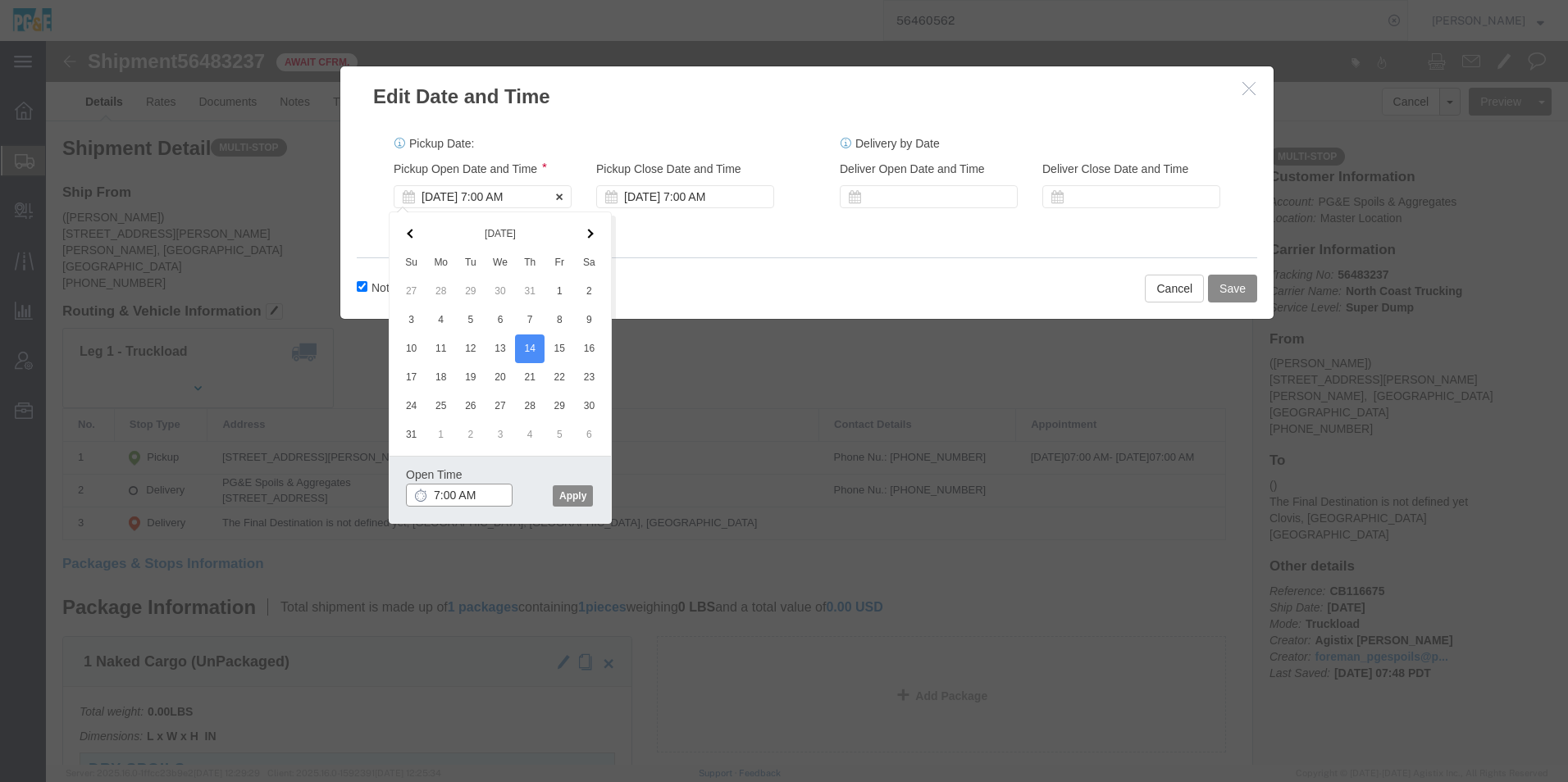
type input "6:00 AM"
click button "Apply"
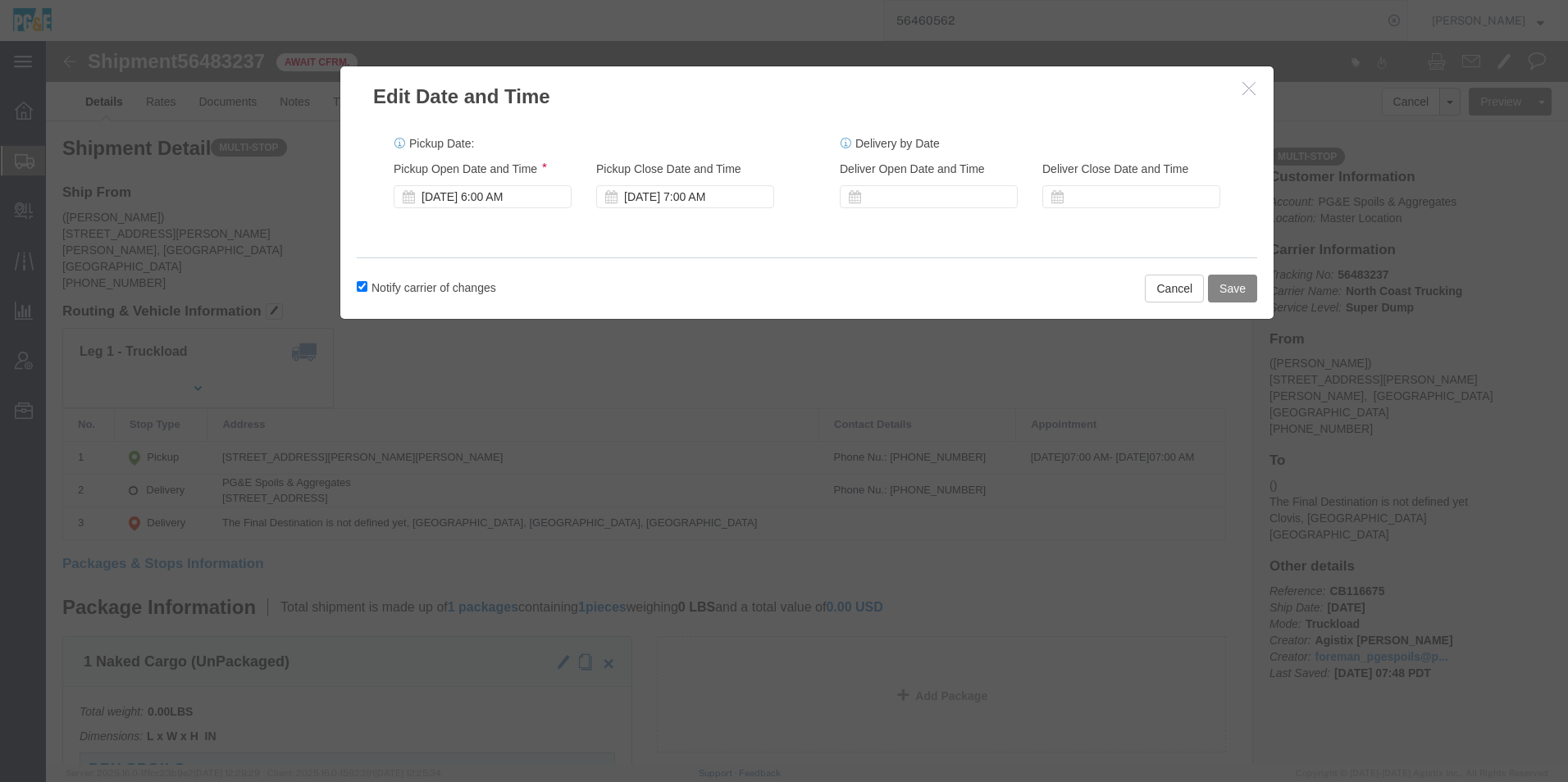
click button "Save"
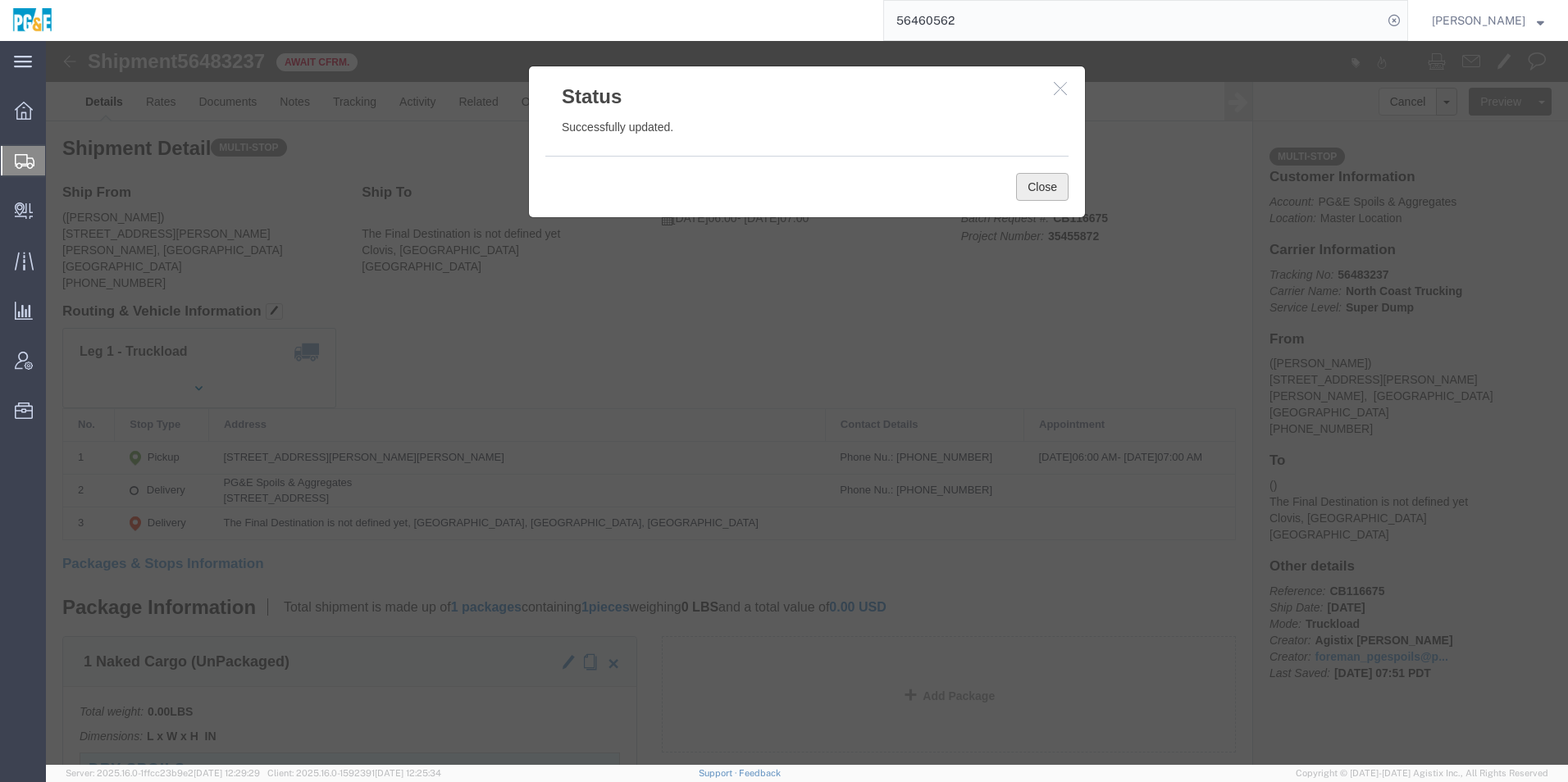
click button "Close"
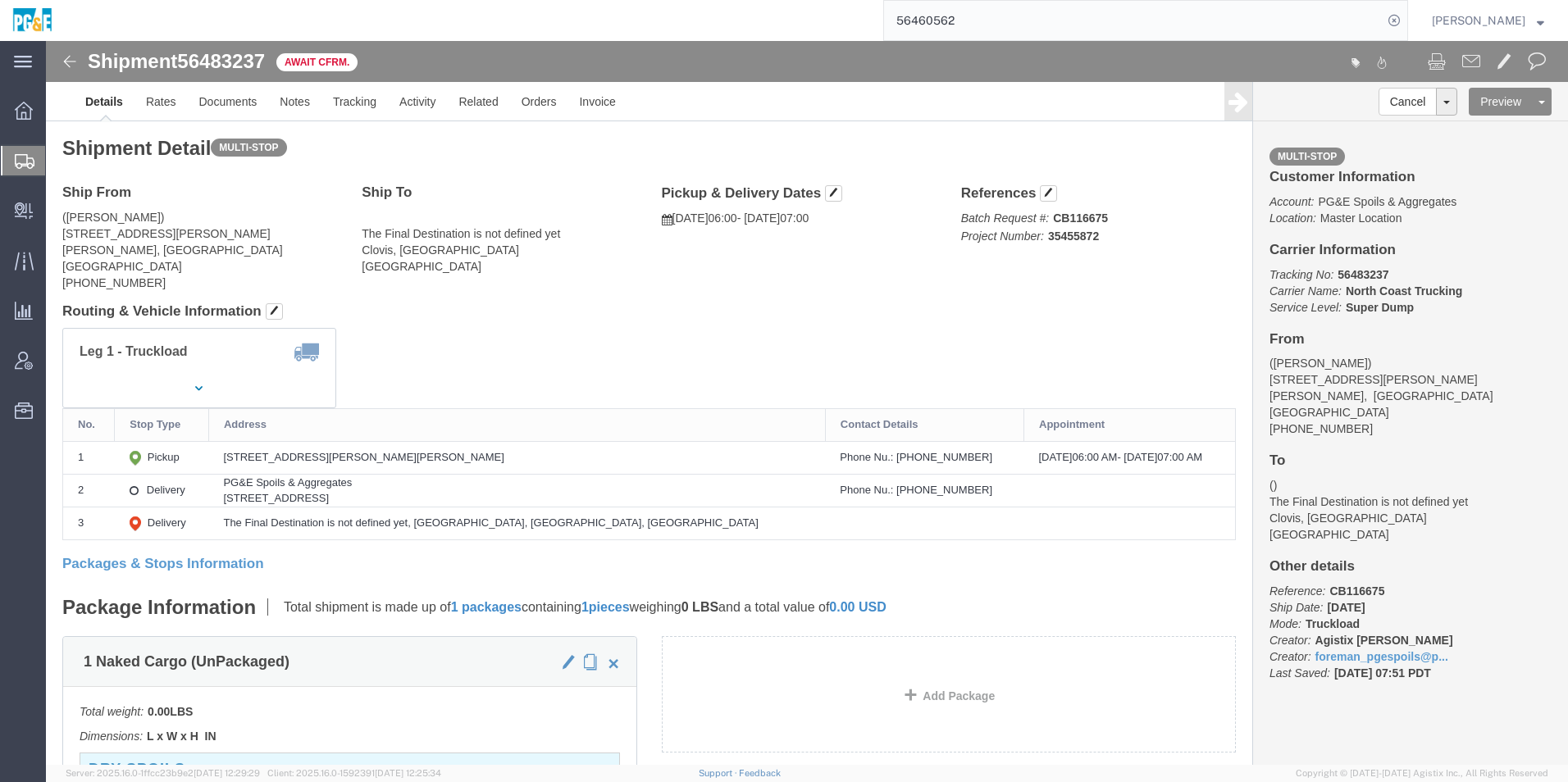
click img
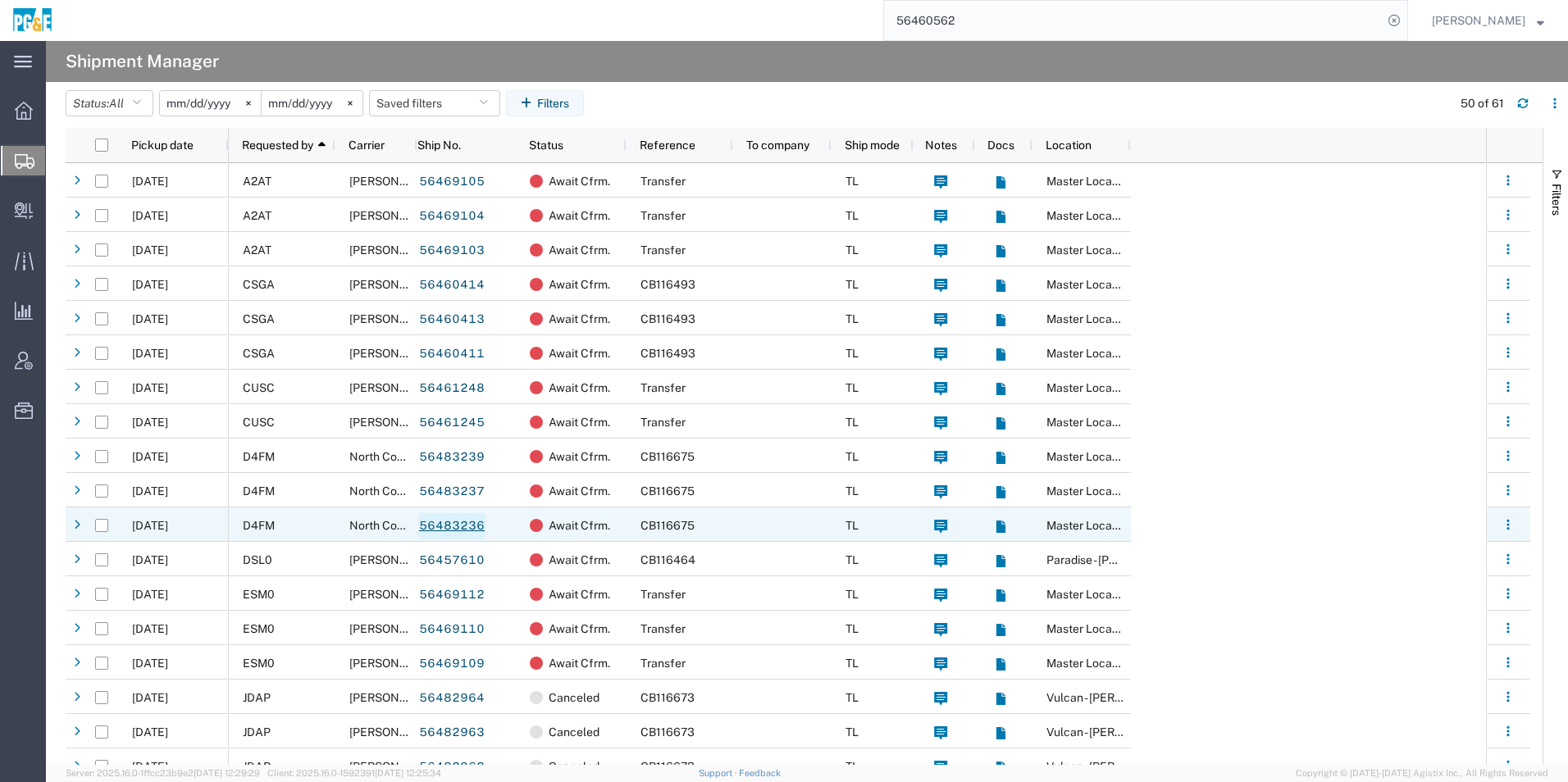
click at [458, 526] on link "56483236" at bounding box center [451, 526] width 67 height 26
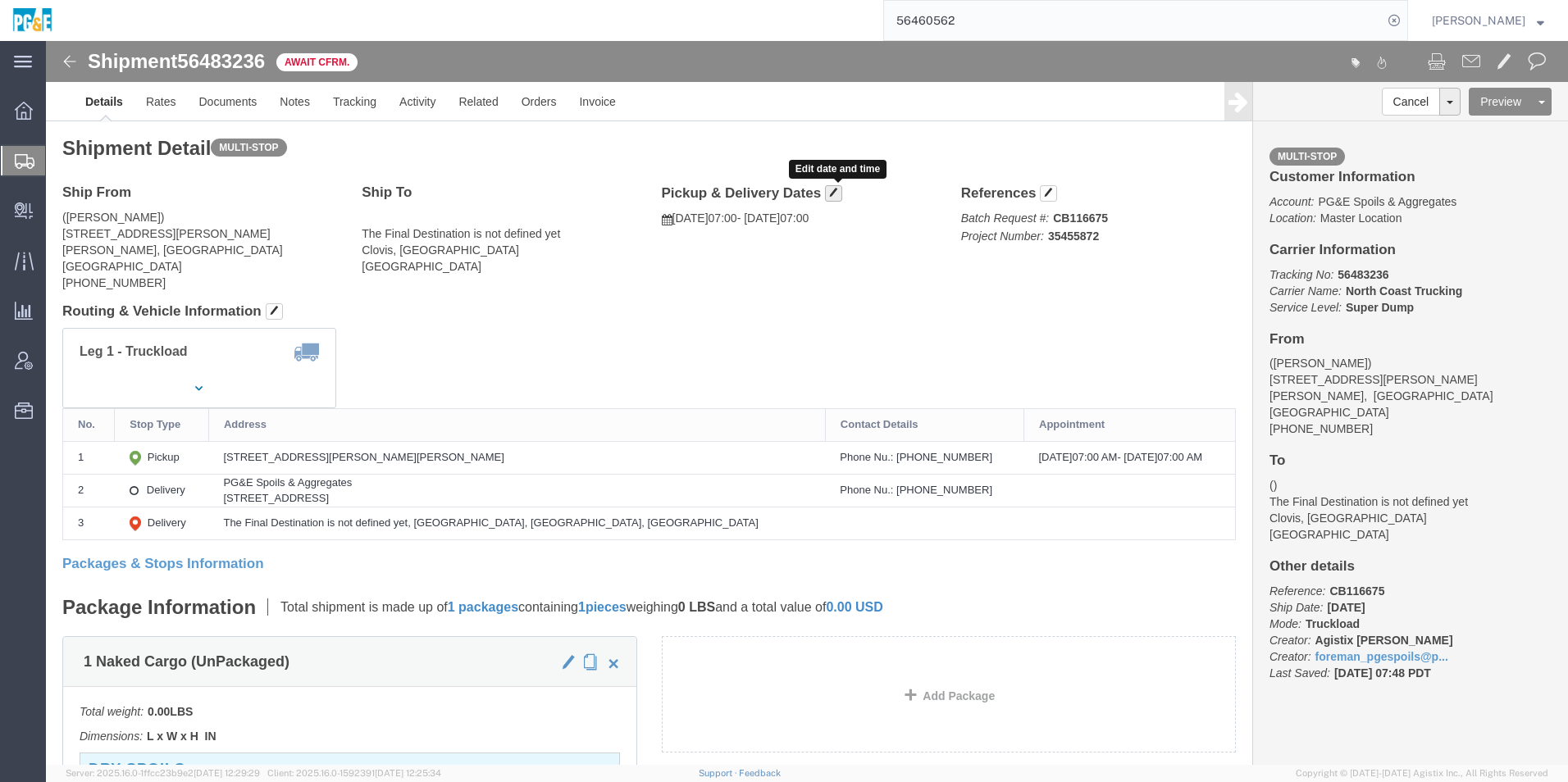
click button "button"
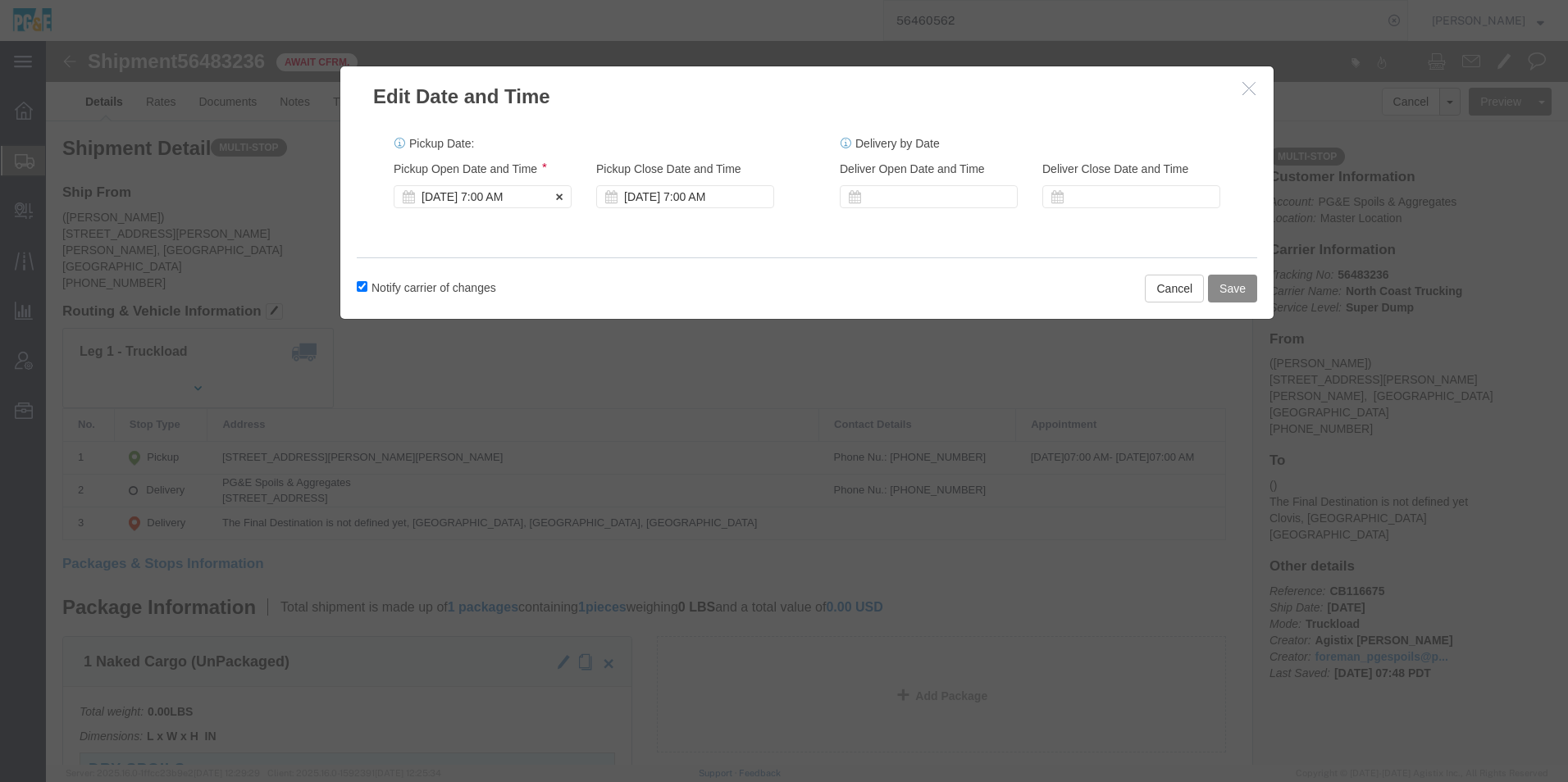
click div "Aug 14 2025 7:00 AM"
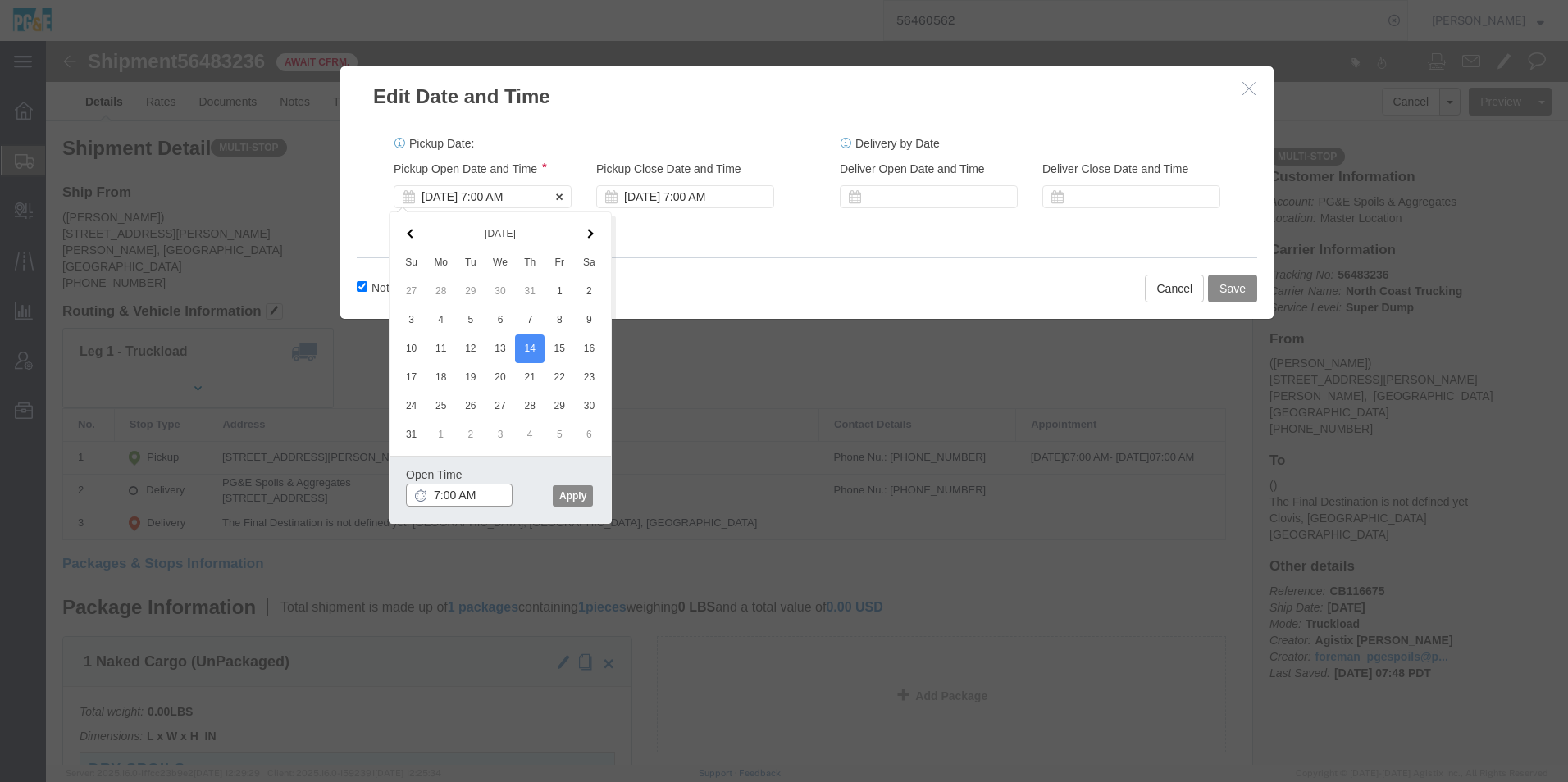
type input "6:00 AM"
drag, startPoint x: 529, startPoint y: 452, endPoint x: 605, endPoint y: 433, distance: 78.3
click button "Apply"
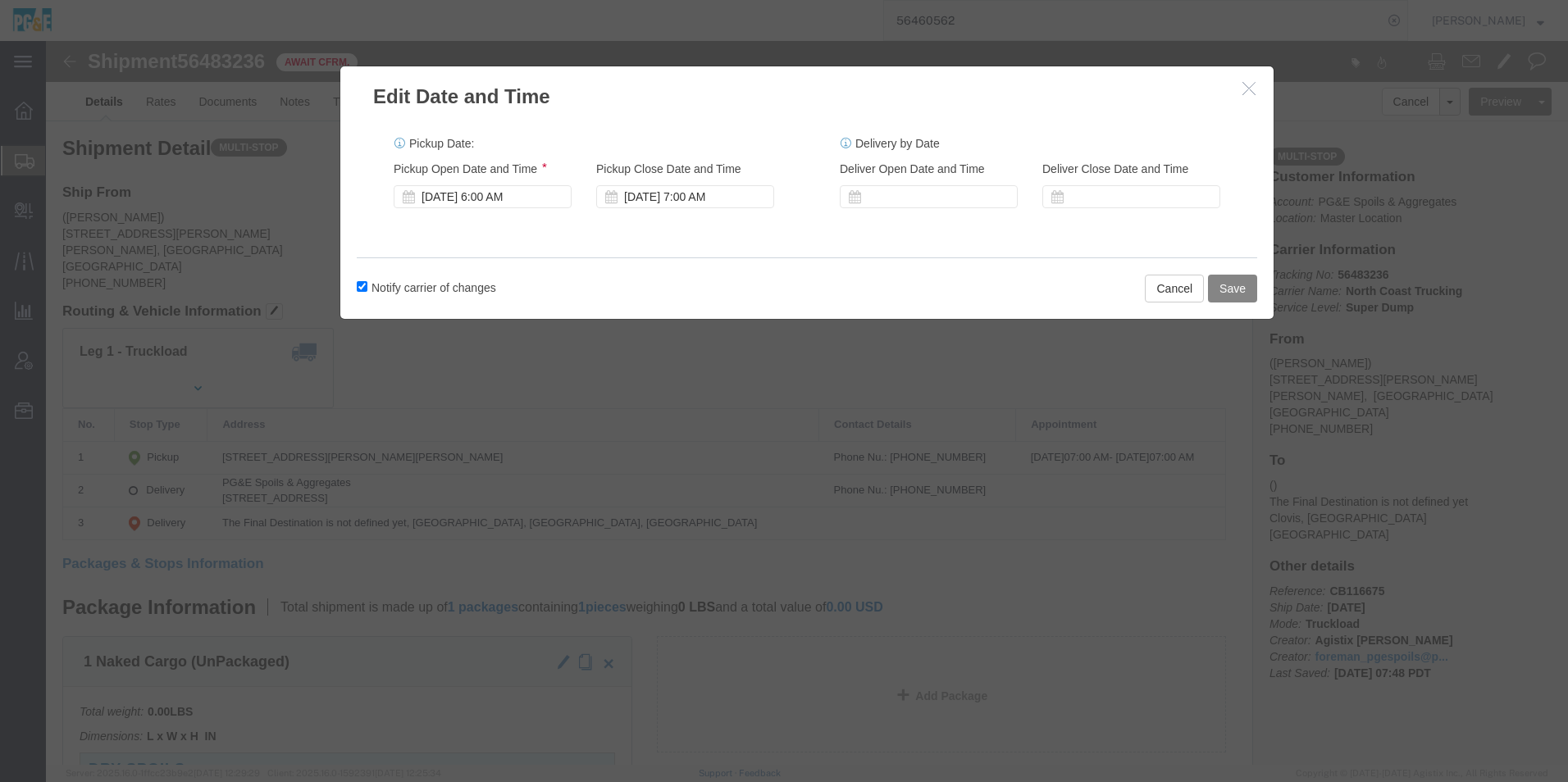
click button "Save"
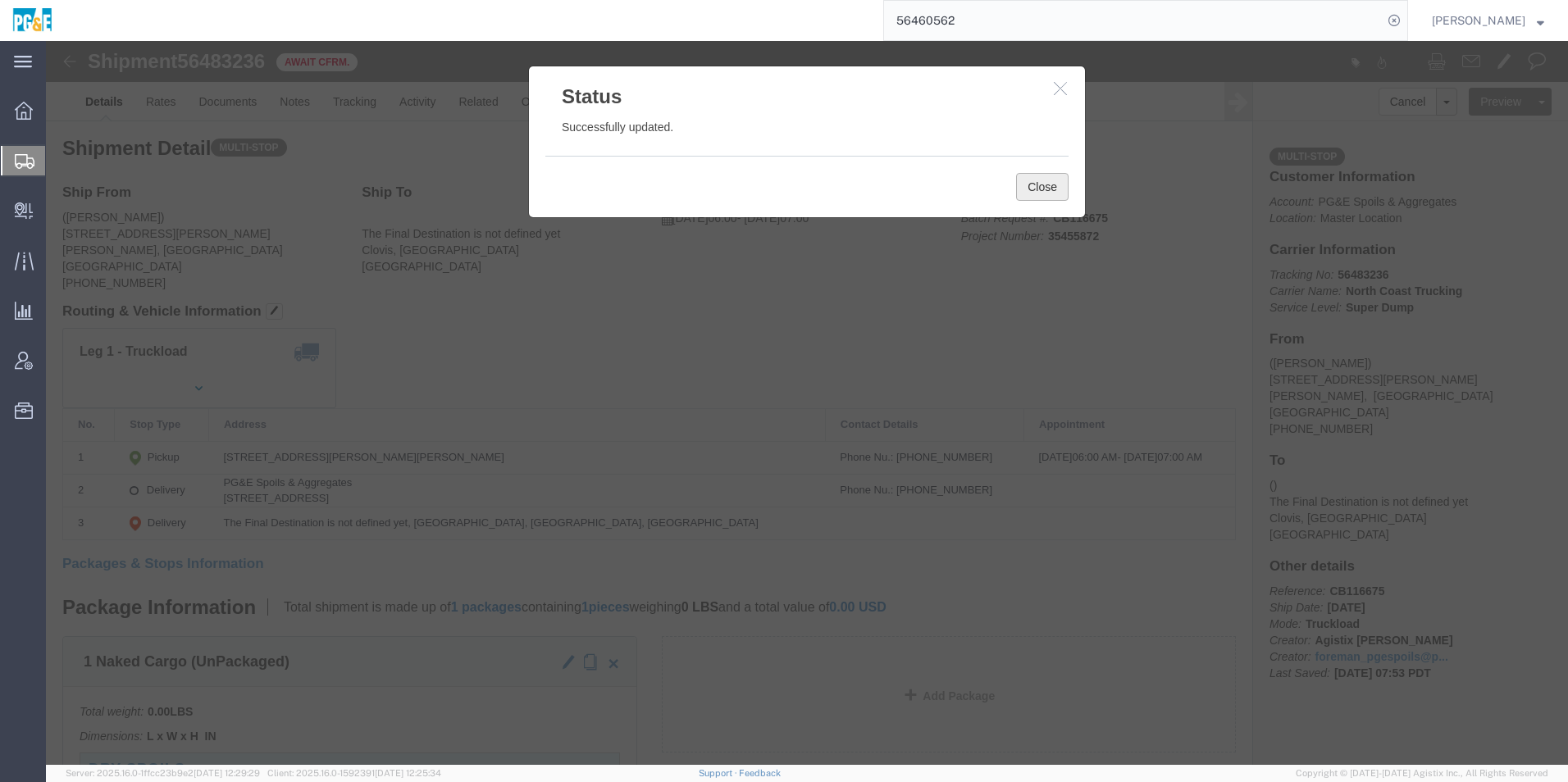
click button "Close"
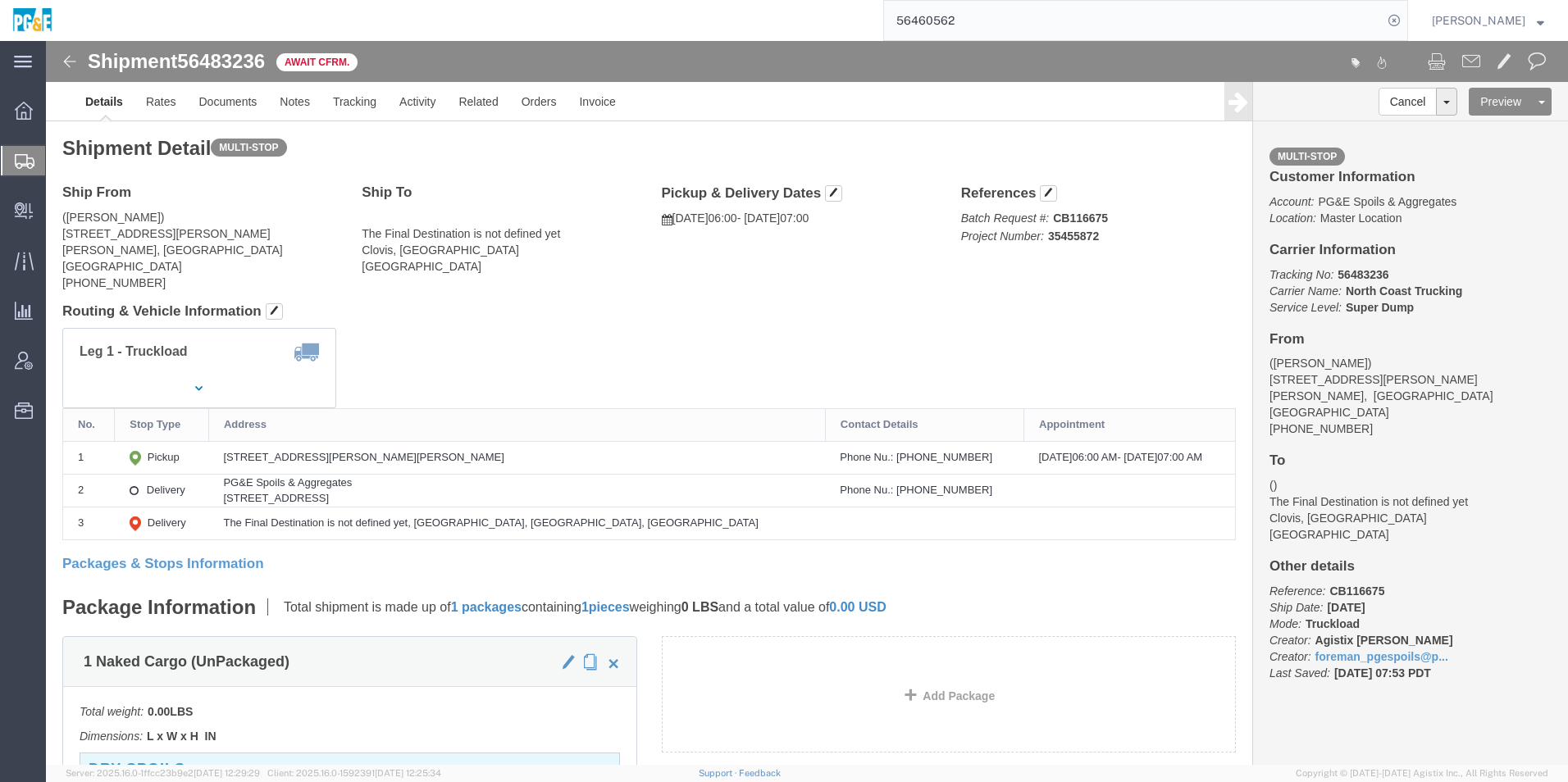
click img
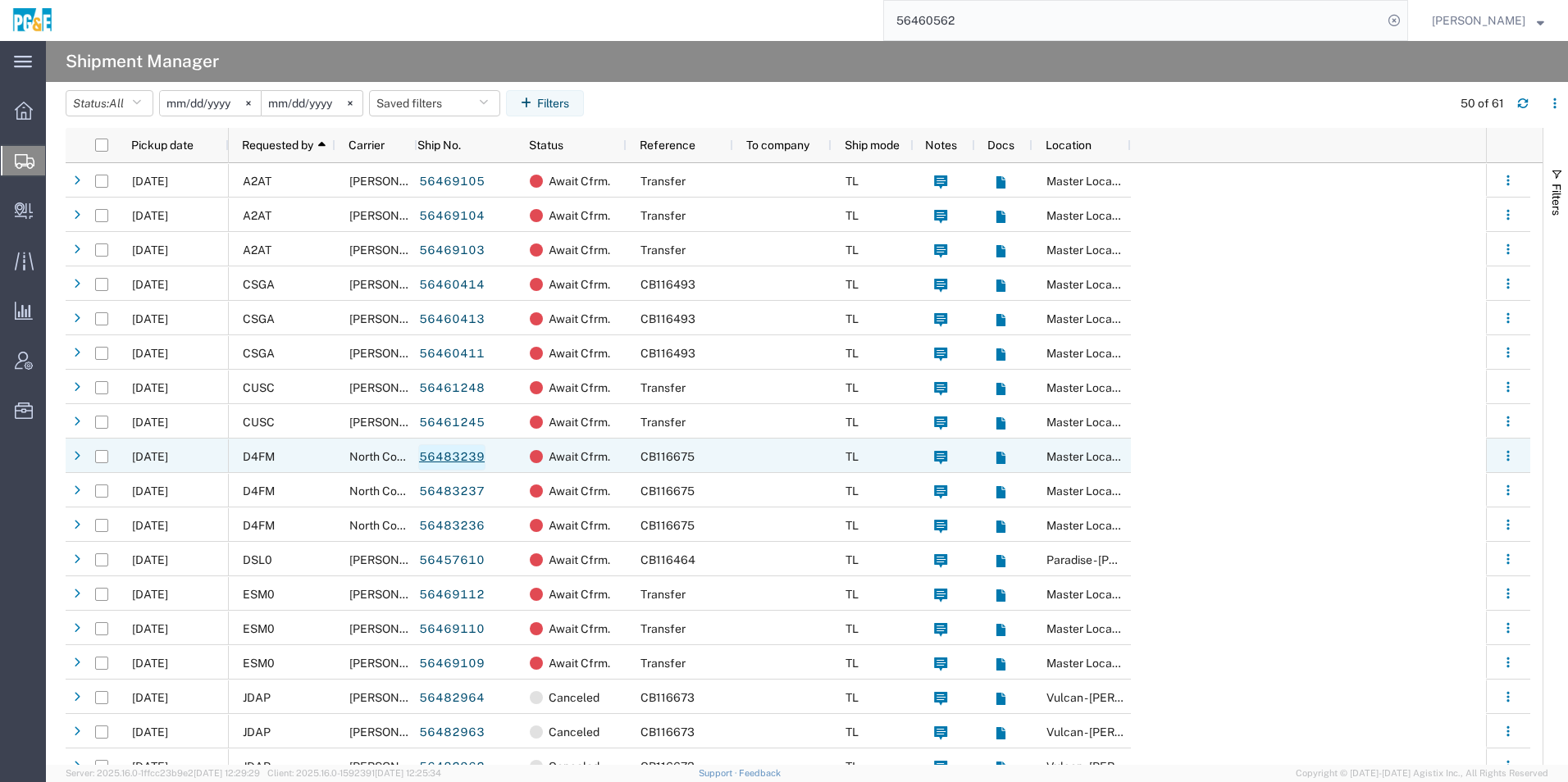
click at [433, 454] on link "56483239" at bounding box center [451, 457] width 67 height 26
